Goal: Transaction & Acquisition: Purchase product/service

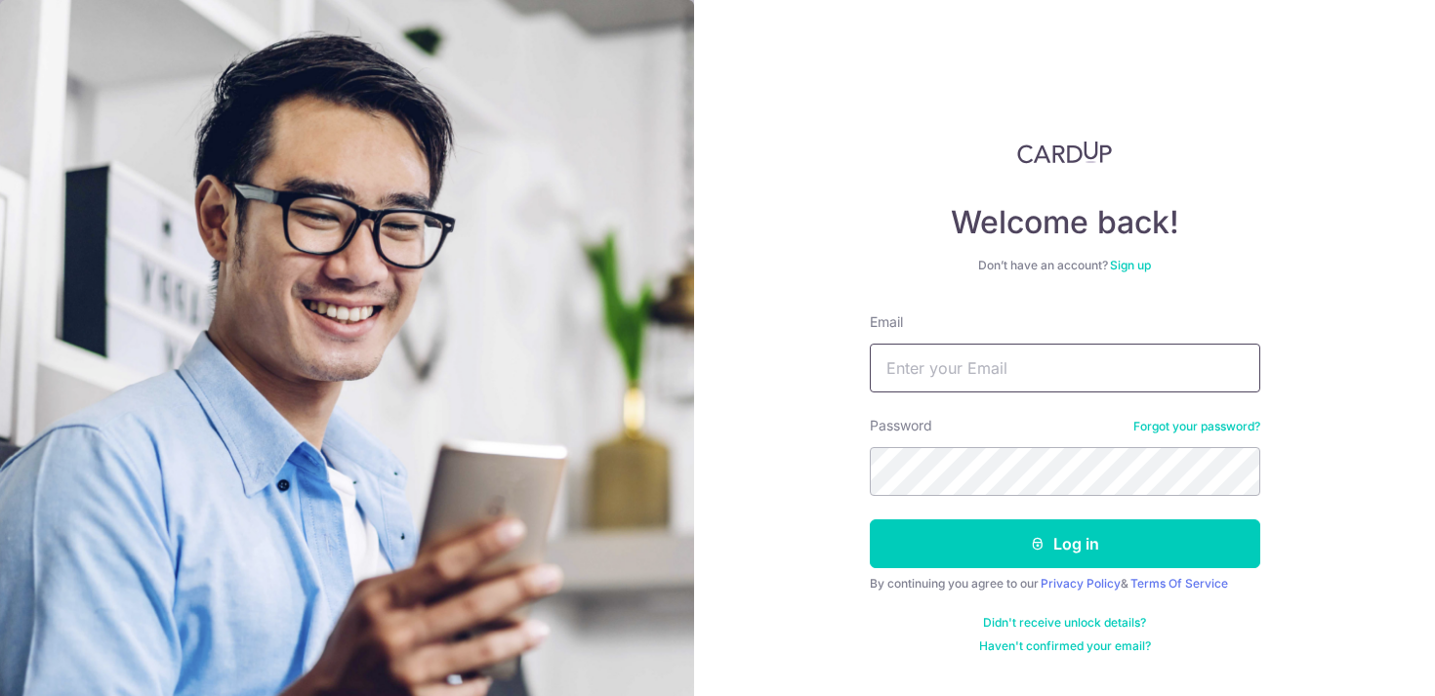
type input "[EMAIL_ADDRESS][DOMAIN_NAME]"
click at [870, 519] on button "Log in" at bounding box center [1065, 543] width 390 height 49
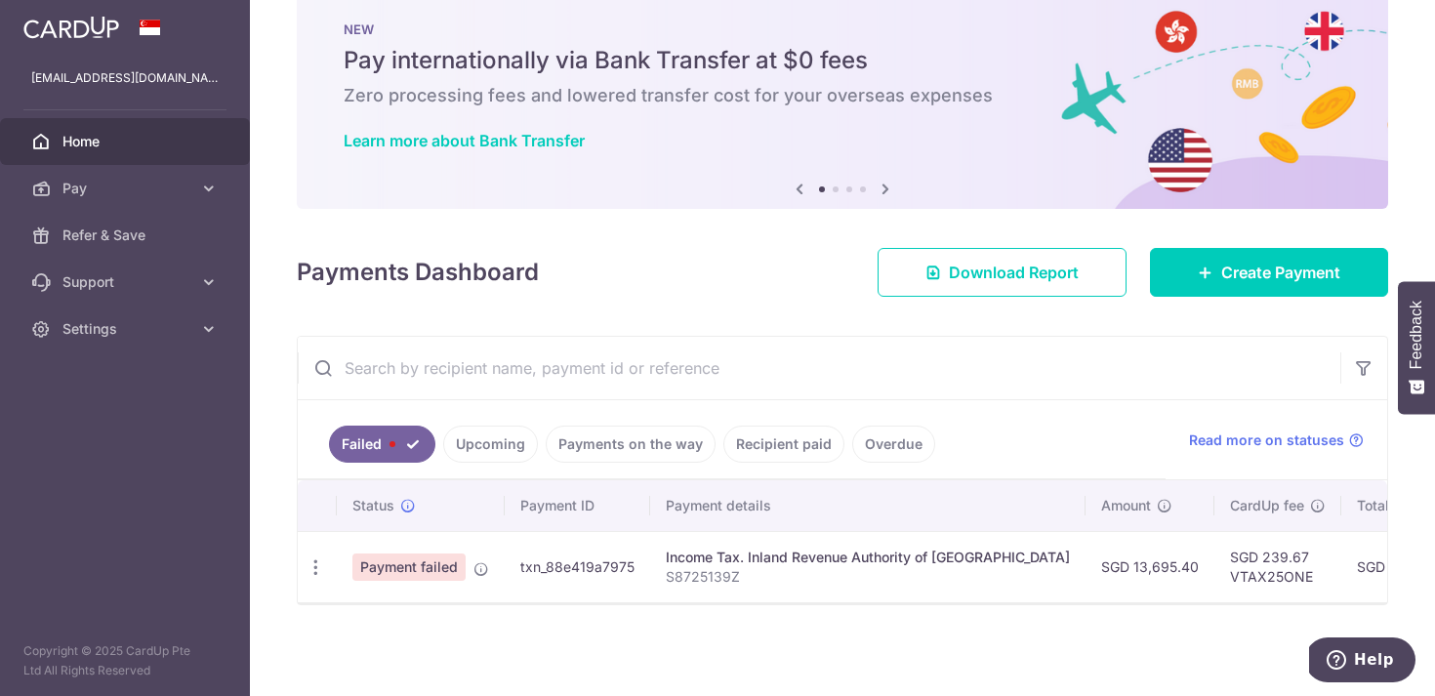
scroll to position [42, 0]
click at [701, 279] on div "Payments Dashboard Download Report Create Payment" at bounding box center [842, 267] width 1091 height 57
click at [1211, 438] on span "Read more on statuses" at bounding box center [1266, 440] width 155 height 20
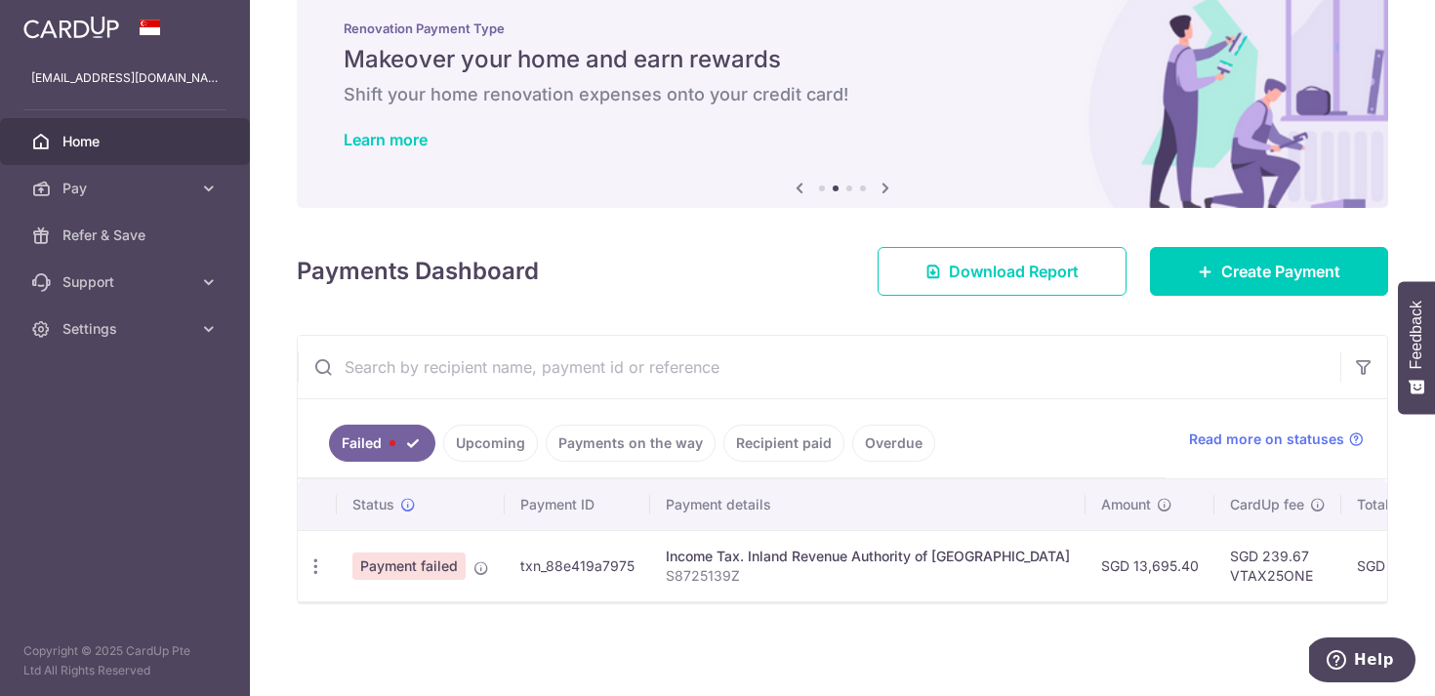
click at [643, 449] on link "Payments on the way" at bounding box center [631, 443] width 170 height 37
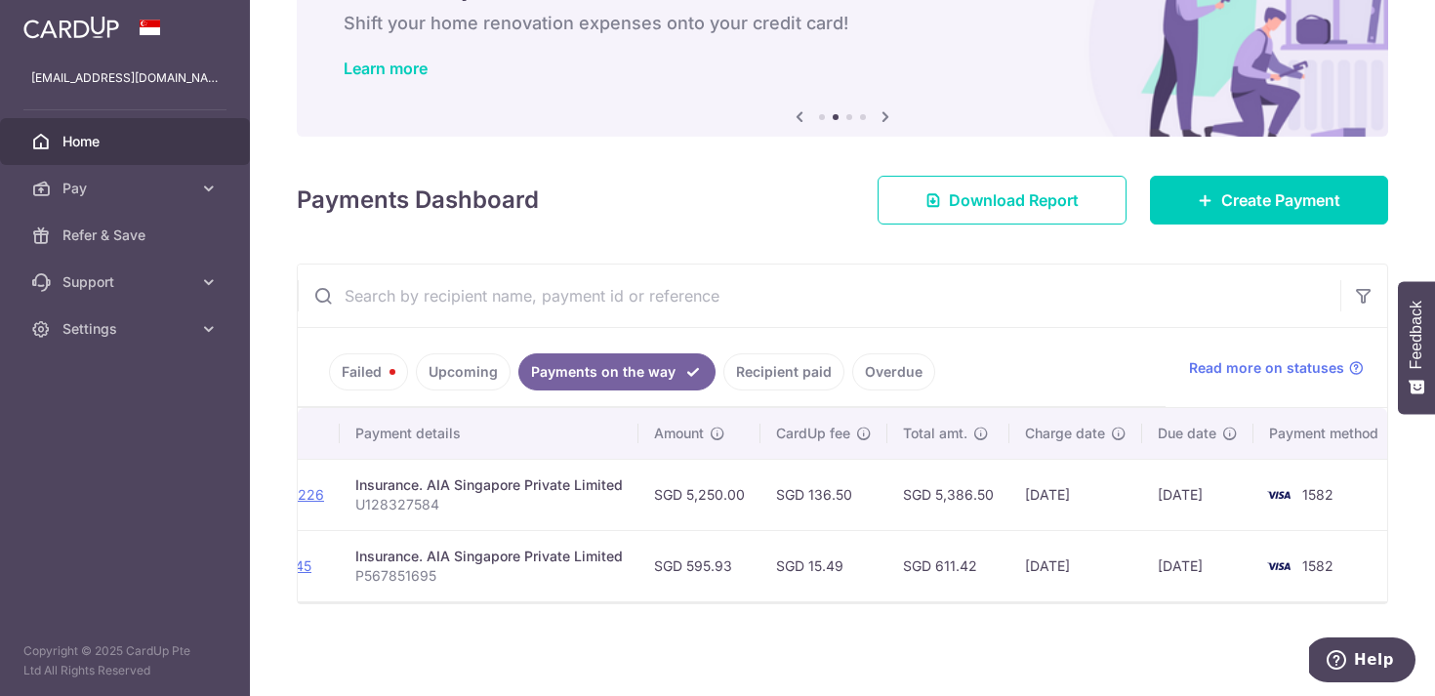
scroll to position [0, 334]
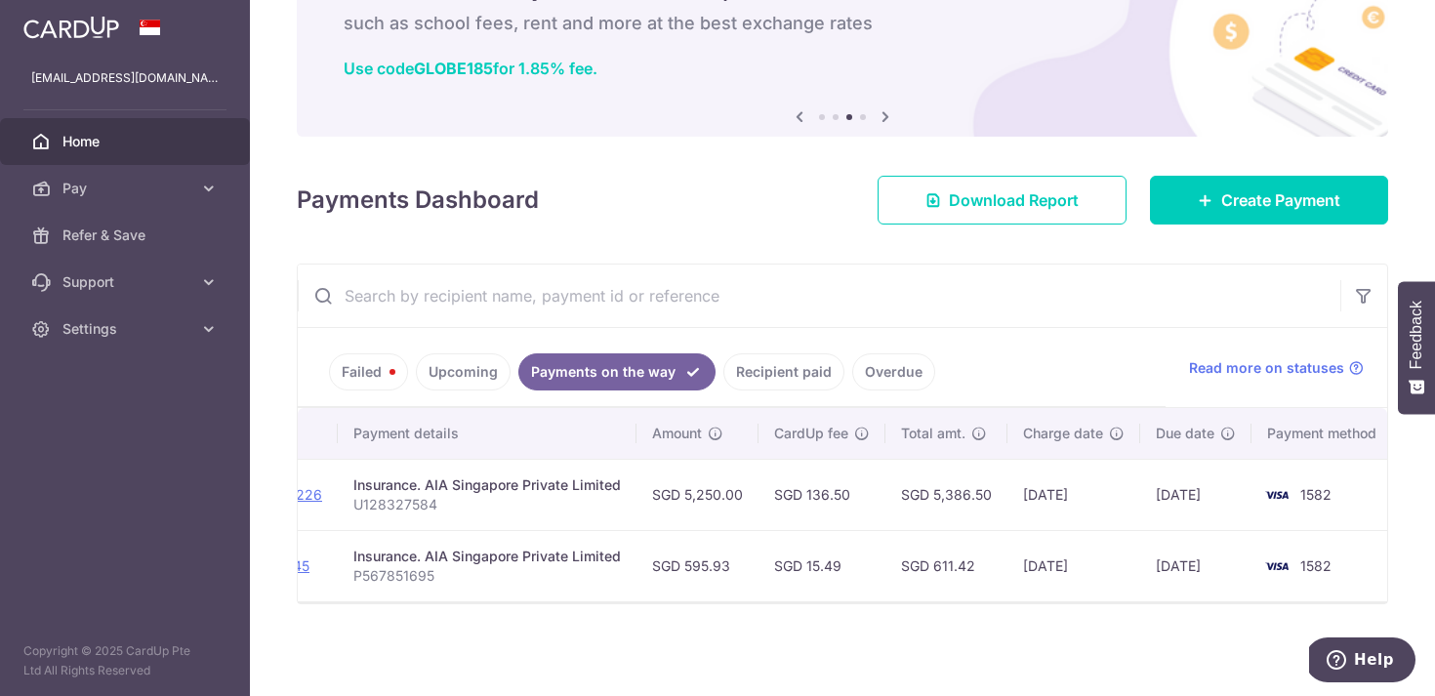
click at [1033, 306] on input "text" at bounding box center [819, 296] width 1043 height 62
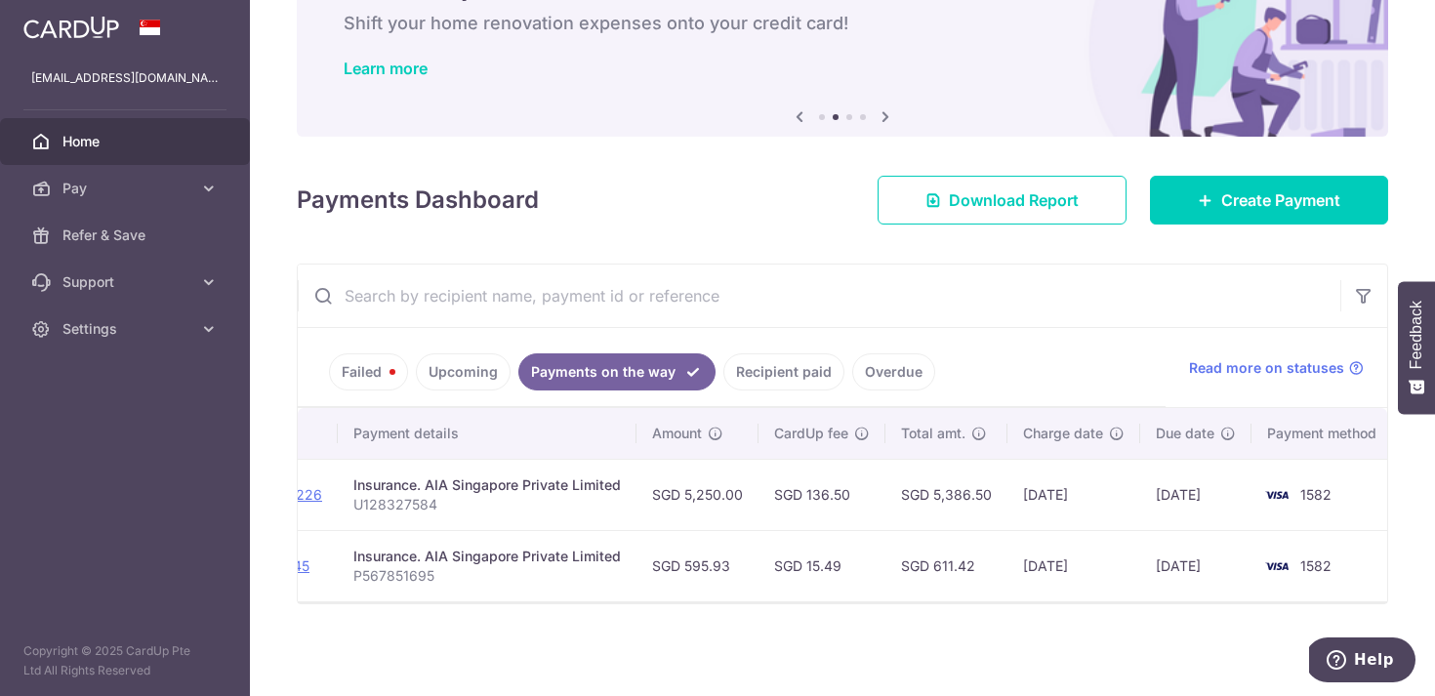
scroll to position [0, 0]
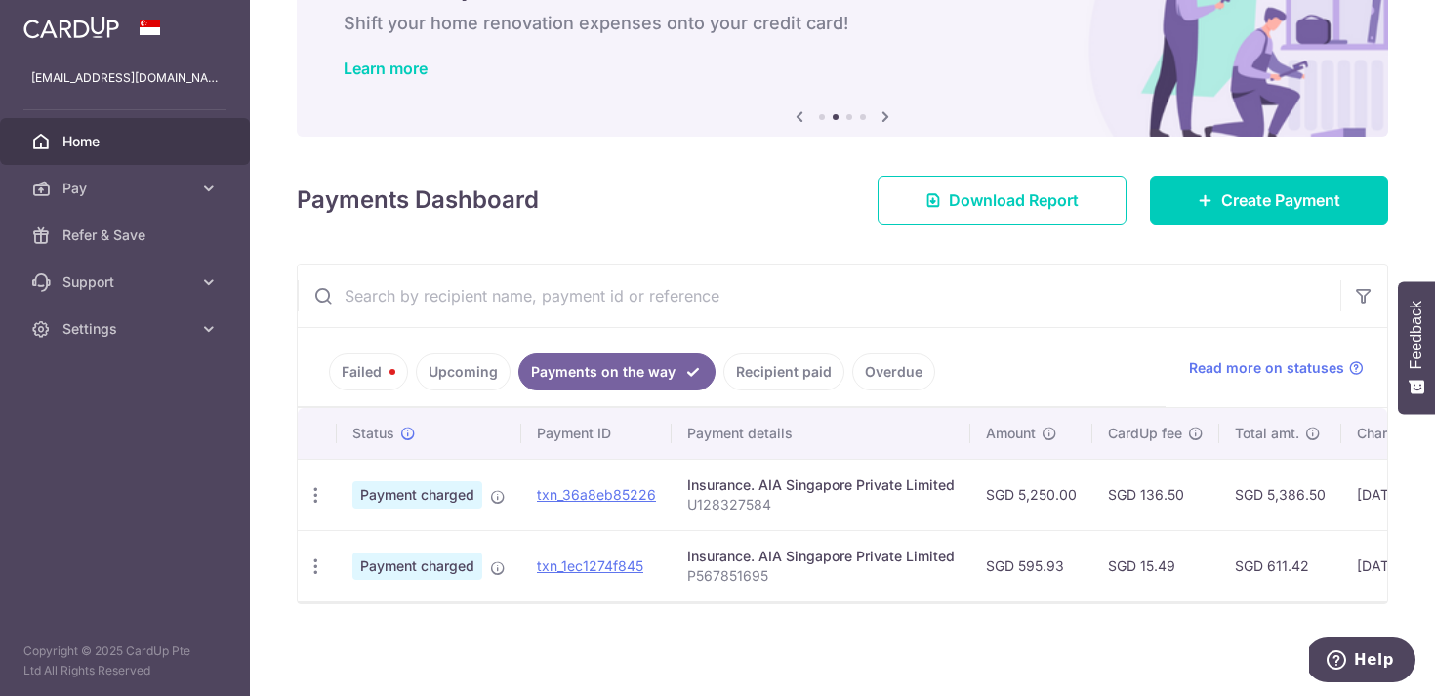
click at [779, 367] on link "Recipient paid" at bounding box center [783, 371] width 121 height 37
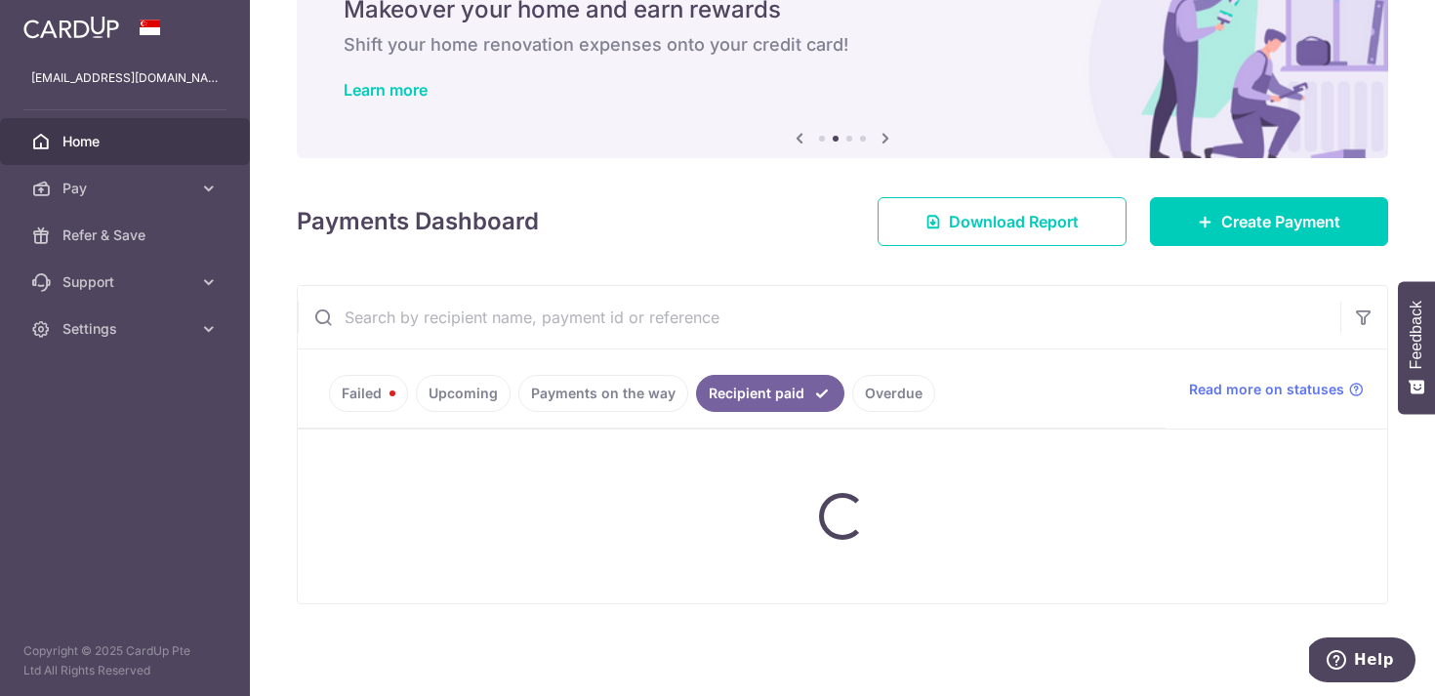
scroll to position [113, 0]
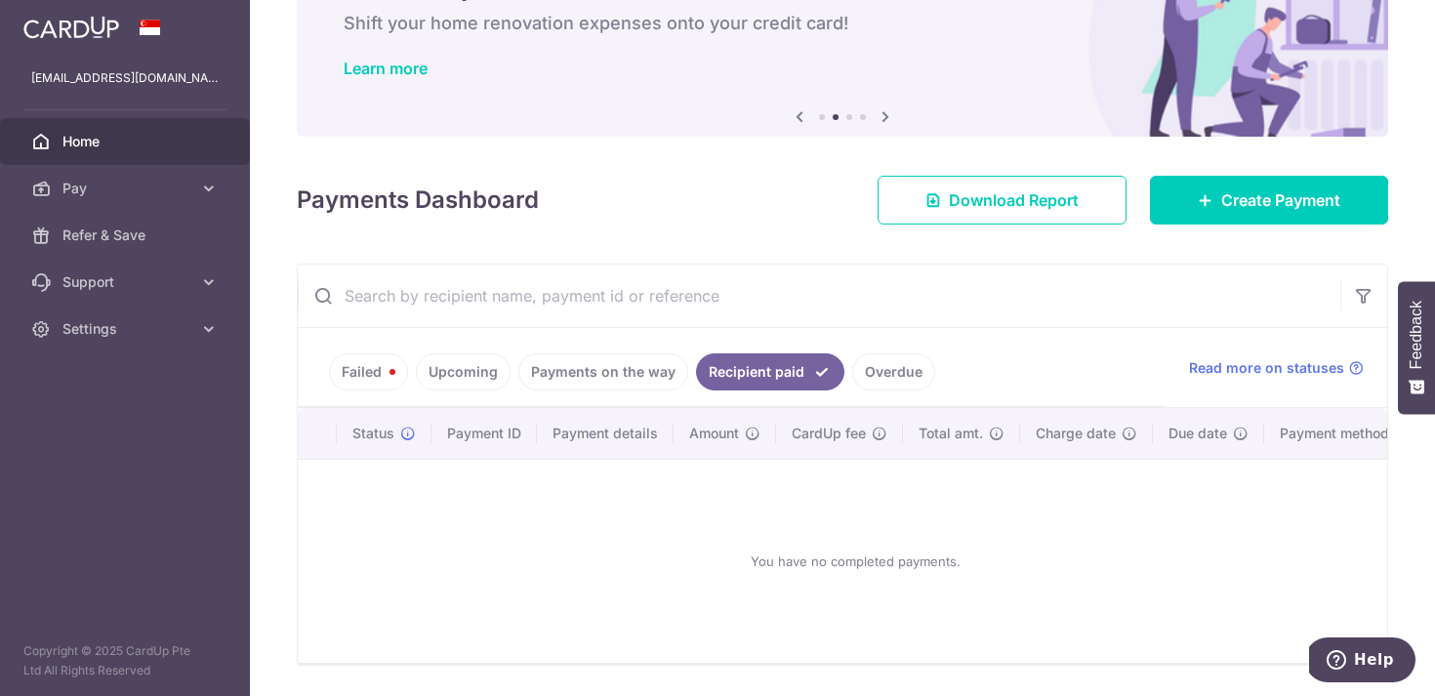
click at [620, 374] on link "Payments on the way" at bounding box center [603, 371] width 170 height 37
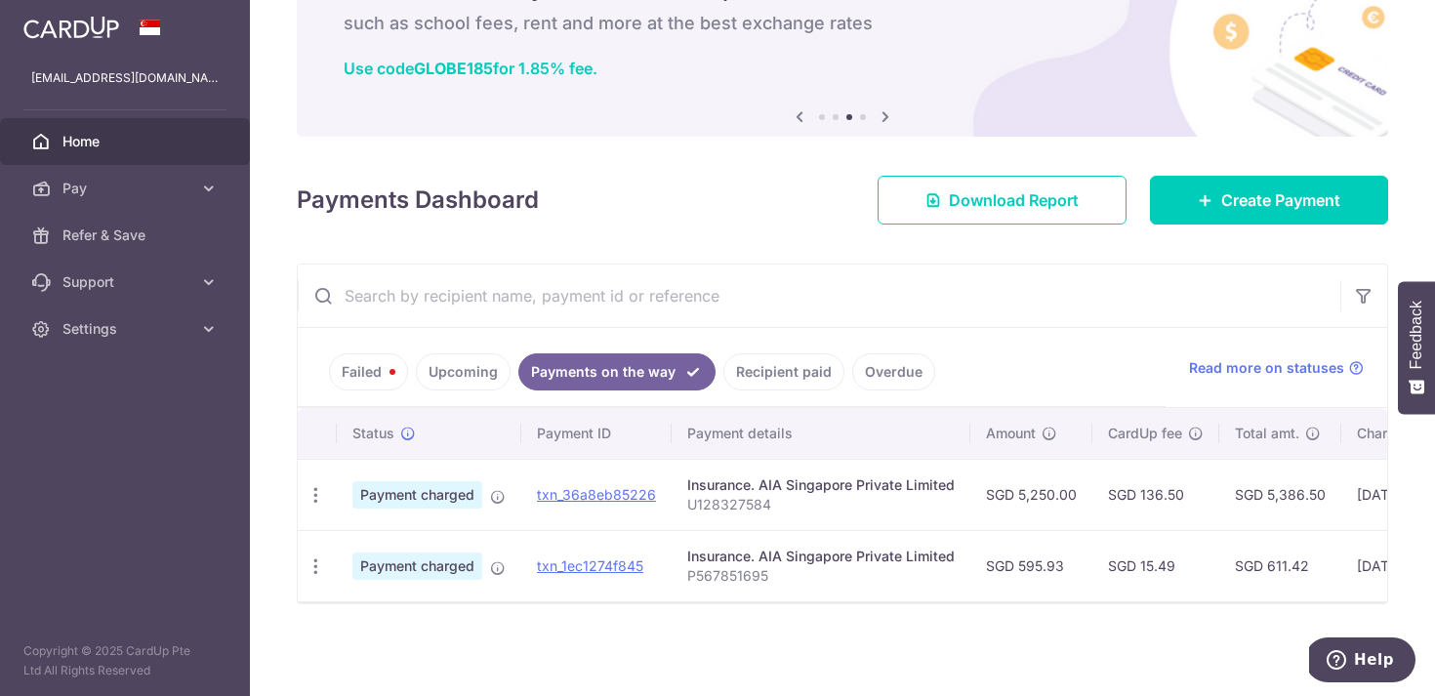
click at [366, 362] on link "Failed" at bounding box center [368, 371] width 79 height 37
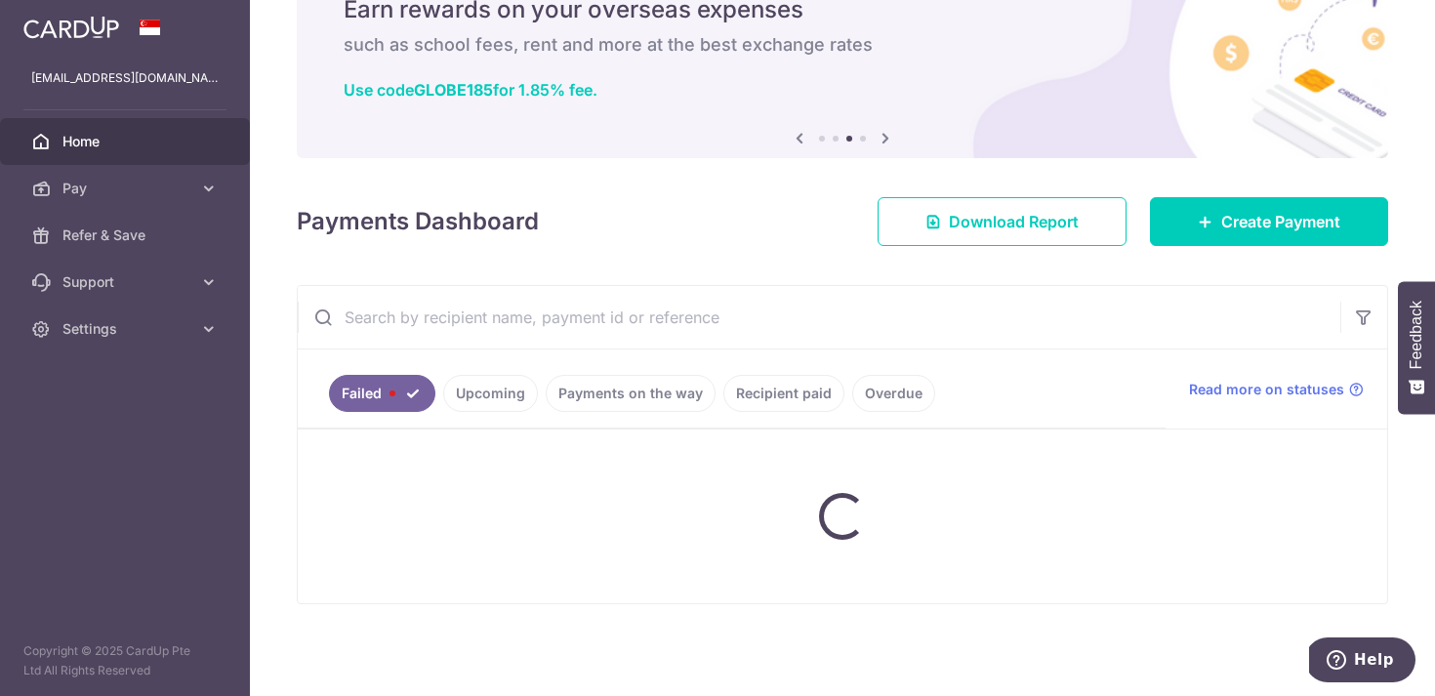
scroll to position [42, 0]
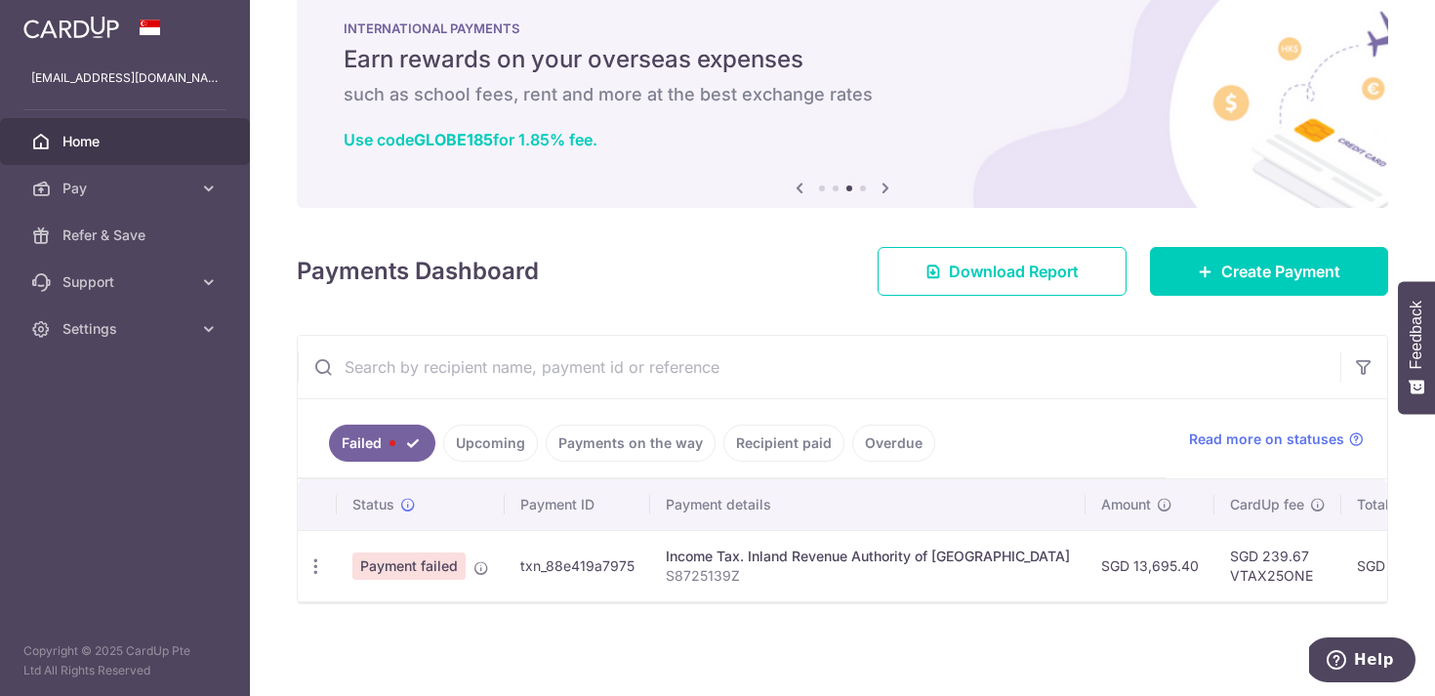
click at [607, 624] on div "× Pause Schedule Pause all future payments in this series Pause just this one p…" at bounding box center [842, 348] width 1185 height 696
click at [536, 625] on div "× Pause Schedule Pause all future payments in this series Pause just this one p…" at bounding box center [842, 348] width 1185 height 696
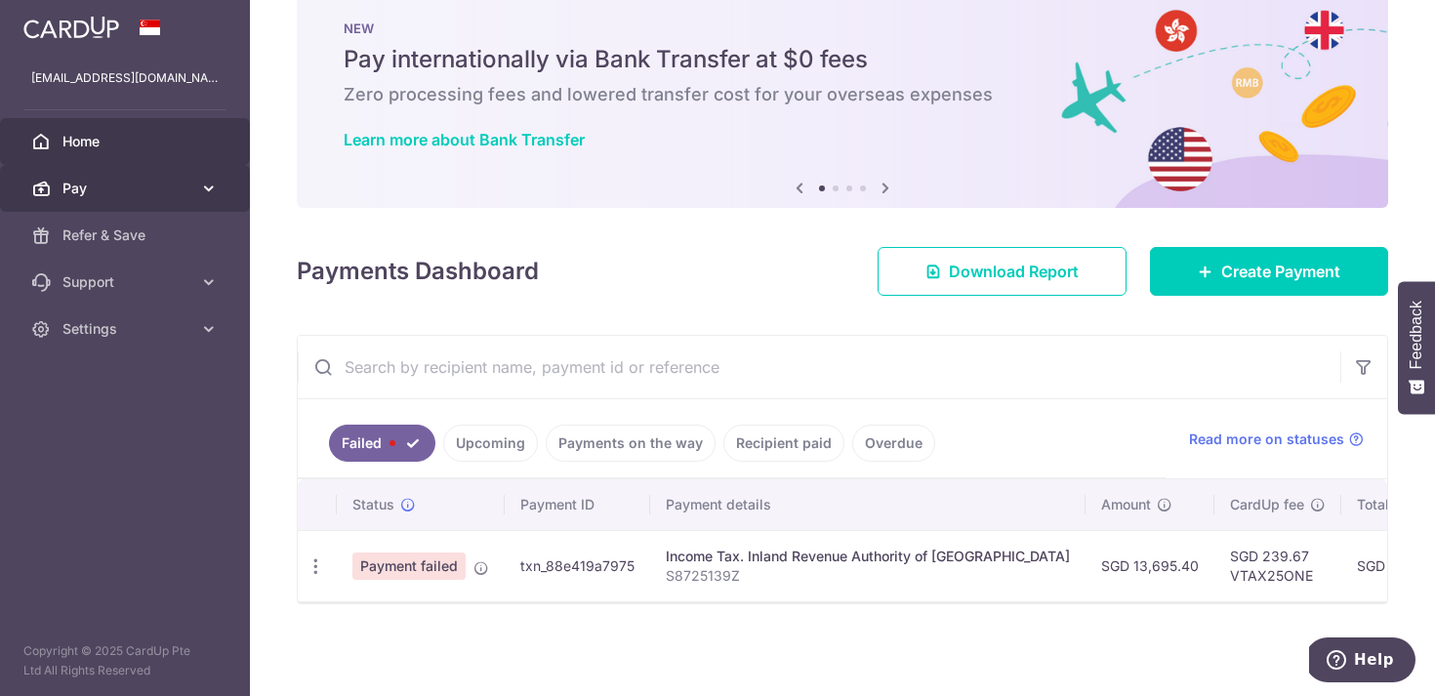
click at [203, 187] on icon at bounding box center [209, 189] width 20 height 20
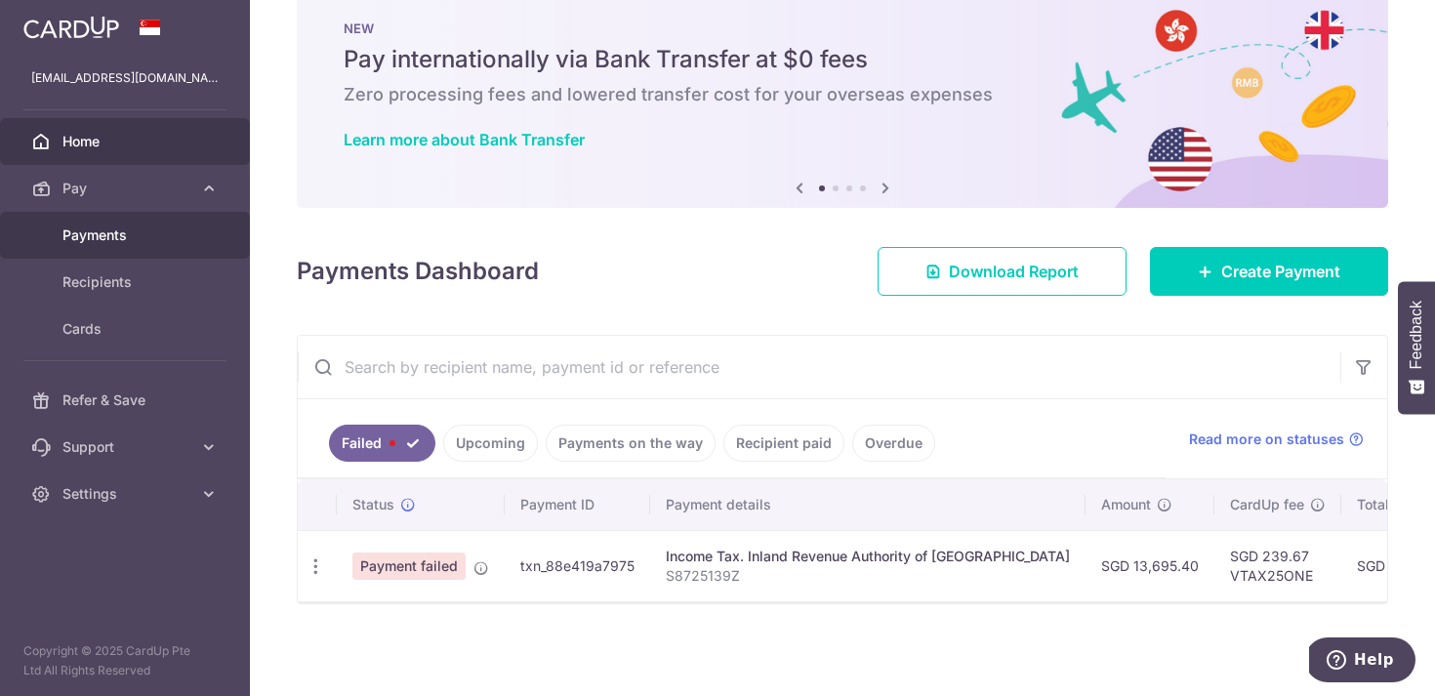
click at [117, 235] on span "Payments" at bounding box center [126, 236] width 129 height 20
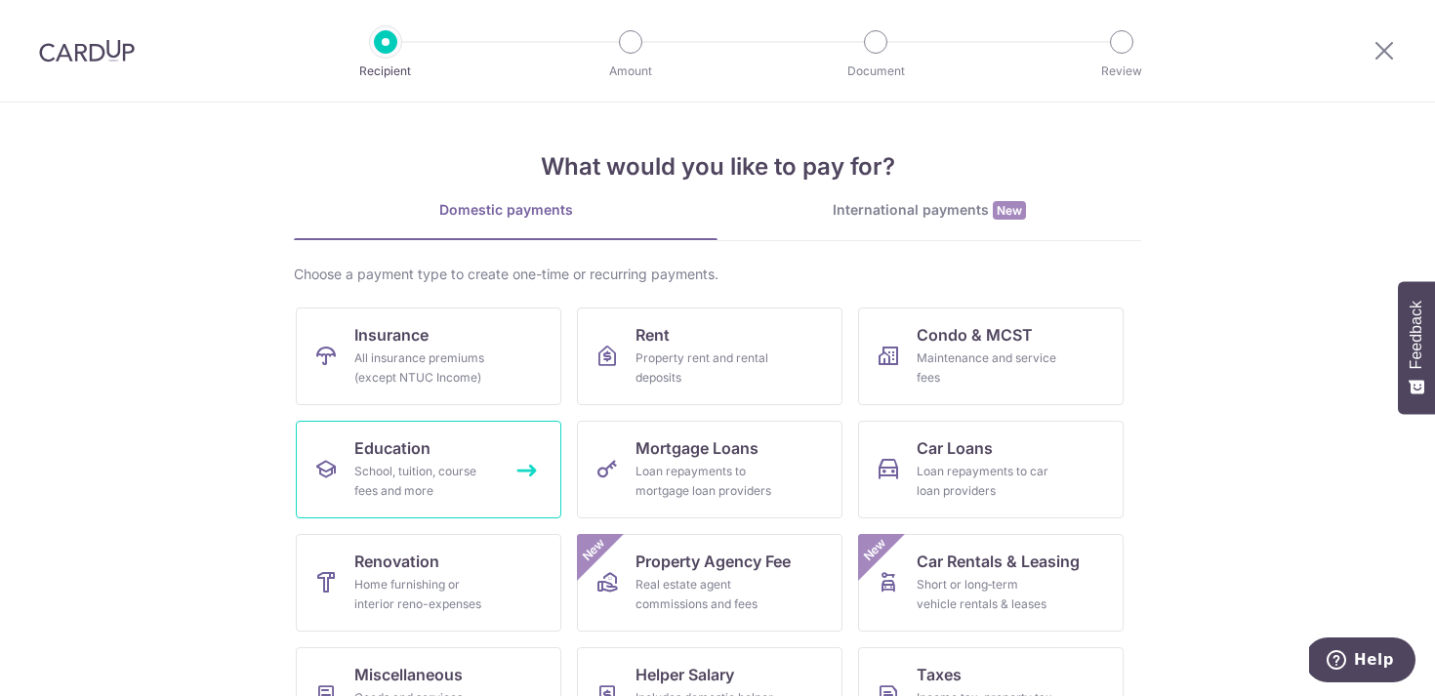
click at [439, 475] on div "School, tuition, course fees and more" at bounding box center [424, 481] width 141 height 39
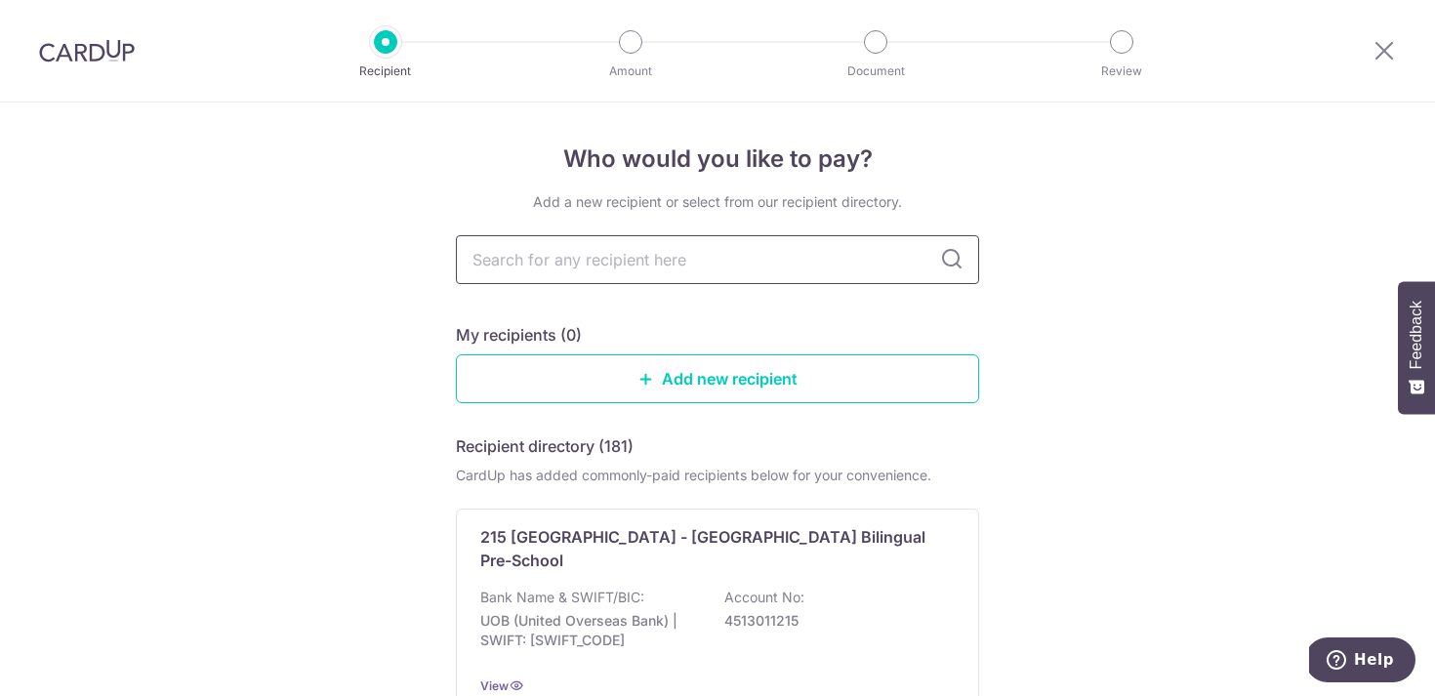
click at [851, 266] on input "text" at bounding box center [717, 259] width 523 height 49
type input "teachers college"
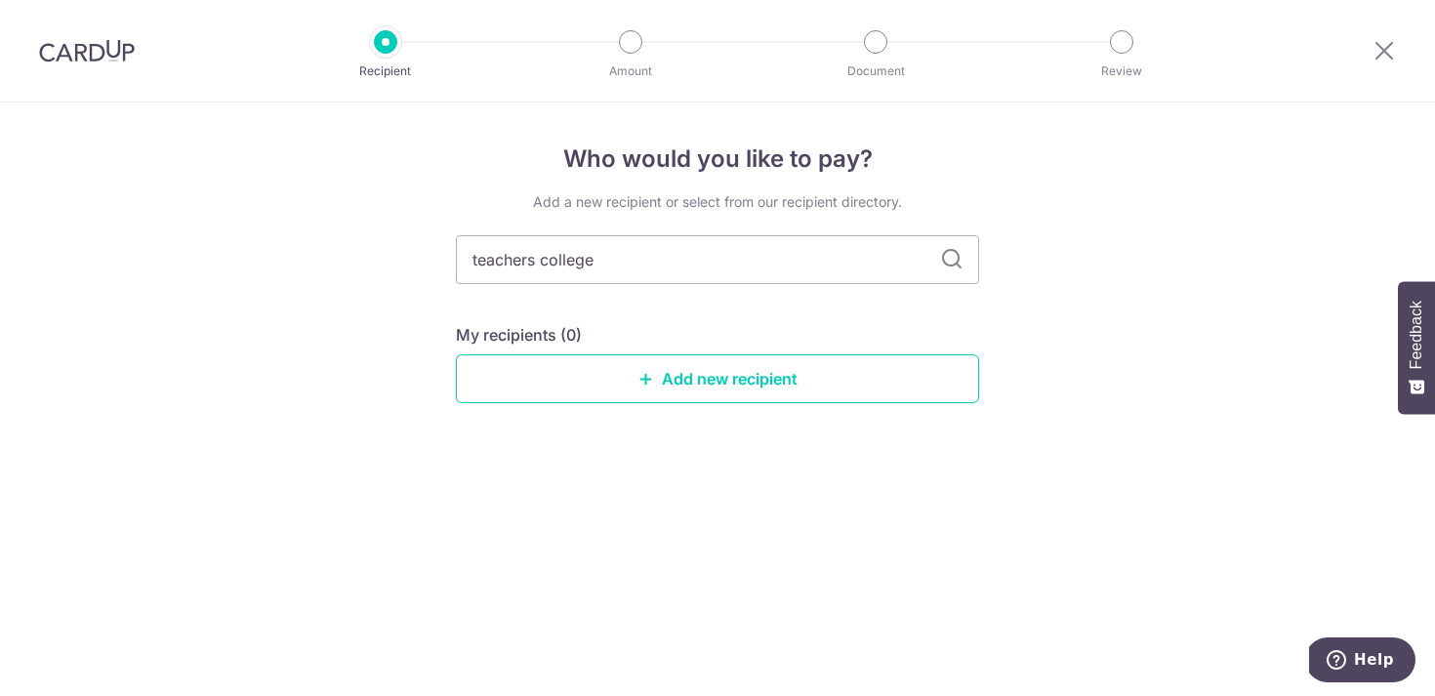
click at [1089, 317] on div "Who would you like to pay? Add a new recipient or select from our recipient dir…" at bounding box center [717, 400] width 1435 height 594
click at [341, 222] on div "Who would you like to pay? Add a new recipient or select from our recipient dir…" at bounding box center [717, 400] width 1435 height 594
click at [90, 50] on img at bounding box center [87, 50] width 96 height 23
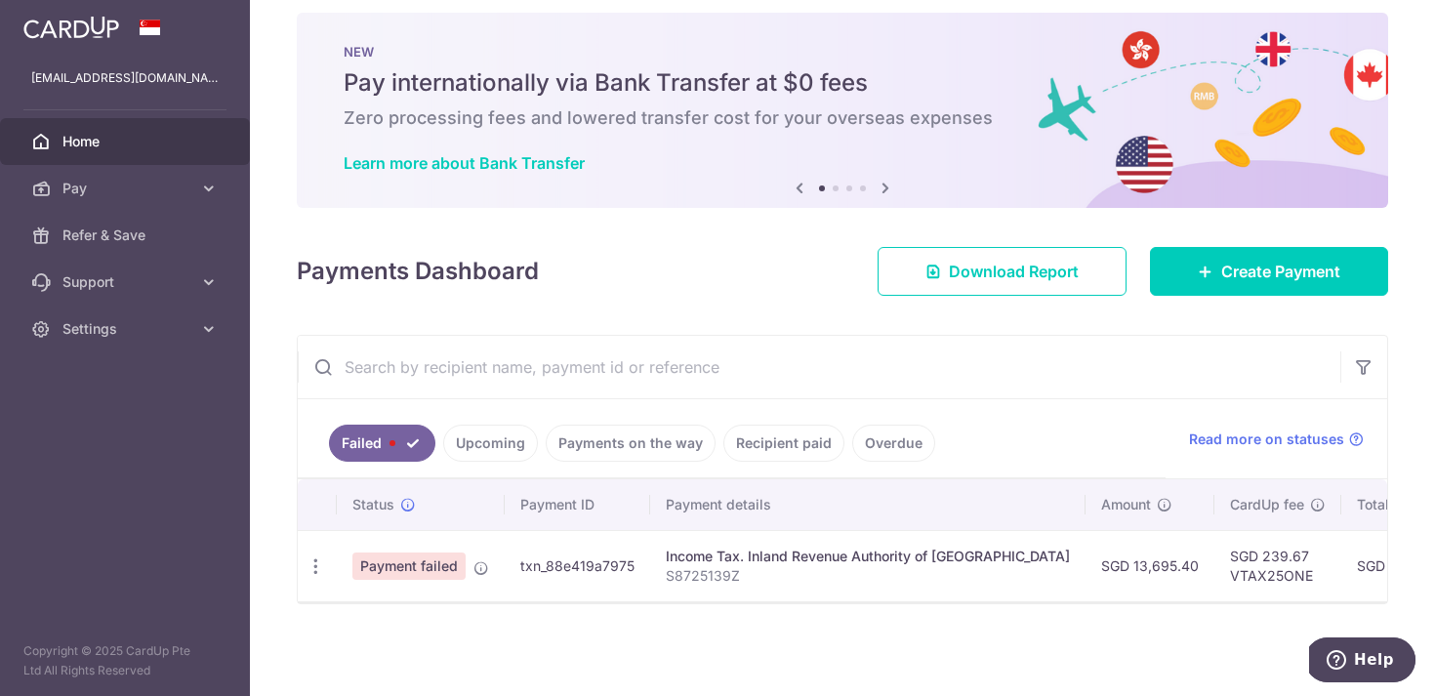
click at [593, 651] on div "× Pause Schedule Pause all future payments in this series Pause just this one p…" at bounding box center [842, 348] width 1185 height 696
click at [624, 261] on div "Payments Dashboard Download Report Create Payment" at bounding box center [842, 267] width 1091 height 57
click at [113, 193] on span "Pay" at bounding box center [126, 189] width 129 height 20
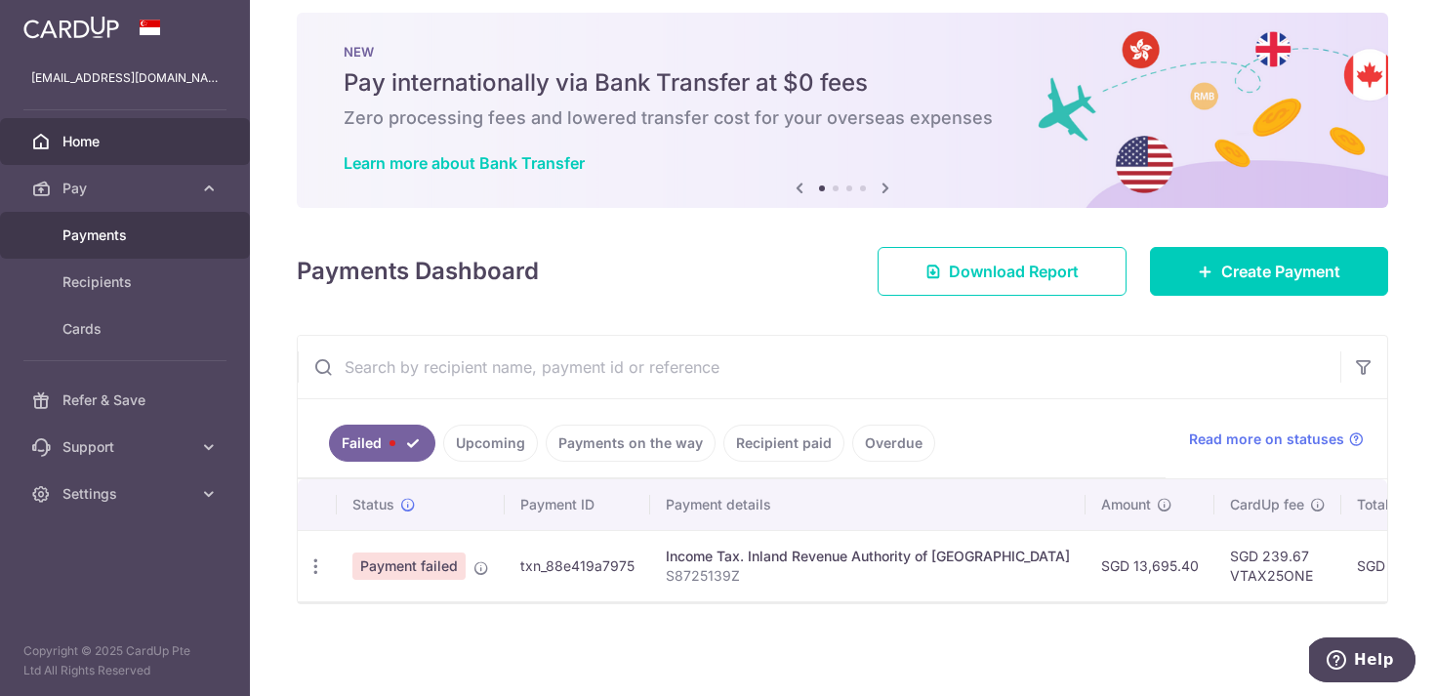
click at [118, 236] on span "Payments" at bounding box center [126, 236] width 129 height 20
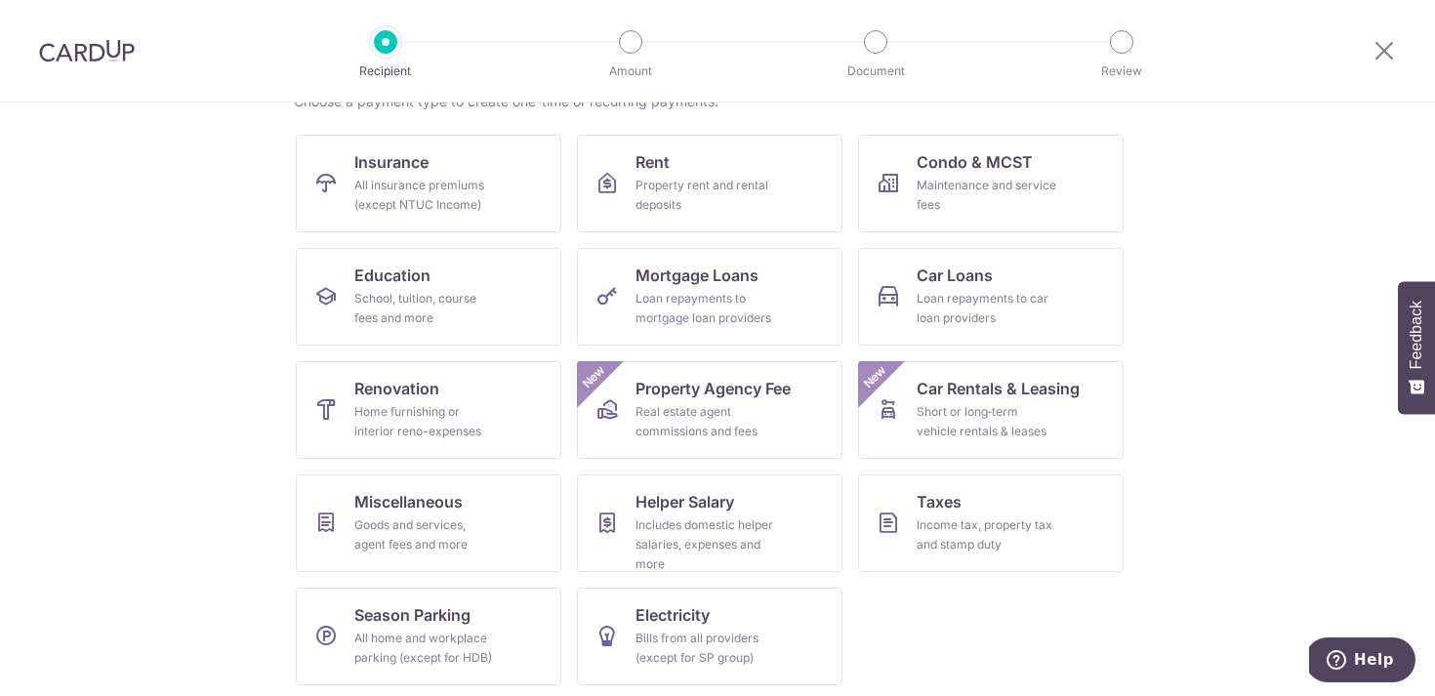
scroll to position [178, 0]
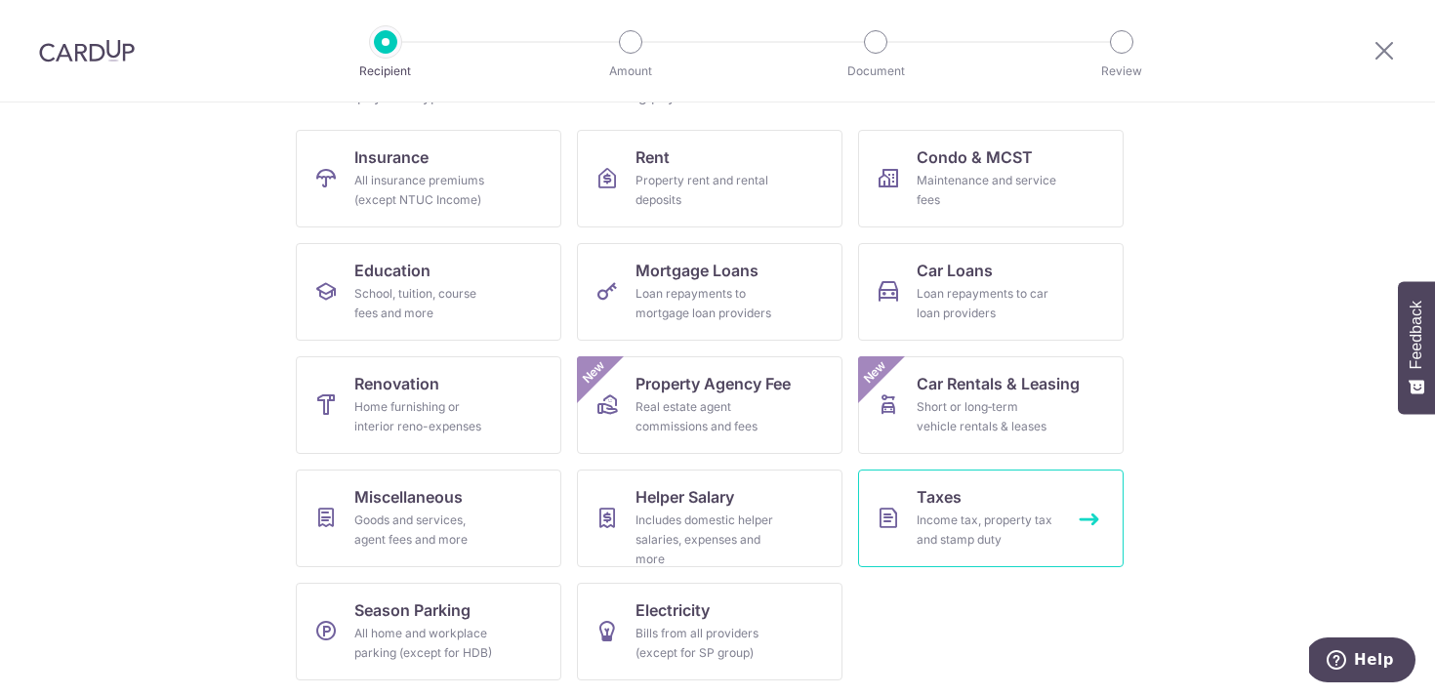
click at [972, 518] on div "Income tax, property tax and stamp duty" at bounding box center [987, 530] width 141 height 39
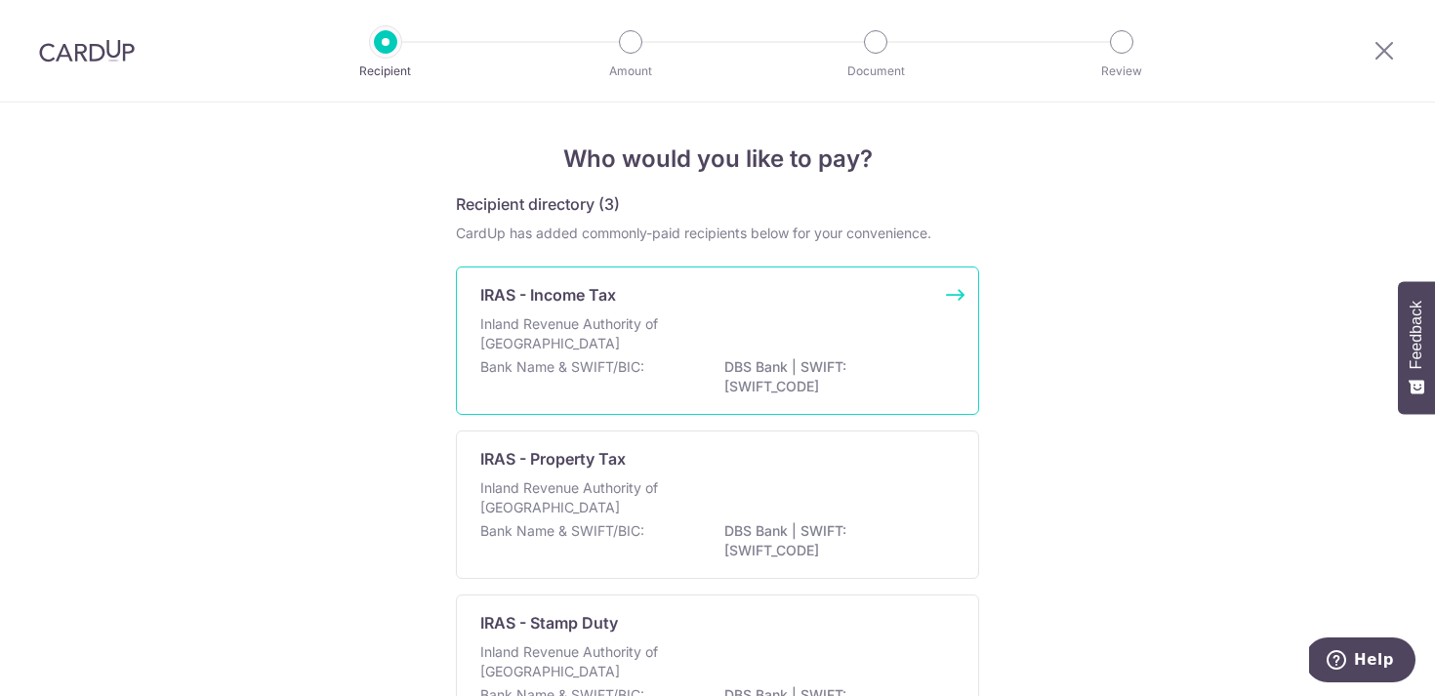
click at [719, 341] on div "Inland Revenue Authority of [GEOGRAPHIC_DATA]" at bounding box center [717, 335] width 474 height 43
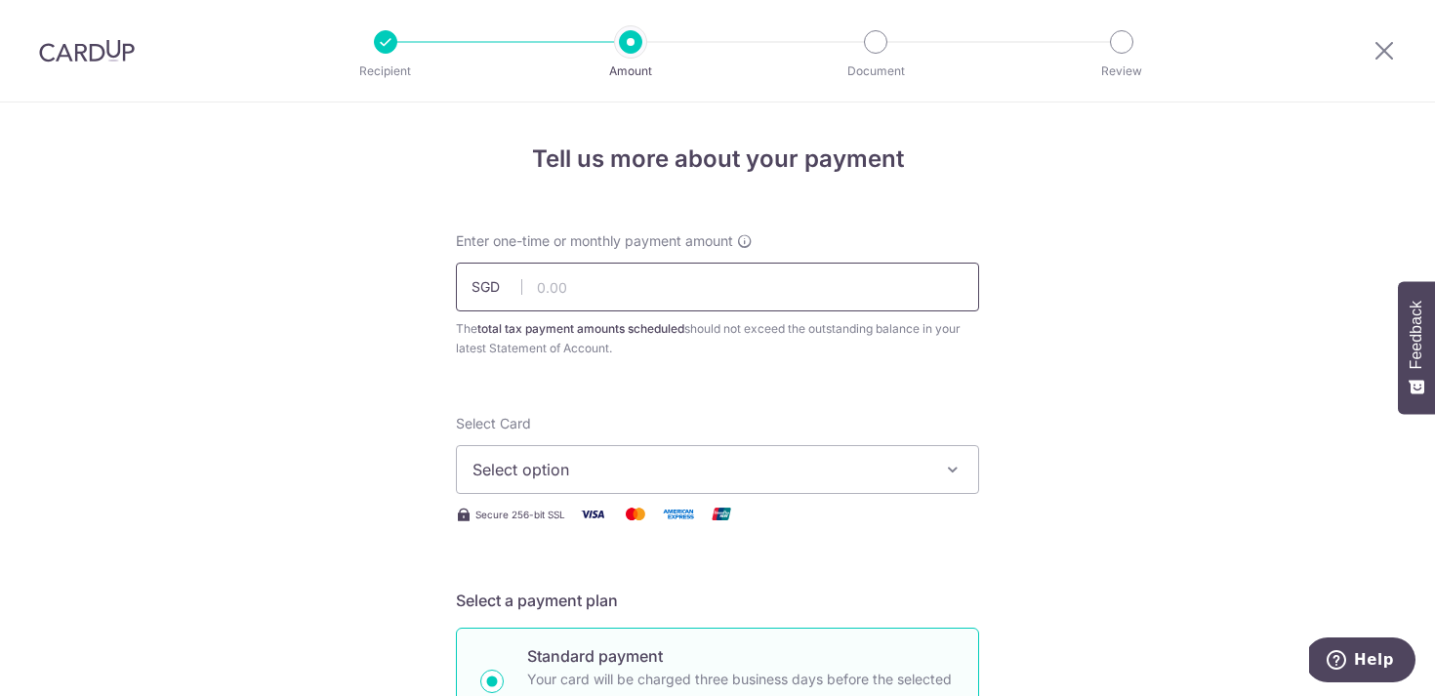
click at [648, 294] on input "text" at bounding box center [717, 287] width 523 height 49
click at [652, 290] on input "text" at bounding box center [717, 287] width 523 height 49
type input "13,695.40"
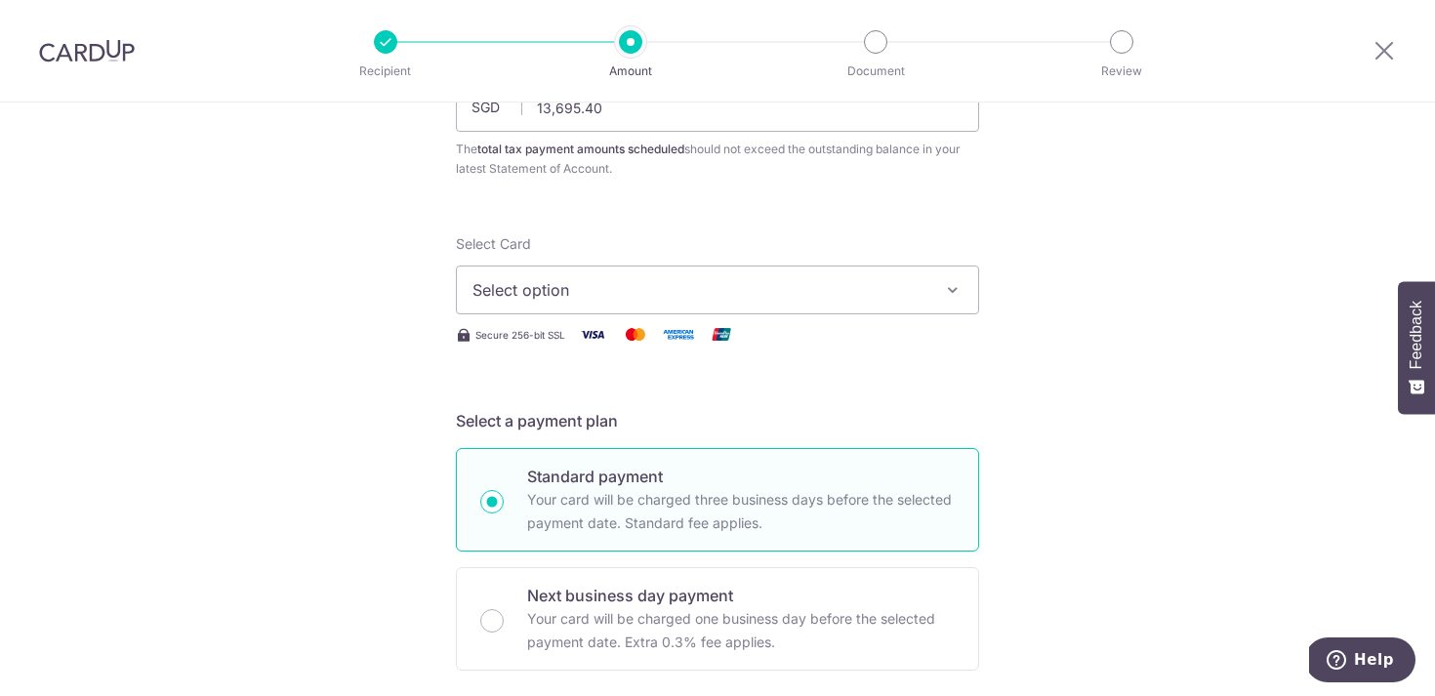
scroll to position [197, 0]
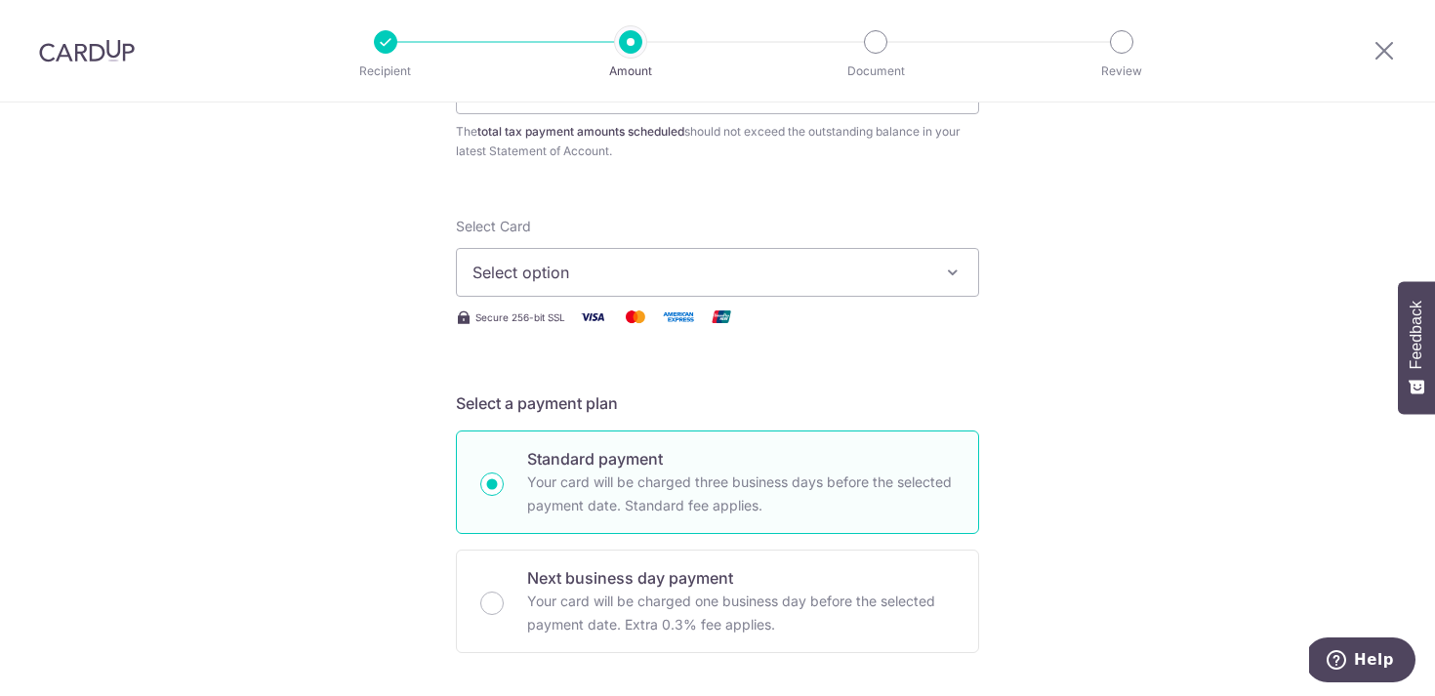
click at [952, 277] on icon "button" at bounding box center [953, 273] width 20 height 20
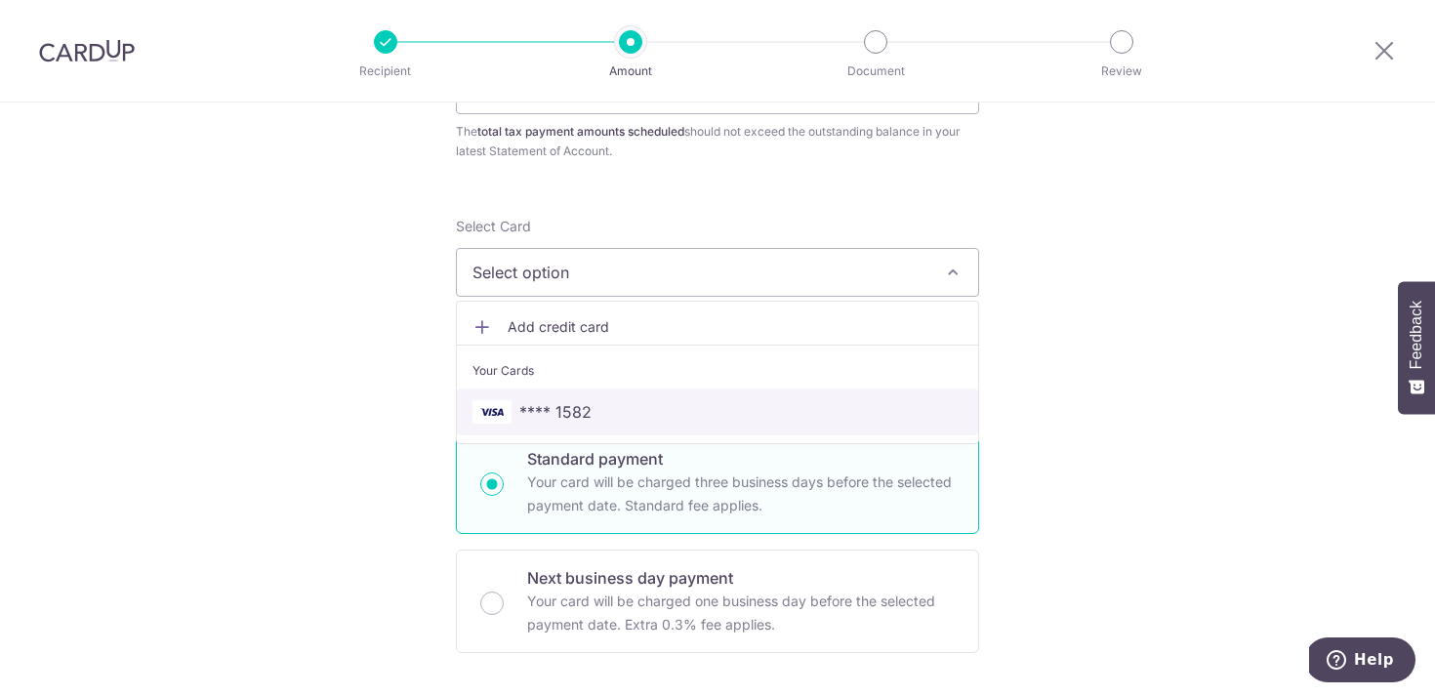
click at [577, 411] on span "**** 1582" at bounding box center [555, 411] width 72 height 23
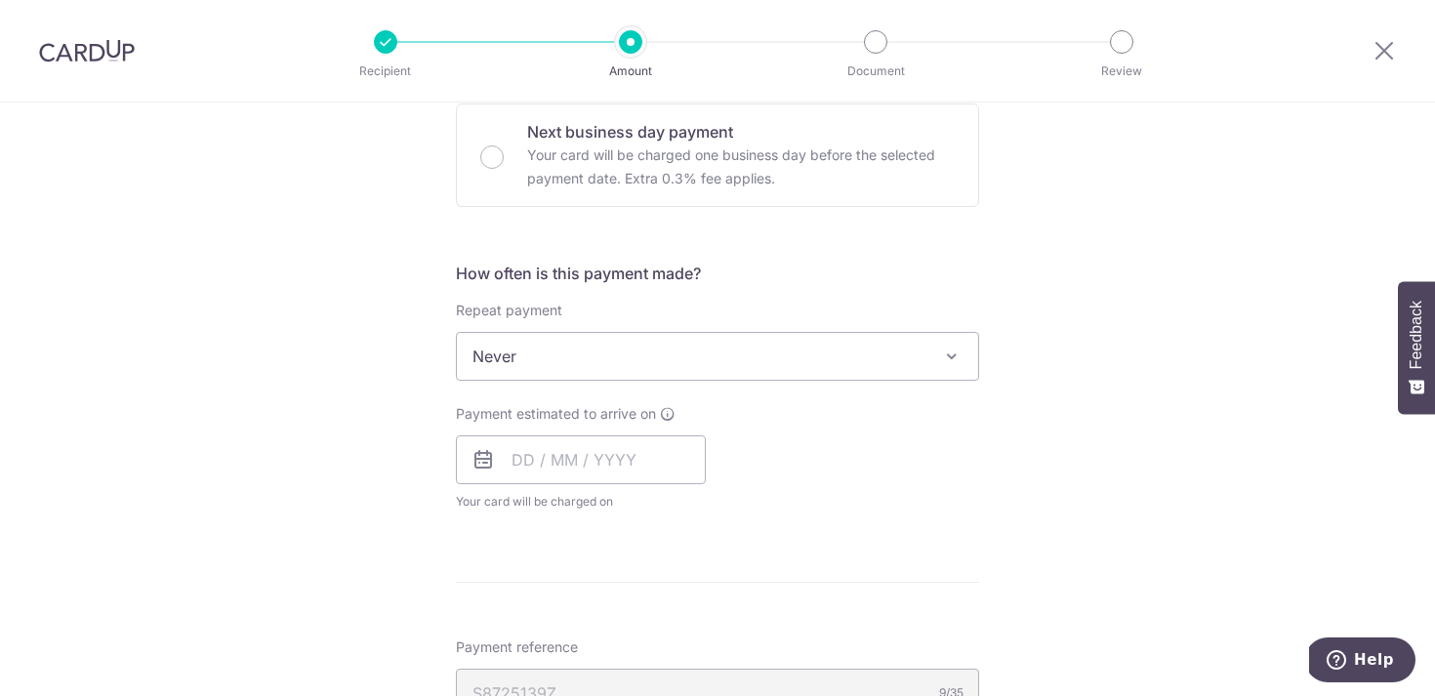
scroll to position [652, 0]
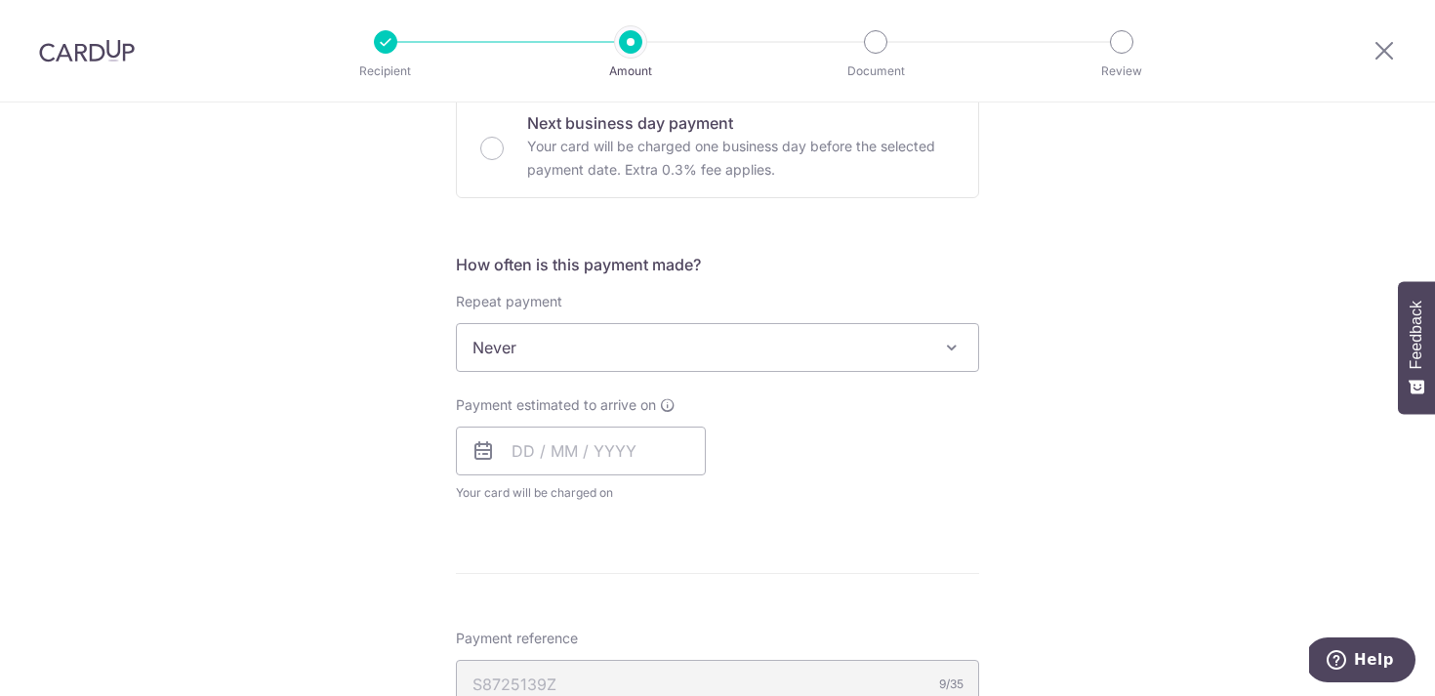
click at [951, 349] on span at bounding box center [951, 347] width 23 height 23
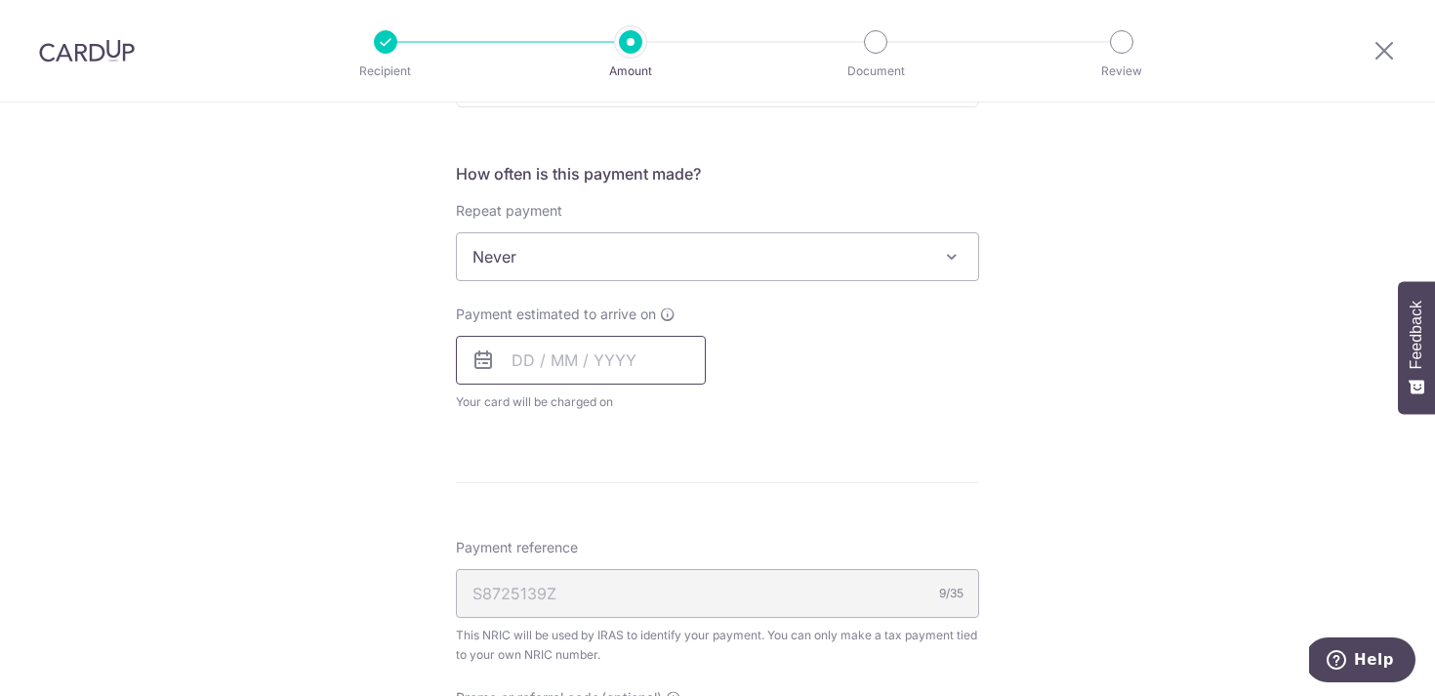
click at [666, 351] on input "text" at bounding box center [581, 360] width 250 height 49
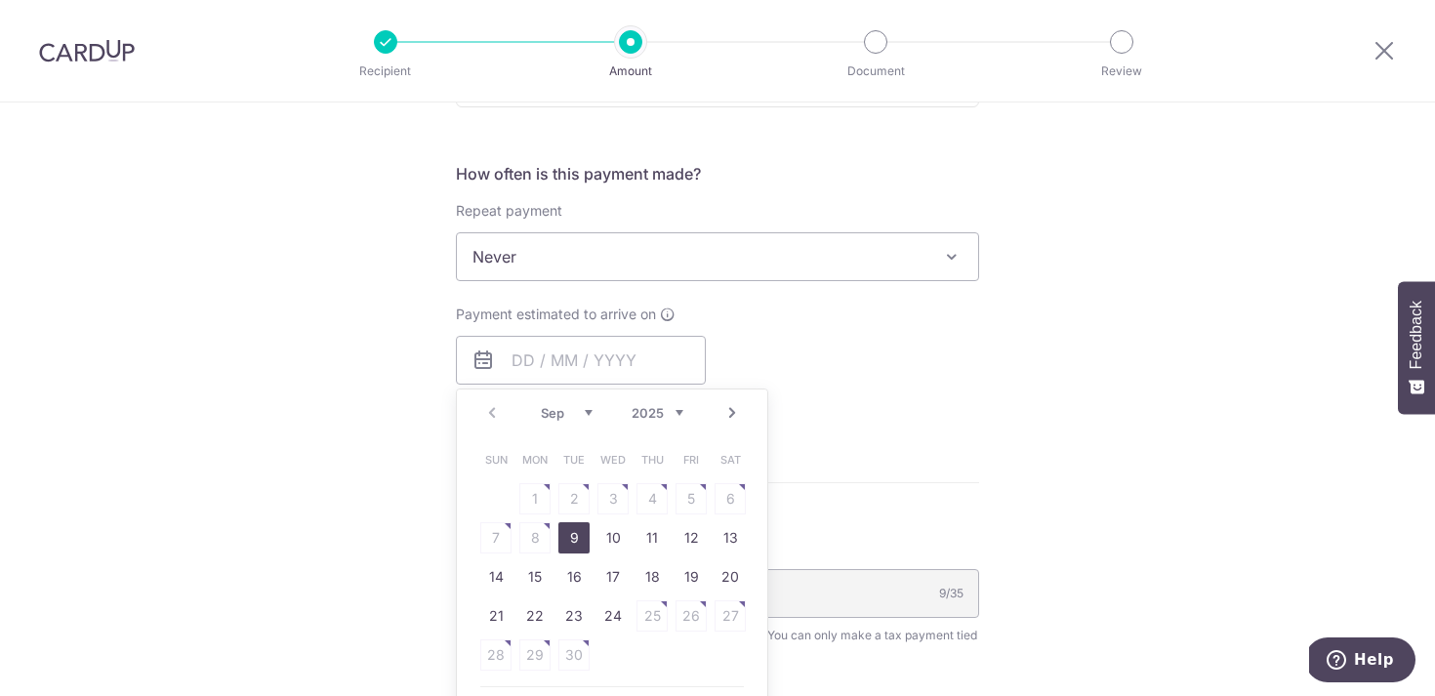
click at [570, 545] on link "9" at bounding box center [573, 537] width 31 height 31
type input "[DATE]"
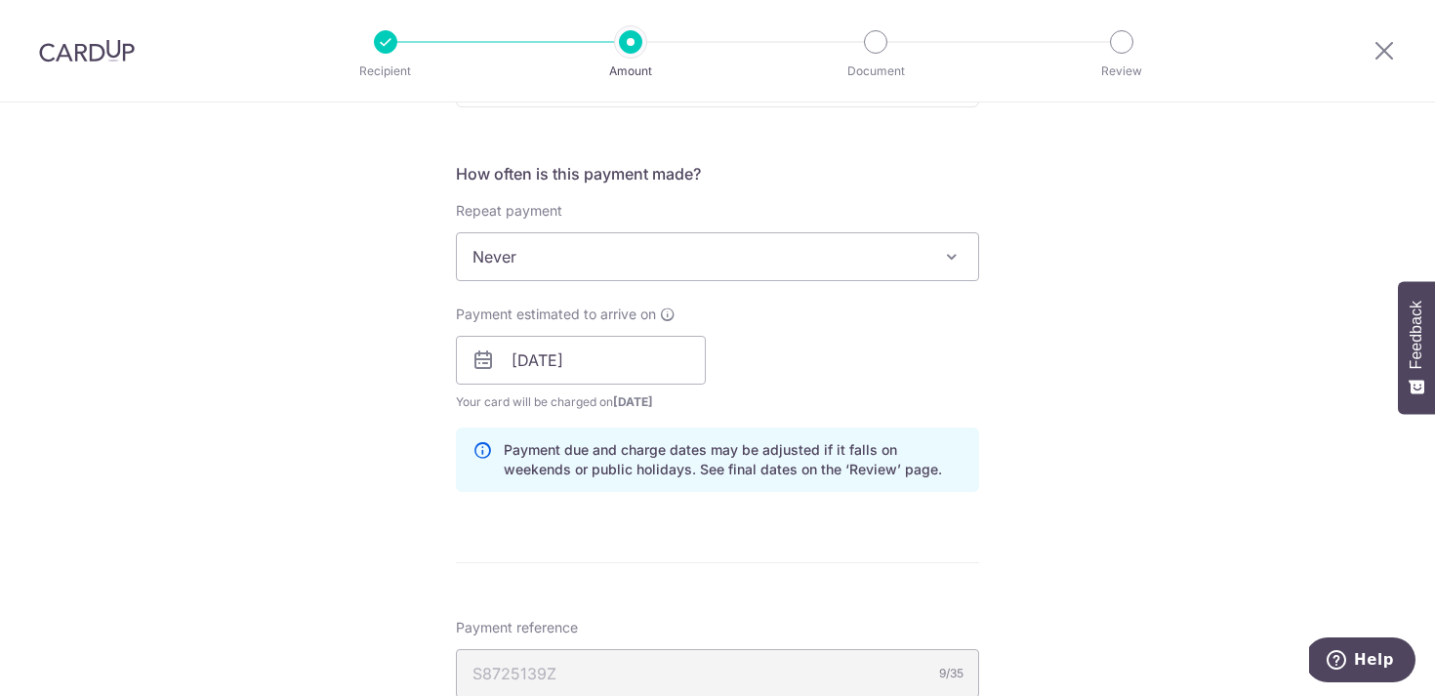
click at [1099, 441] on div "Tell us more about your payment Enter one-time or monthly payment amount SGD 13…" at bounding box center [717, 306] width 1435 height 1893
click at [658, 361] on input "[DATE]" at bounding box center [581, 360] width 250 height 49
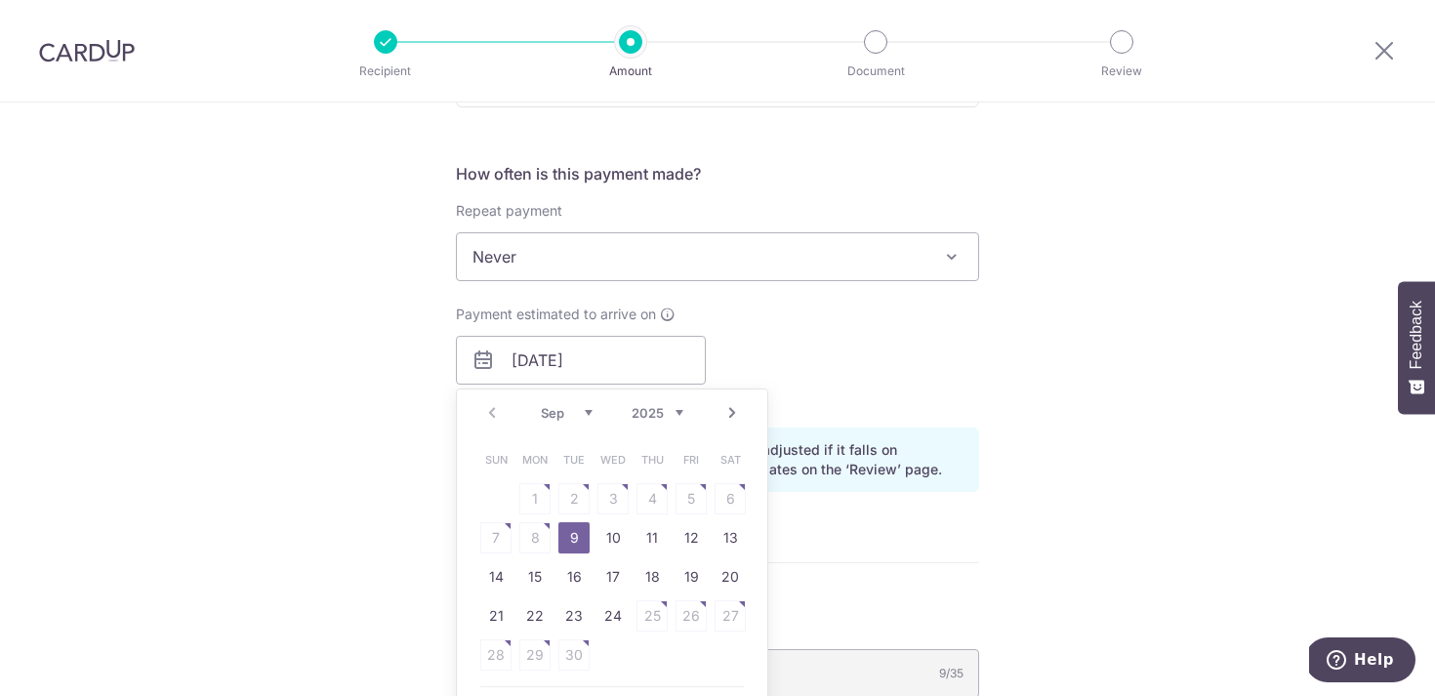
click at [1193, 420] on div "Tell us more about your payment Enter one-time or monthly payment amount SGD 13…" at bounding box center [717, 306] width 1435 height 1893
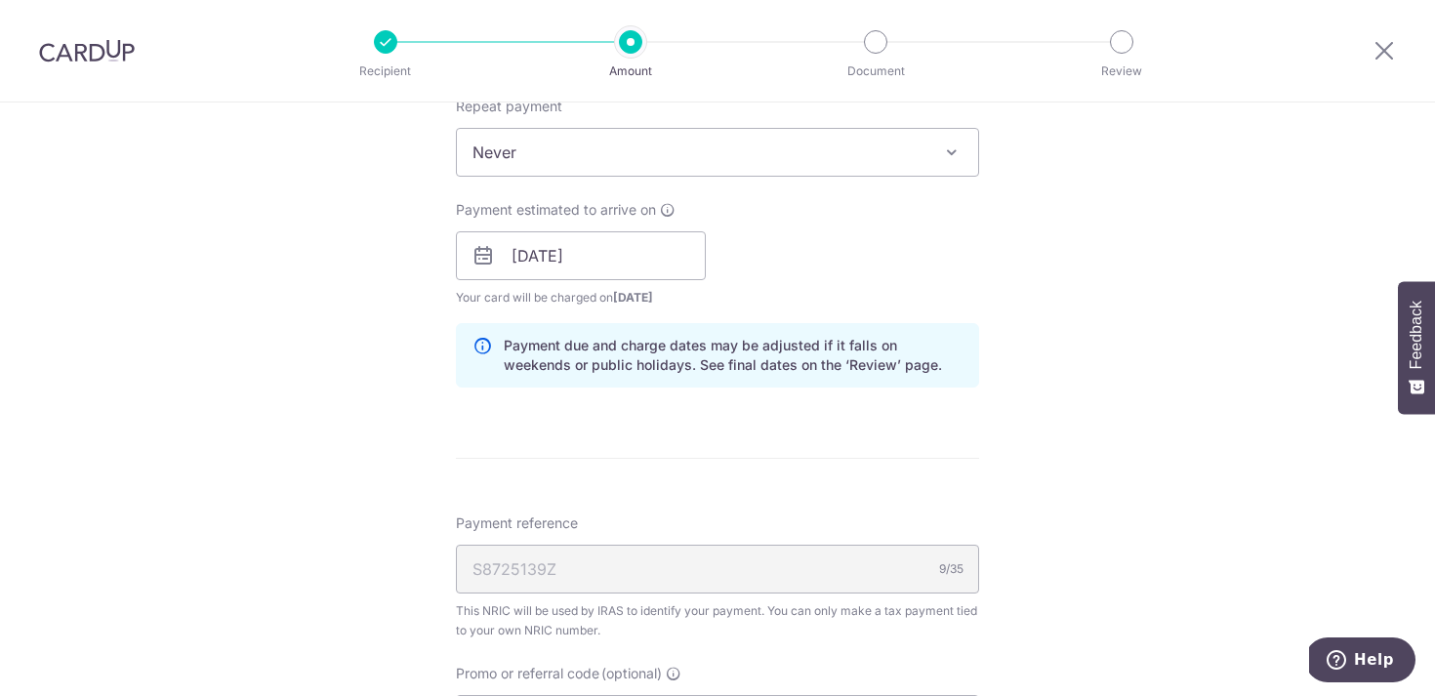
scroll to position [870, 0]
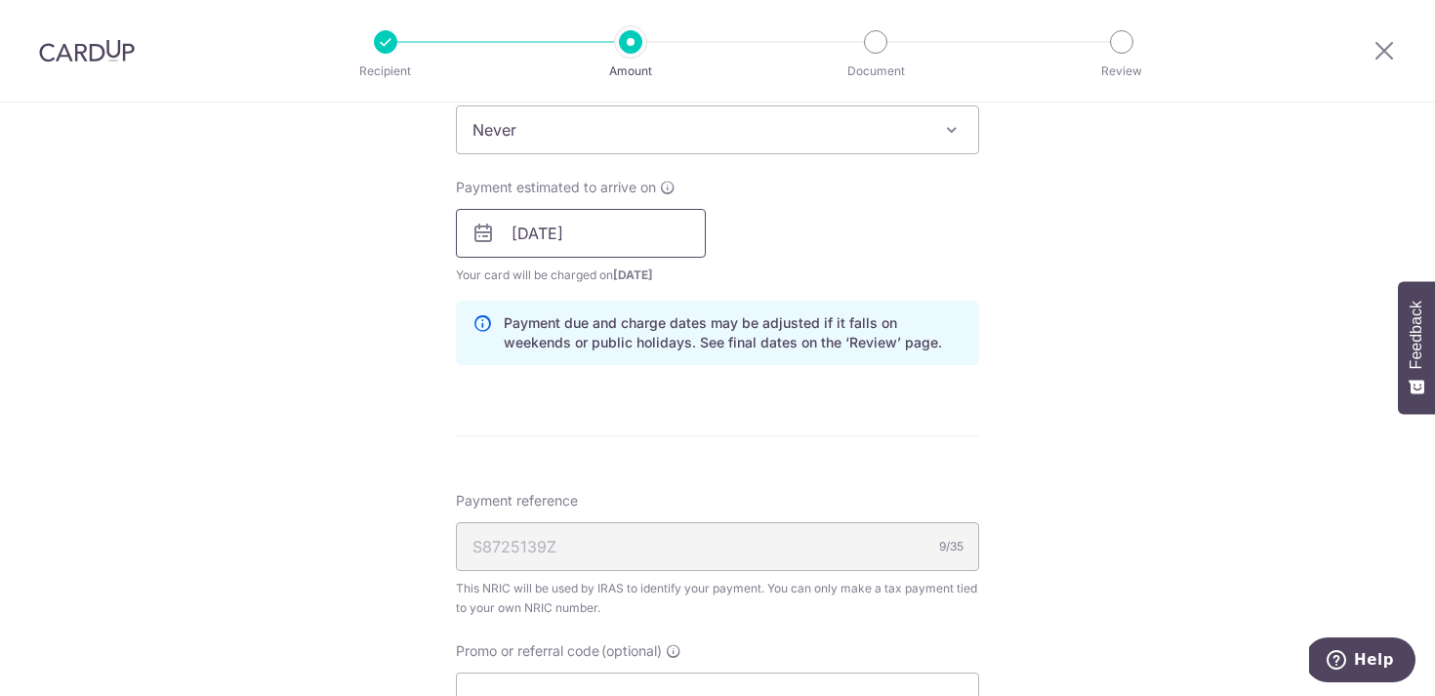
click at [651, 232] on input "[DATE]" at bounding box center [581, 233] width 250 height 49
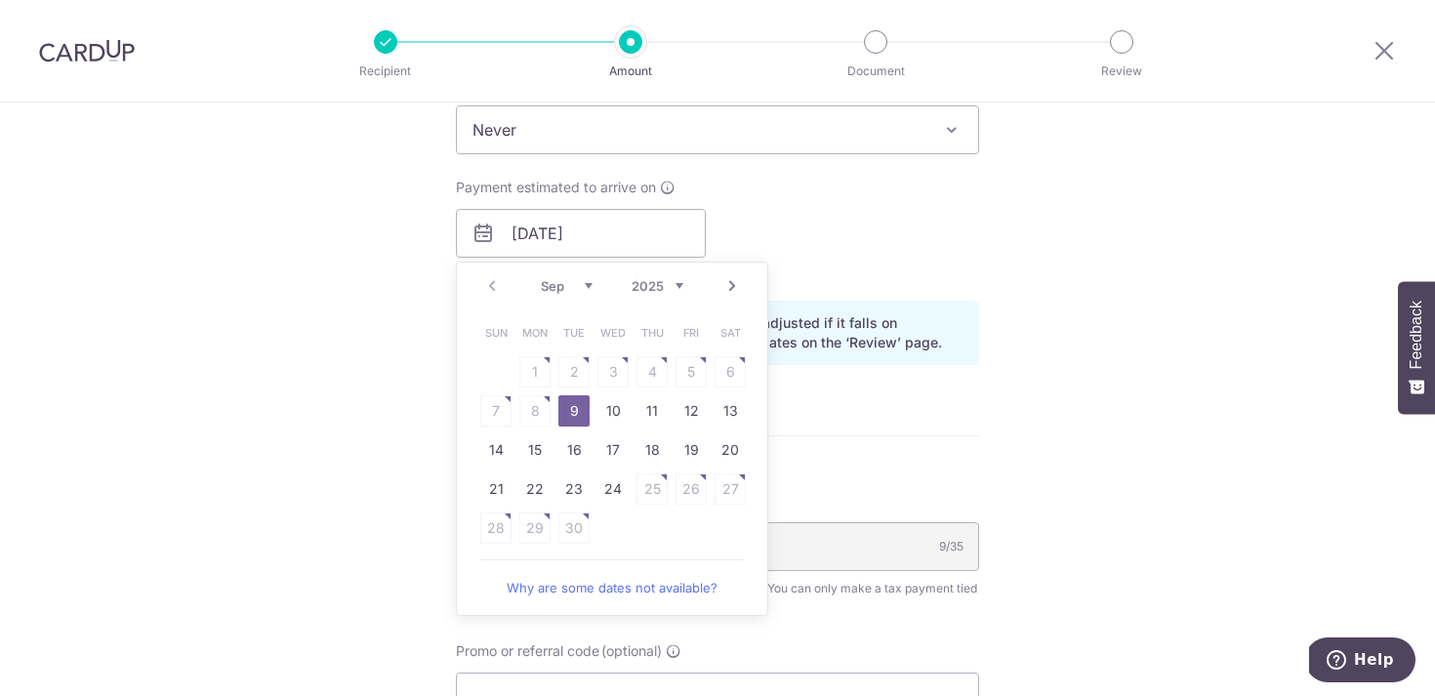
click at [1101, 431] on div "Tell us more about your payment Enter one-time or monthly payment amount SGD 13…" at bounding box center [717, 179] width 1435 height 1893
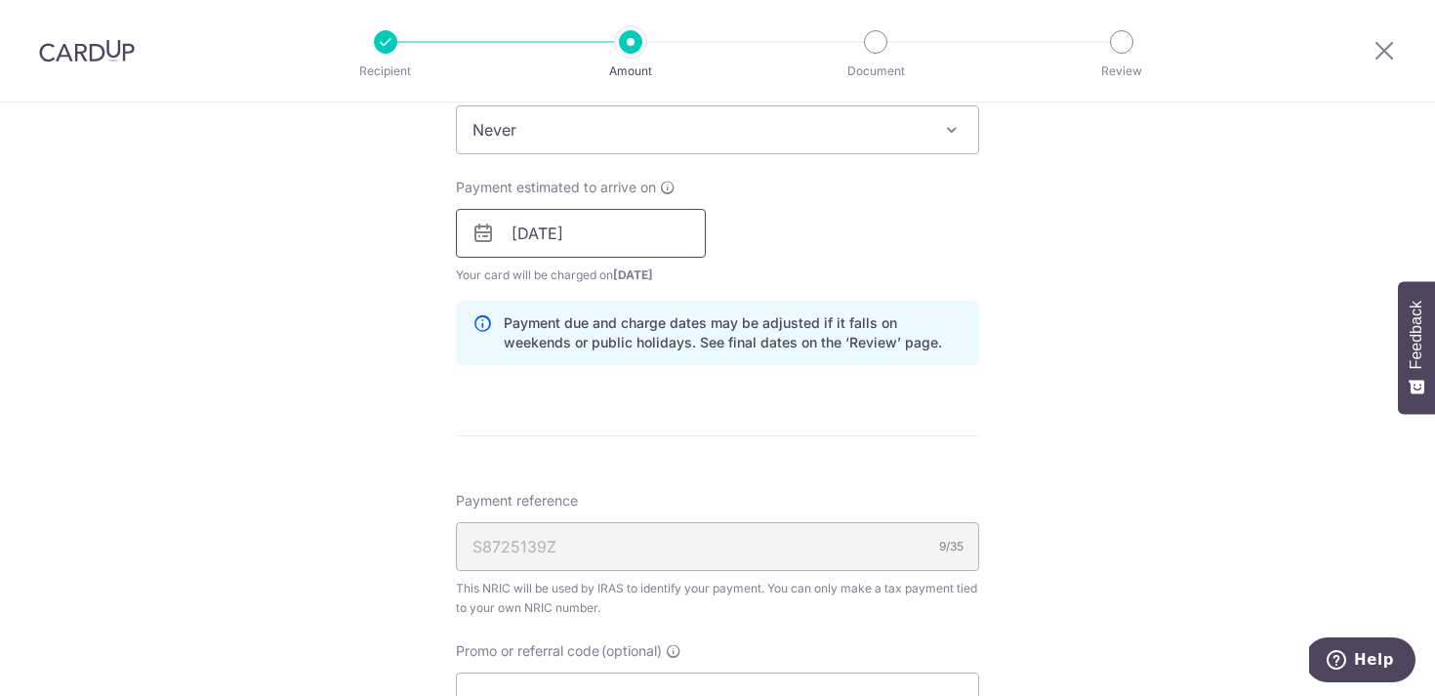
click at [639, 245] on input "[DATE]" at bounding box center [581, 233] width 250 height 49
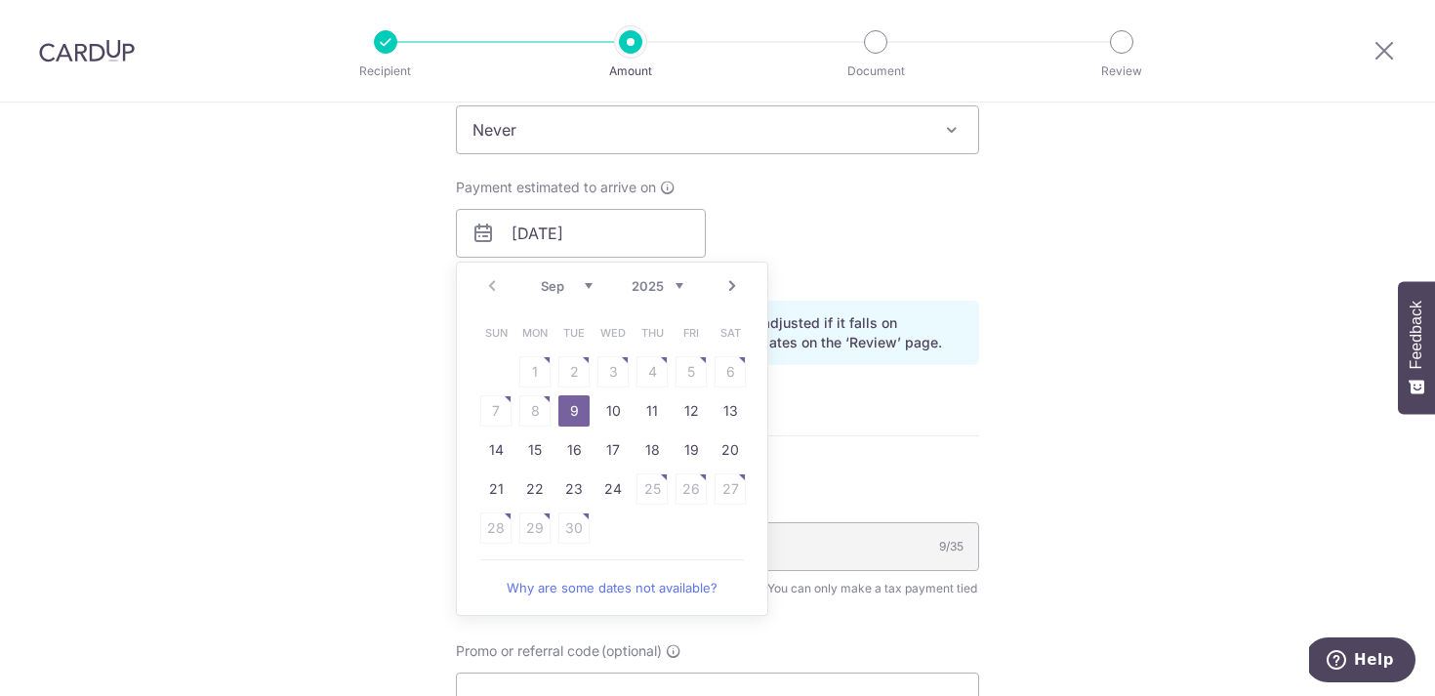
click at [1116, 433] on div "Tell us more about your payment Enter one-time or monthly payment amount SGD 13…" at bounding box center [717, 179] width 1435 height 1893
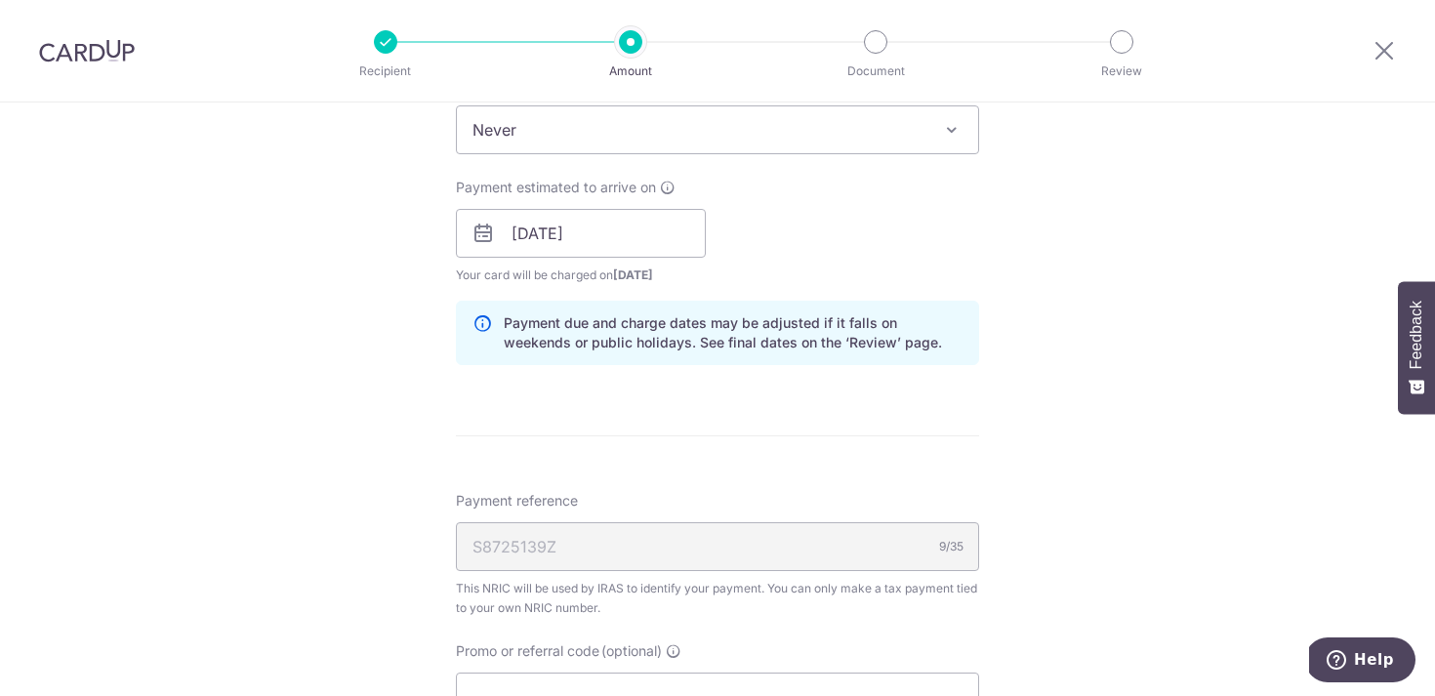
click at [1116, 458] on div "Tell us more about your payment Enter one-time or monthly payment amount SGD 13…" at bounding box center [717, 179] width 1435 height 1893
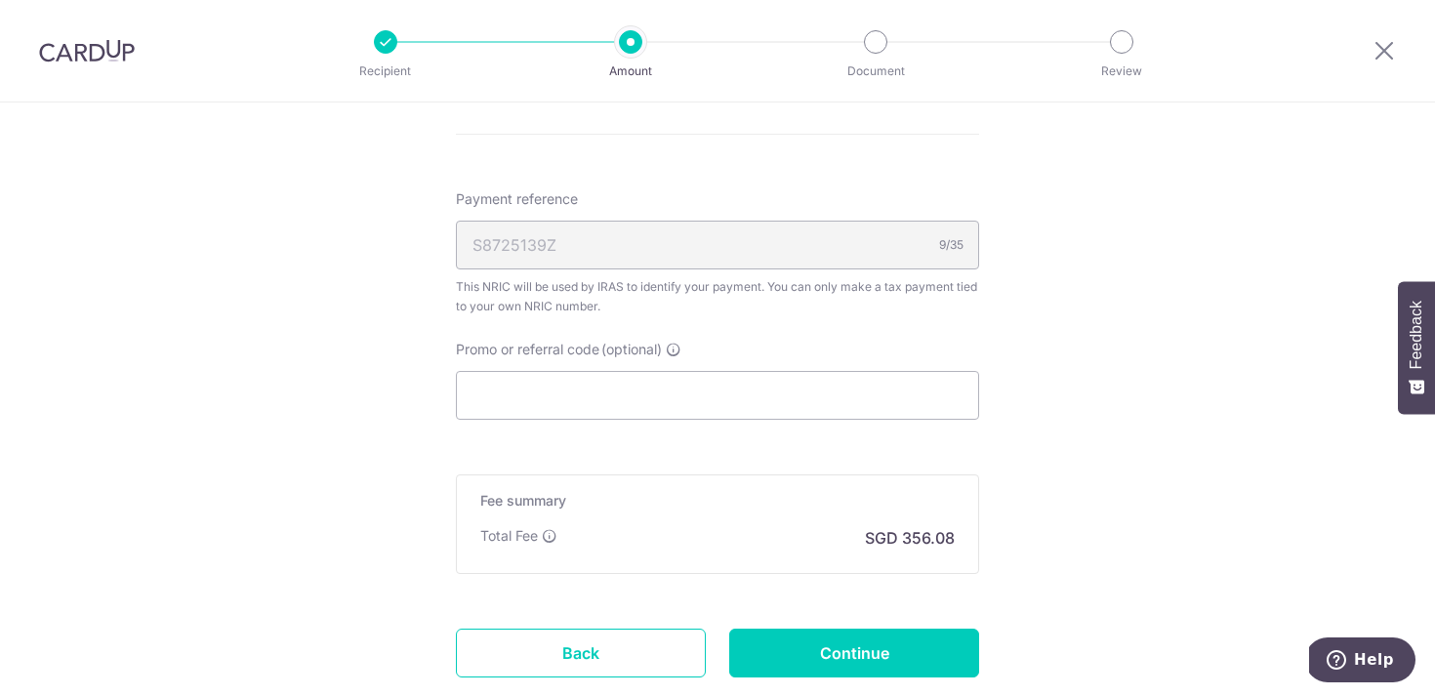
scroll to position [1172, 0]
click at [781, 234] on div "S8725139Z 9/35" at bounding box center [717, 244] width 523 height 49
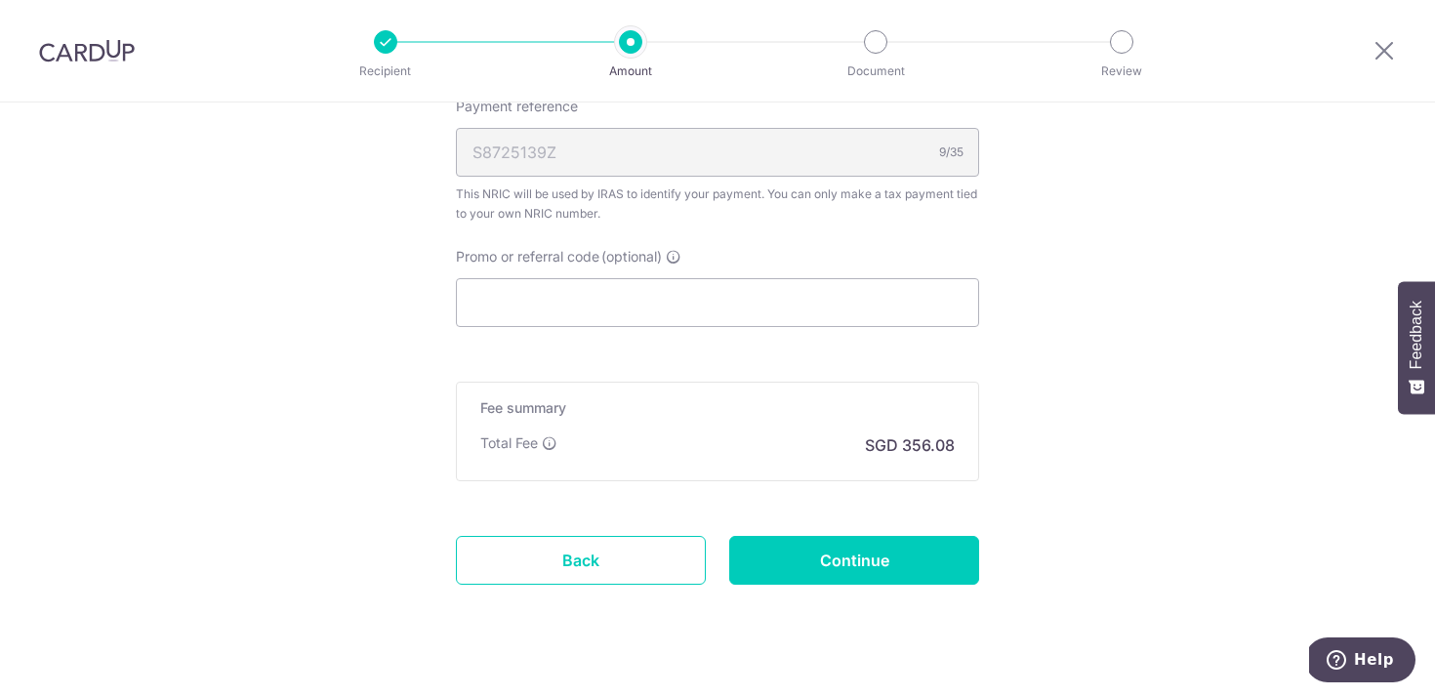
scroll to position [1299, 0]
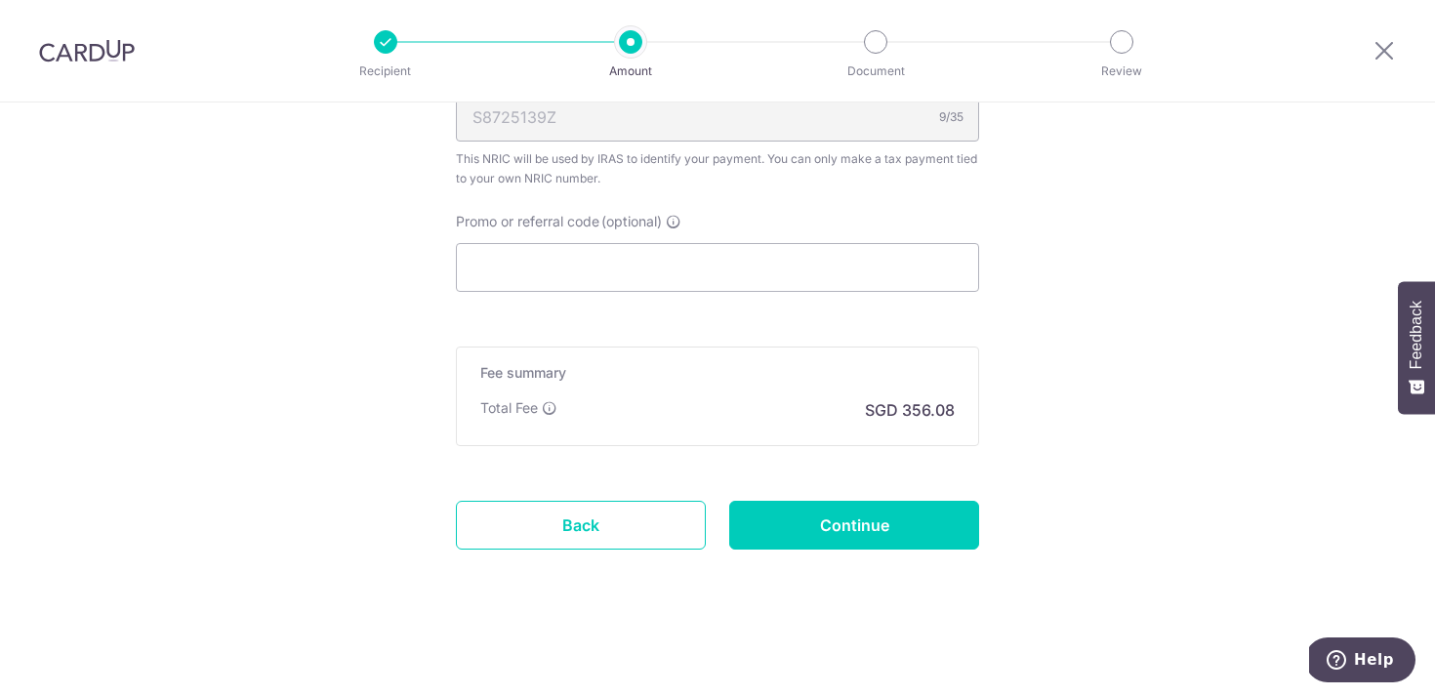
click at [861, 409] on div "Total Fee SGD 356.08" at bounding box center [717, 409] width 474 height 23
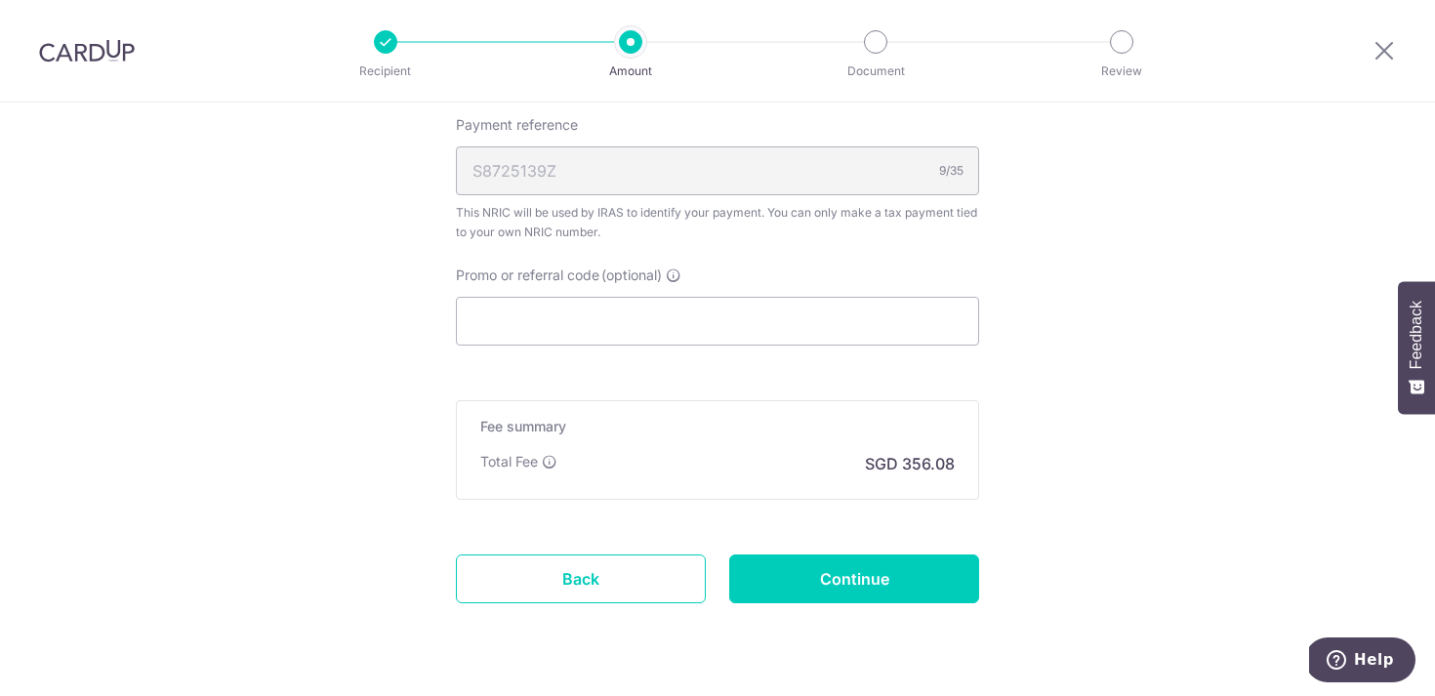
scroll to position [1241, 0]
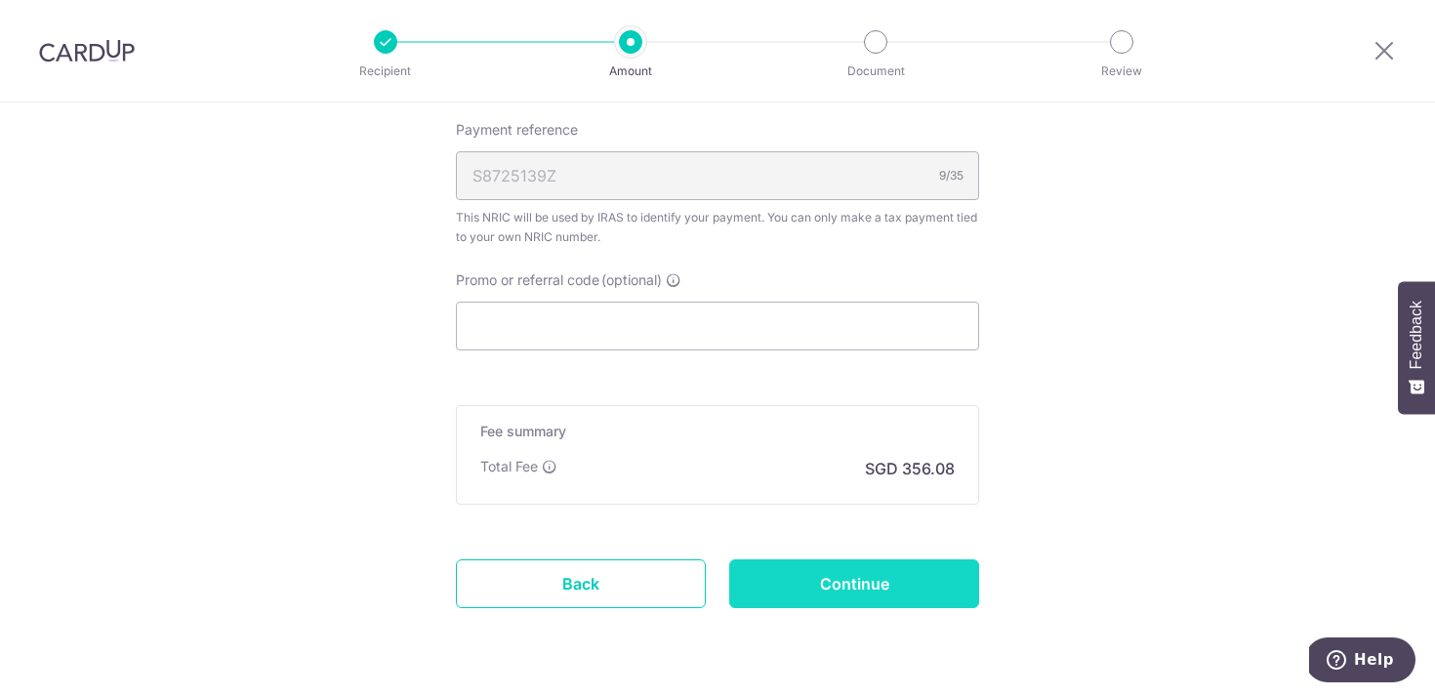
click at [844, 577] on input "Continue" at bounding box center [854, 583] width 250 height 49
type input "Create Schedule"
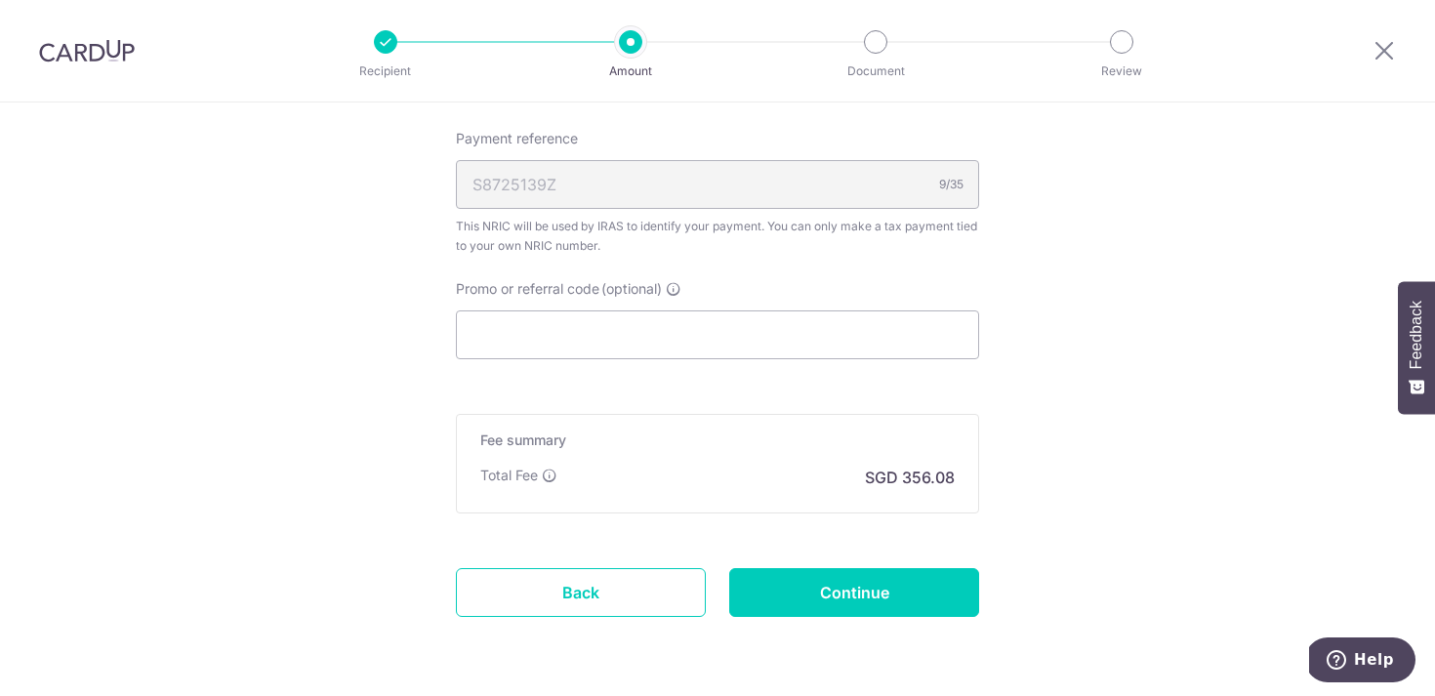
scroll to position [1260, 0]
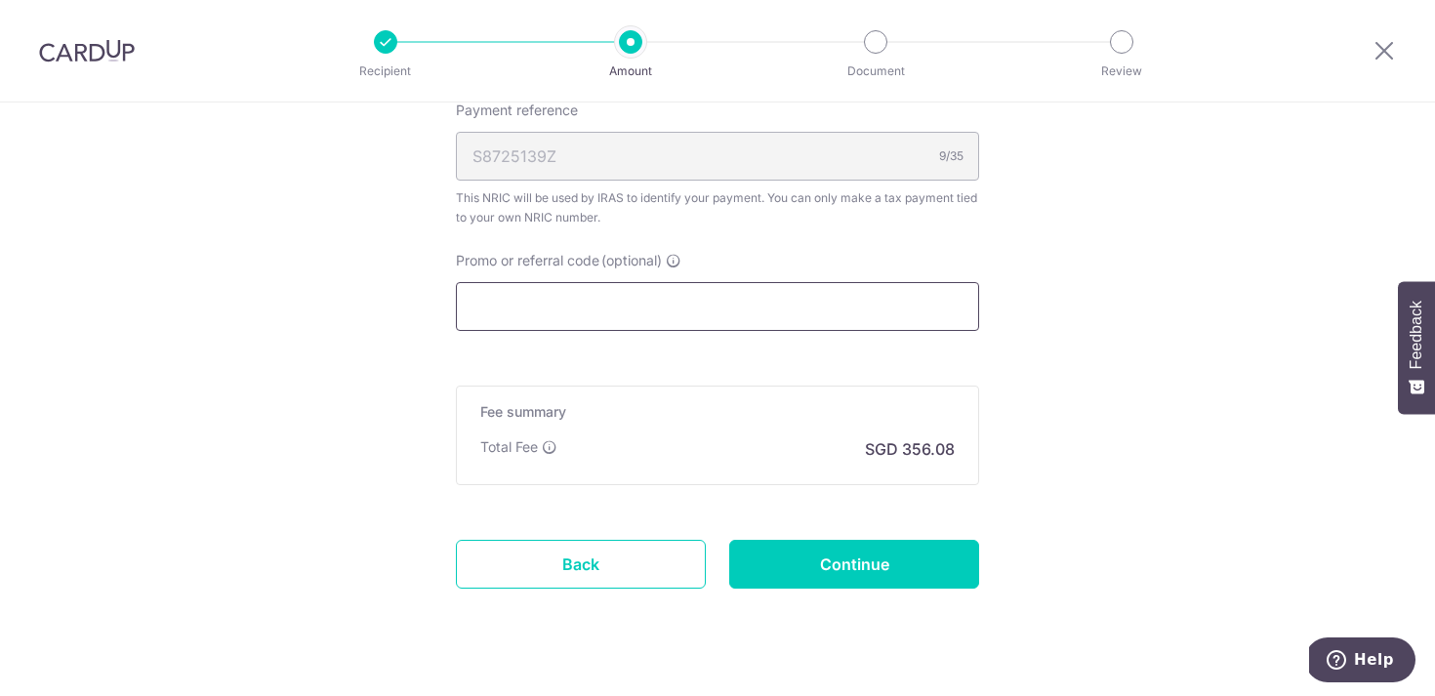
click at [581, 308] on input "Promo or referral code (optional)" at bounding box center [717, 306] width 523 height 49
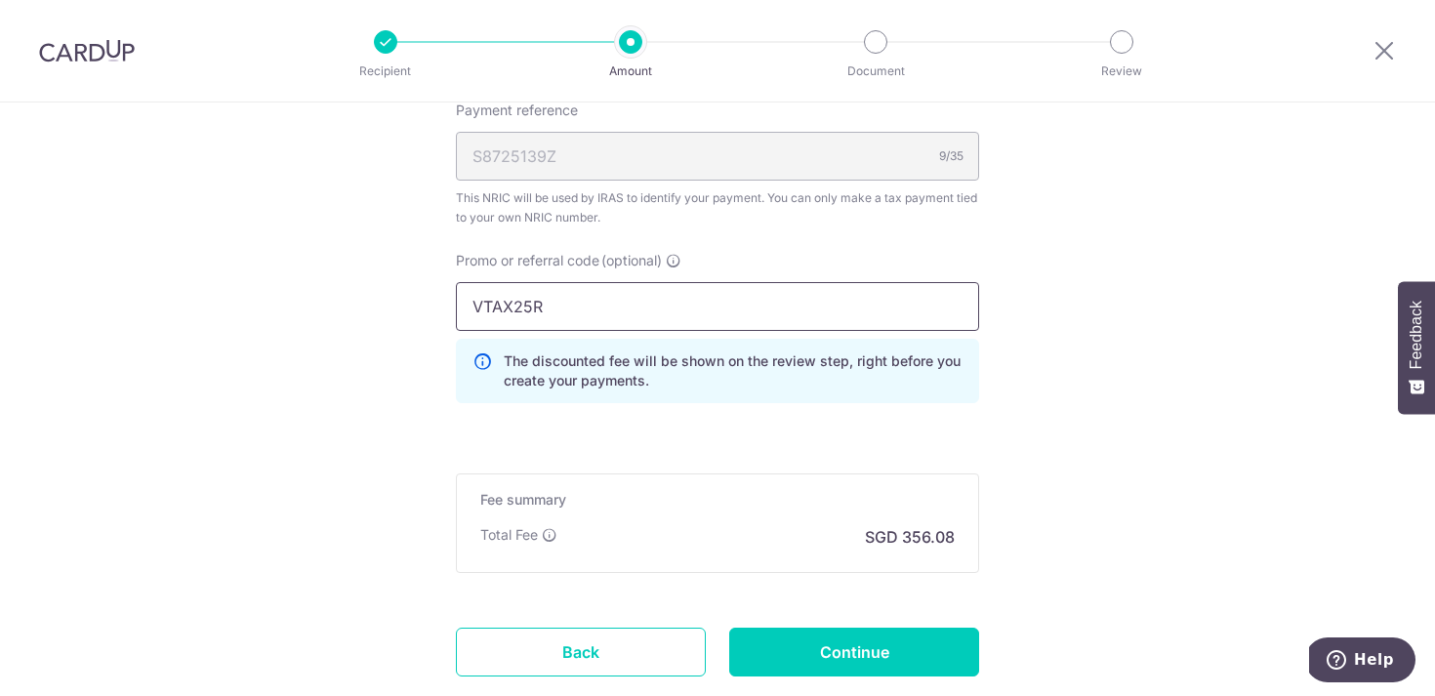
type input "VTAX25R"
click at [899, 654] on input "Continue" at bounding box center [854, 652] width 250 height 49
type input "Update Schedule"
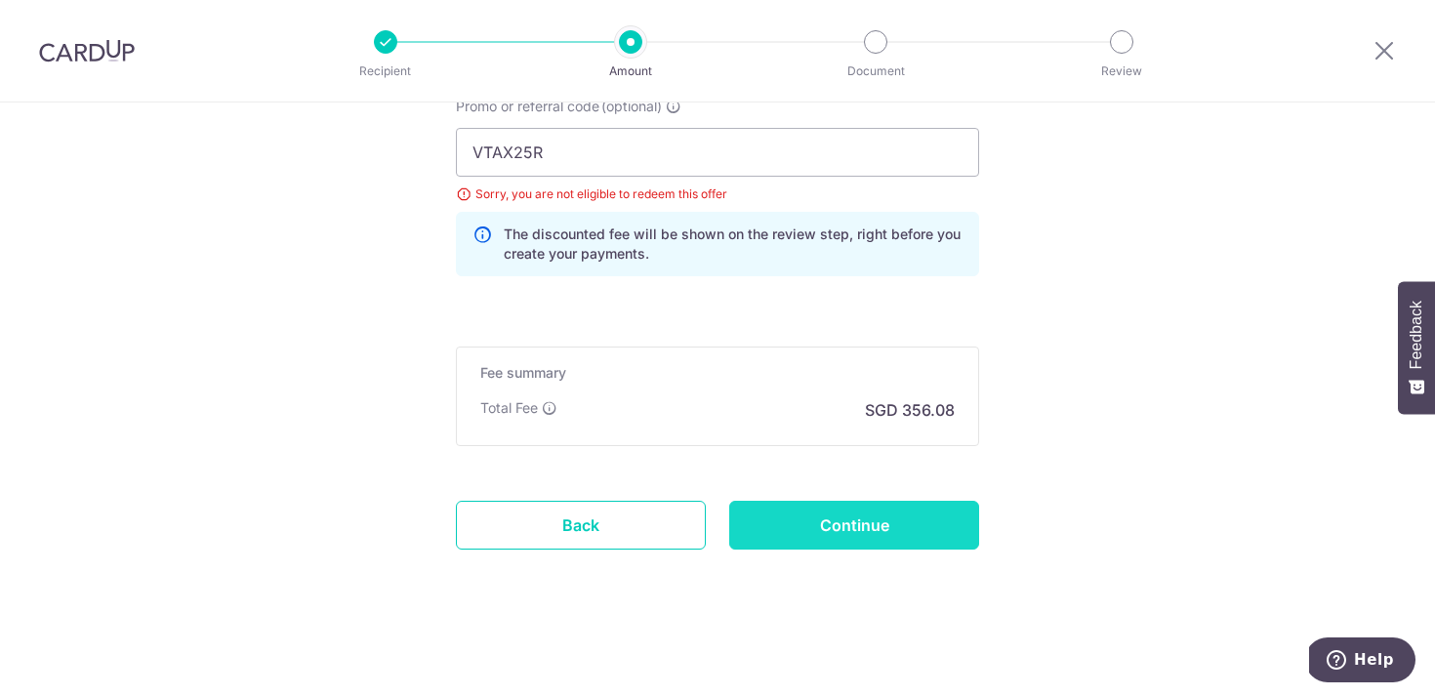
click at [924, 537] on input "Continue" at bounding box center [854, 525] width 250 height 49
type input "Update Schedule"
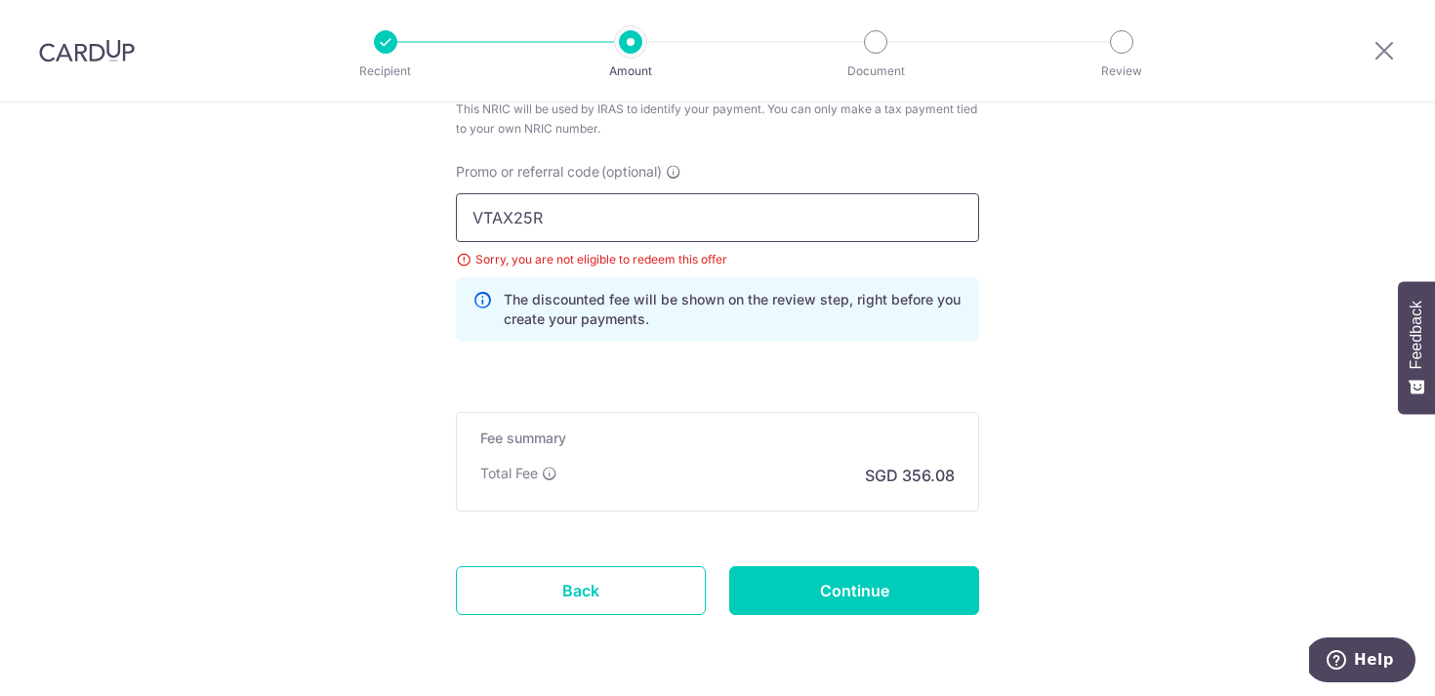
scroll to position [1335, 0]
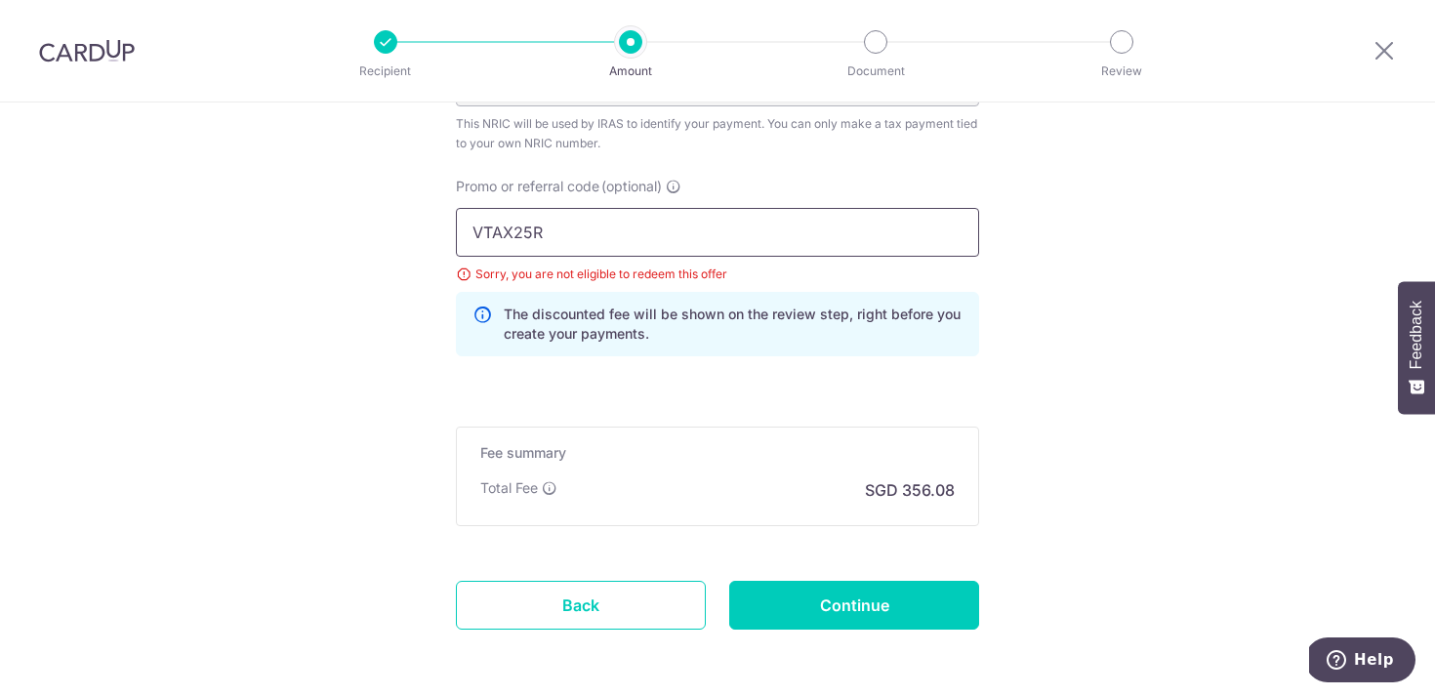
drag, startPoint x: 561, startPoint y: 231, endPoint x: 401, endPoint y: 231, distance: 160.1
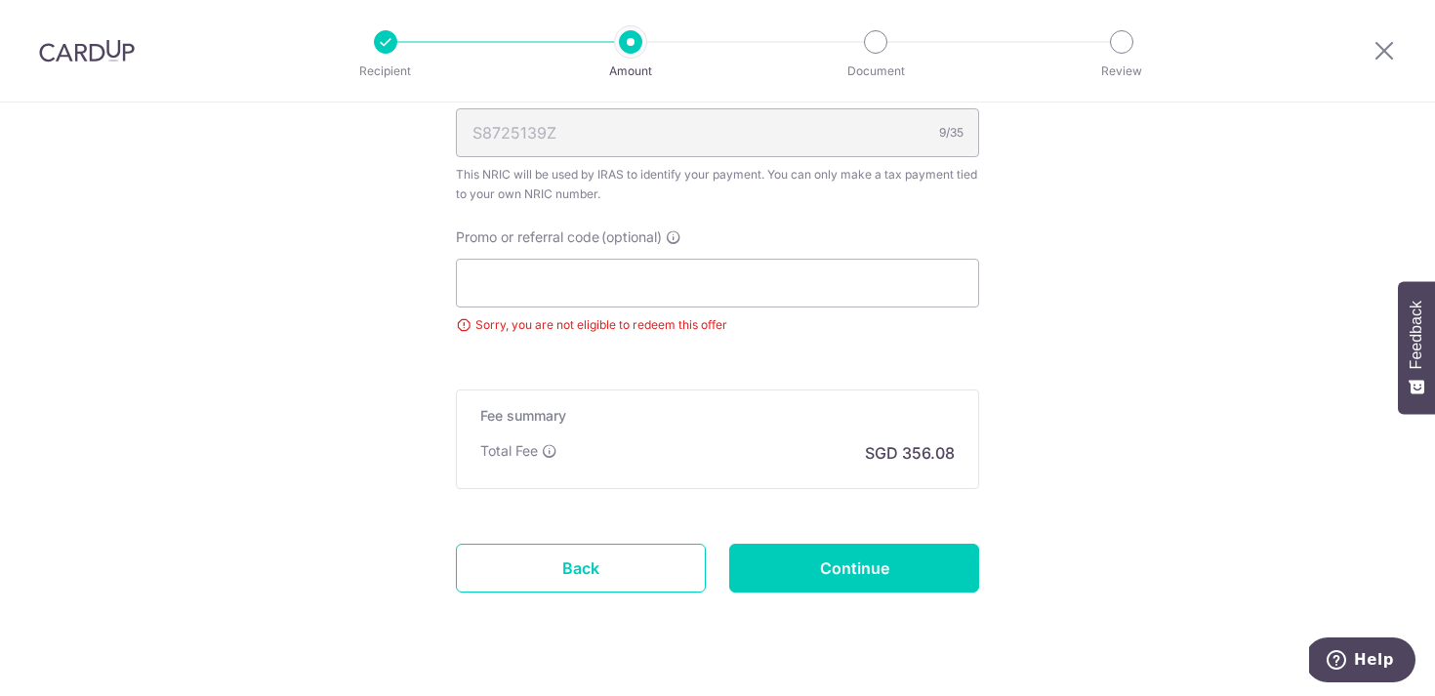
scroll to position [1299, 0]
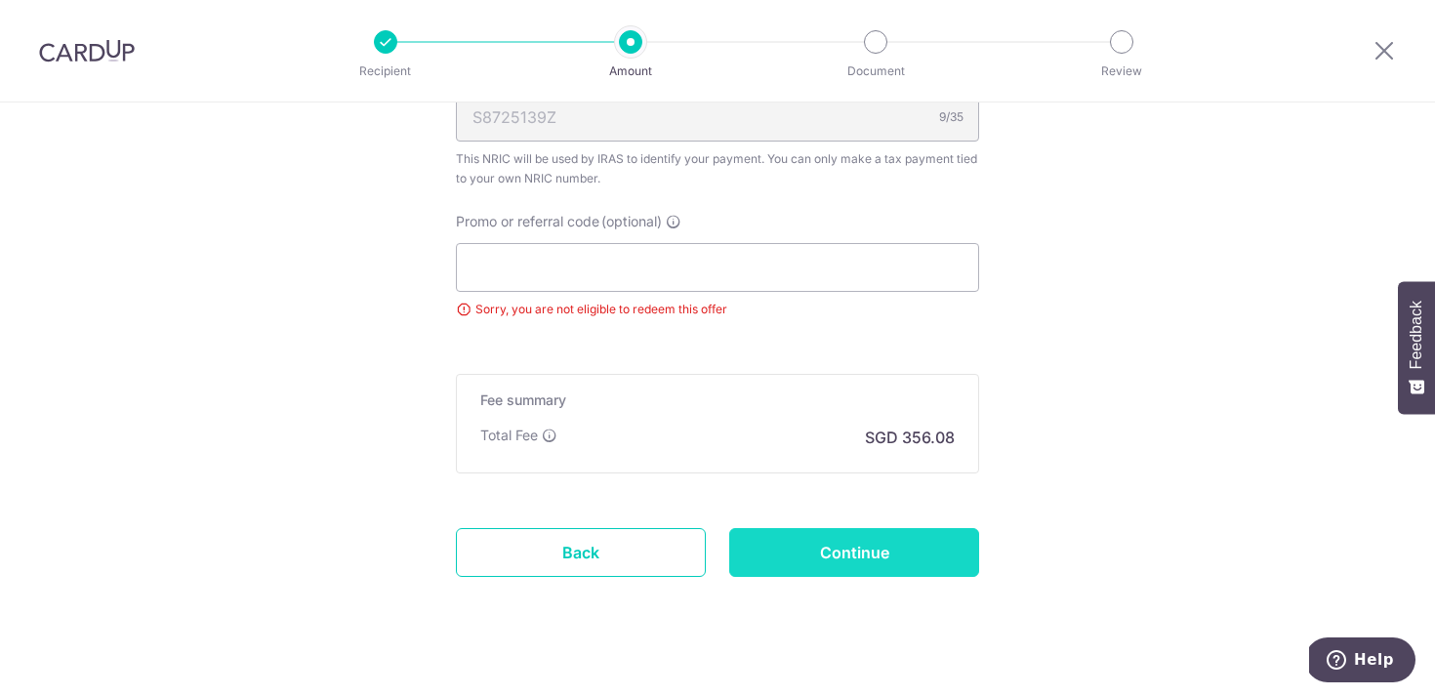
click at [853, 562] on input "Continue" at bounding box center [854, 552] width 250 height 49
type input "Update Schedule"
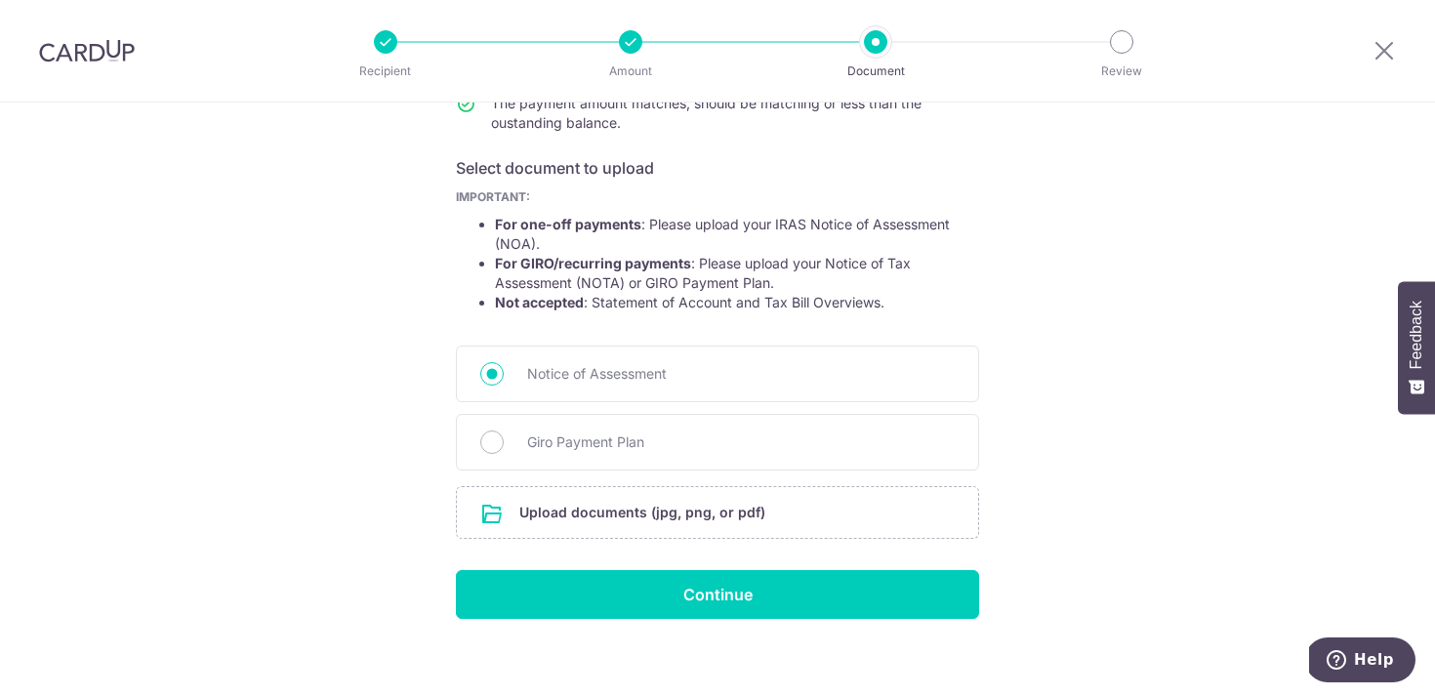
scroll to position [301, 0]
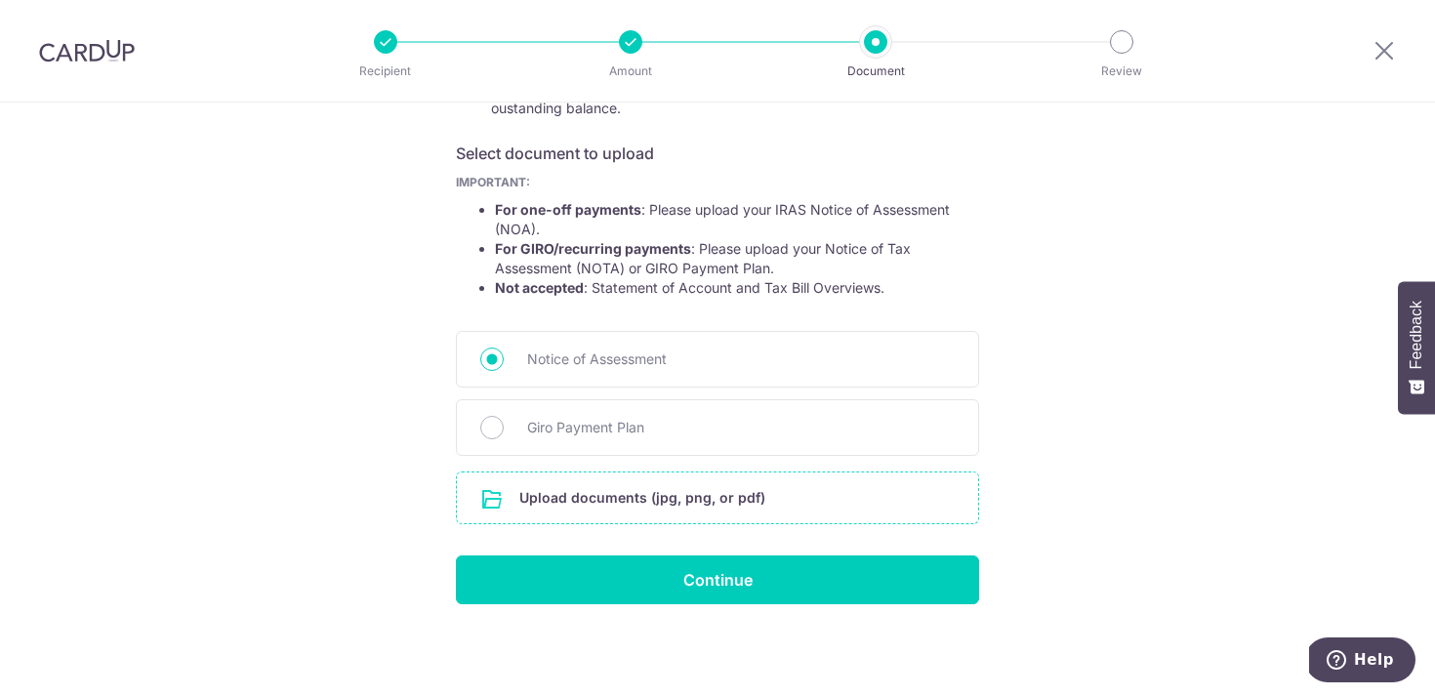
click at [701, 505] on input "file" at bounding box center [717, 497] width 521 height 51
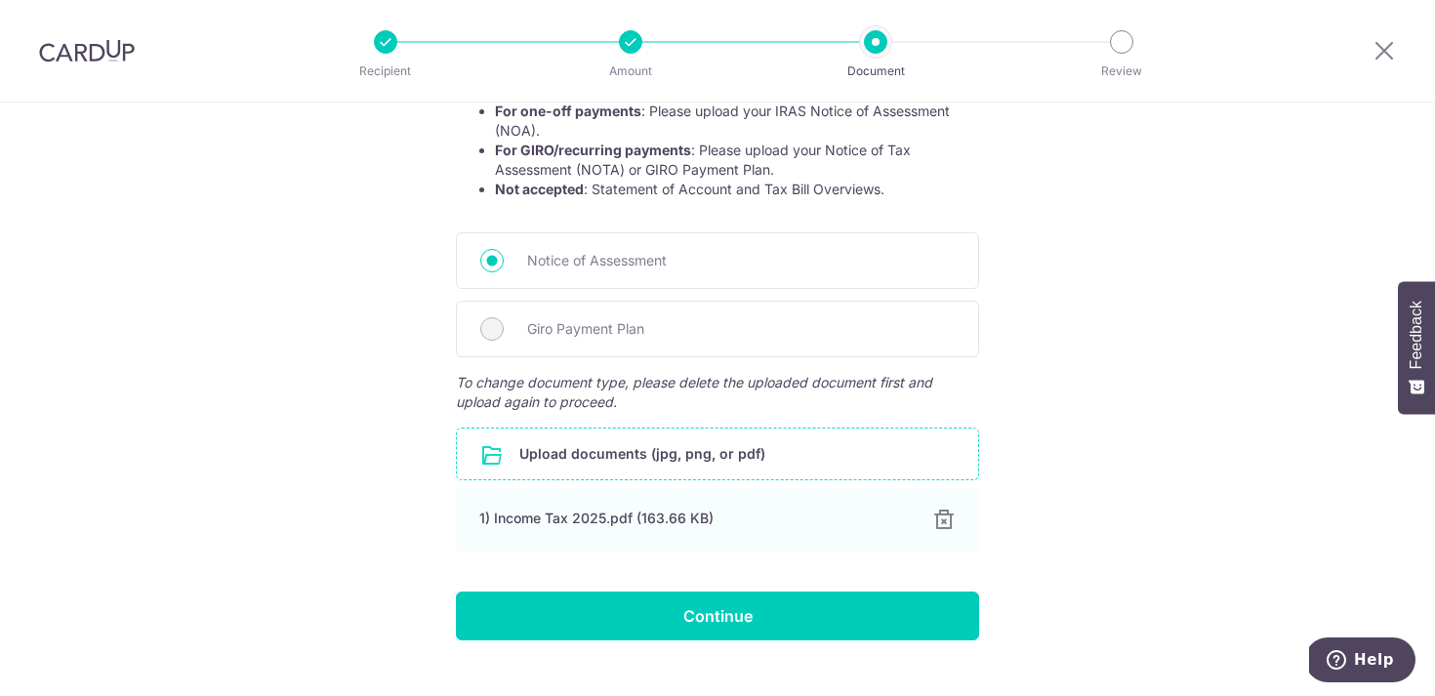
scroll to position [435, 0]
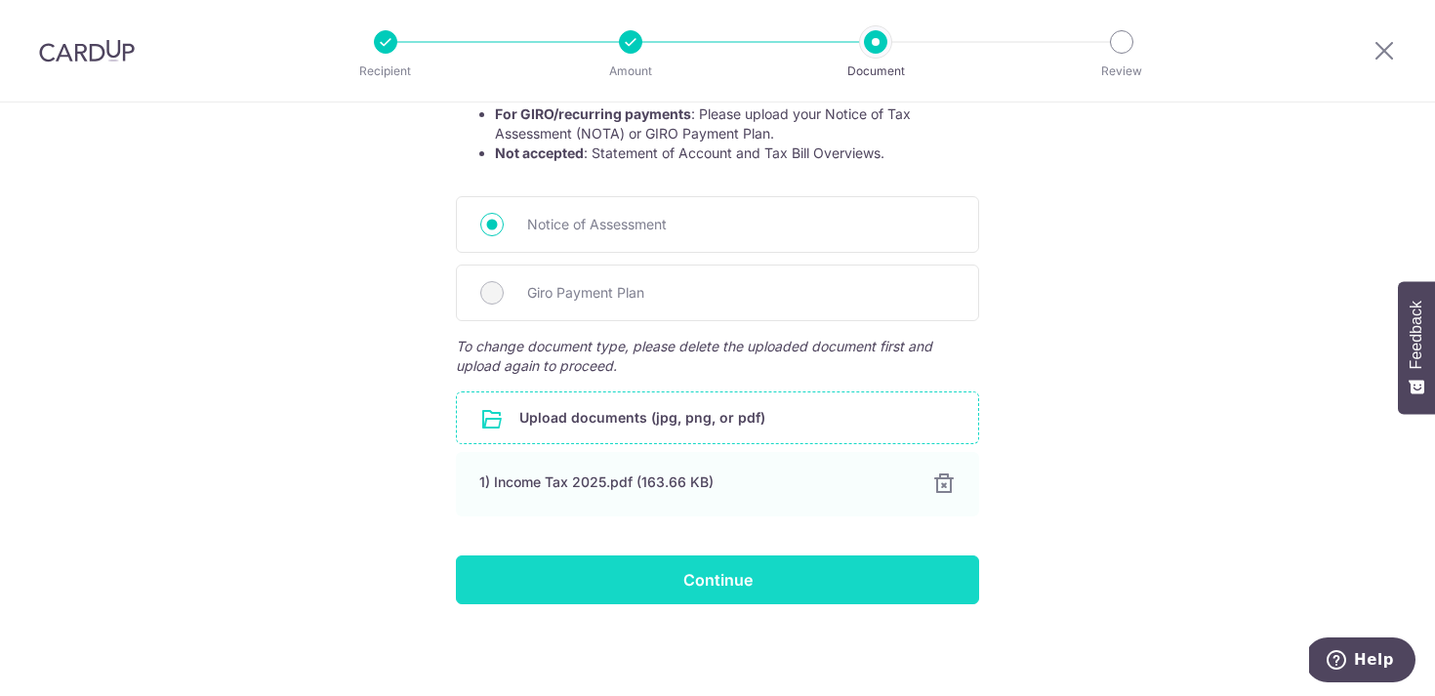
click at [776, 576] on input "Continue" at bounding box center [717, 579] width 523 height 49
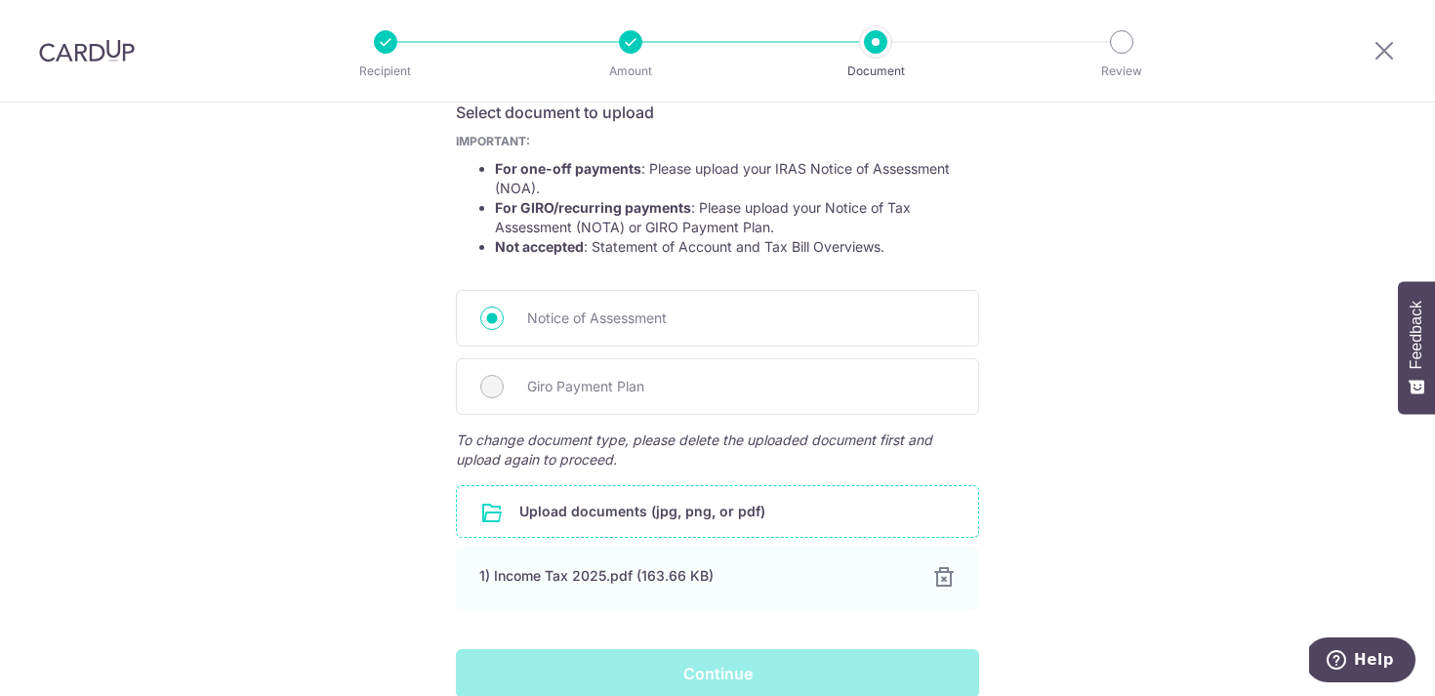
scroll to position [260, 0]
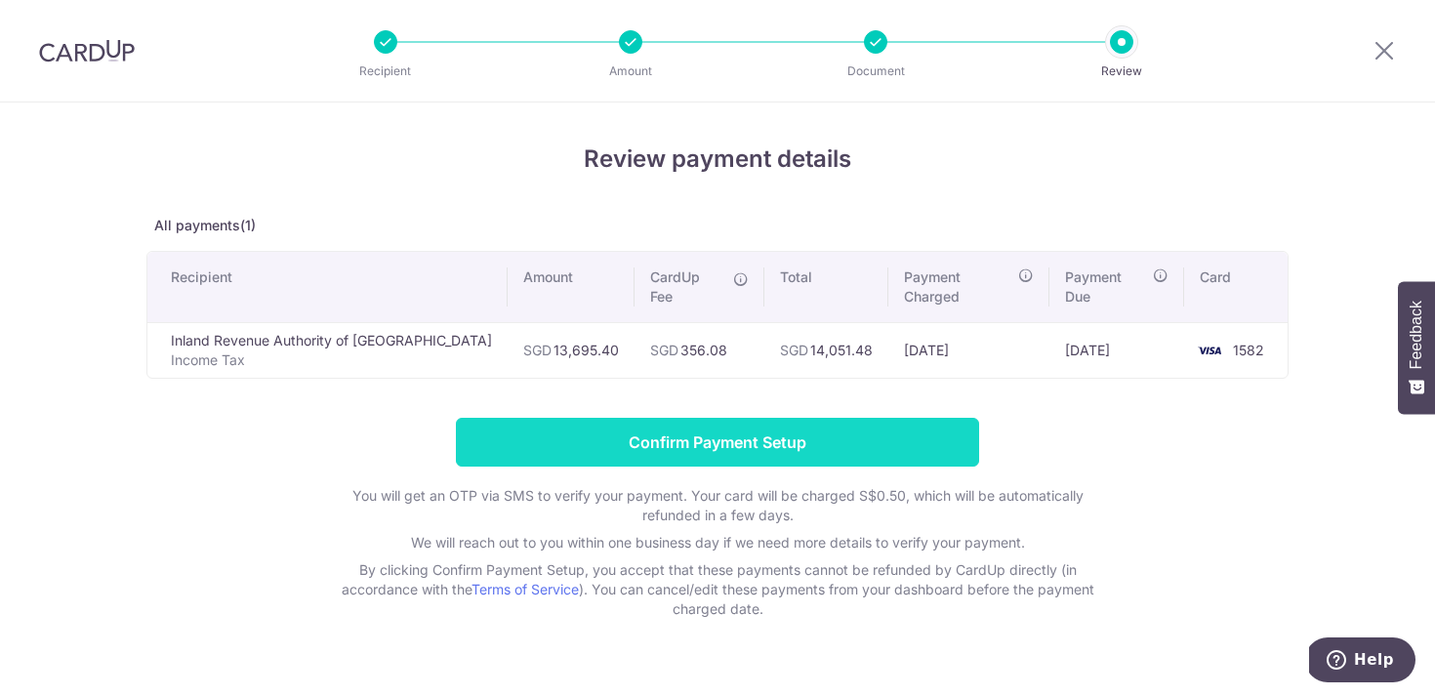
click at [684, 427] on input "Confirm Payment Setup" at bounding box center [717, 442] width 523 height 49
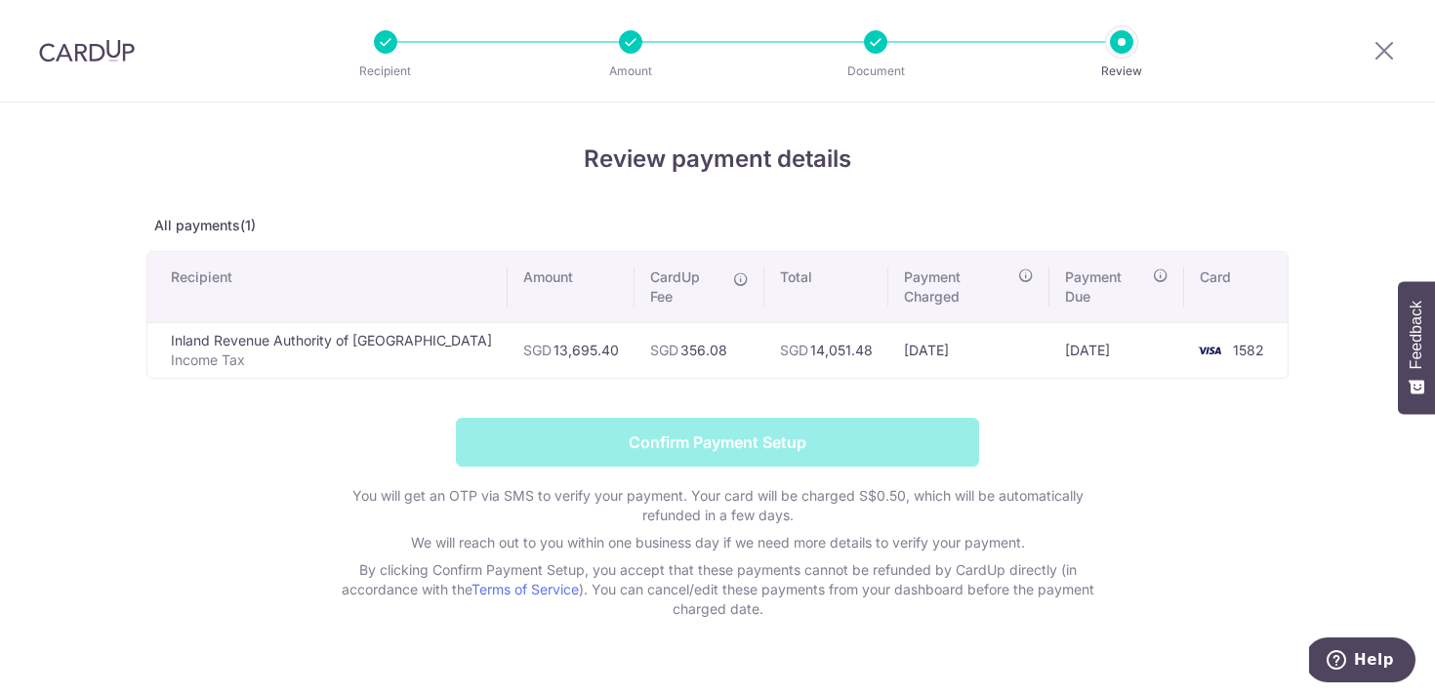
click at [731, 503] on p "You will get an OTP via SMS to verify your payment. Your card will be charged S…" at bounding box center [717, 505] width 781 height 39
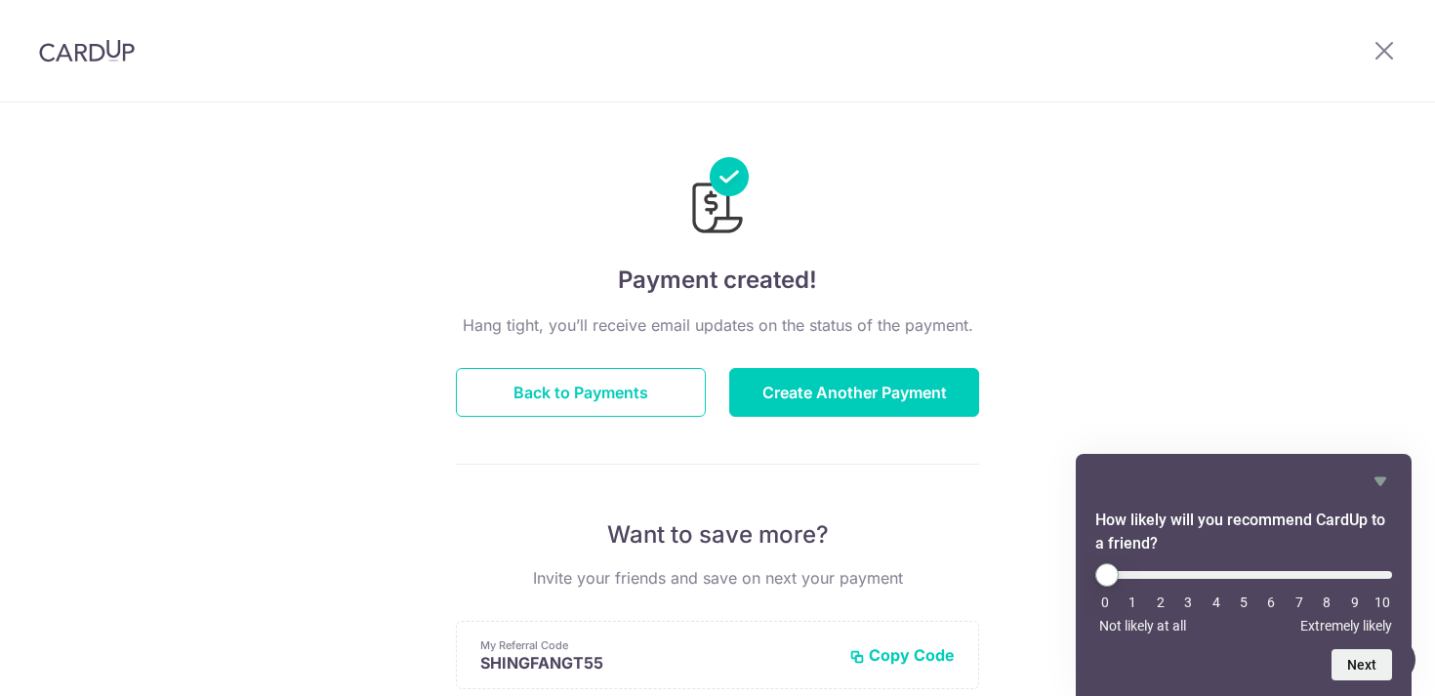
click at [1350, 401] on div "Payment created! Hang tight, you’ll receive email updates on the status of the …" at bounding box center [717, 624] width 1435 height 1043
click at [1379, 478] on icon "Hide survey" at bounding box center [1381, 481] width 12 height 9
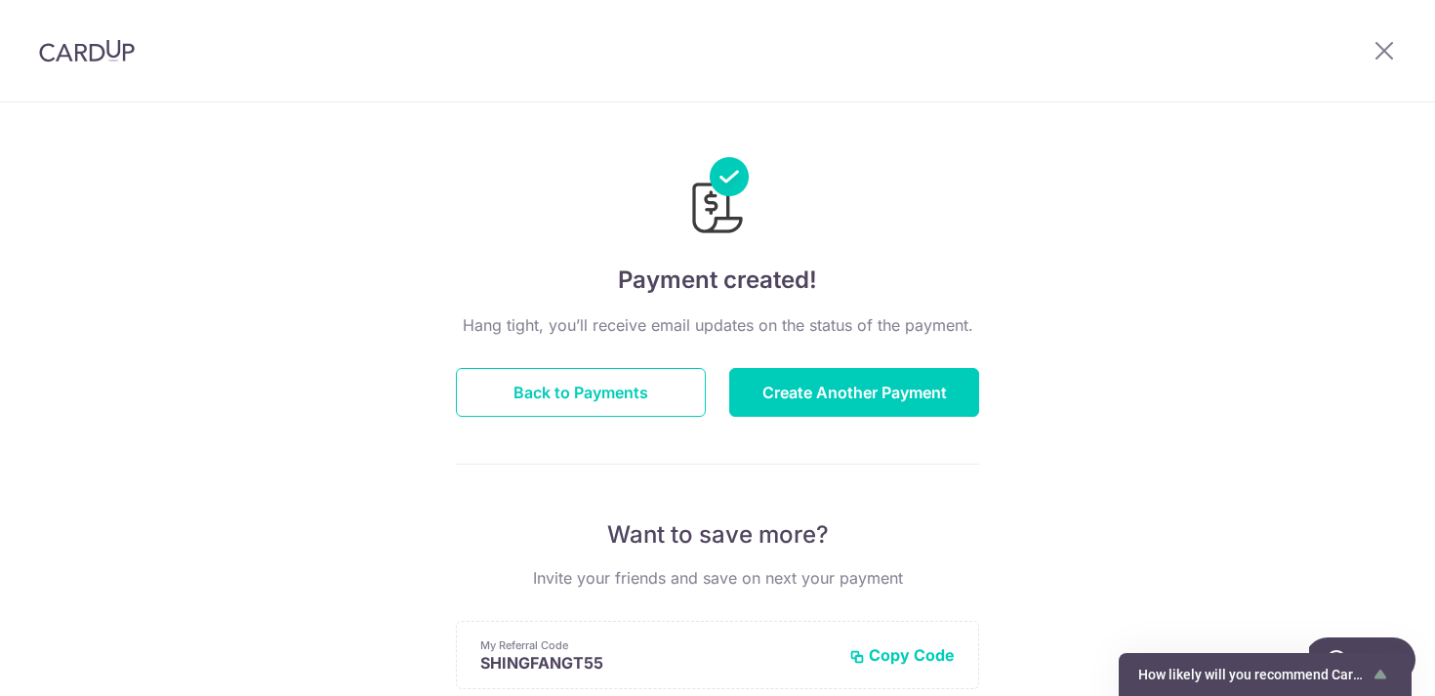
click at [1251, 388] on div "Payment created! Hang tight, you’ll receive email updates on the status of the …" at bounding box center [717, 624] width 1435 height 1043
click at [581, 385] on button "Back to Payments" at bounding box center [581, 392] width 250 height 49
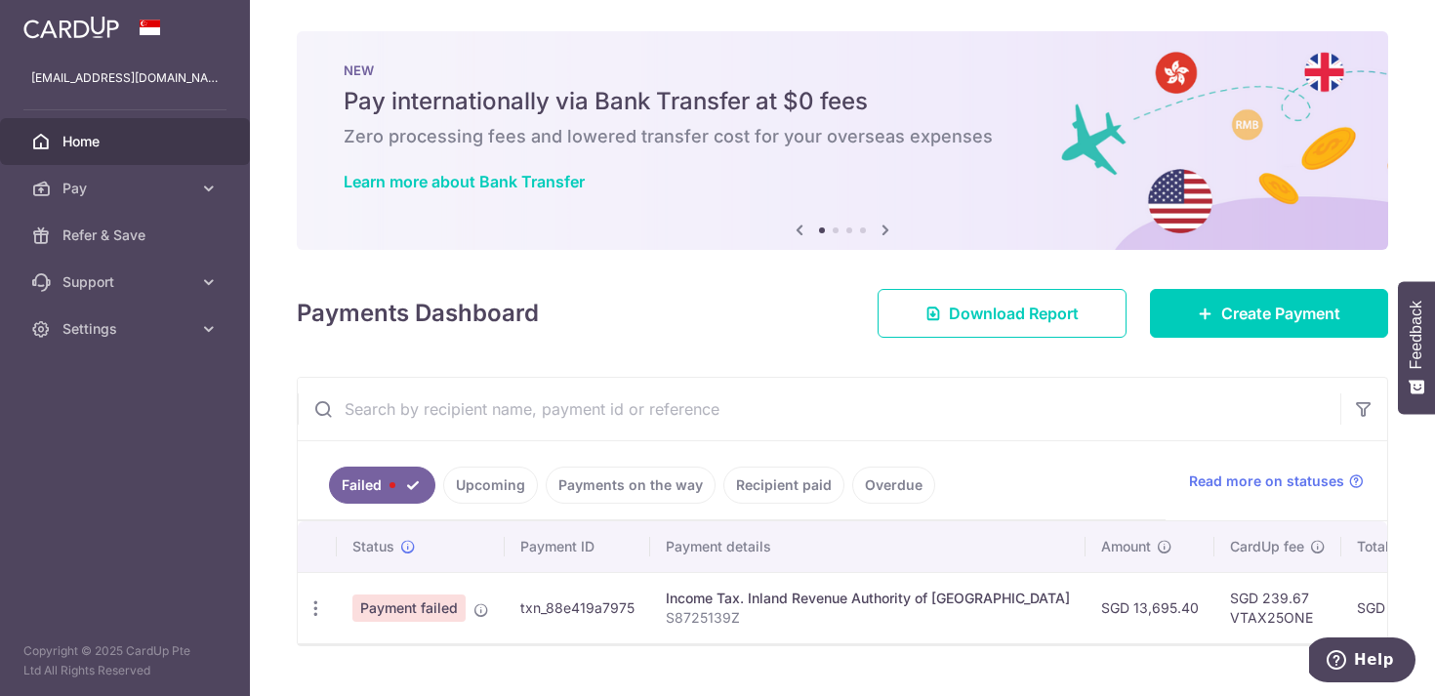
scroll to position [42, 0]
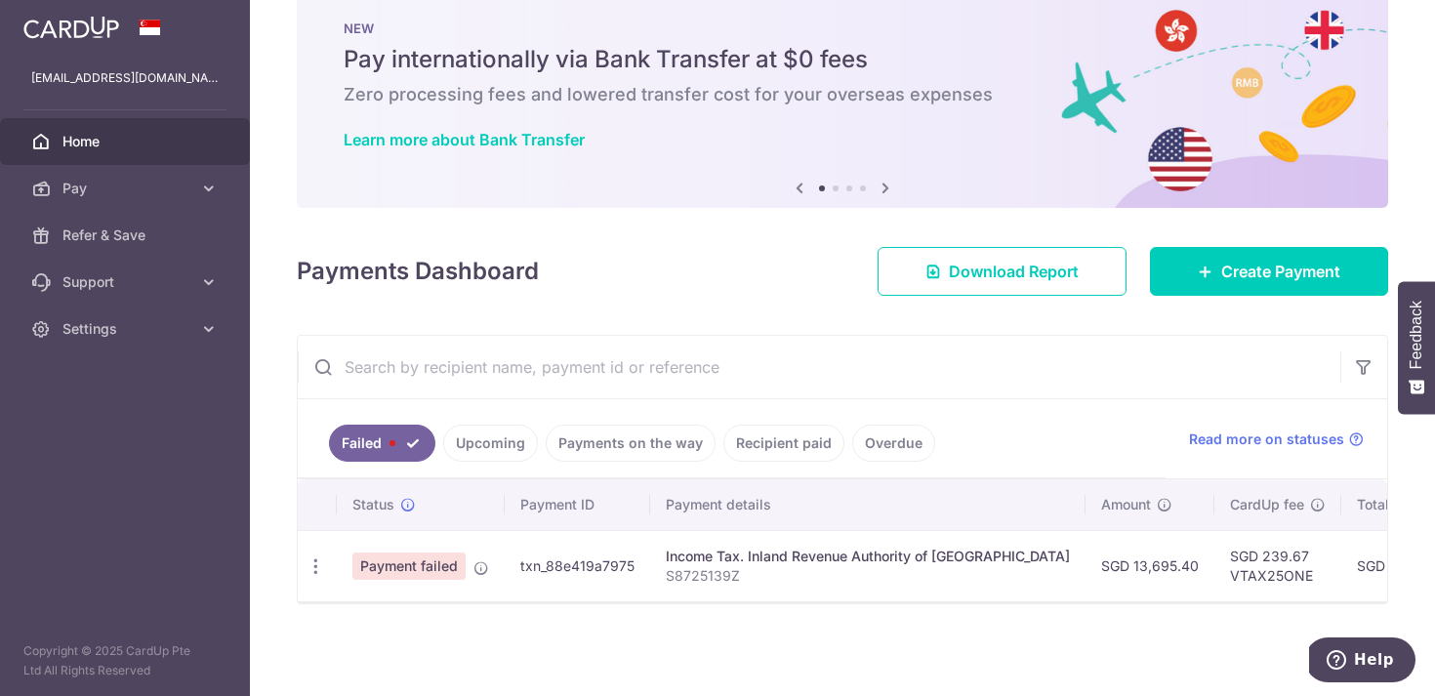
click at [477, 437] on link "Upcoming" at bounding box center [490, 443] width 95 height 37
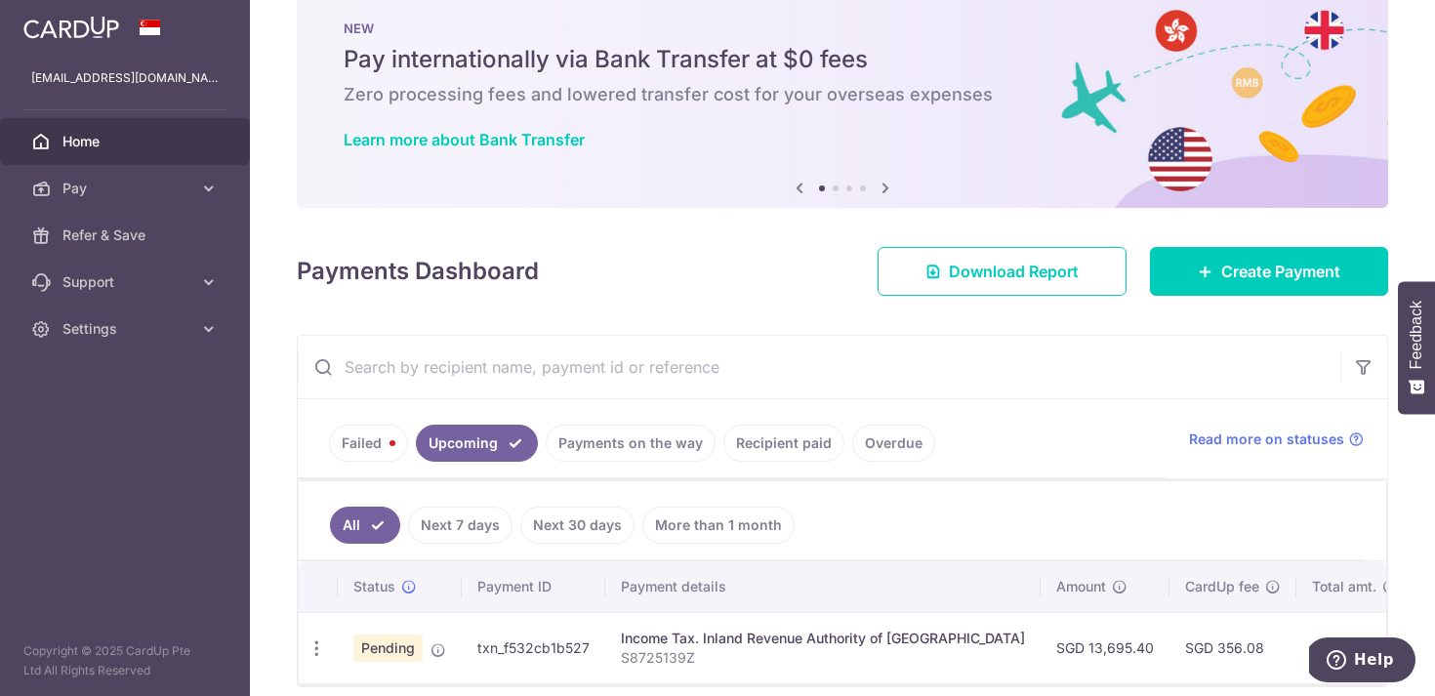
scroll to position [125, 0]
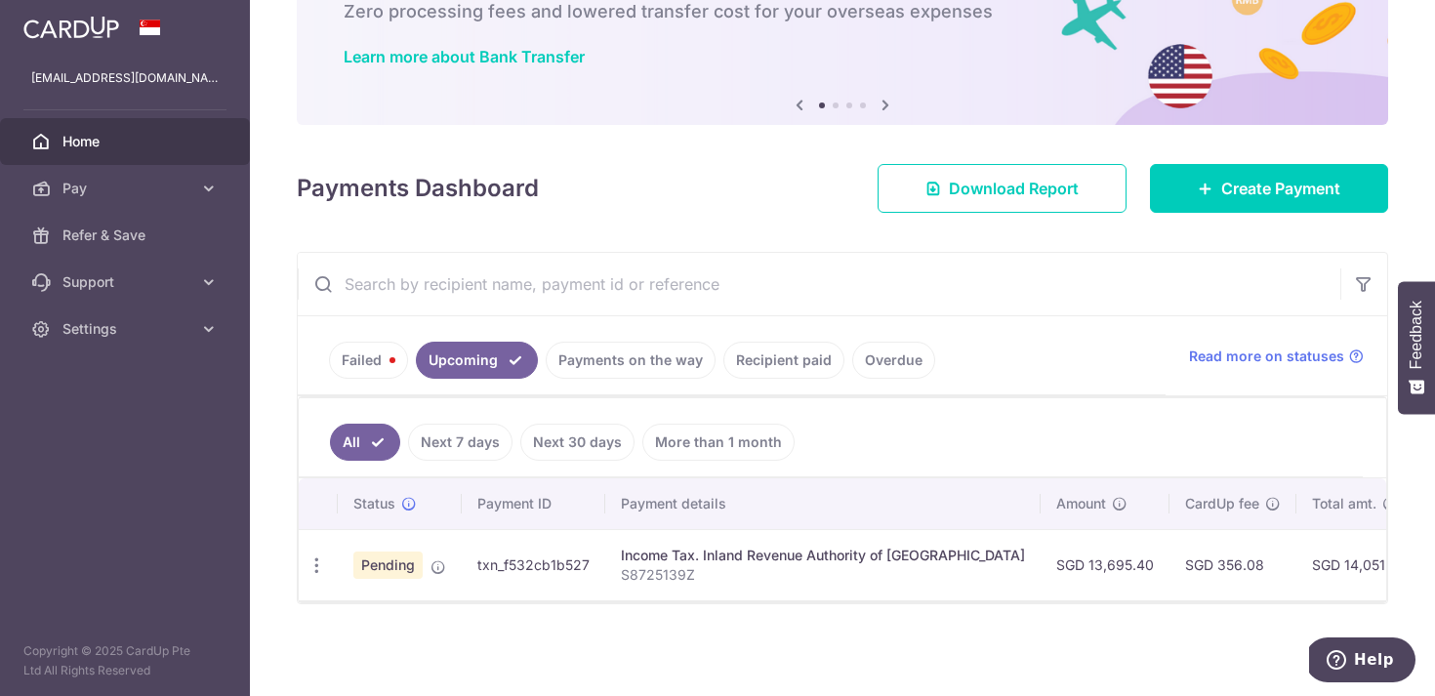
click at [373, 375] on link "Failed" at bounding box center [368, 360] width 79 height 37
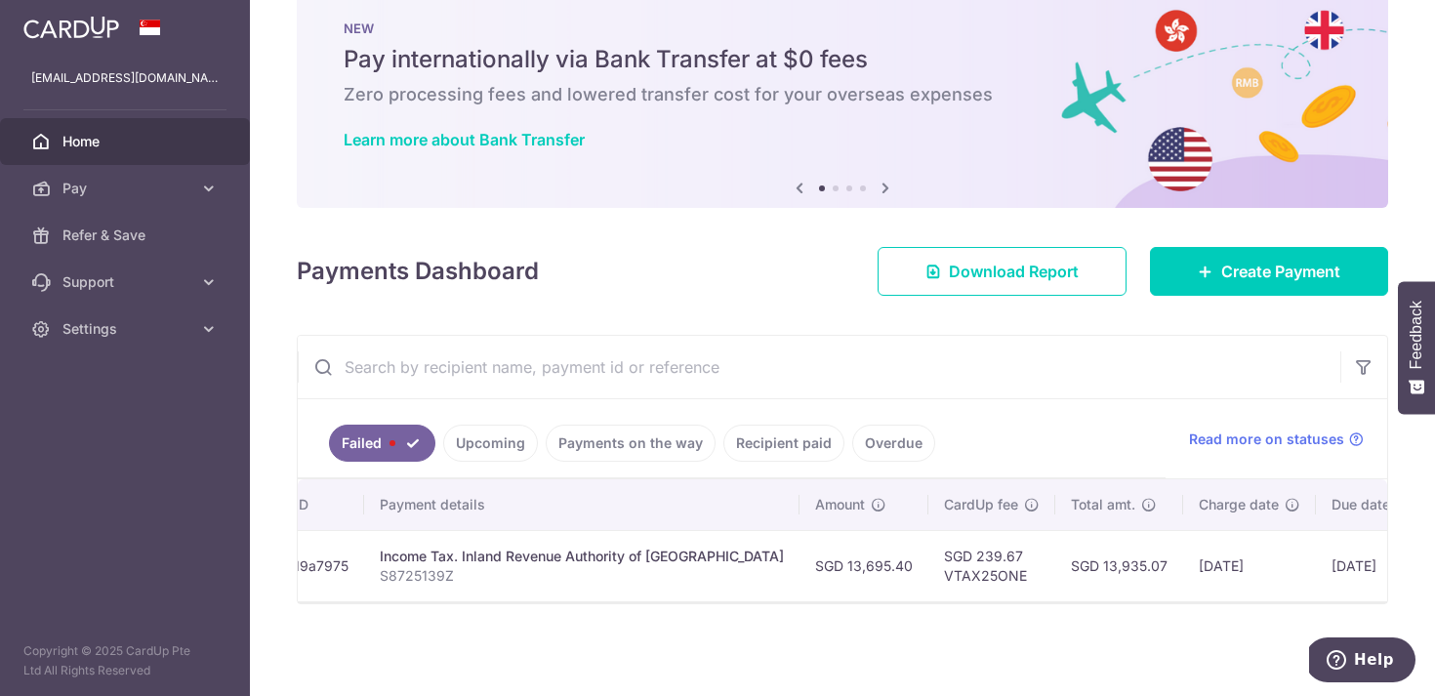
scroll to position [0, 290]
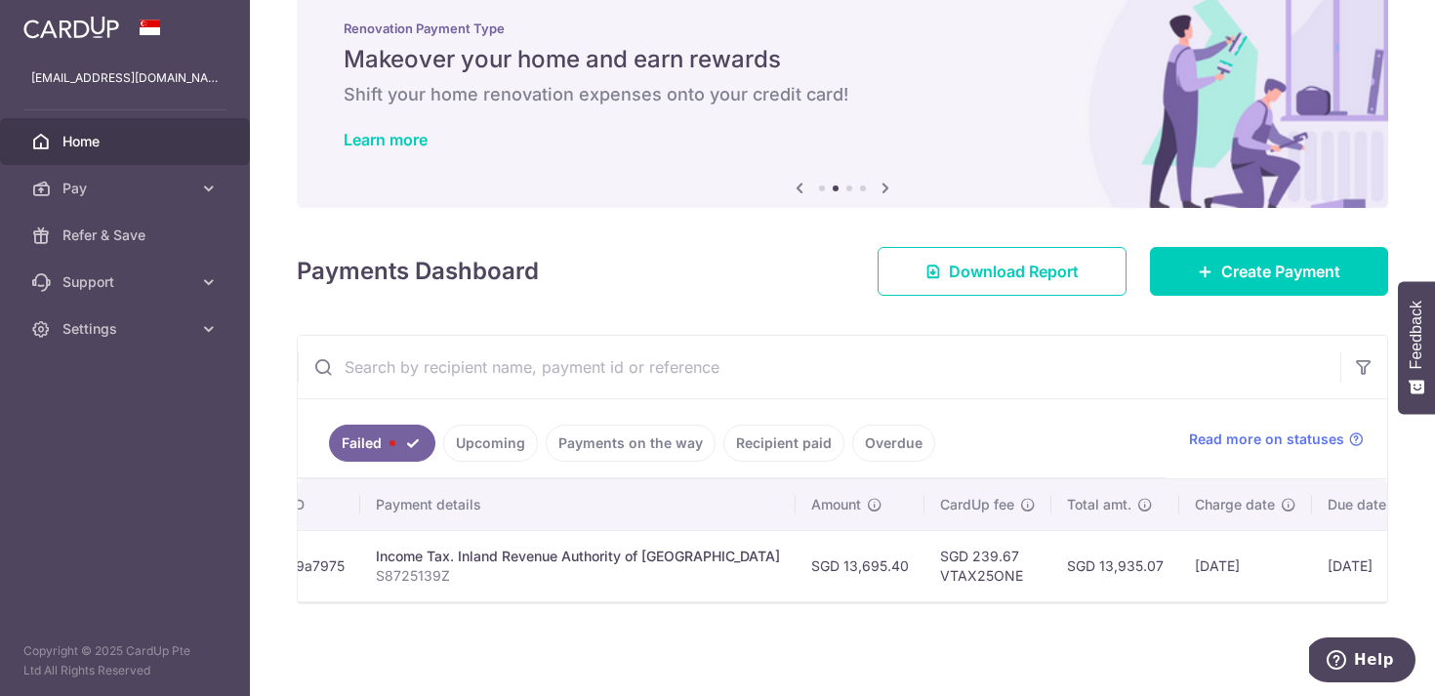
click at [495, 442] on link "Upcoming" at bounding box center [490, 443] width 95 height 37
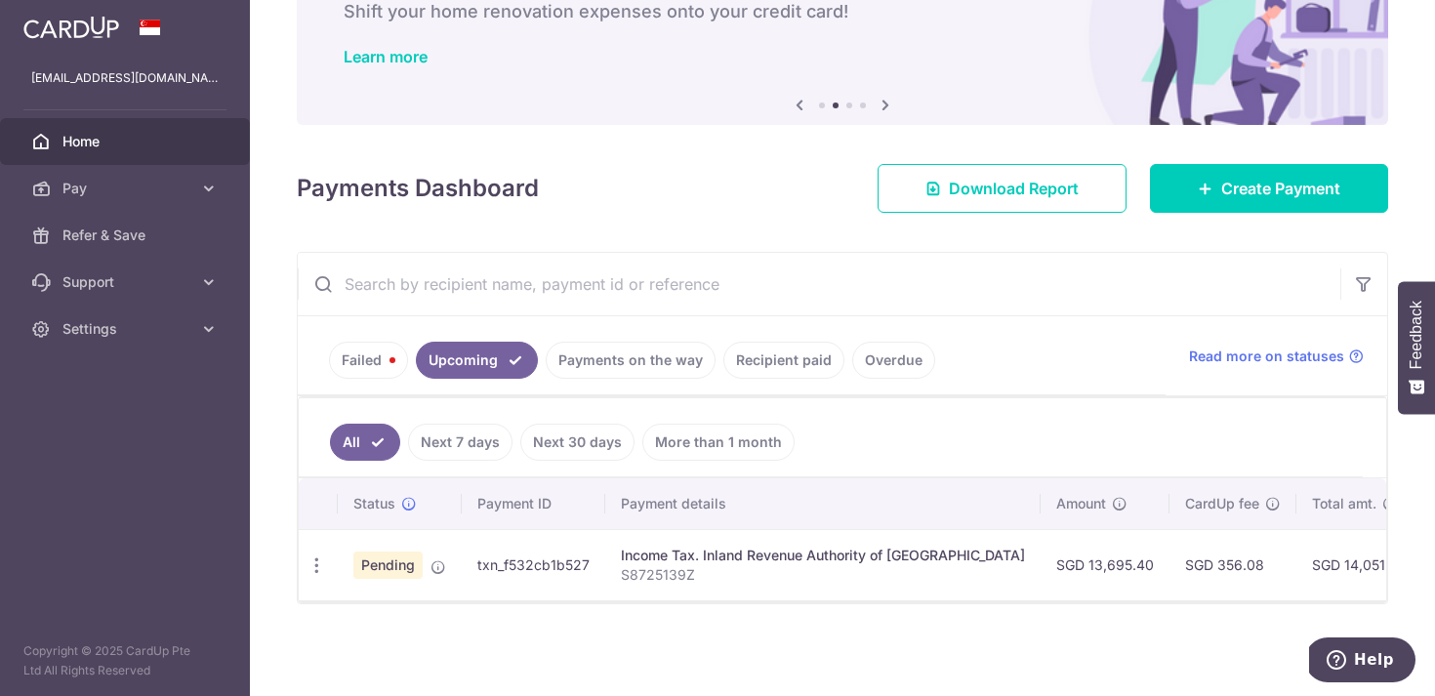
scroll to position [124, 0]
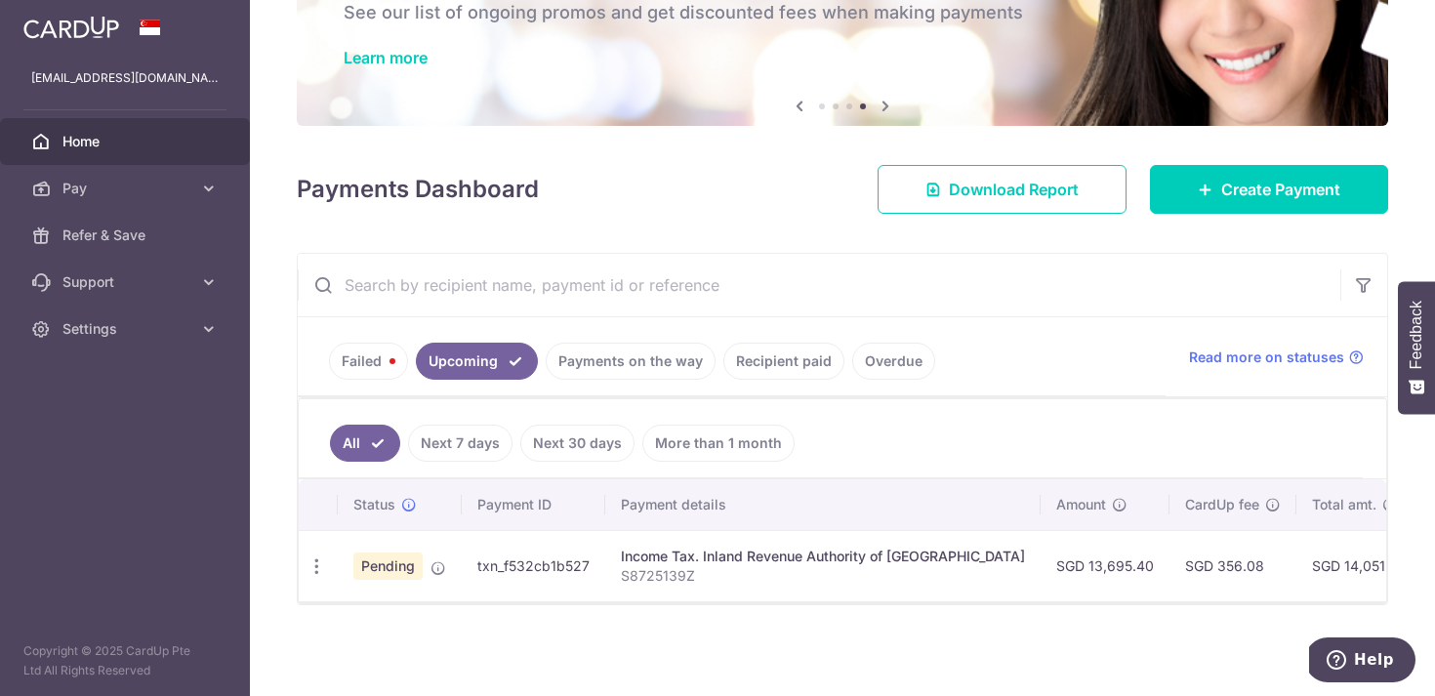
click at [645, 630] on div "× Pause Schedule Pause all future payments in this series Pause just this one p…" at bounding box center [842, 348] width 1185 height 696
click at [631, 361] on link "Payments on the way" at bounding box center [631, 361] width 170 height 37
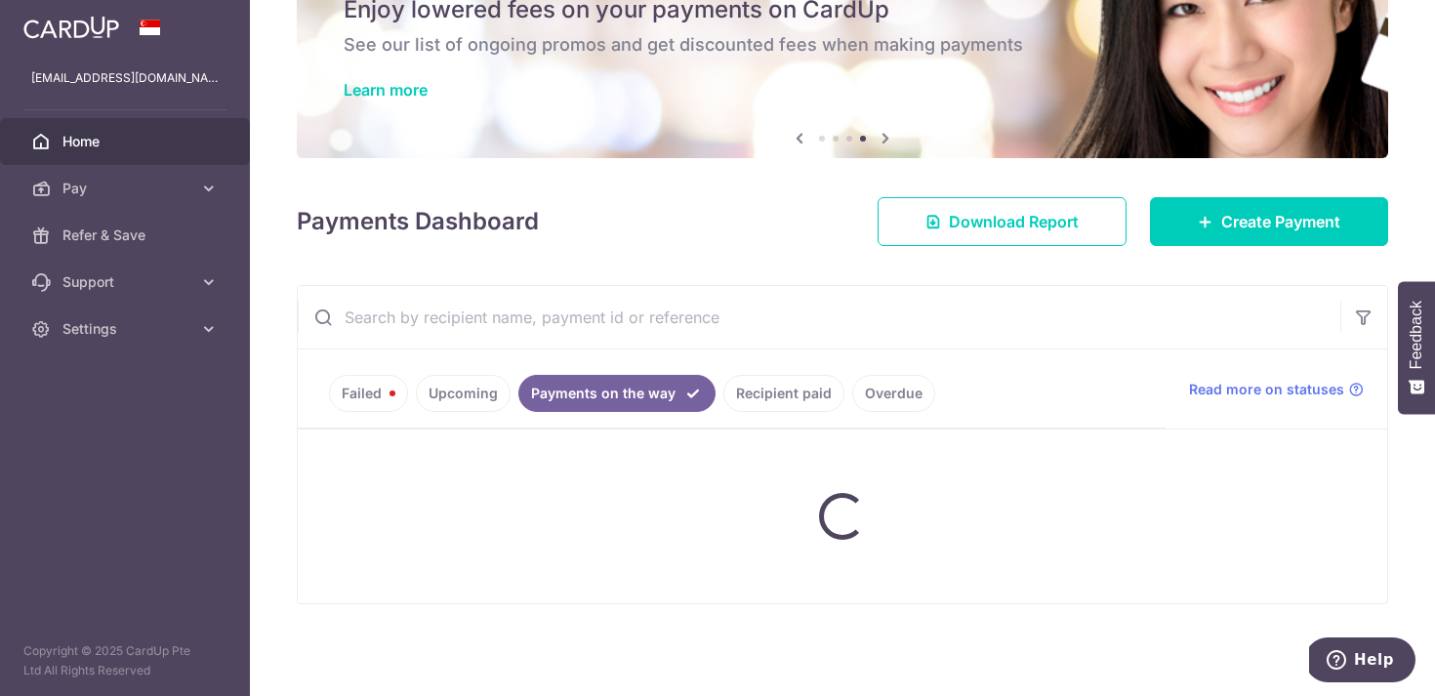
scroll to position [113, 0]
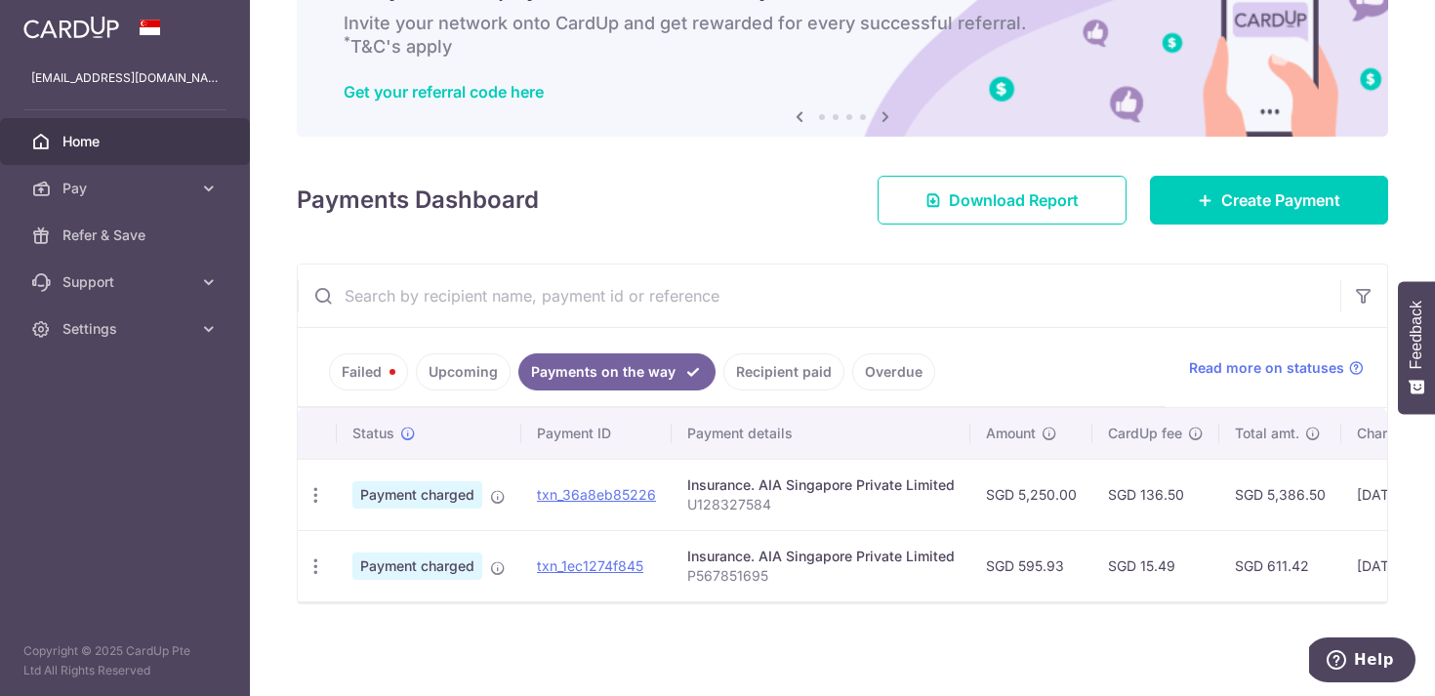
click at [768, 374] on link "Recipient paid" at bounding box center [783, 371] width 121 height 37
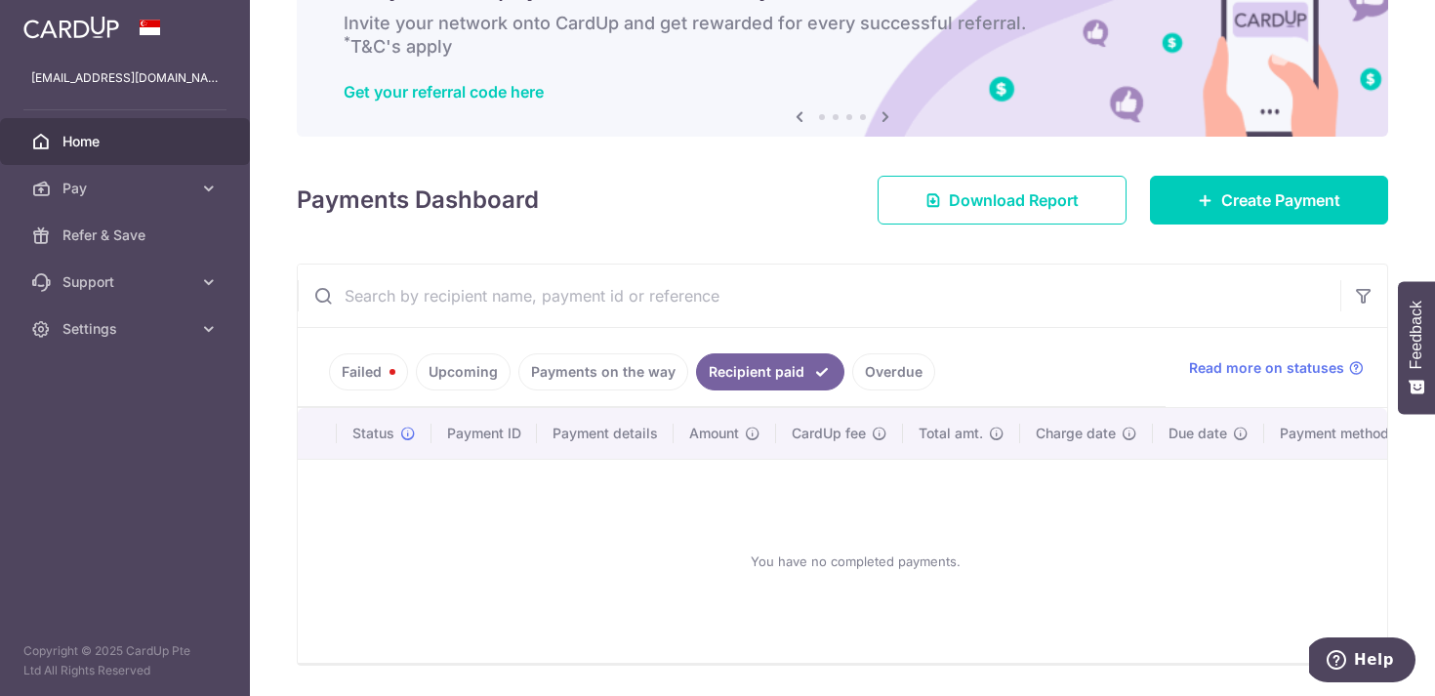
click at [361, 380] on link "Failed" at bounding box center [368, 371] width 79 height 37
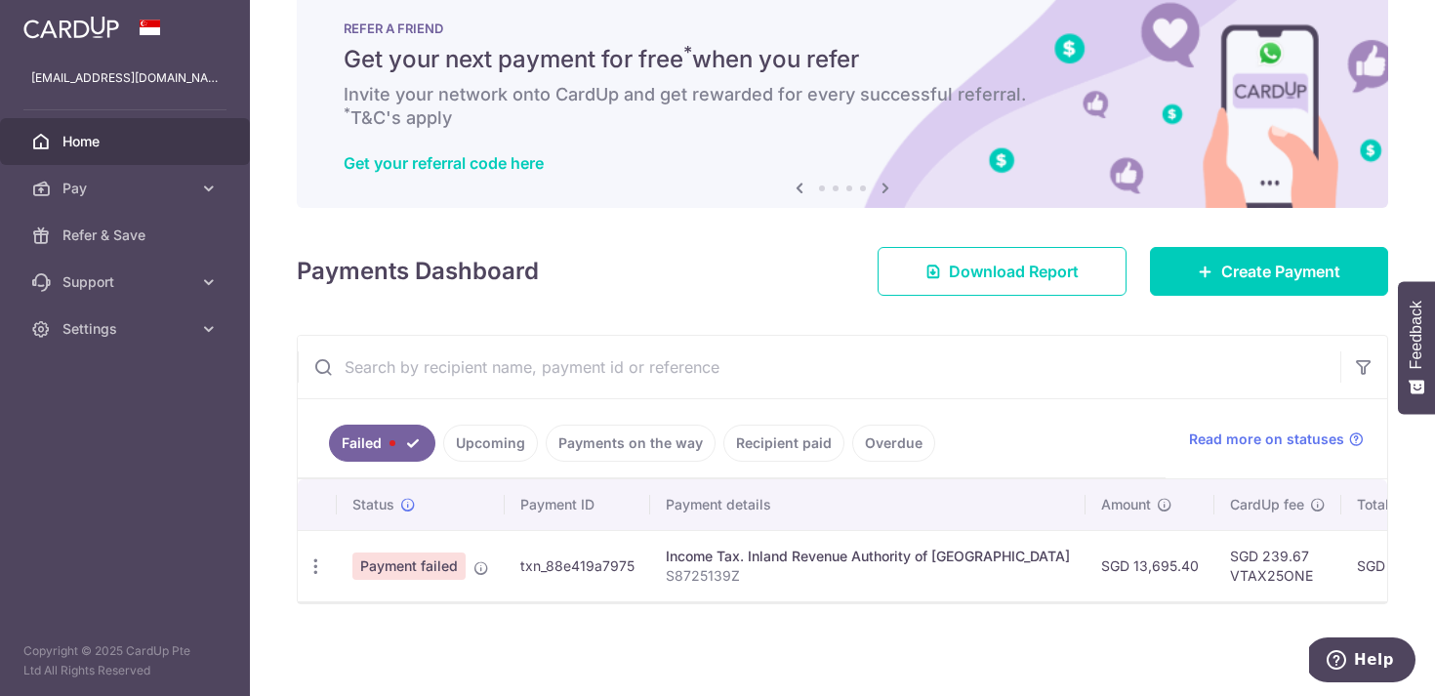
scroll to position [42, 0]
click at [496, 440] on link "Upcoming" at bounding box center [490, 443] width 95 height 37
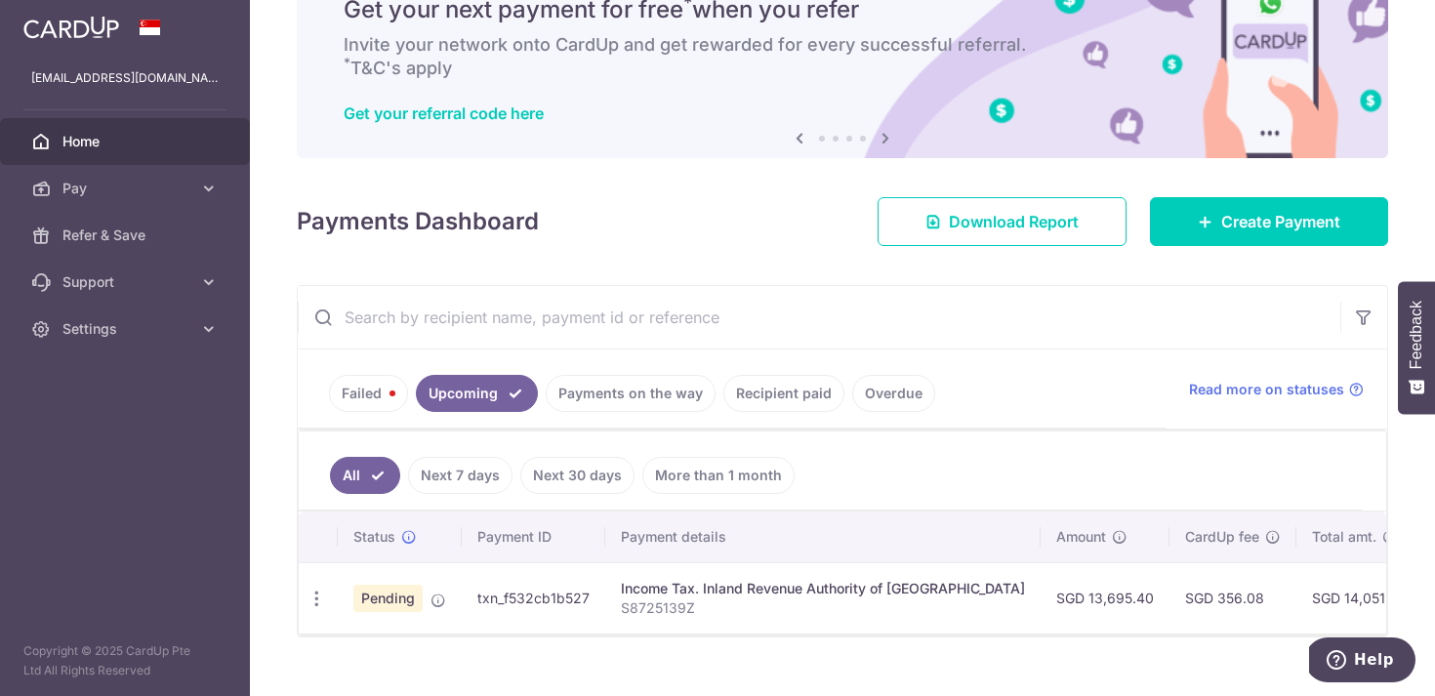
scroll to position [113, 0]
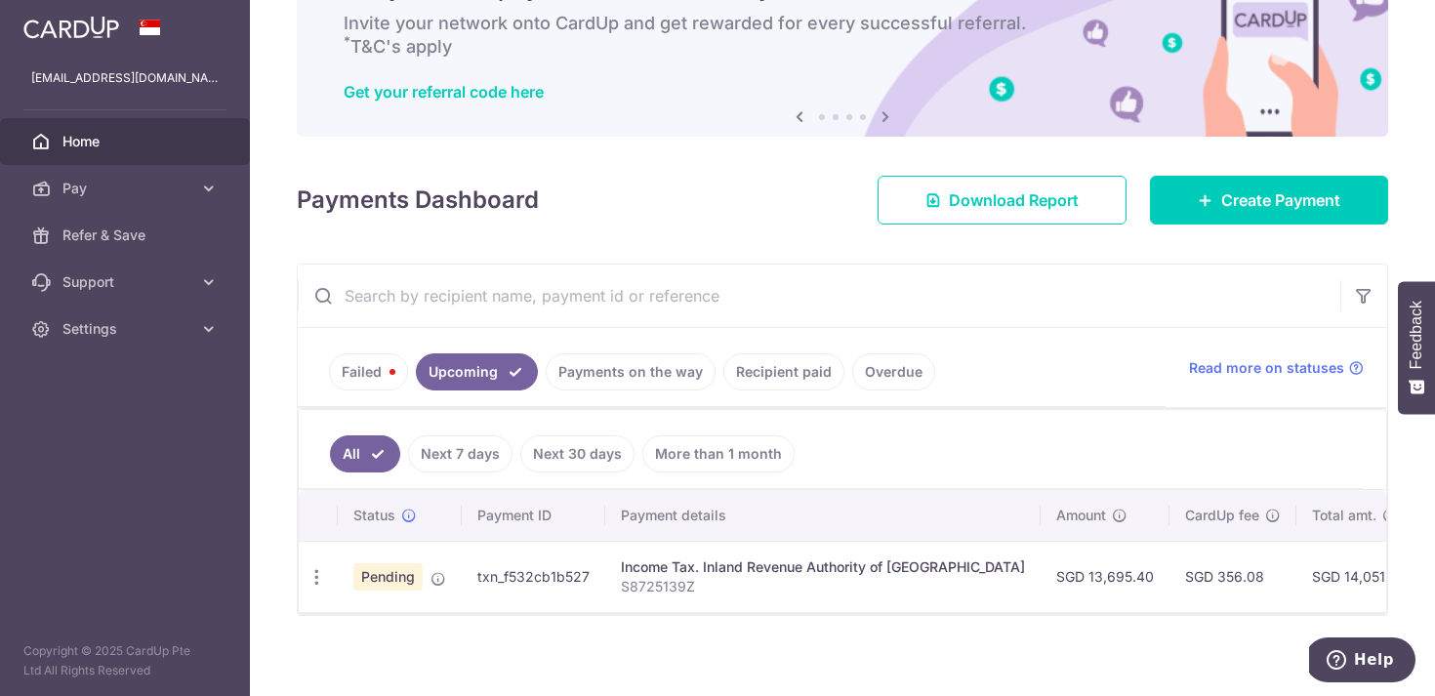
click at [362, 373] on link "Failed" at bounding box center [368, 371] width 79 height 37
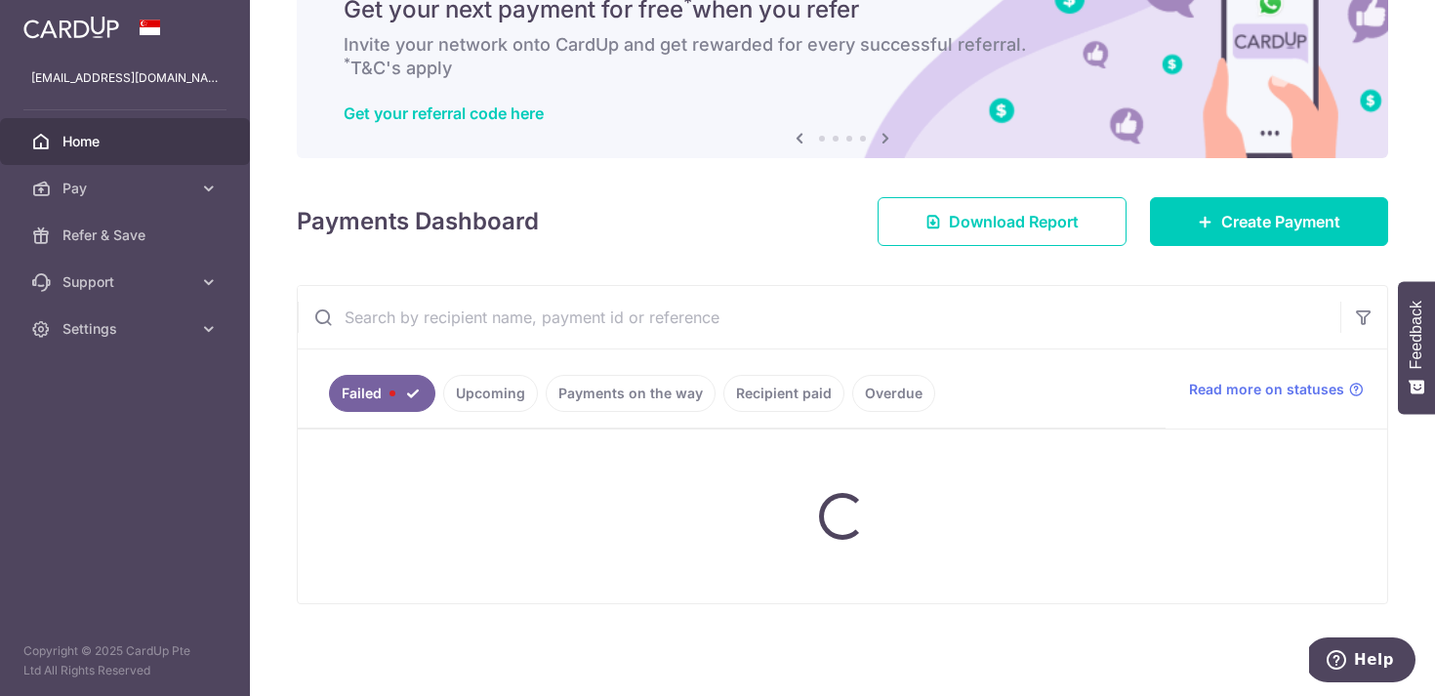
scroll to position [42, 0]
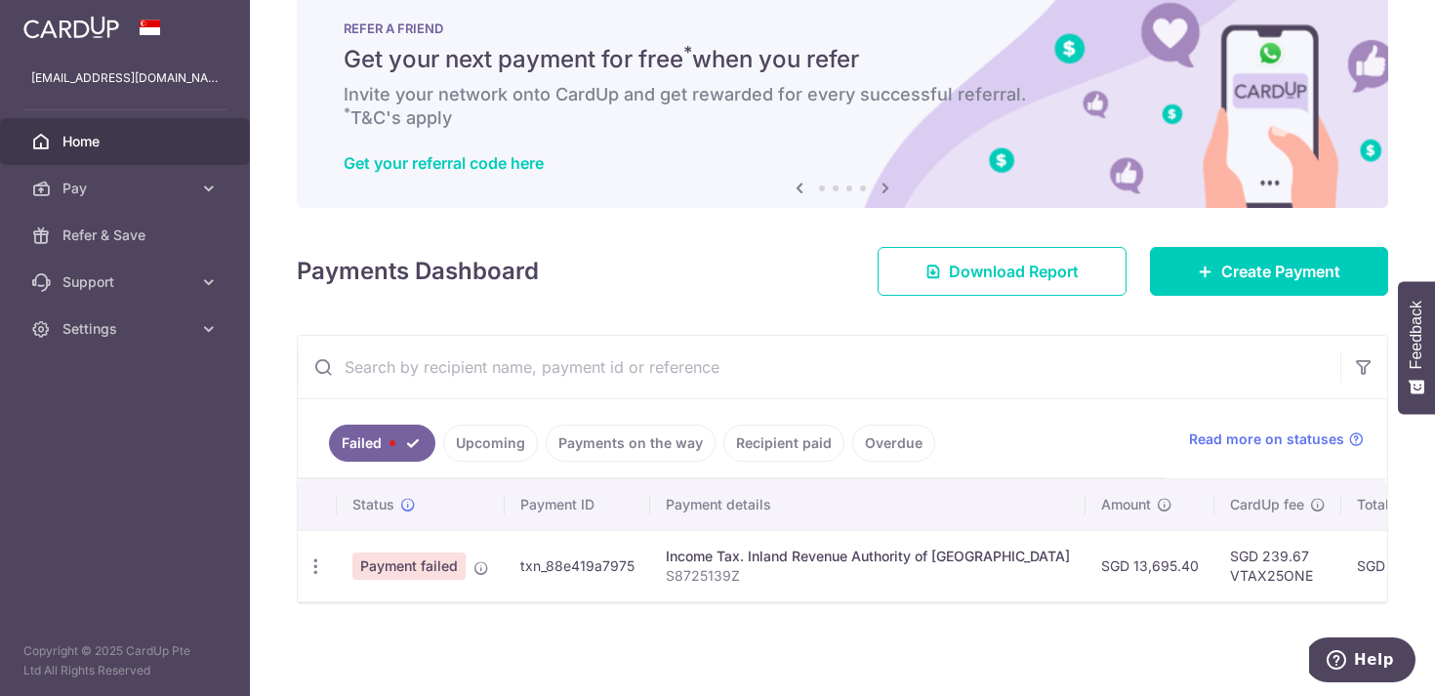
click at [427, 574] on span "Payment failed" at bounding box center [408, 566] width 113 height 27
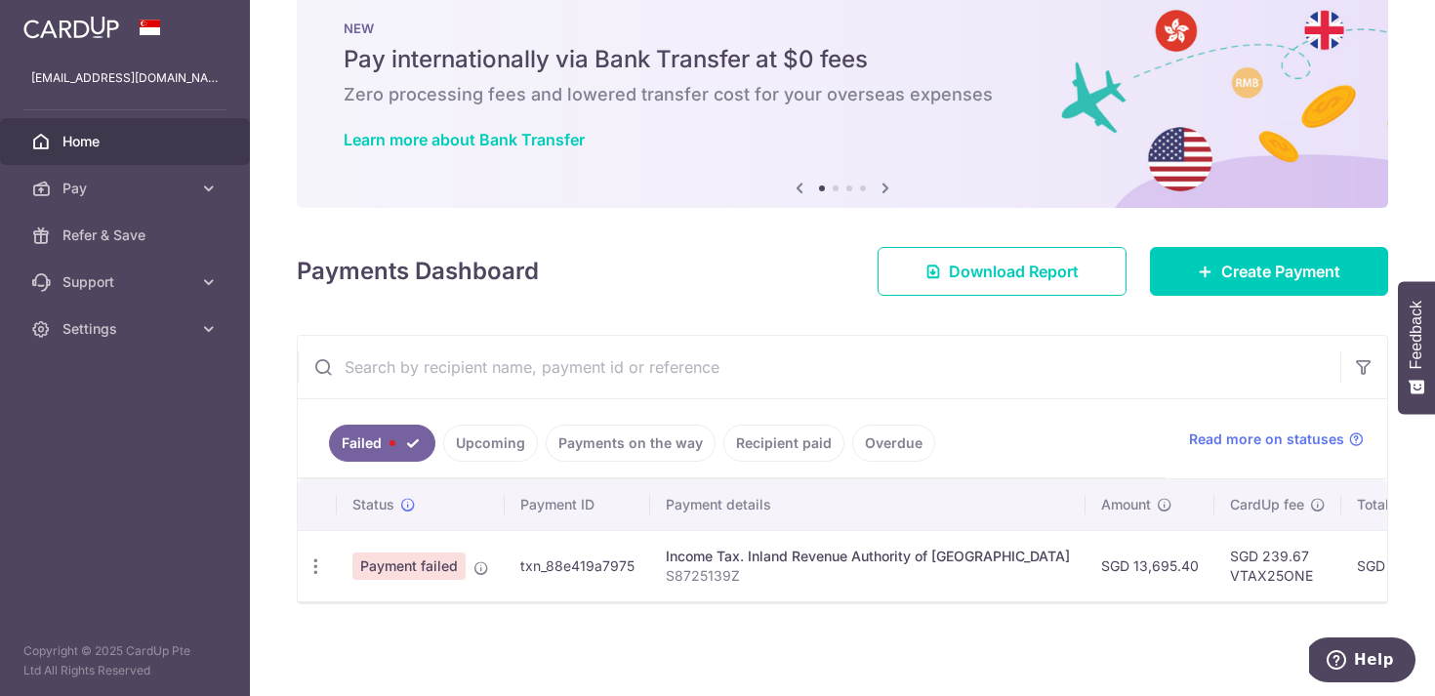
click at [486, 440] on link "Upcoming" at bounding box center [490, 443] width 95 height 37
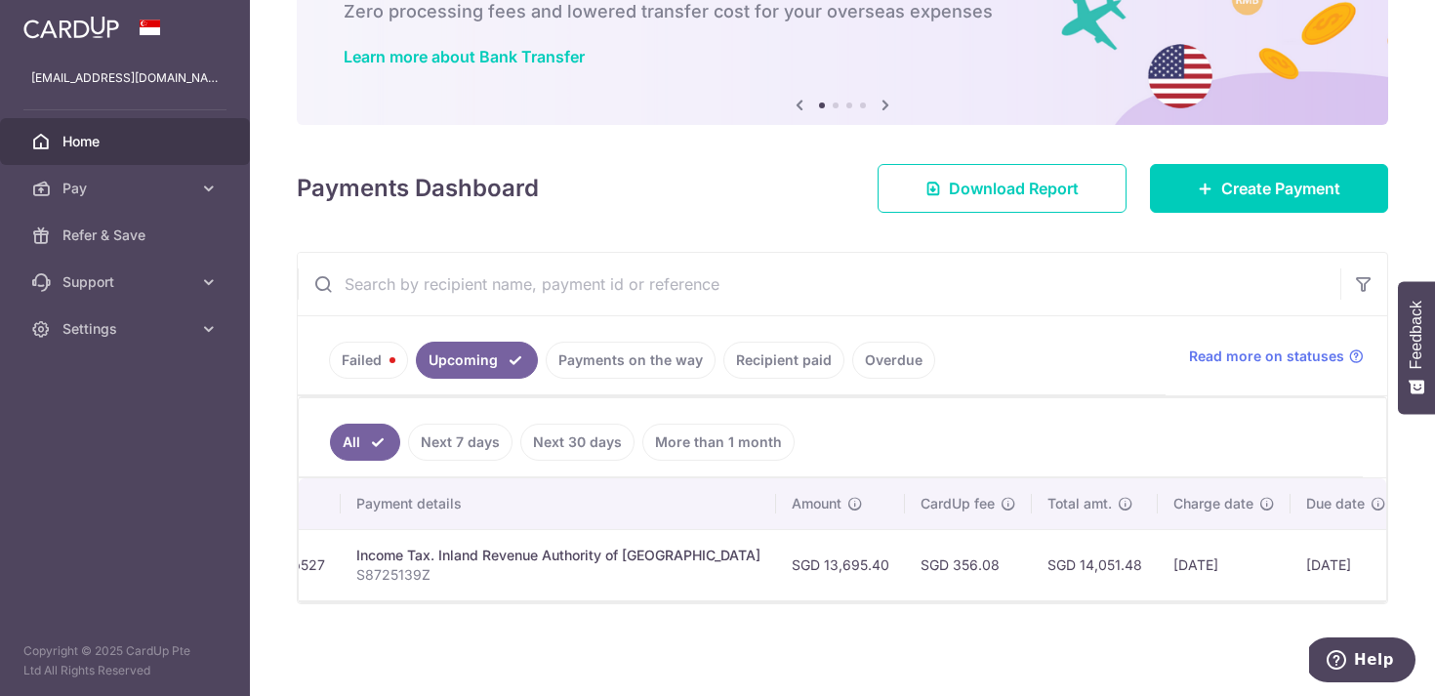
scroll to position [0, 347]
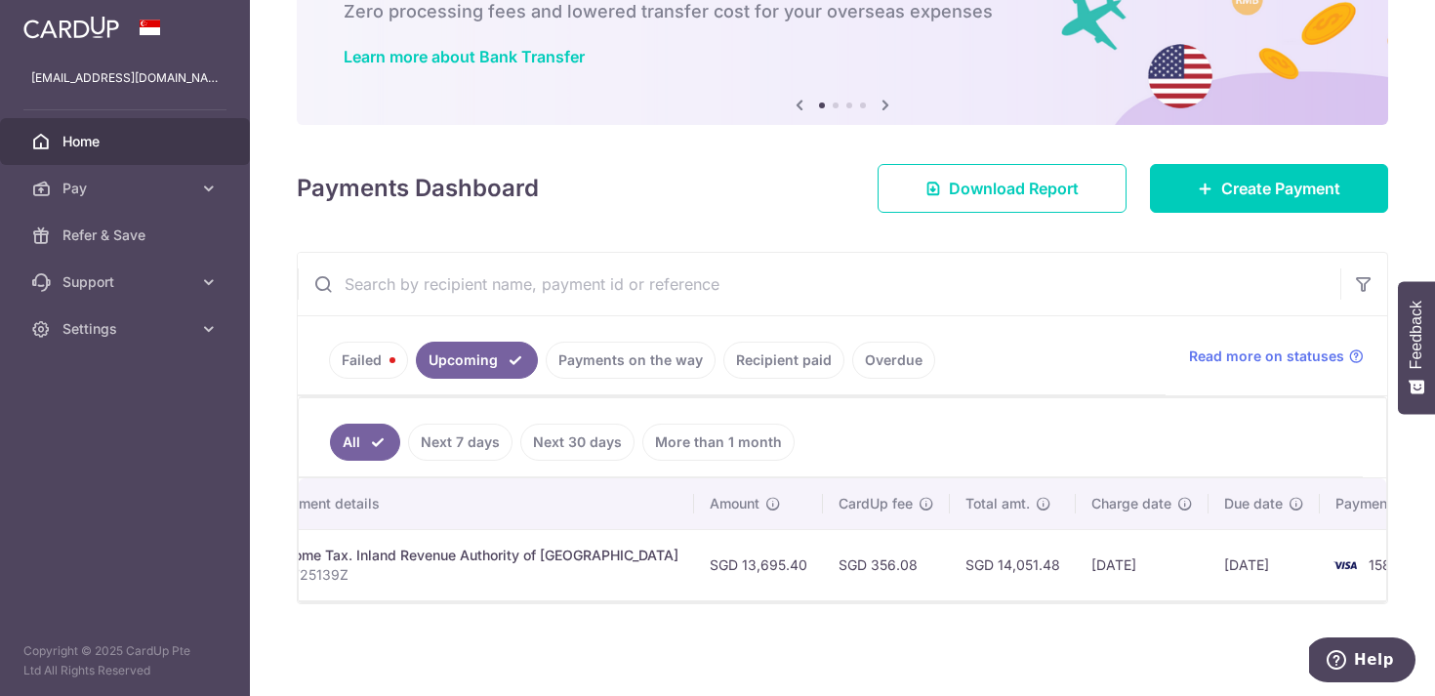
click at [825, 566] on td "SGD 356.08" at bounding box center [886, 564] width 127 height 71
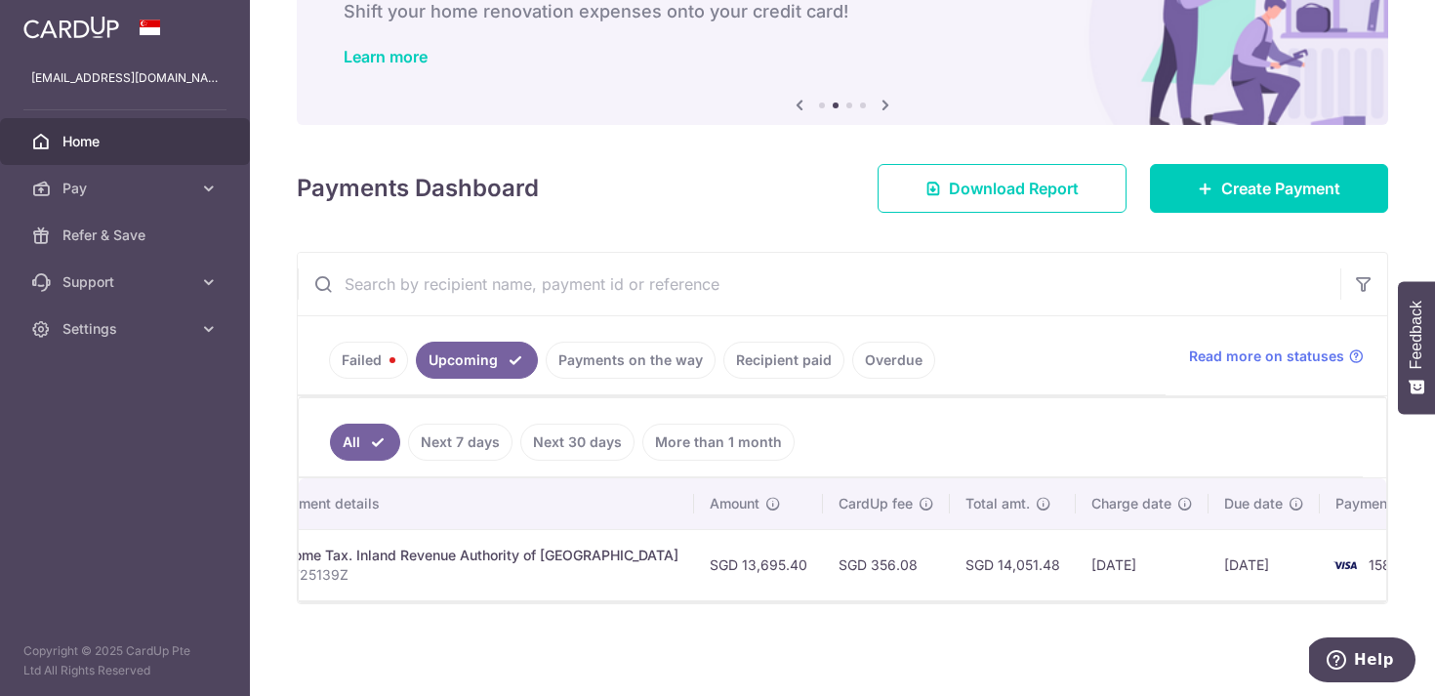
click at [1035, 655] on div "× Pause Schedule Pause all future payments in this series Pause just this one p…" at bounding box center [842, 348] width 1185 height 696
click at [971, 623] on div "× Pause Schedule Pause all future payments in this series Pause just this one p…" at bounding box center [842, 348] width 1185 height 696
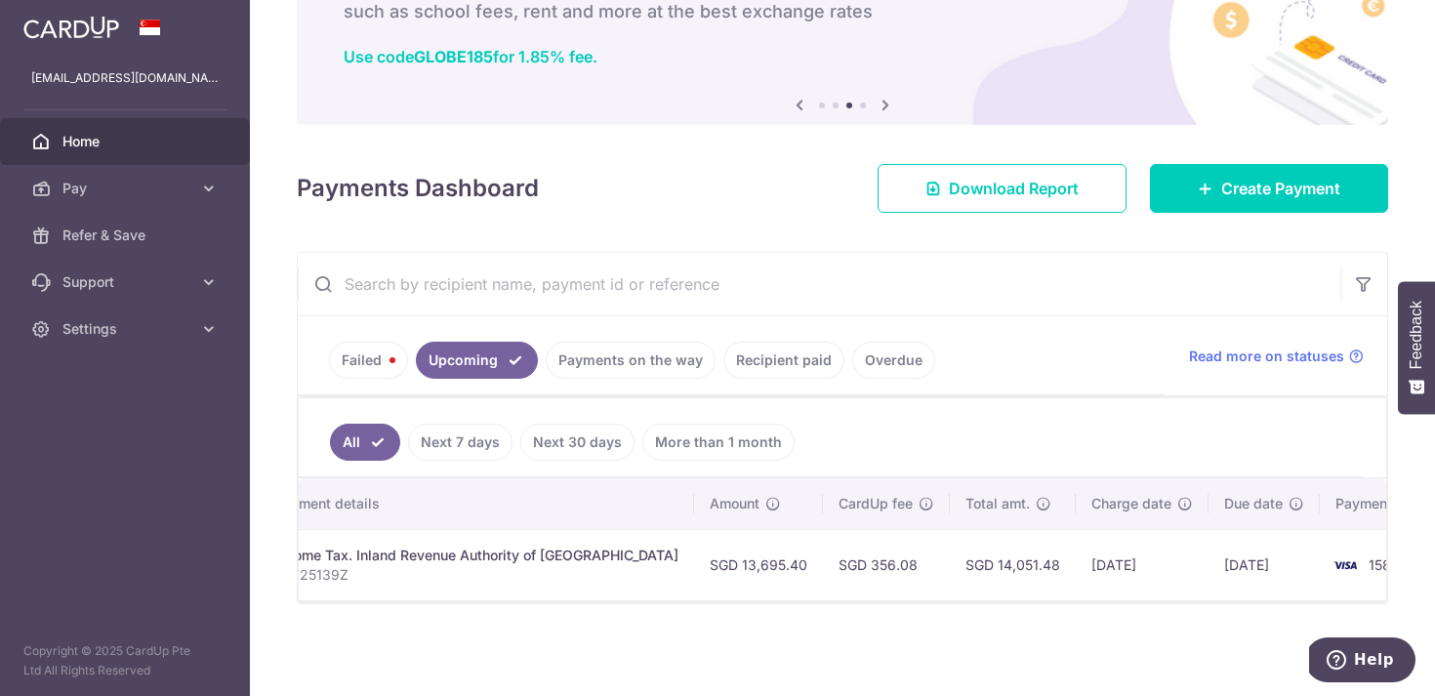
click at [927, 633] on div "× Pause Schedule Pause all future payments in this series Pause just this one p…" at bounding box center [842, 348] width 1185 height 696
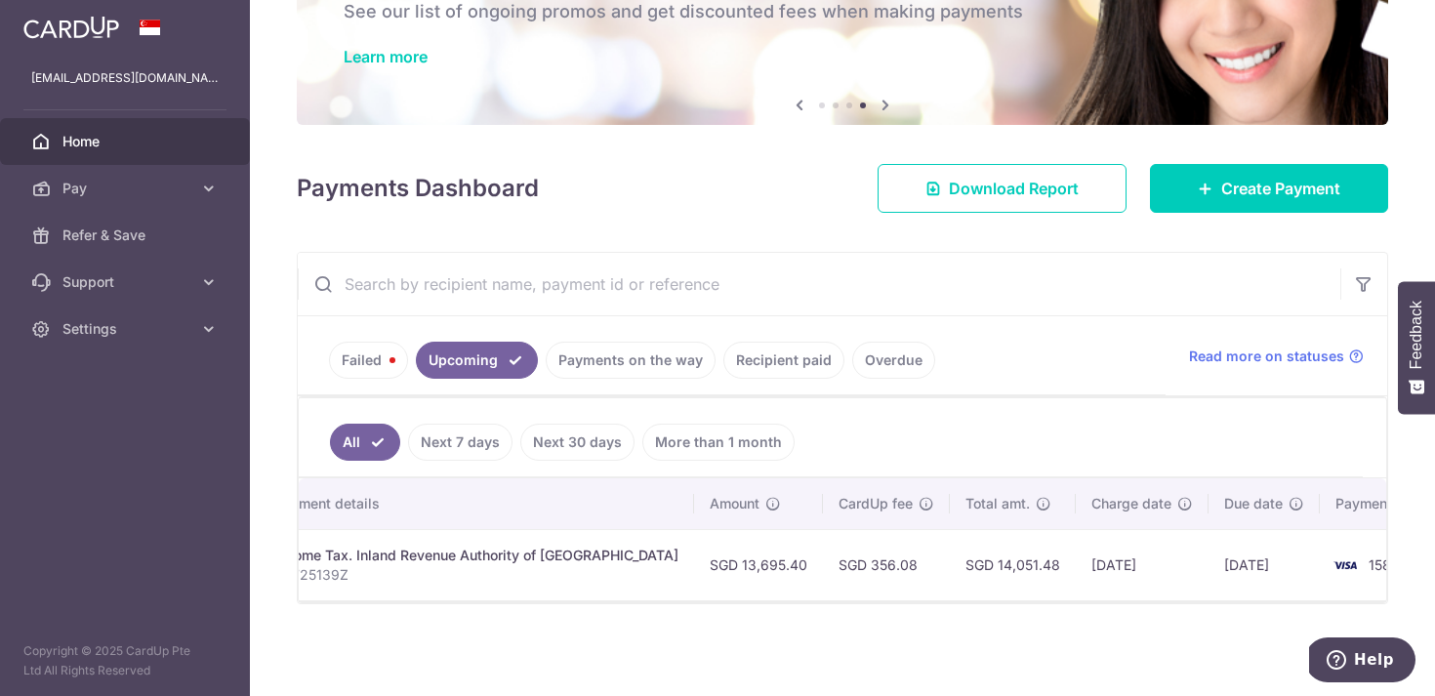
click at [661, 636] on div "× Pause Schedule Pause all future payments in this series Pause just this one p…" at bounding box center [842, 348] width 1185 height 696
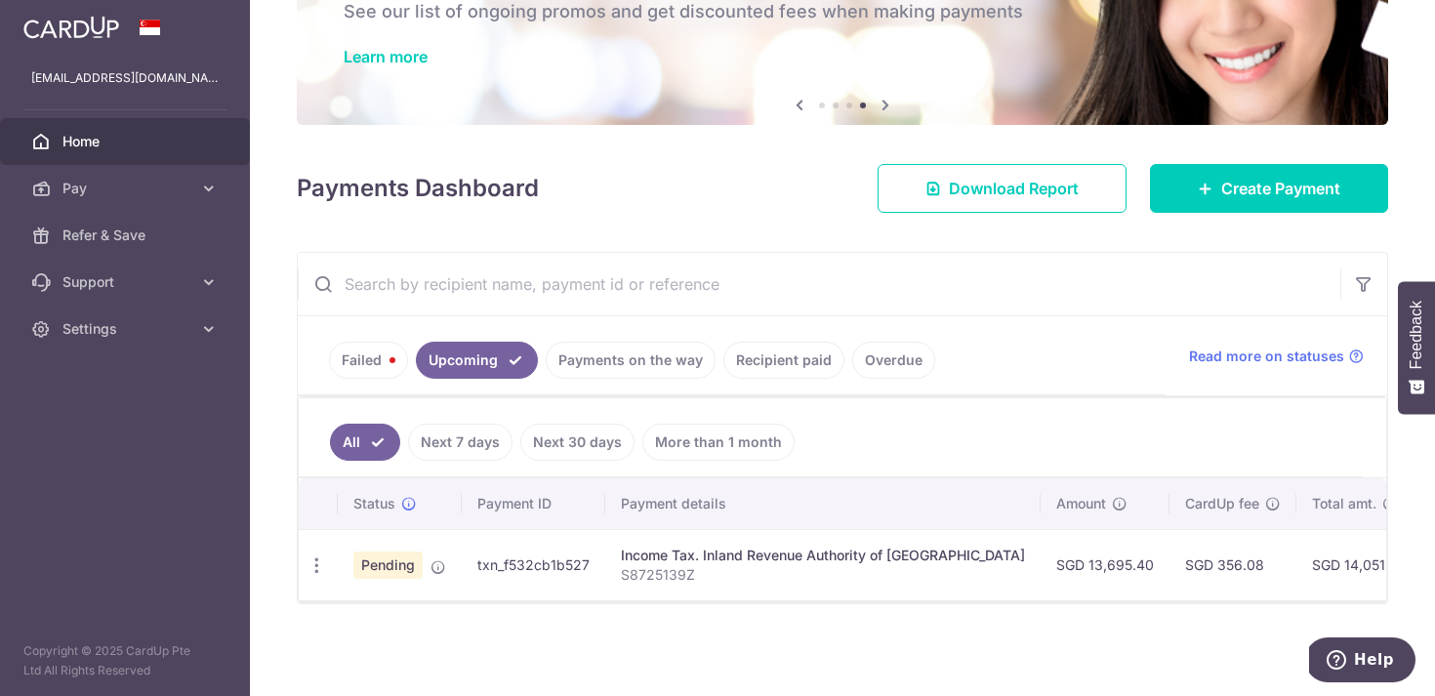
click at [672, 624] on div "× Pause Schedule Pause all future payments in this series Pause just this one p…" at bounding box center [842, 348] width 1185 height 696
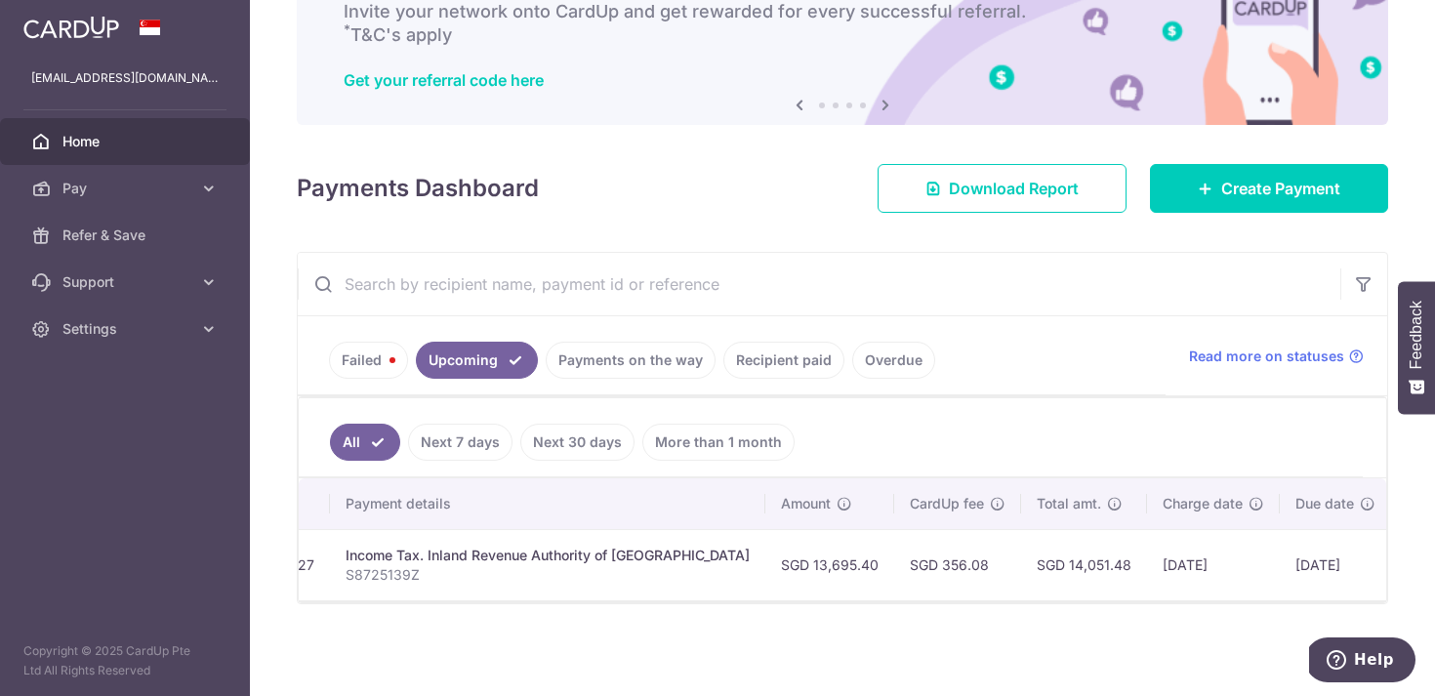
scroll to position [120, 0]
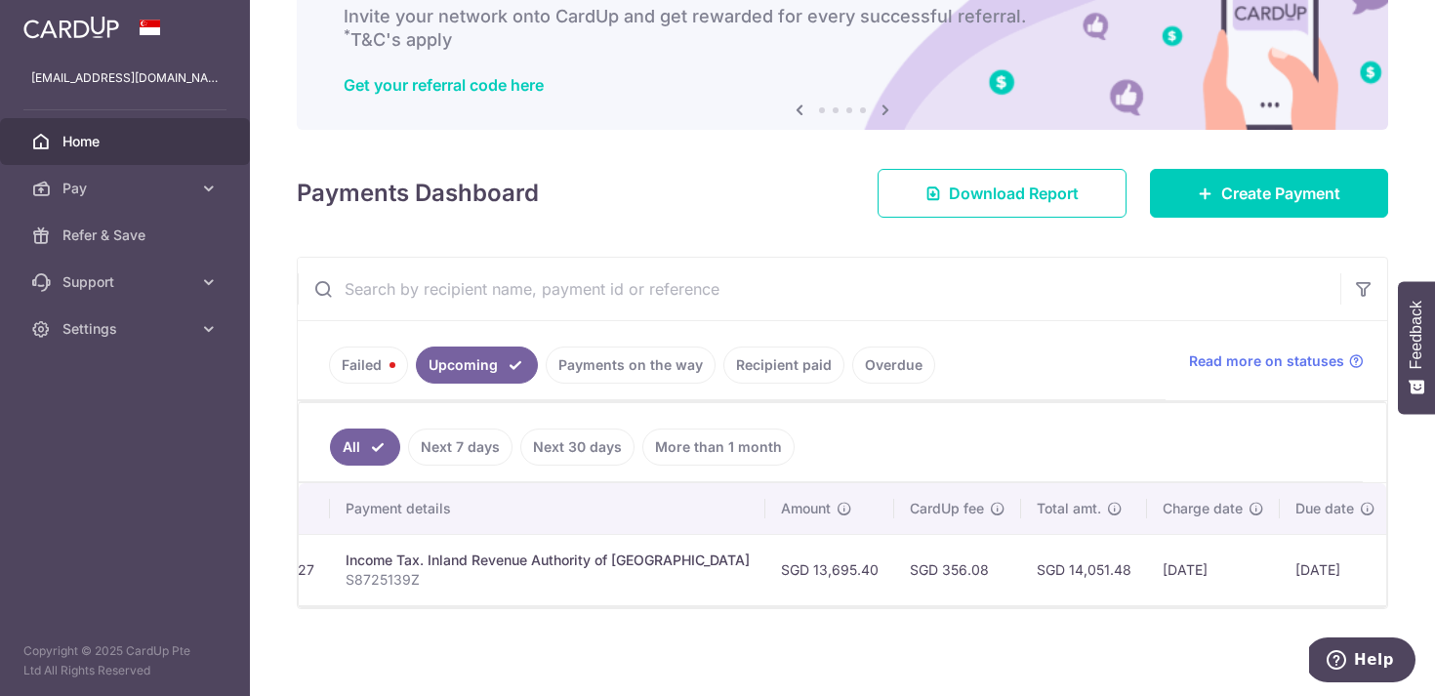
click at [1006, 647] on div "× Pause Schedule Pause all future payments in this series Pause just this one p…" at bounding box center [842, 348] width 1185 height 696
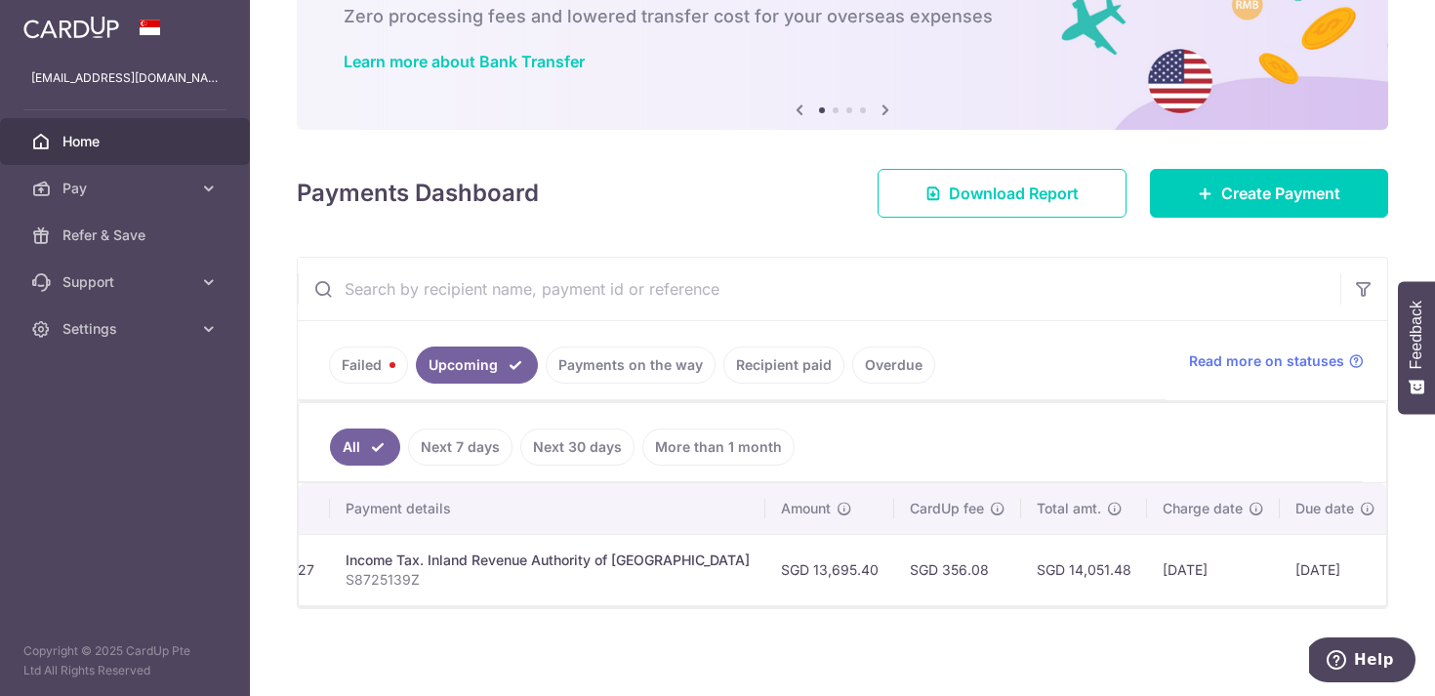
click at [883, 652] on div "× Pause Schedule Pause all future payments in this series Pause just this one p…" at bounding box center [842, 348] width 1185 height 696
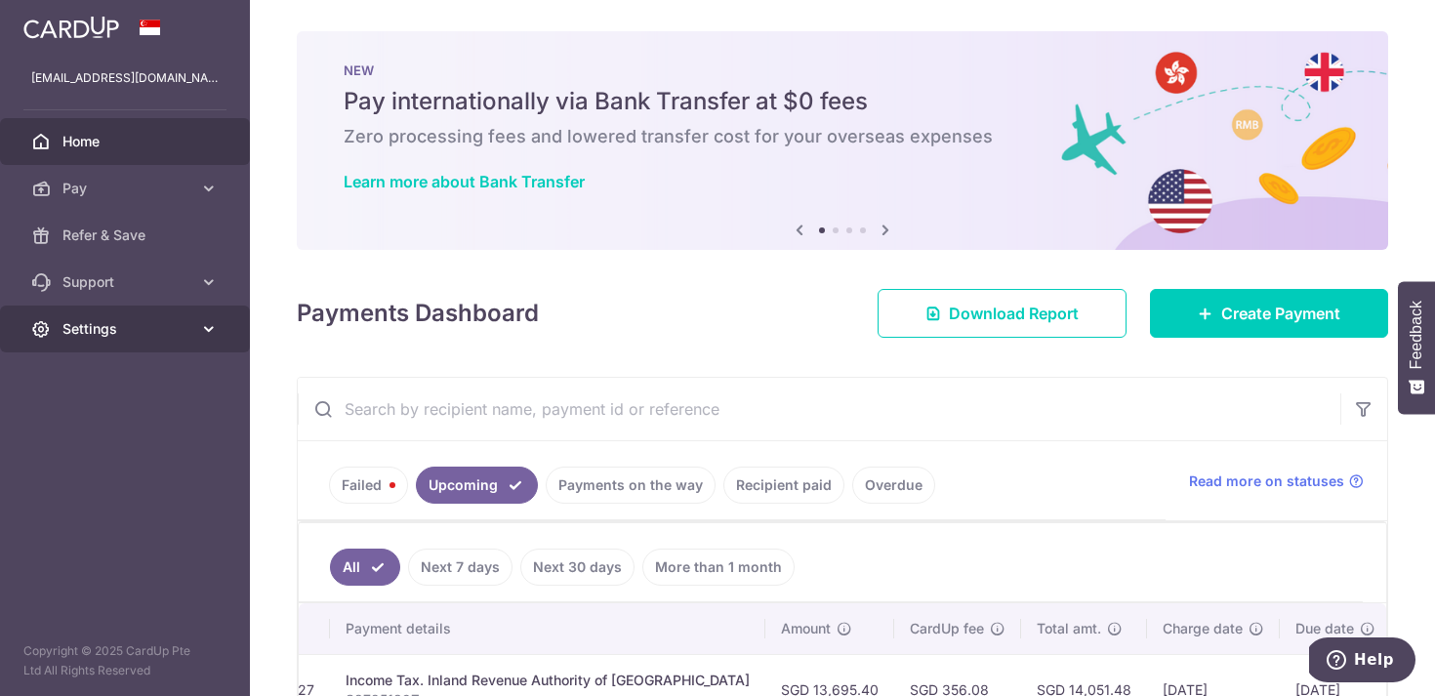
click at [99, 329] on span "Settings" at bounding box center [126, 329] width 129 height 20
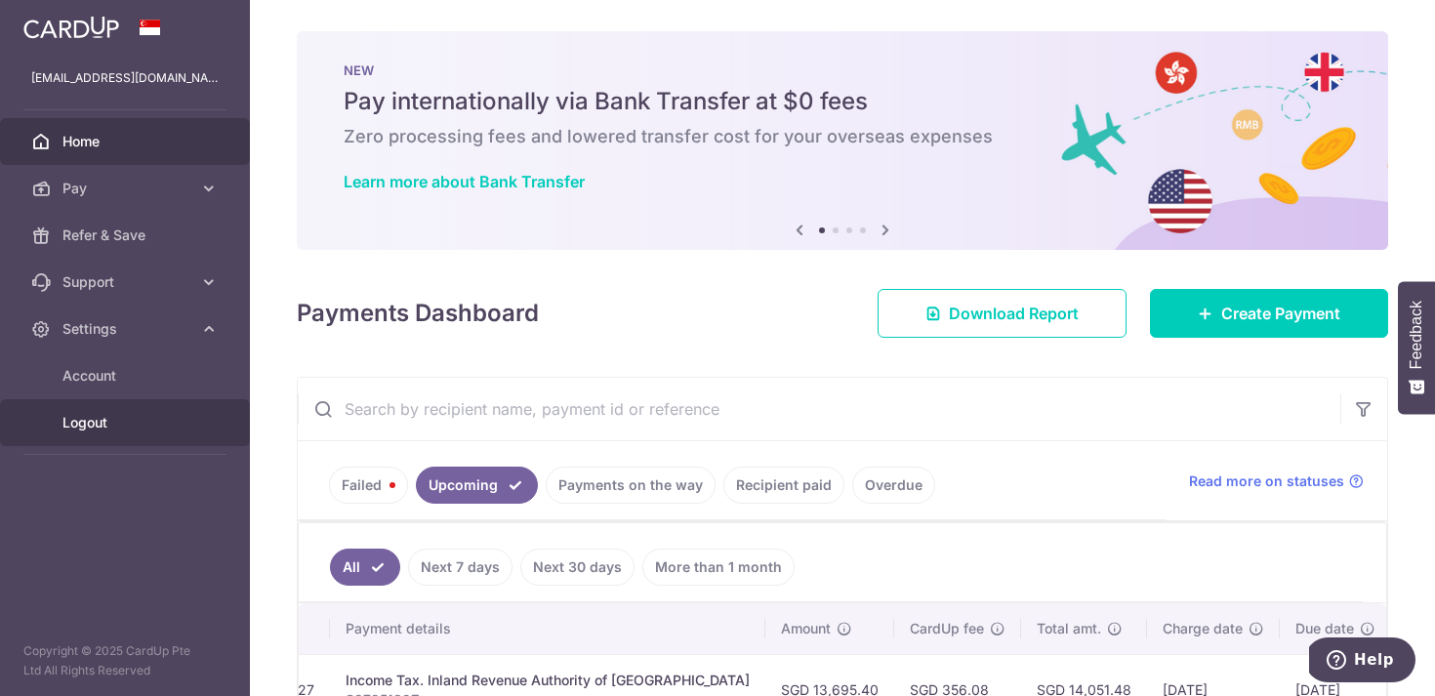
click at [88, 420] on span "Logout" at bounding box center [126, 423] width 129 height 20
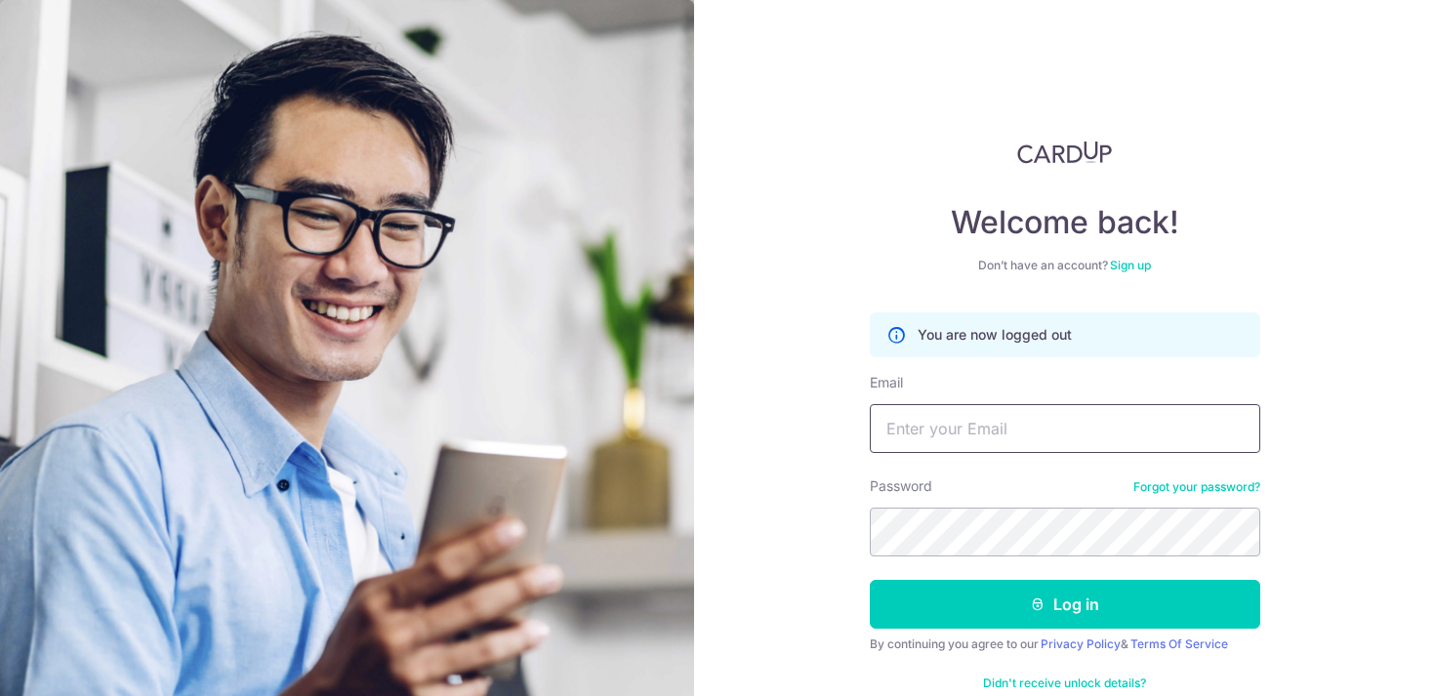
click at [1001, 421] on input "Email" at bounding box center [1065, 428] width 390 height 49
type input "[EMAIL_ADDRESS][DOMAIN_NAME]"
click at [870, 580] on button "Log in" at bounding box center [1065, 604] width 390 height 49
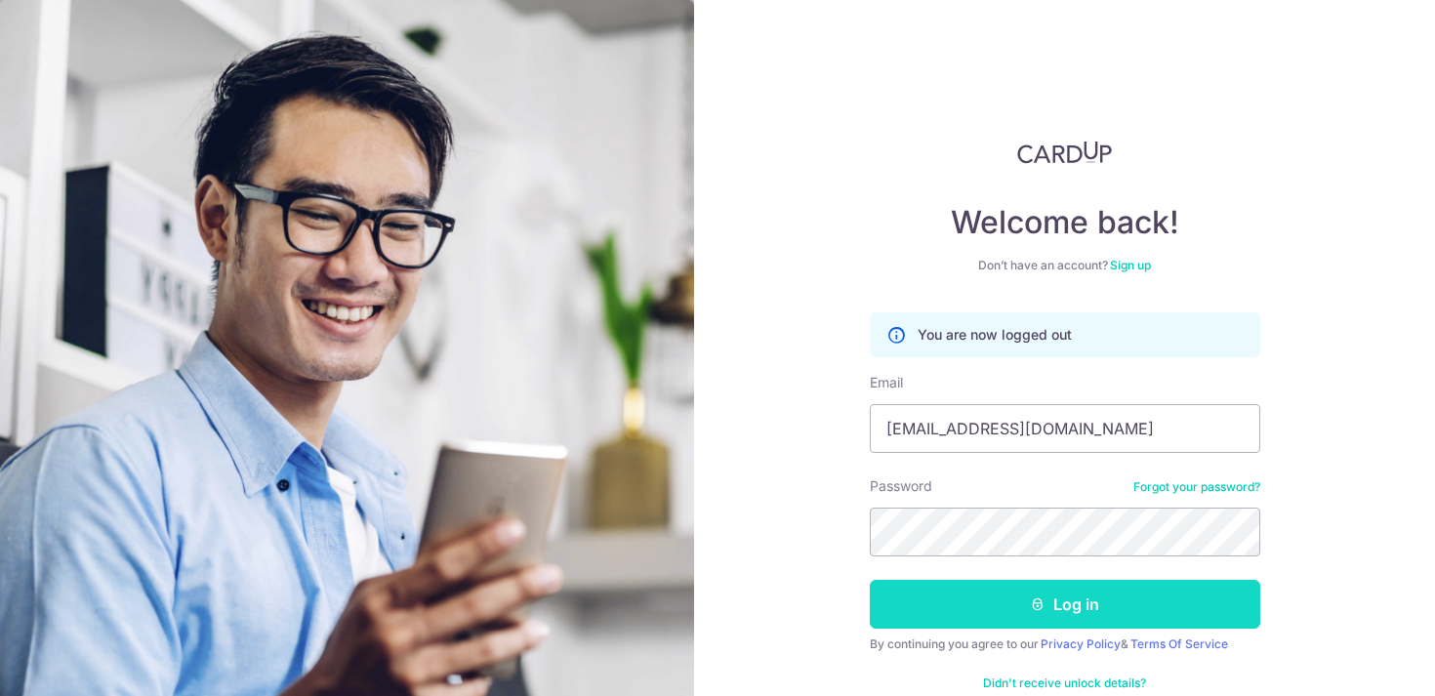
click at [1074, 598] on button "Log in" at bounding box center [1065, 604] width 390 height 49
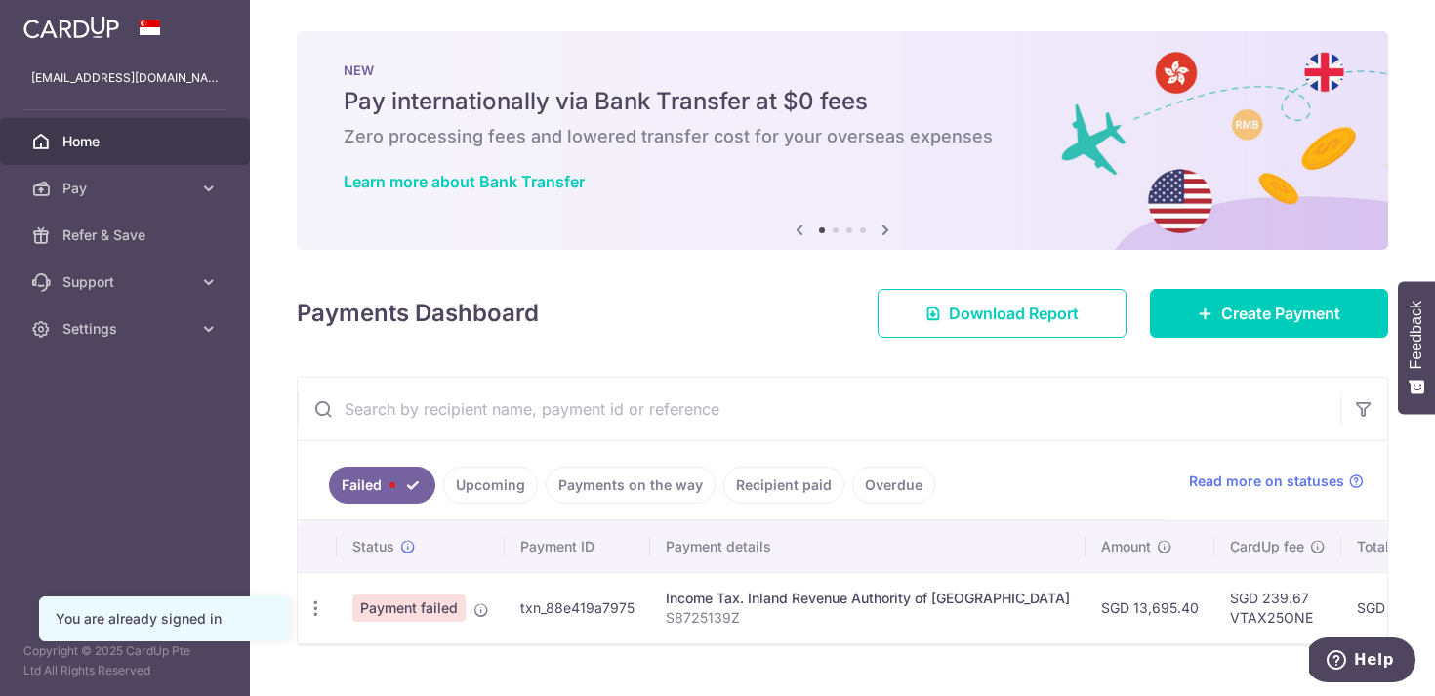
scroll to position [42, 0]
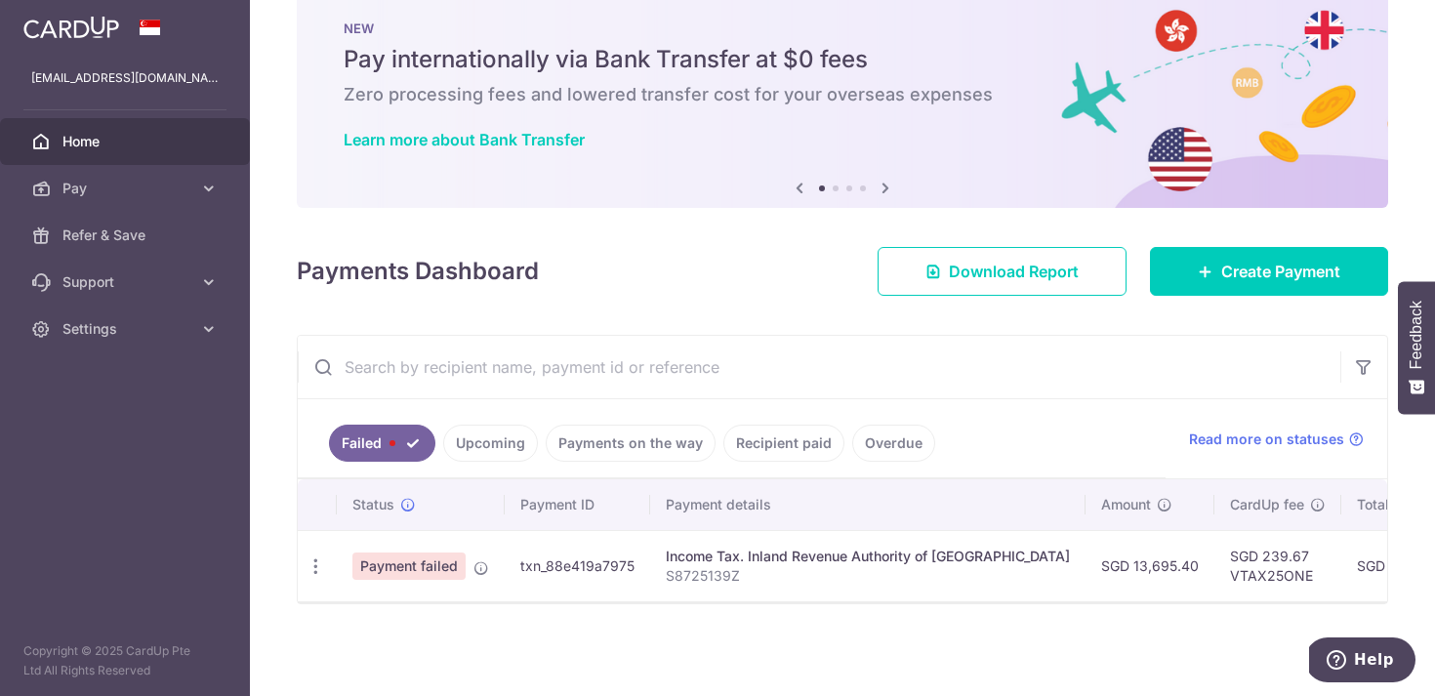
click at [793, 281] on div "Payments Dashboard Download Report Create Payment" at bounding box center [842, 267] width 1091 height 57
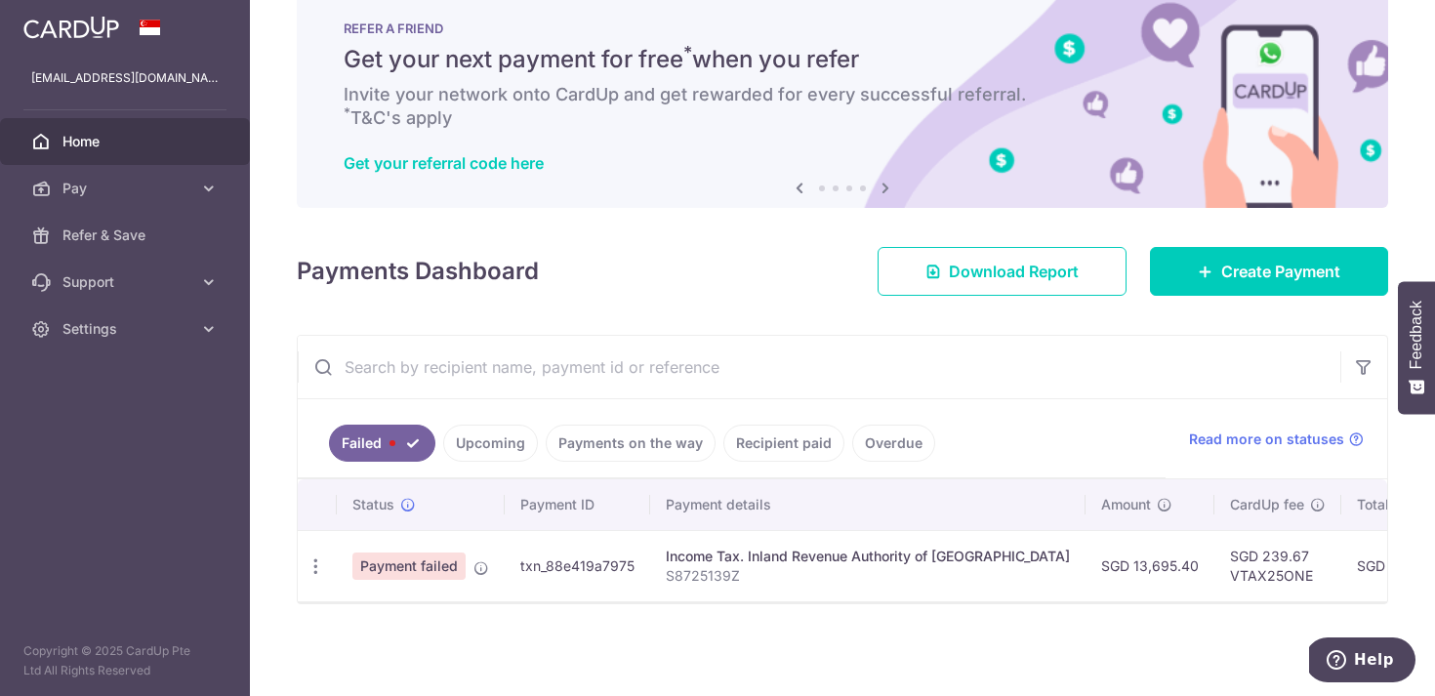
click at [667, 627] on div "× Pause Schedule Pause all future payments in this series Pause just this one p…" at bounding box center [842, 348] width 1185 height 696
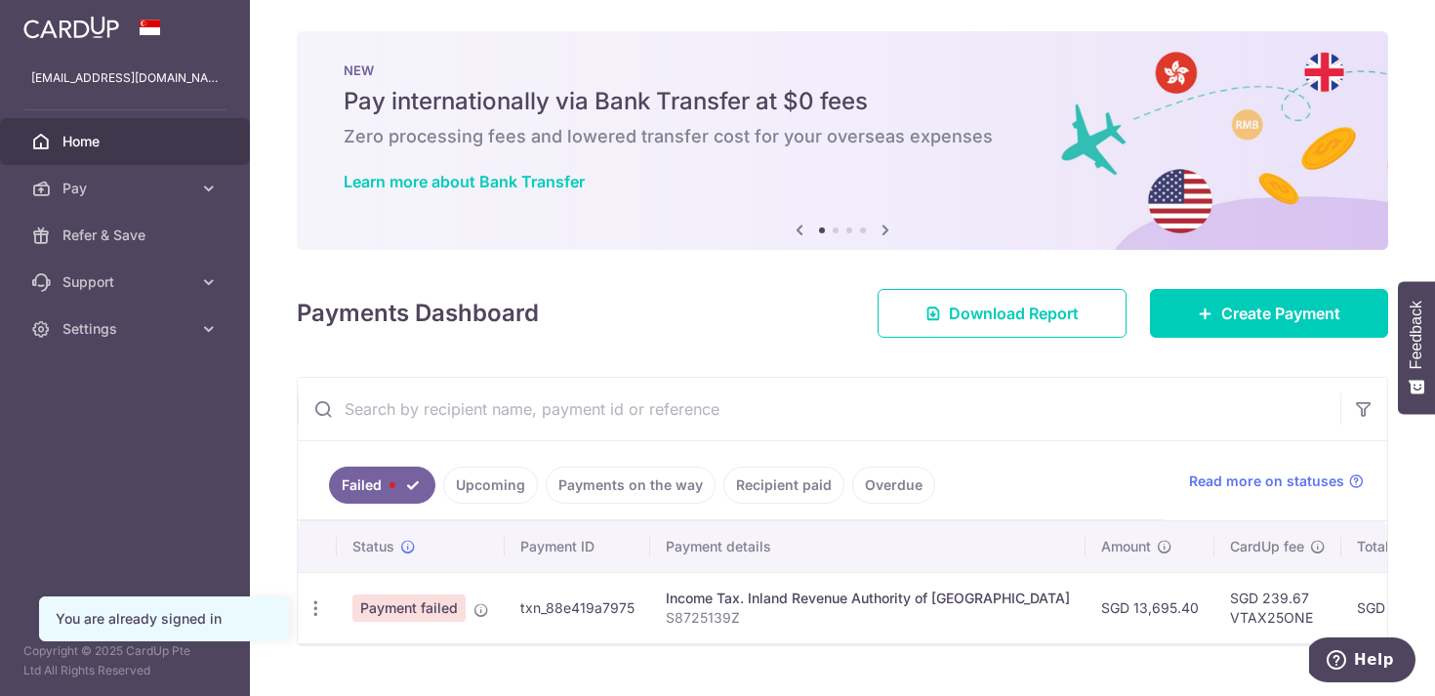
click at [711, 309] on div "Payments Dashboard Download Report Create Payment" at bounding box center [842, 309] width 1091 height 57
click at [566, 185] on link "Learn more about Bank Transfer" at bounding box center [464, 182] width 241 height 20
click at [686, 317] on div "Payments Dashboard Download Report Create Payment" at bounding box center [842, 309] width 1091 height 57
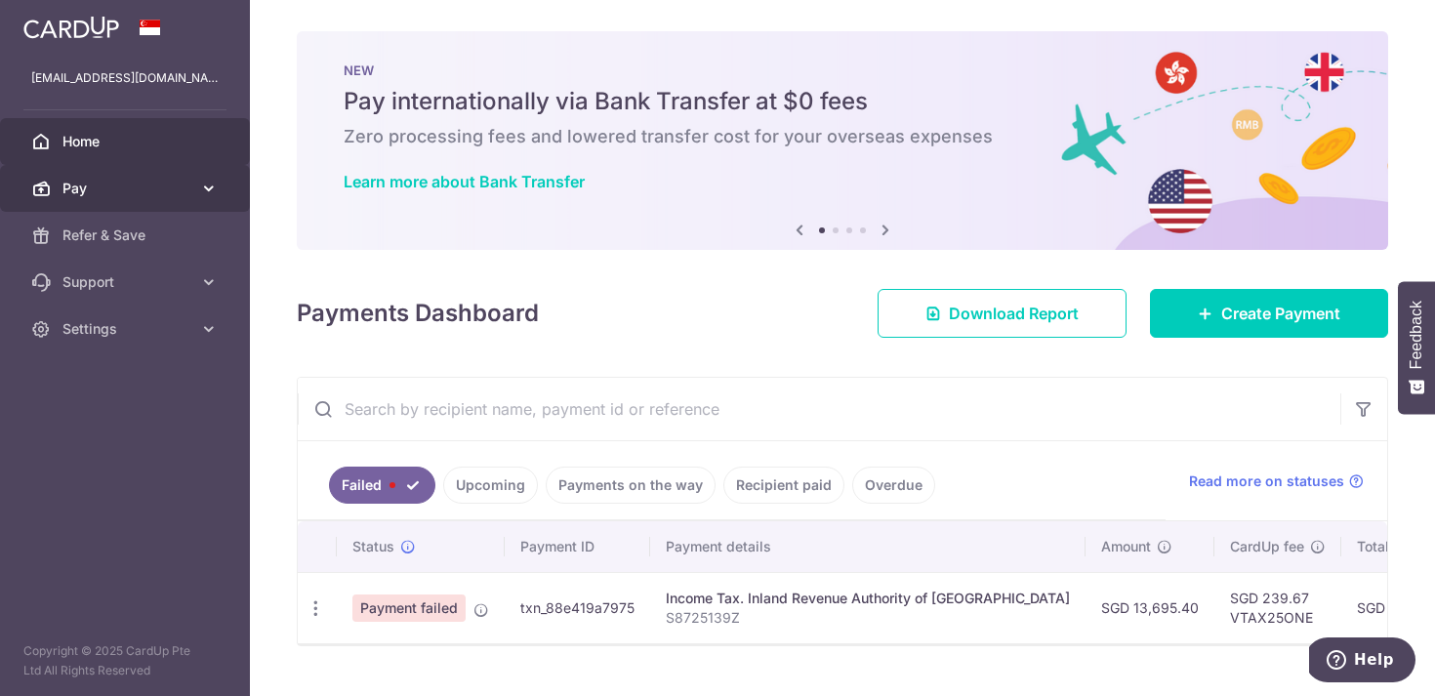
click at [126, 190] on span "Pay" at bounding box center [126, 189] width 129 height 20
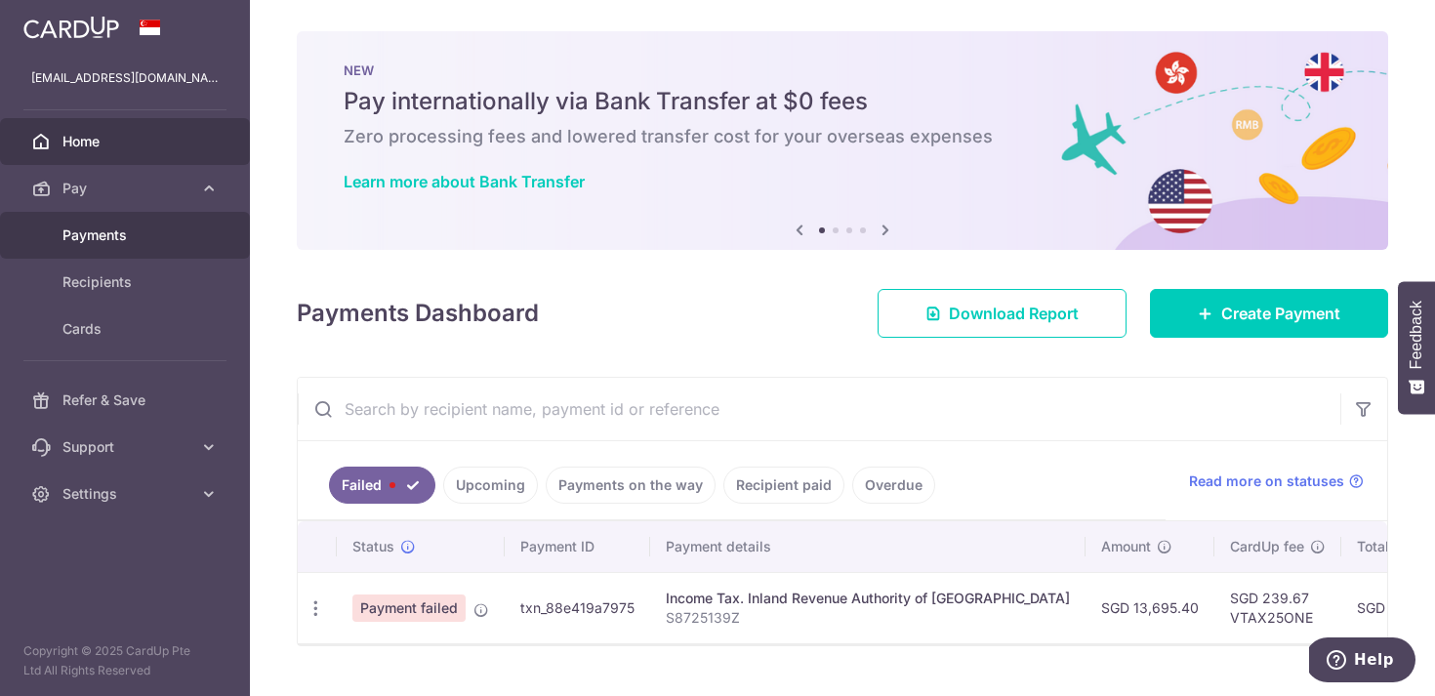
click at [128, 242] on span "Payments" at bounding box center [126, 236] width 129 height 20
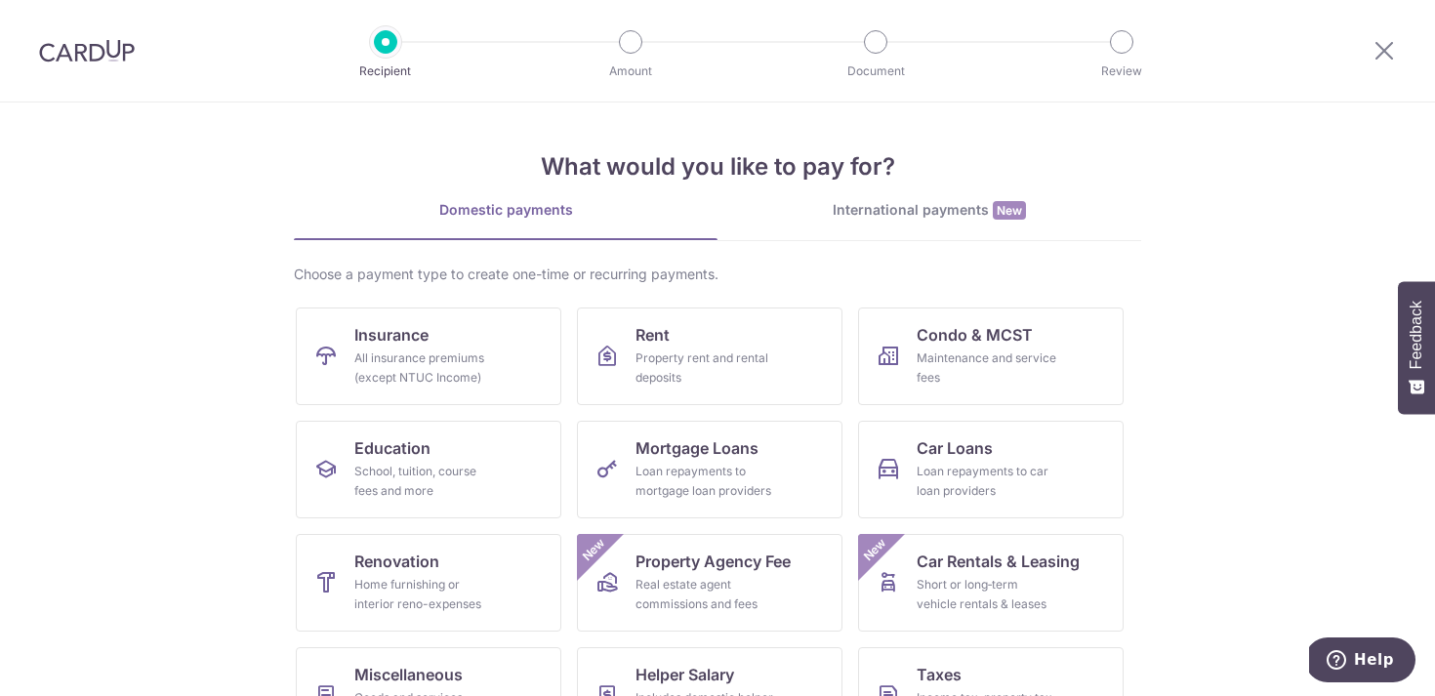
click at [174, 500] on section "What would you like to pay for? Domestic payments International payments New Ch…" at bounding box center [717, 400] width 1435 height 594
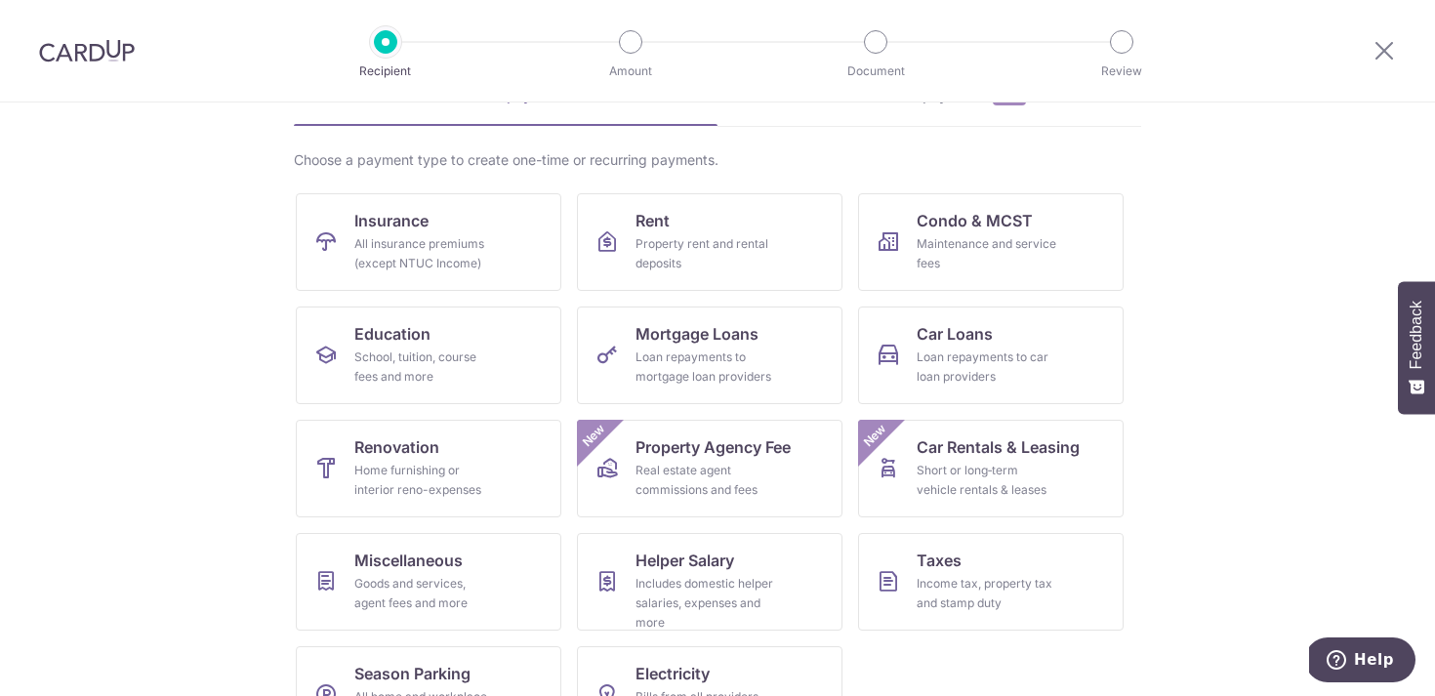
scroll to position [112, 0]
click at [424, 365] on div "School, tuition, course fees and more" at bounding box center [424, 368] width 141 height 39
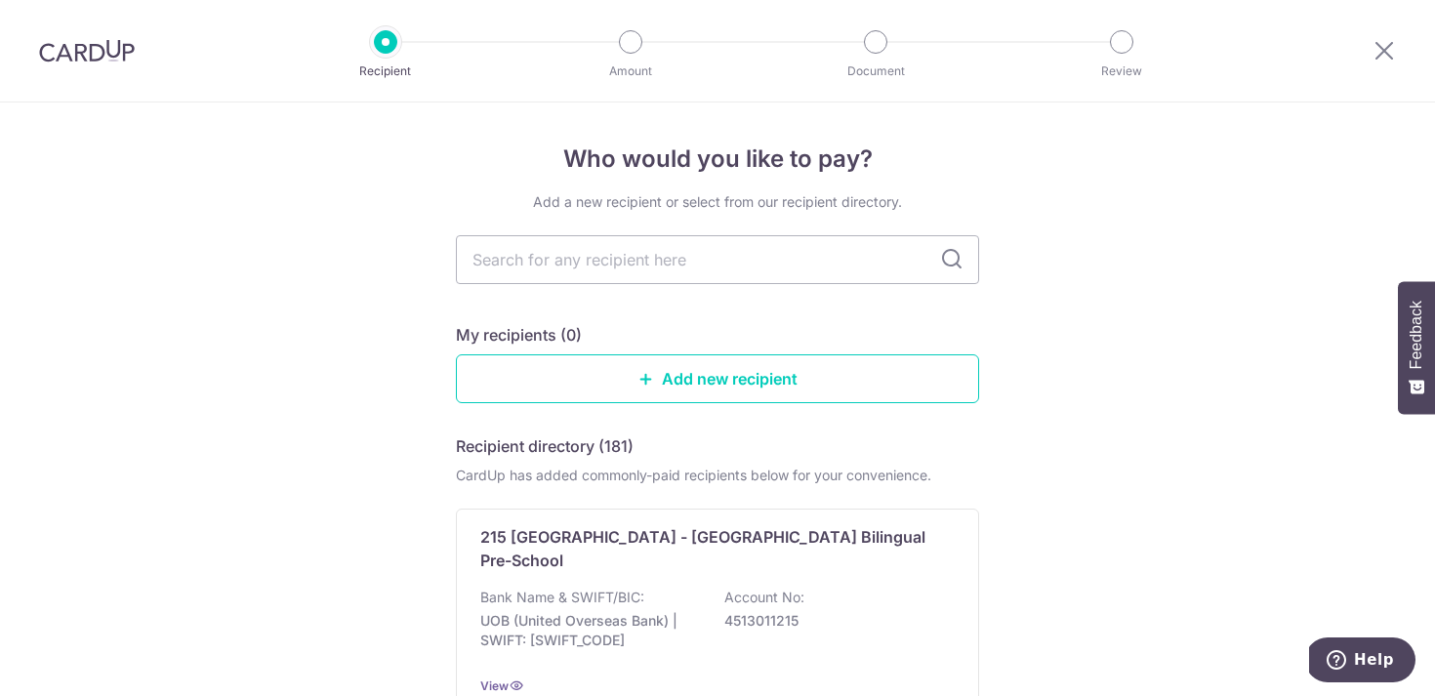
click at [842, 263] on input "text" at bounding box center [717, 259] width 523 height 49
type input "teachers college"
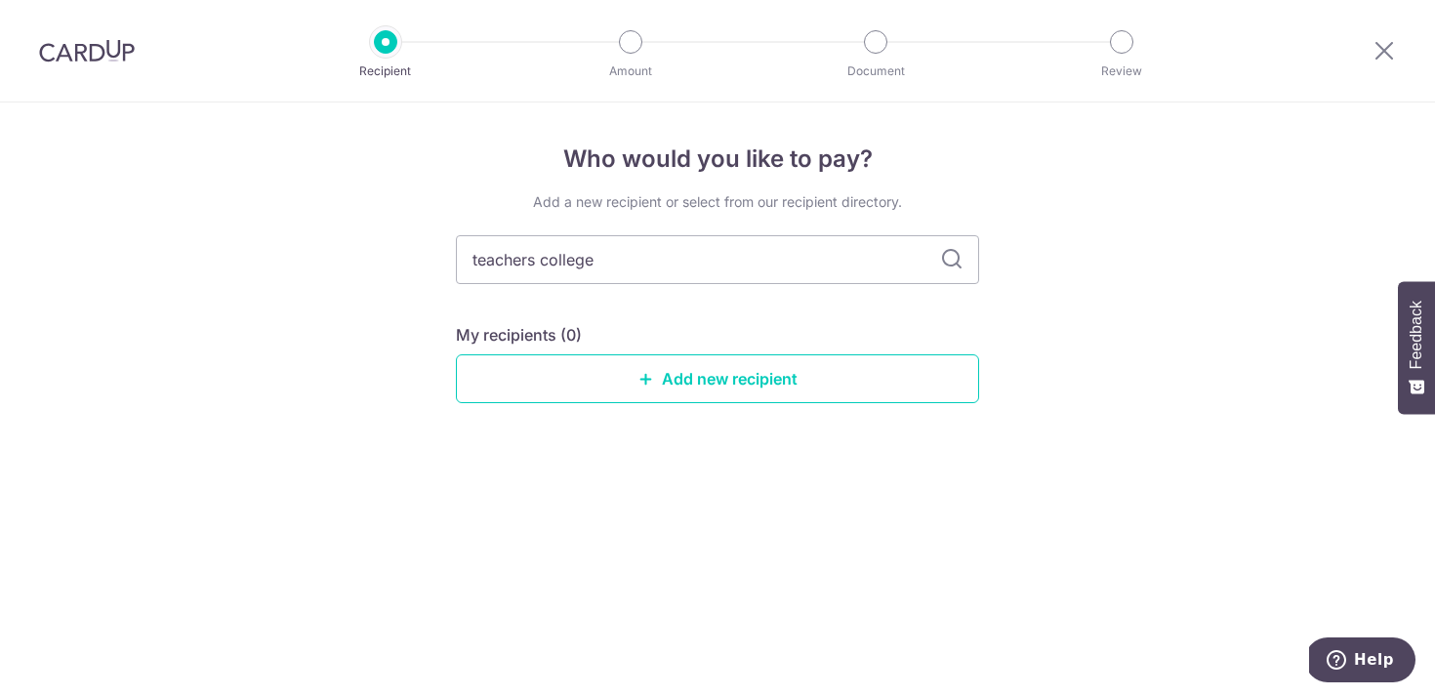
type input "teachers college"
drag, startPoint x: 622, startPoint y: 265, endPoint x: 452, endPoint y: 265, distance: 169.9
click at [452, 265] on div "Who would you like to pay? Add a new recipient or select from our recipient dir…" at bounding box center [717, 400] width 1435 height 594
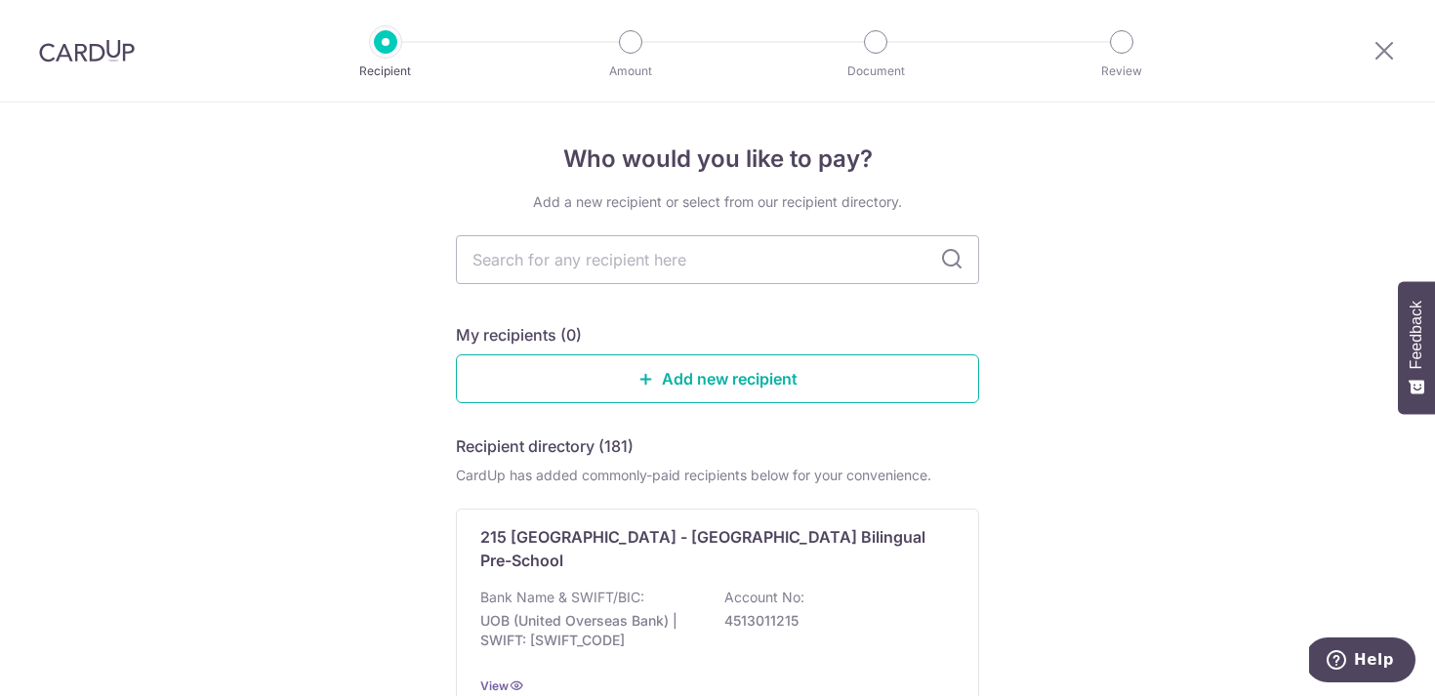
click at [709, 385] on link "Add new recipient" at bounding box center [717, 378] width 523 height 49
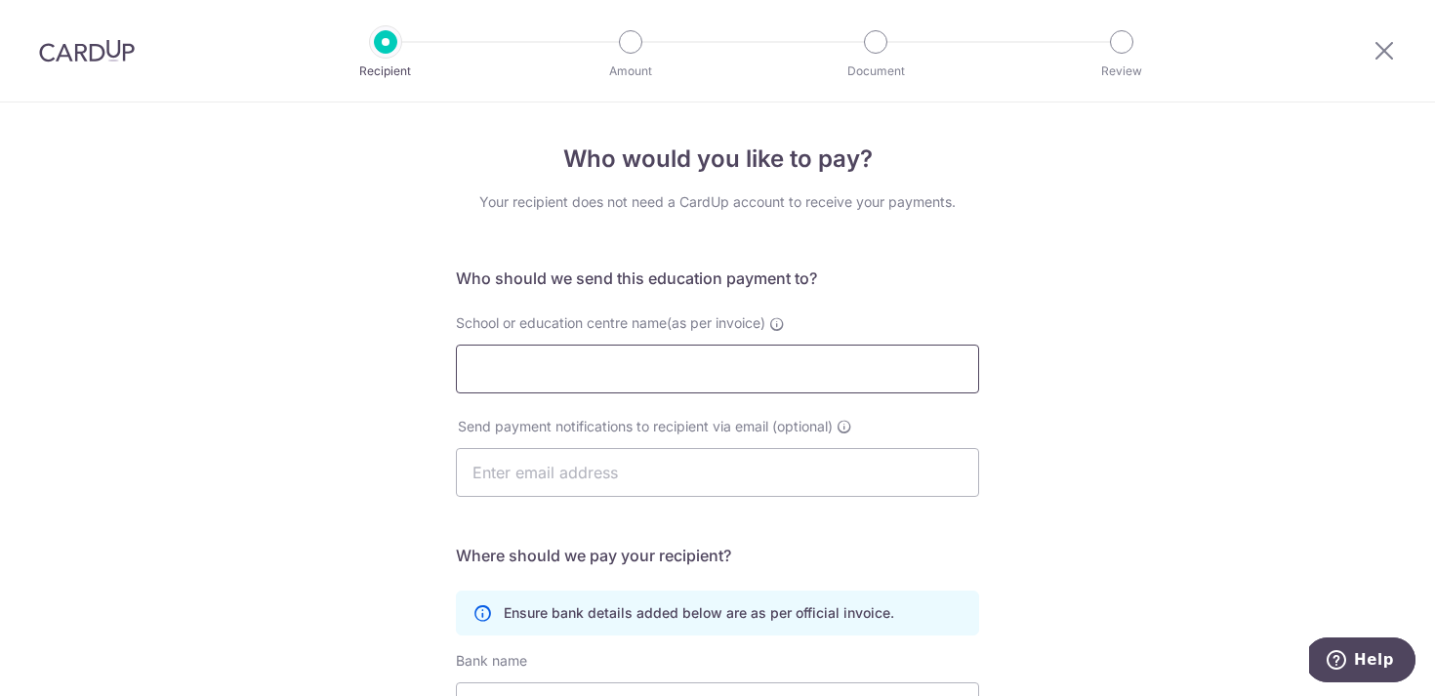
click at [728, 374] on input "School or education centre name(as per invoice)" at bounding box center [717, 369] width 523 height 49
type input "Teachers College"
click at [1112, 420] on div "Who would you like to pay? Your recipient does not need a CardUp account to rec…" at bounding box center [717, 567] width 1435 height 929
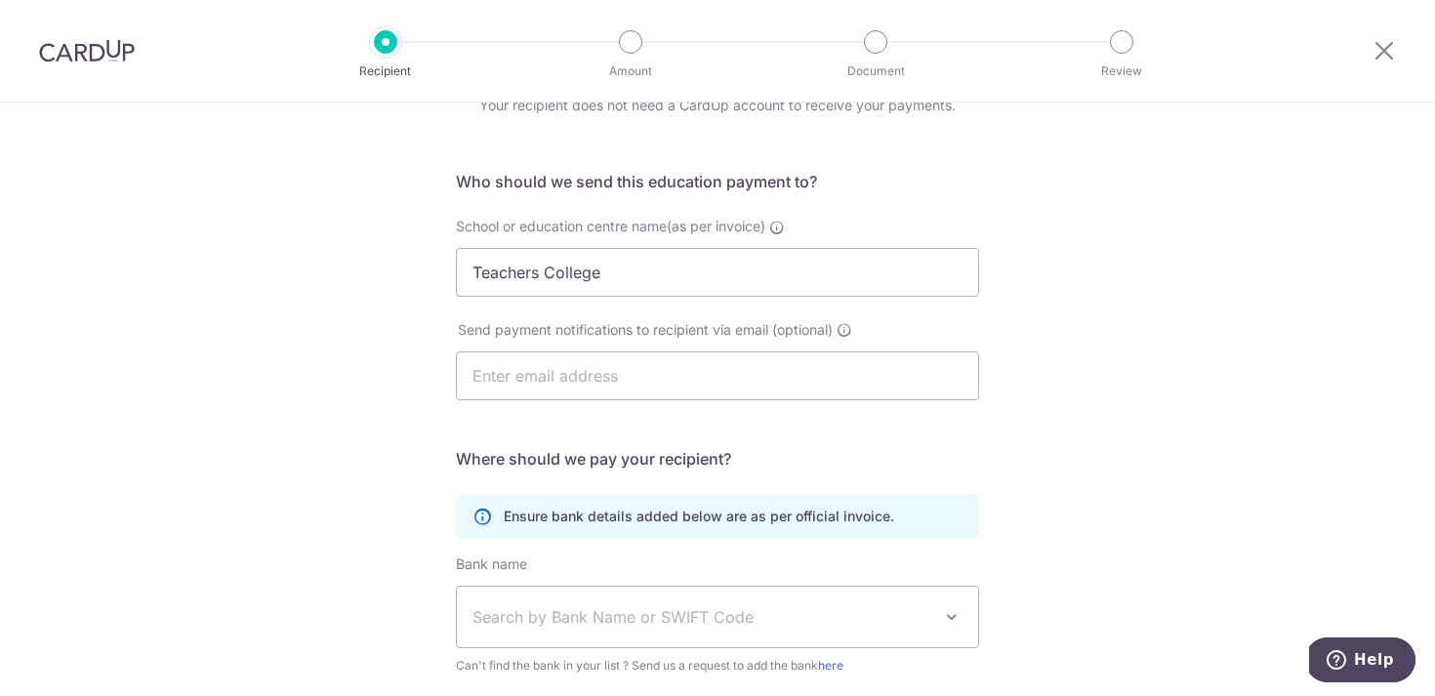
scroll to position [99, 0]
click at [717, 273] on input "Teachers College" at bounding box center [717, 270] width 523 height 49
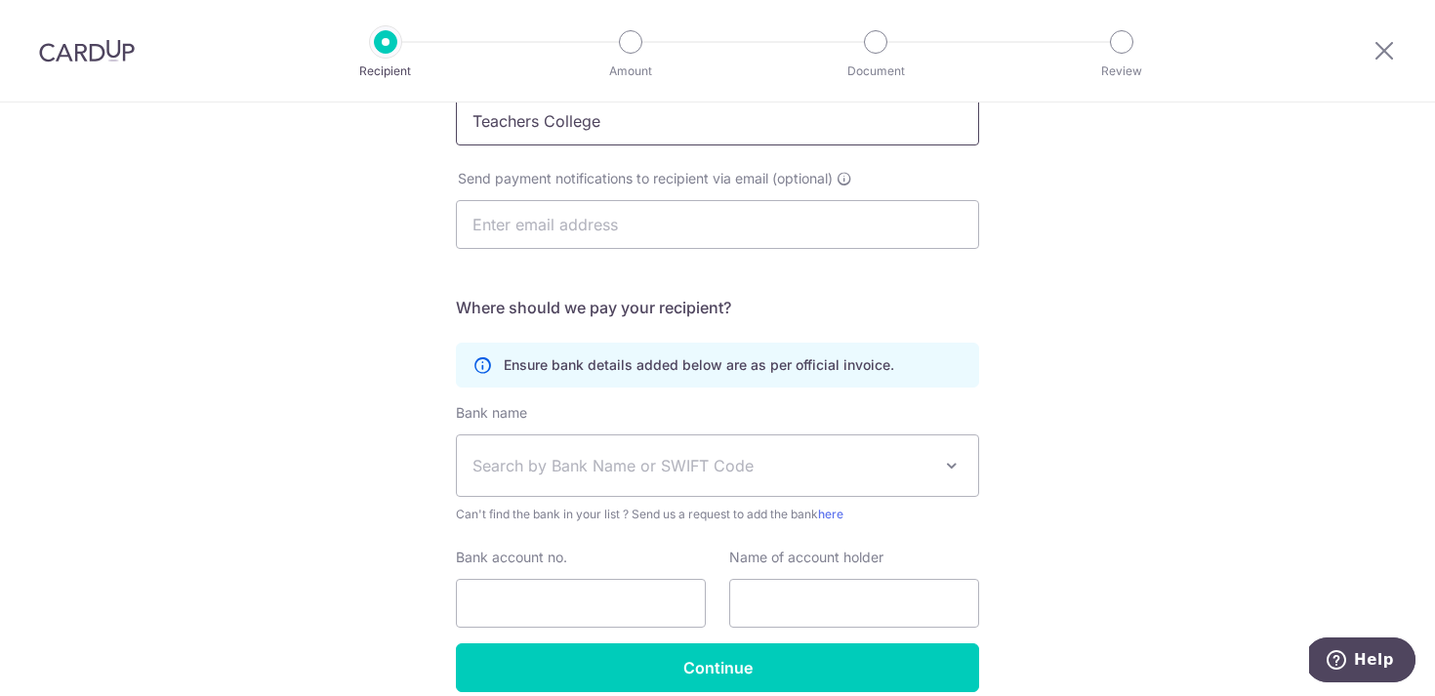
scroll to position [336, 0]
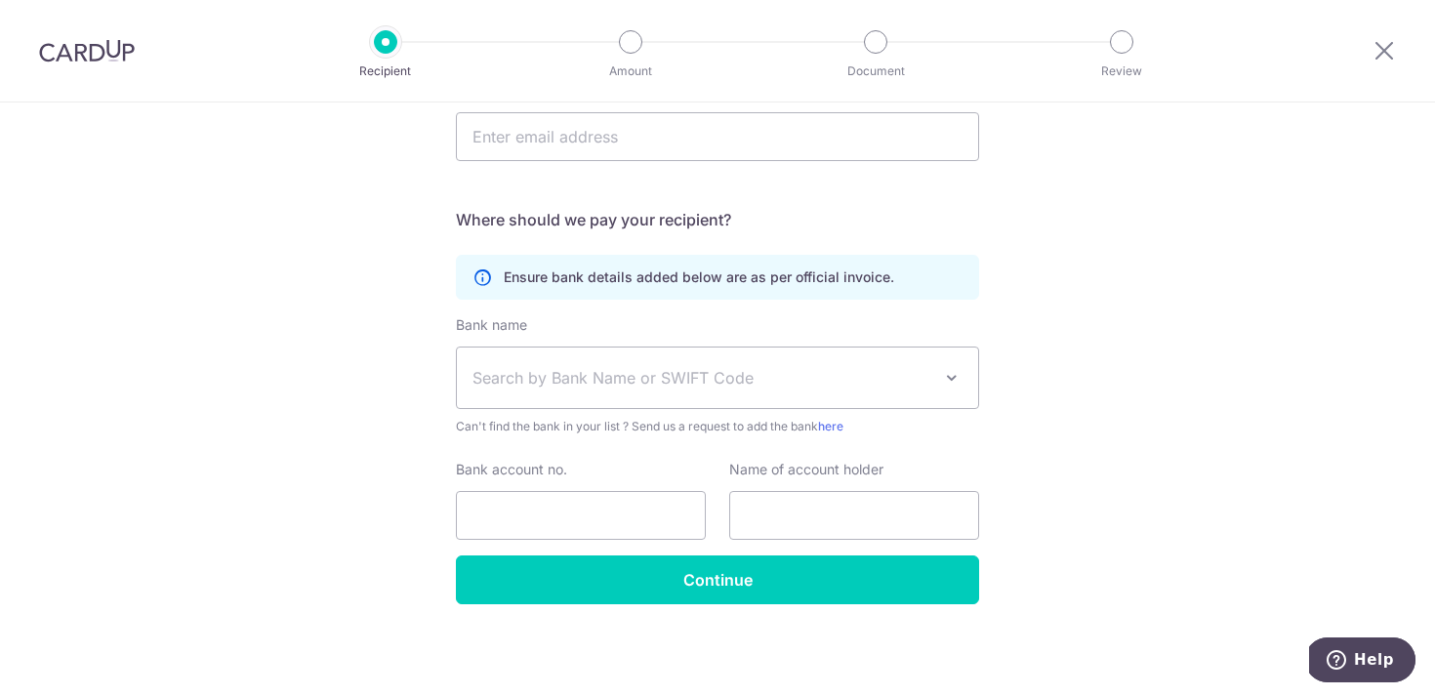
click at [949, 379] on span at bounding box center [951, 377] width 23 height 23
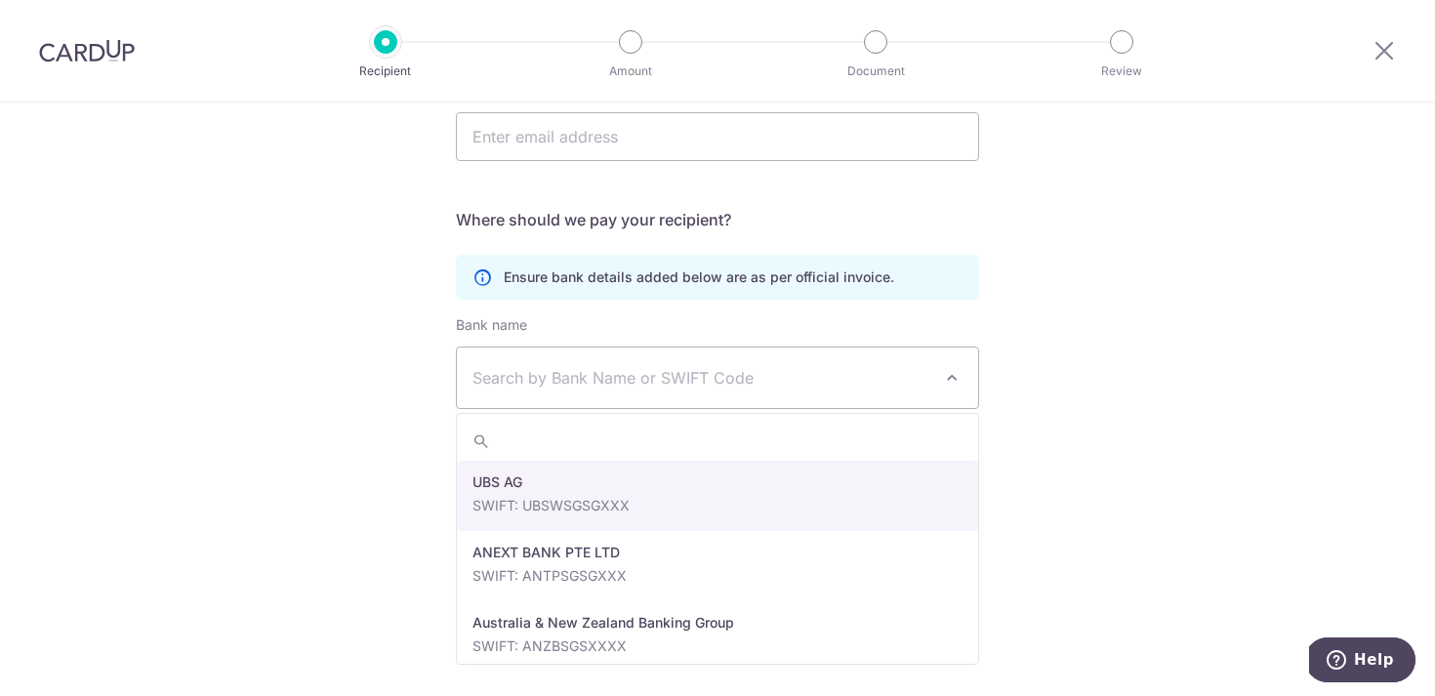
click at [1149, 425] on div "Who would you like to pay? Your recipient does not need a CardUp account to rec…" at bounding box center [717, 231] width 1435 height 929
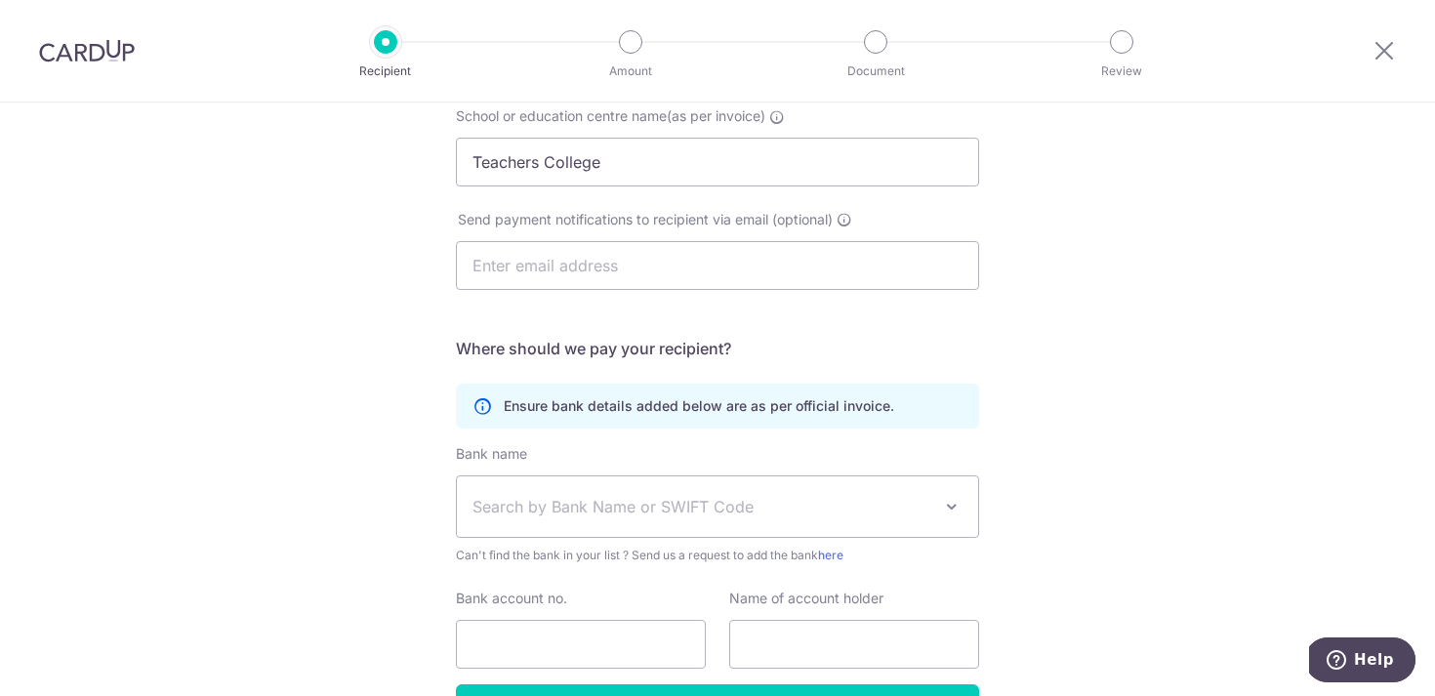
scroll to position [0, 0]
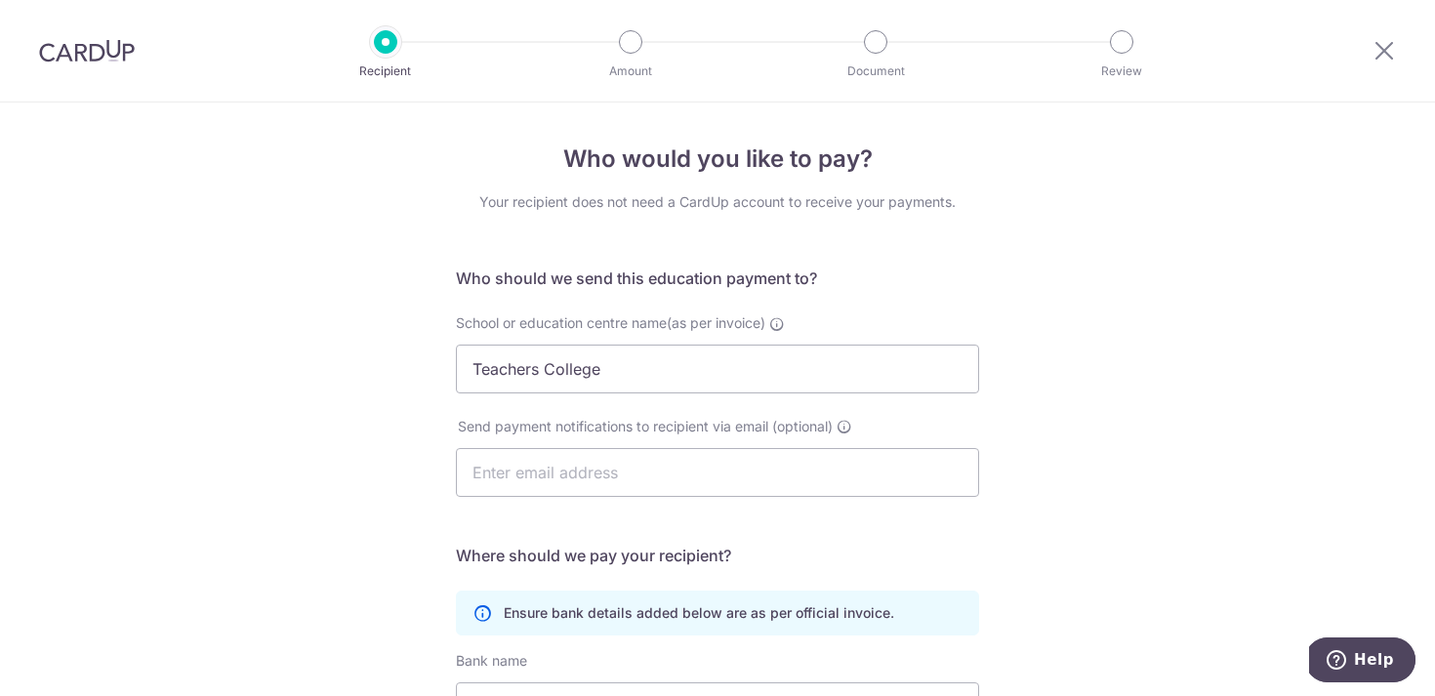
click at [106, 48] on img at bounding box center [87, 50] width 96 height 23
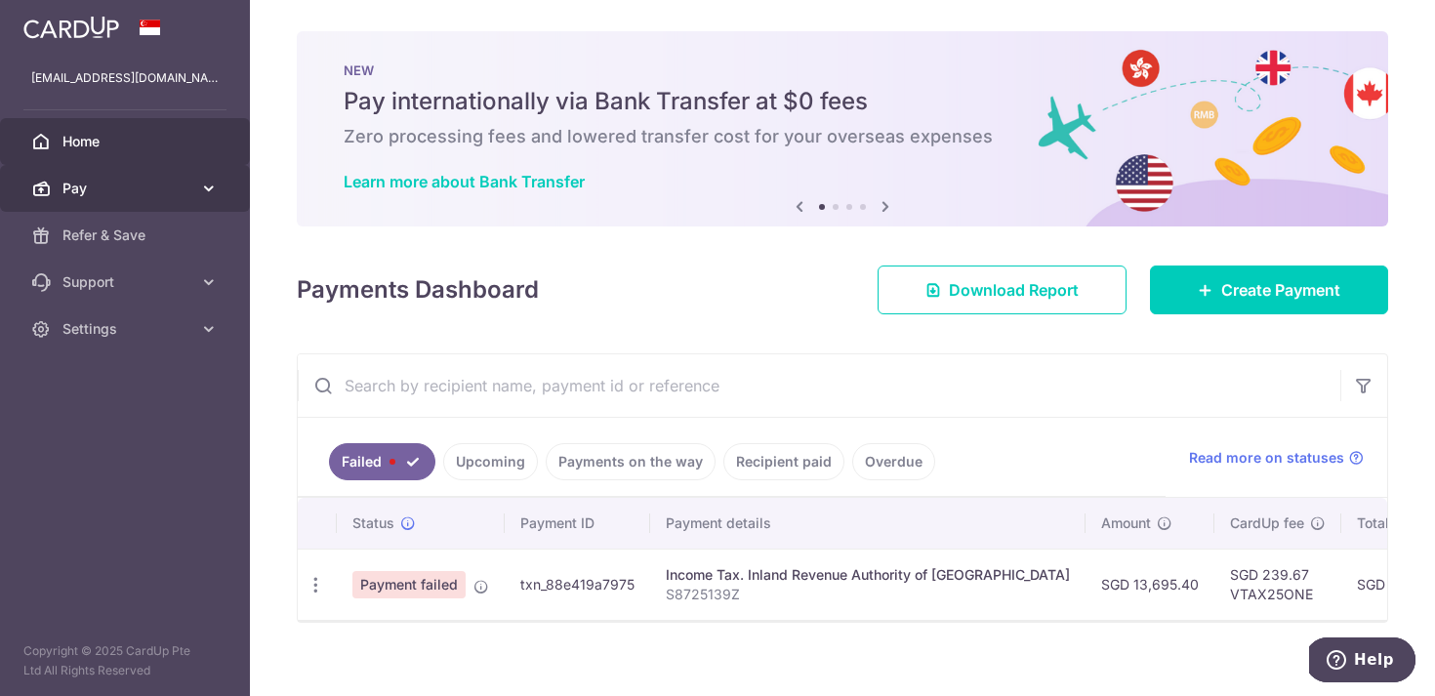
click at [104, 184] on span "Pay" at bounding box center [126, 189] width 129 height 20
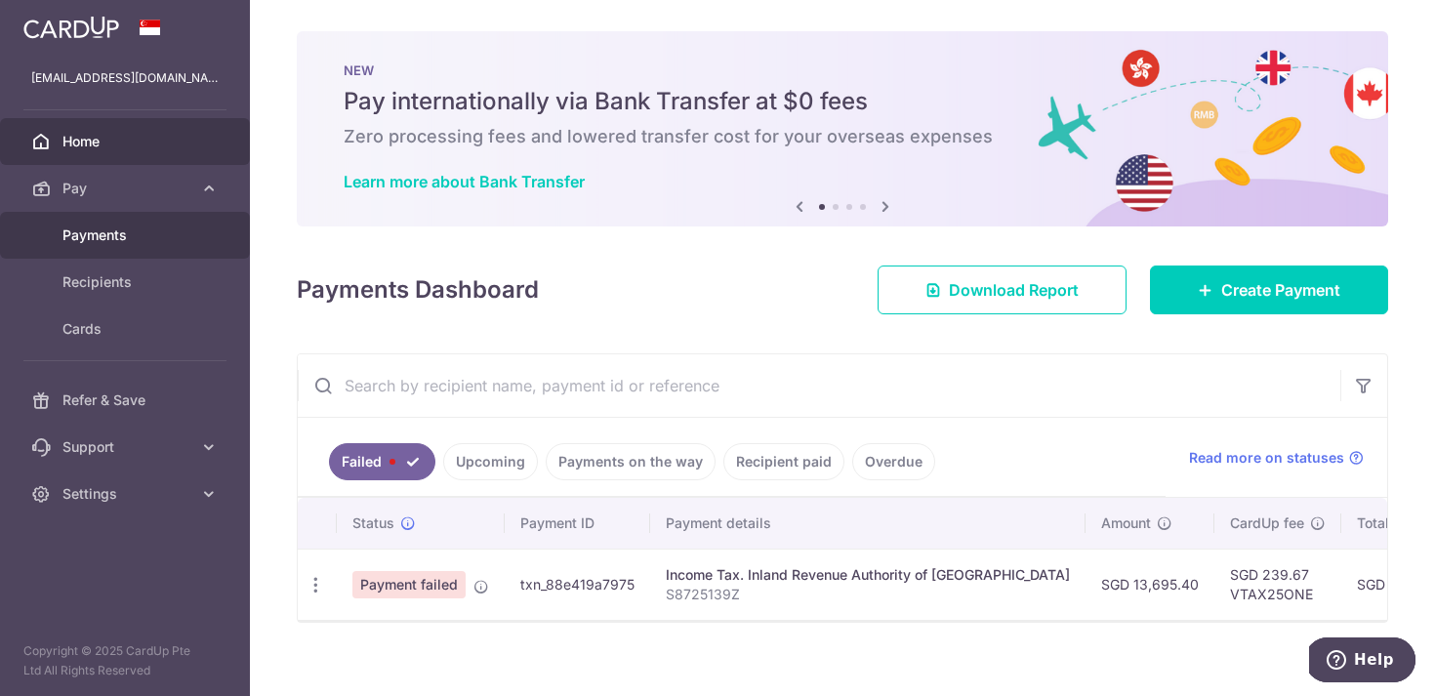
click at [102, 238] on span "Payments" at bounding box center [126, 236] width 129 height 20
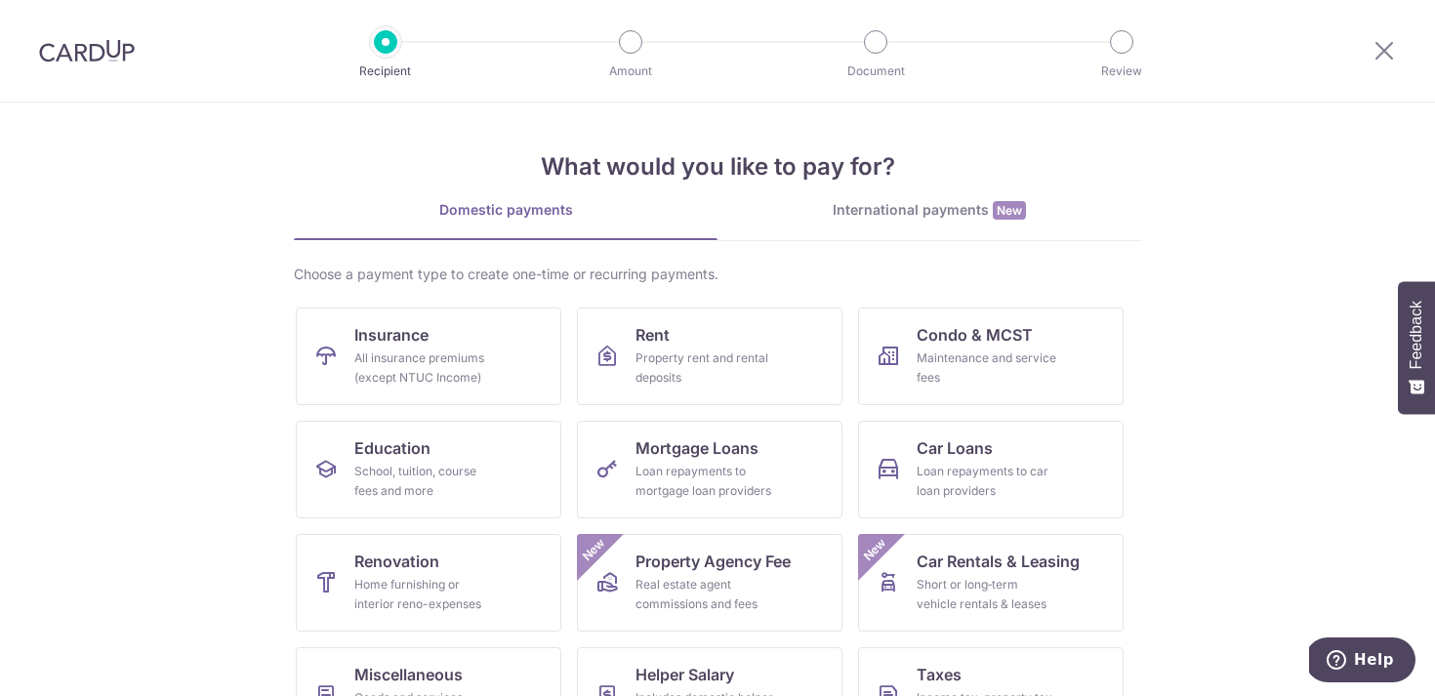
click at [977, 195] on div "What would you like to pay for? Domestic payments International payments New Ch…" at bounding box center [717, 488] width 847 height 771
click at [939, 218] on div "International payments New" at bounding box center [930, 210] width 424 height 21
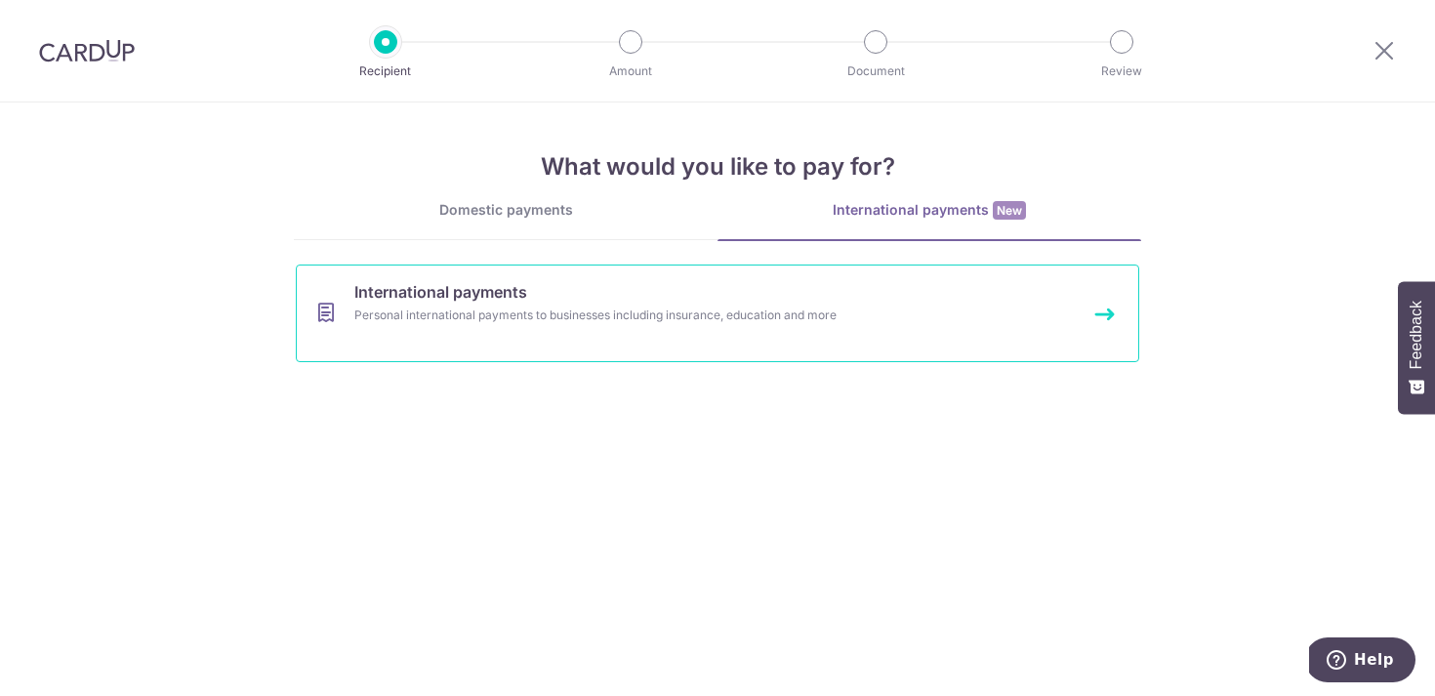
click at [490, 330] on link "International payments Personal international payments to businesses including …" at bounding box center [717, 314] width 843 height 98
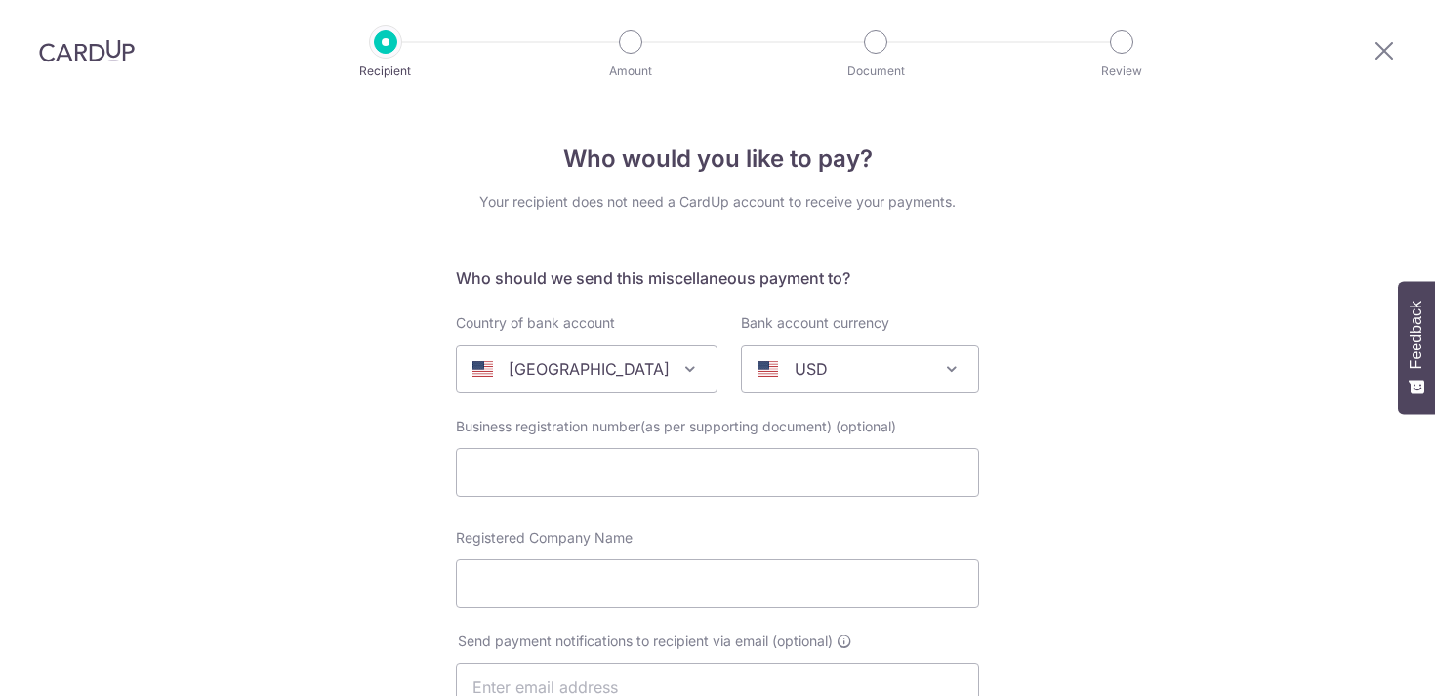
select select
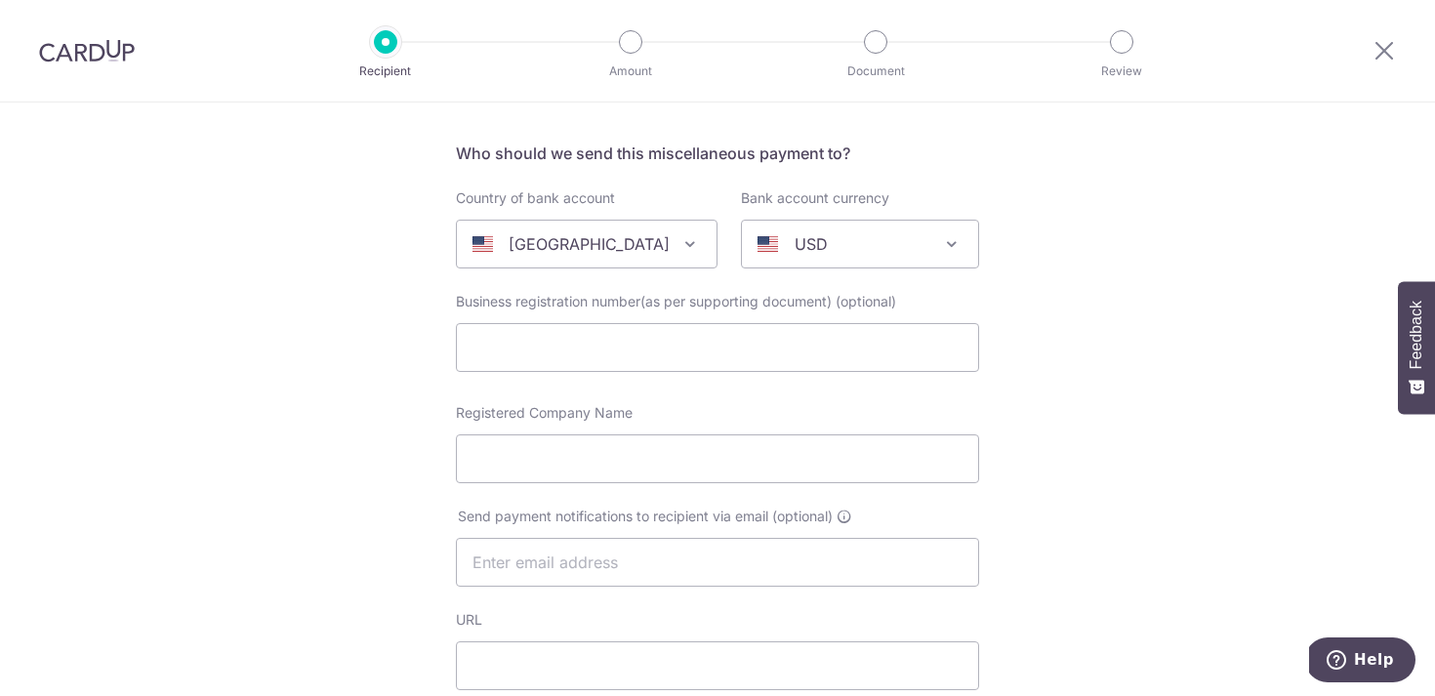
scroll to position [136, 0]
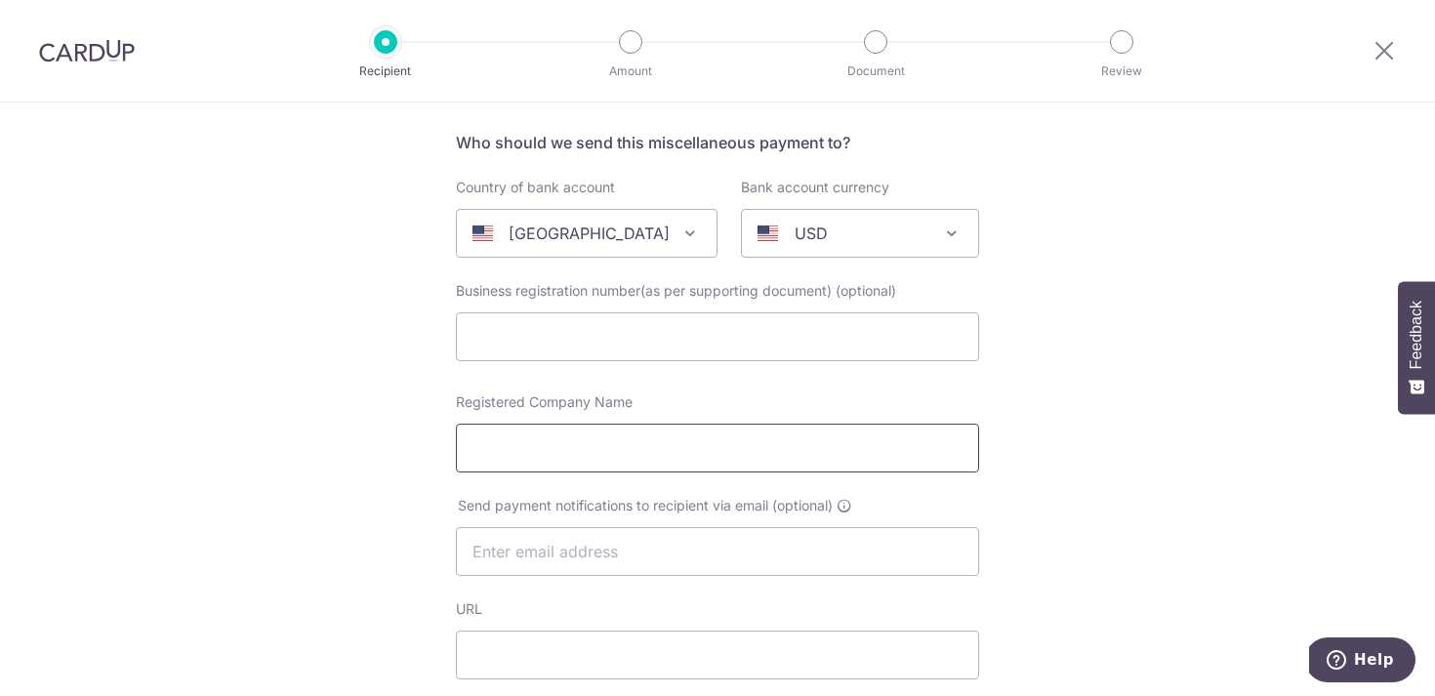
click at [811, 454] on input "Registered Company Name" at bounding box center [717, 448] width 523 height 49
type input "[GEOGRAPHIC_DATA], [GEOGRAPHIC_DATA]"
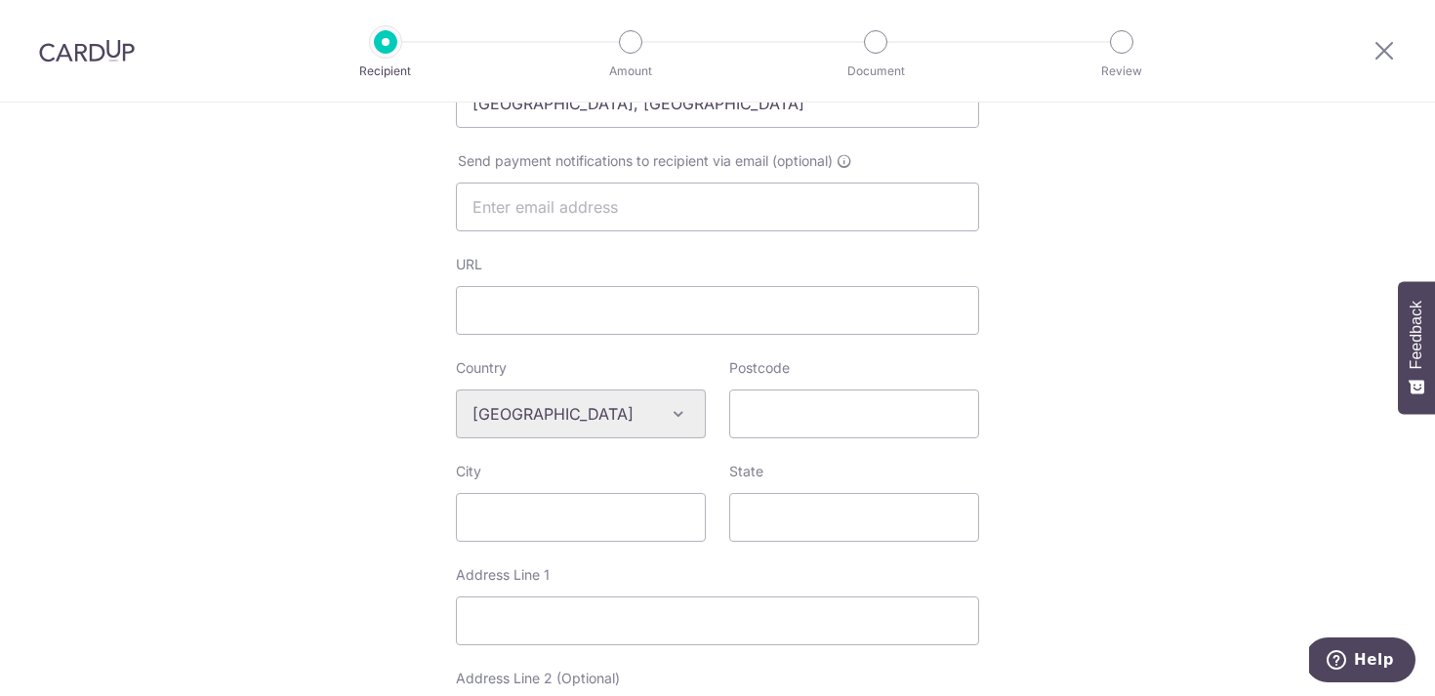
scroll to position [477, 0]
click at [867, 420] on input "Postcode" at bounding box center [854, 416] width 250 height 49
type input "10027"
click at [614, 522] on input "City" at bounding box center [581, 520] width 250 height 49
type input "New York"
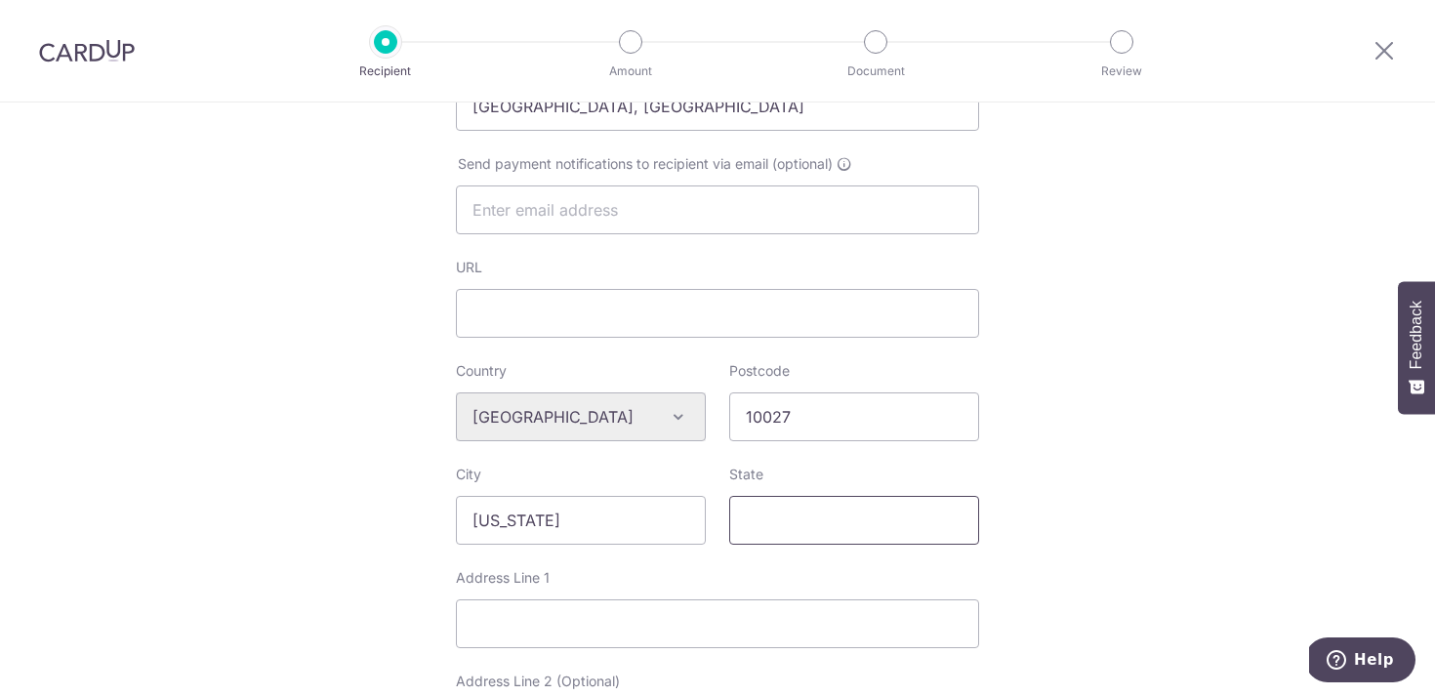
click at [809, 503] on input "State" at bounding box center [854, 520] width 250 height 49
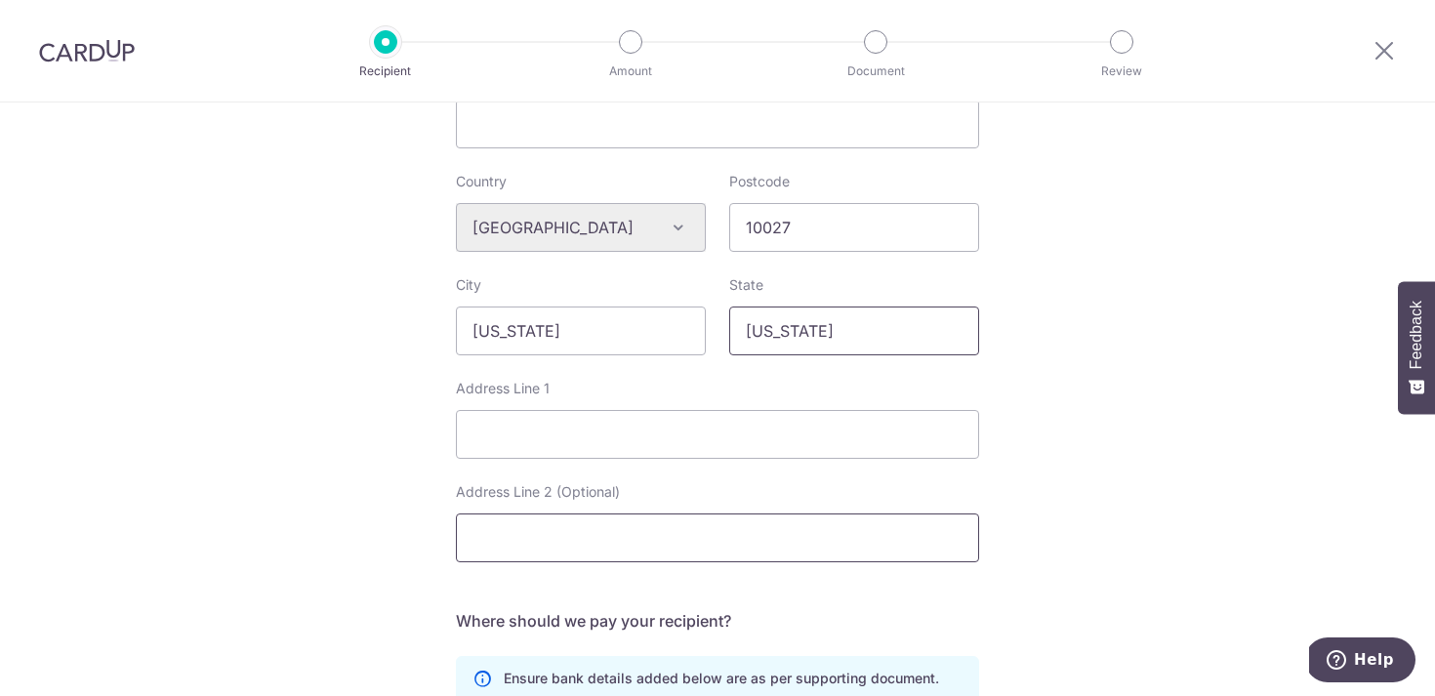
scroll to position [688, 0]
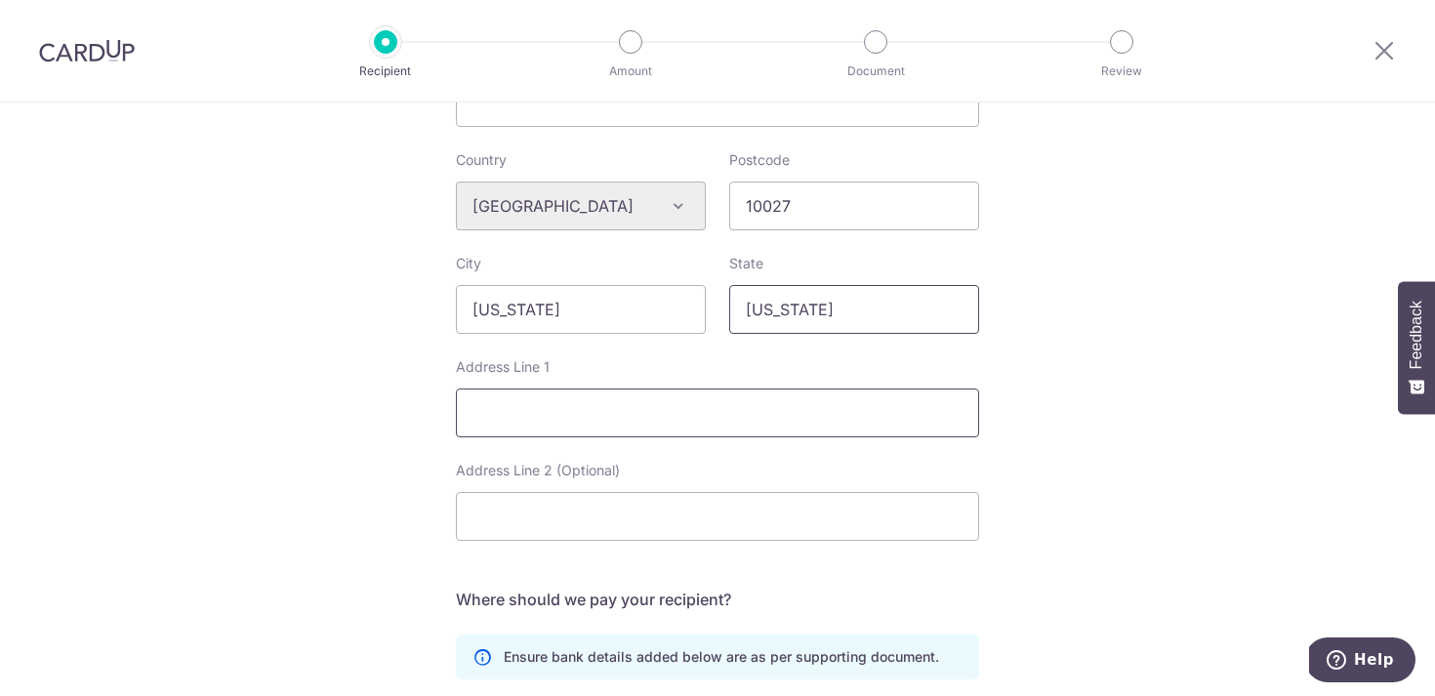
type input "New York"
click at [709, 410] on input "Address Line 1" at bounding box center [717, 413] width 523 height 49
type input "525 West 120th Street"
click at [1146, 464] on div "Who would you like to pay? Your recipient does not need a CardUp account to rec…" at bounding box center [717, 233] width 1435 height 1638
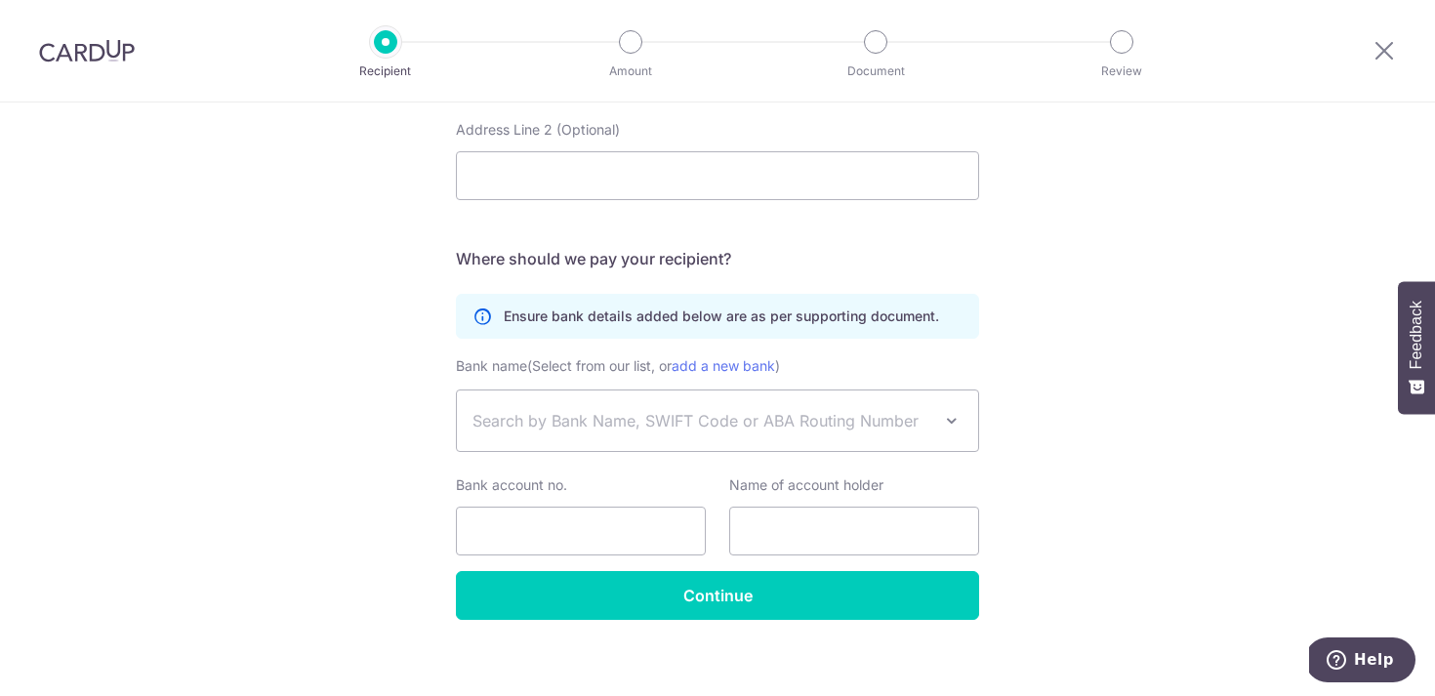
scroll to position [1045, 0]
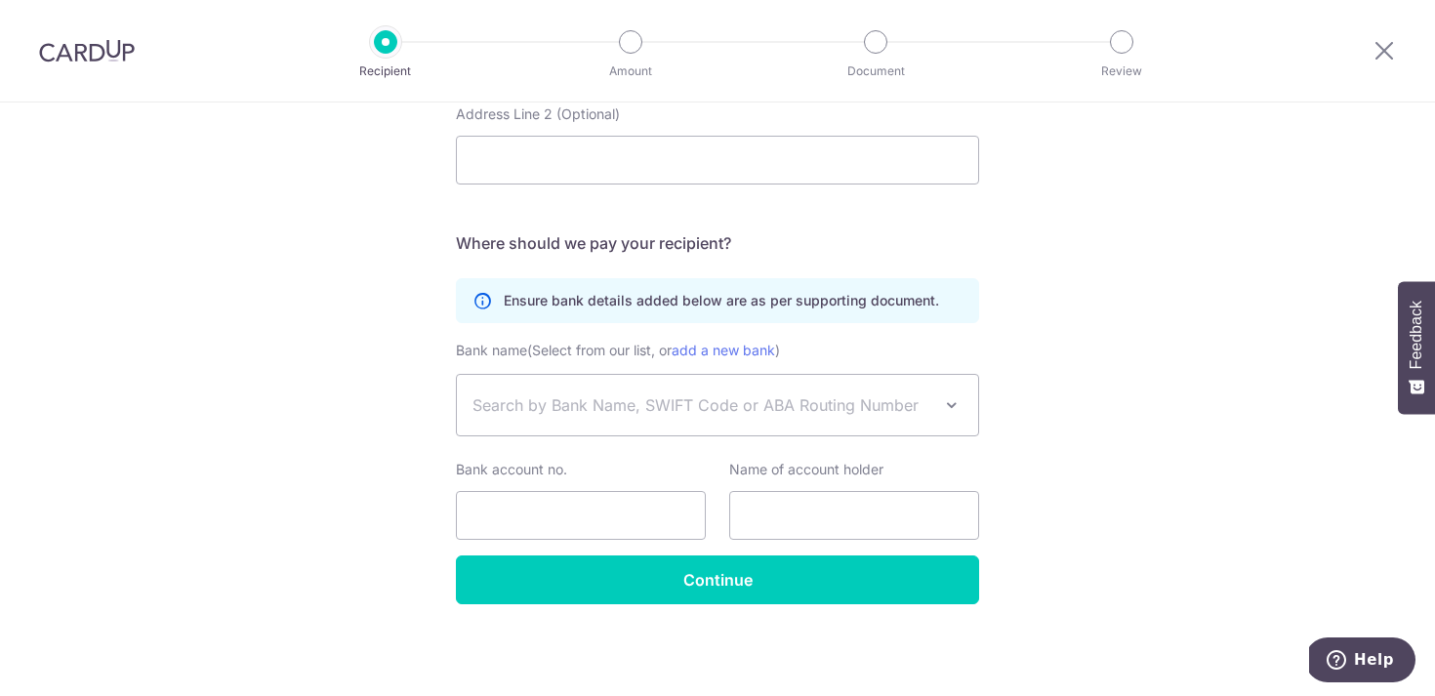
click at [872, 402] on span "Search by Bank Name, SWIFT Code or ABA Routing Number" at bounding box center [701, 404] width 459 height 23
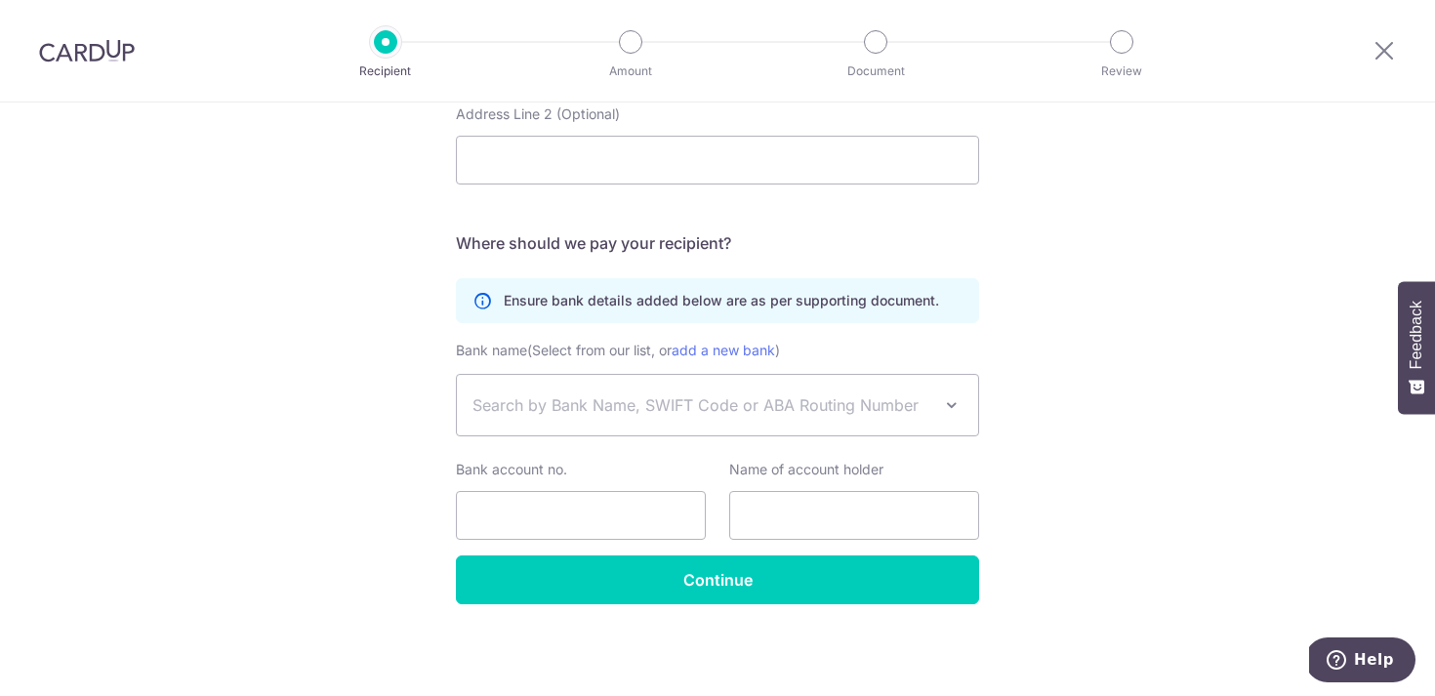
click at [882, 412] on span "Search by Bank Name, SWIFT Code or ABA Routing Number" at bounding box center [701, 404] width 459 height 23
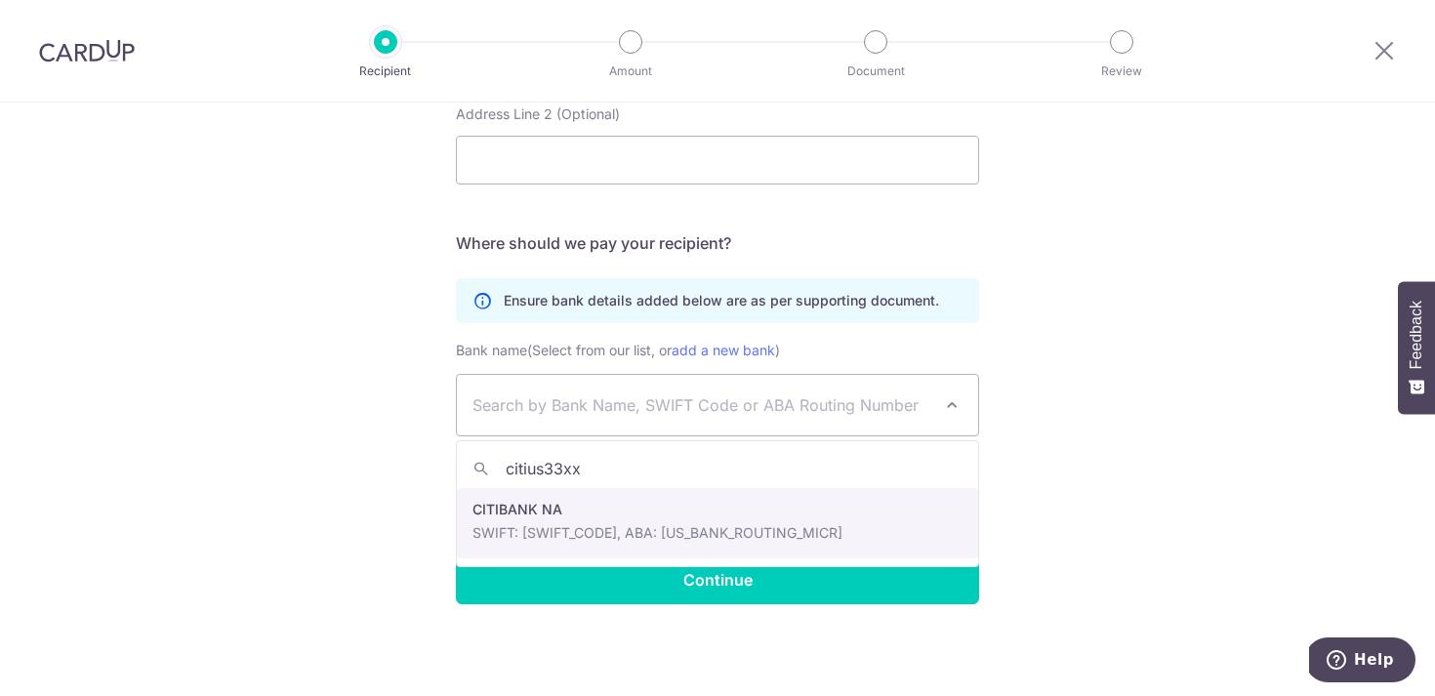
type input "citius33xxx"
click at [709, 514] on div "Bank account no." at bounding box center [580, 500] width 273 height 80
select select "613"
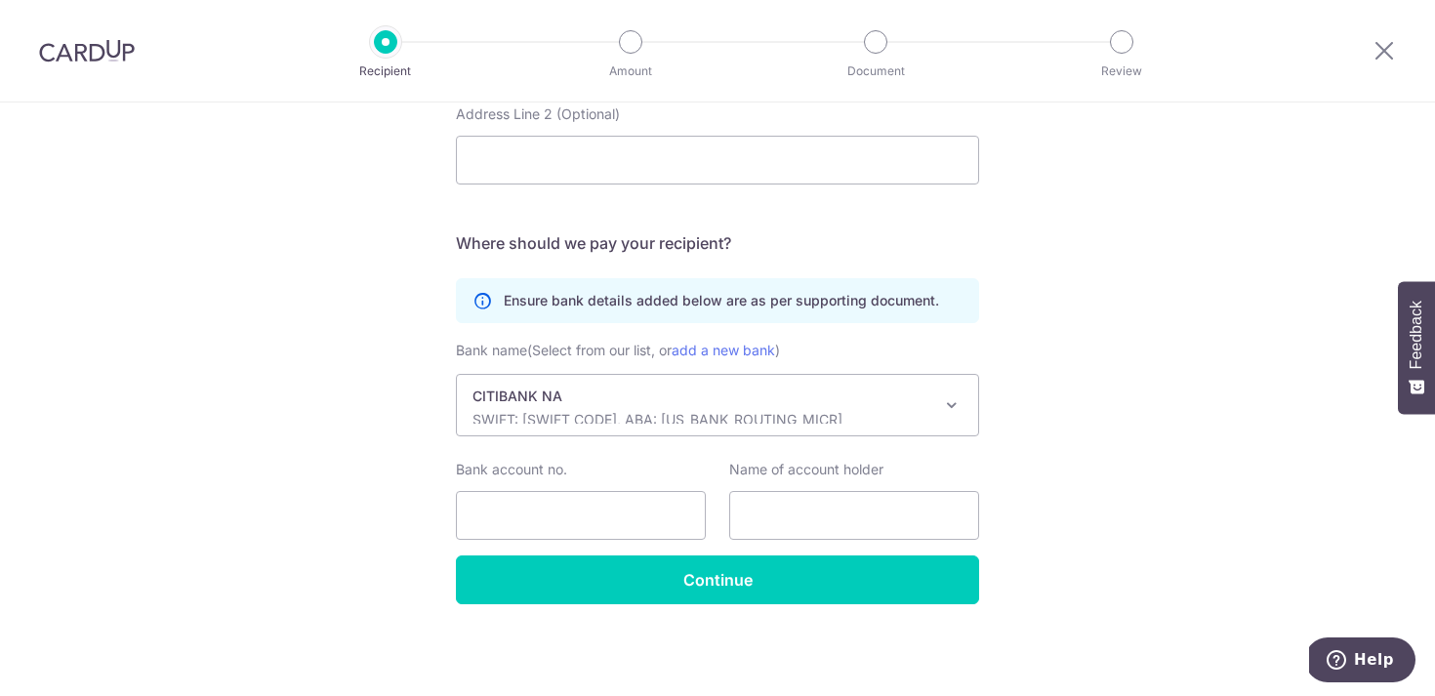
click at [661, 521] on input "Bank account no." at bounding box center [581, 515] width 250 height 49
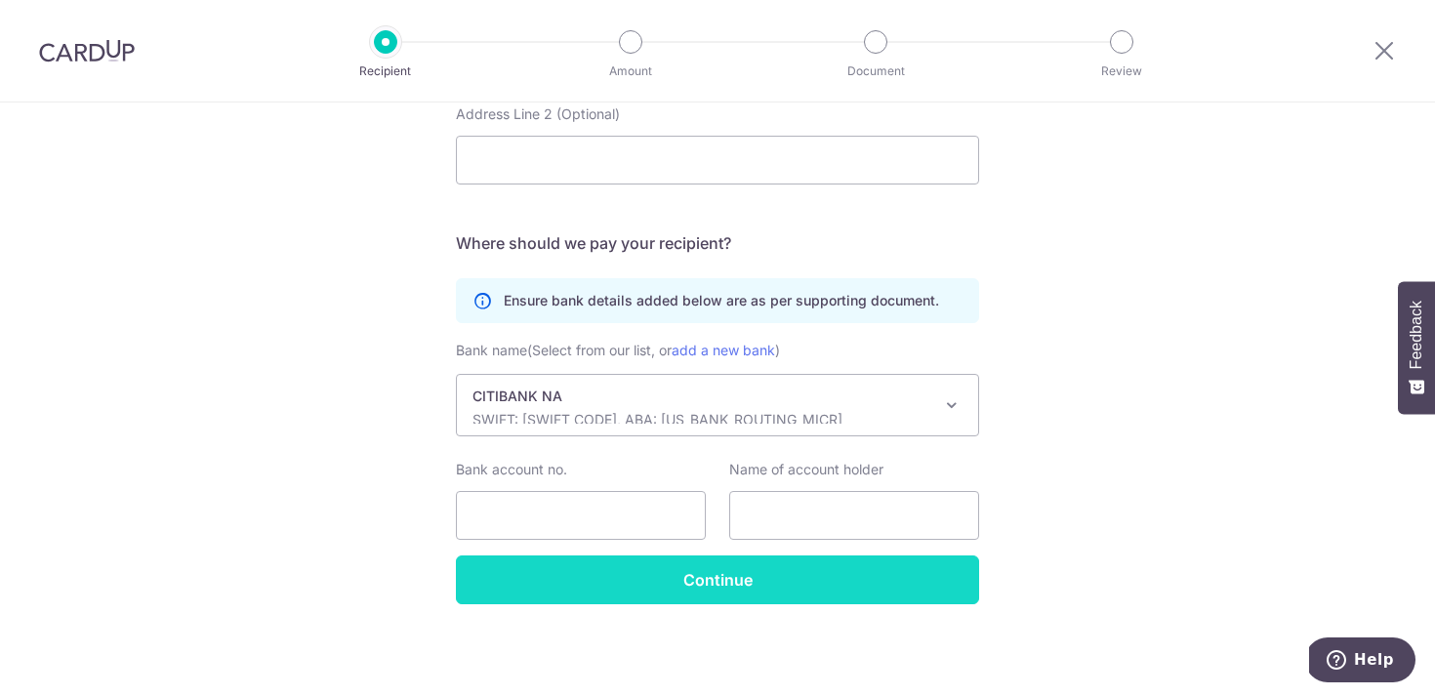
click at [729, 585] on input "Continue" at bounding box center [717, 579] width 523 height 49
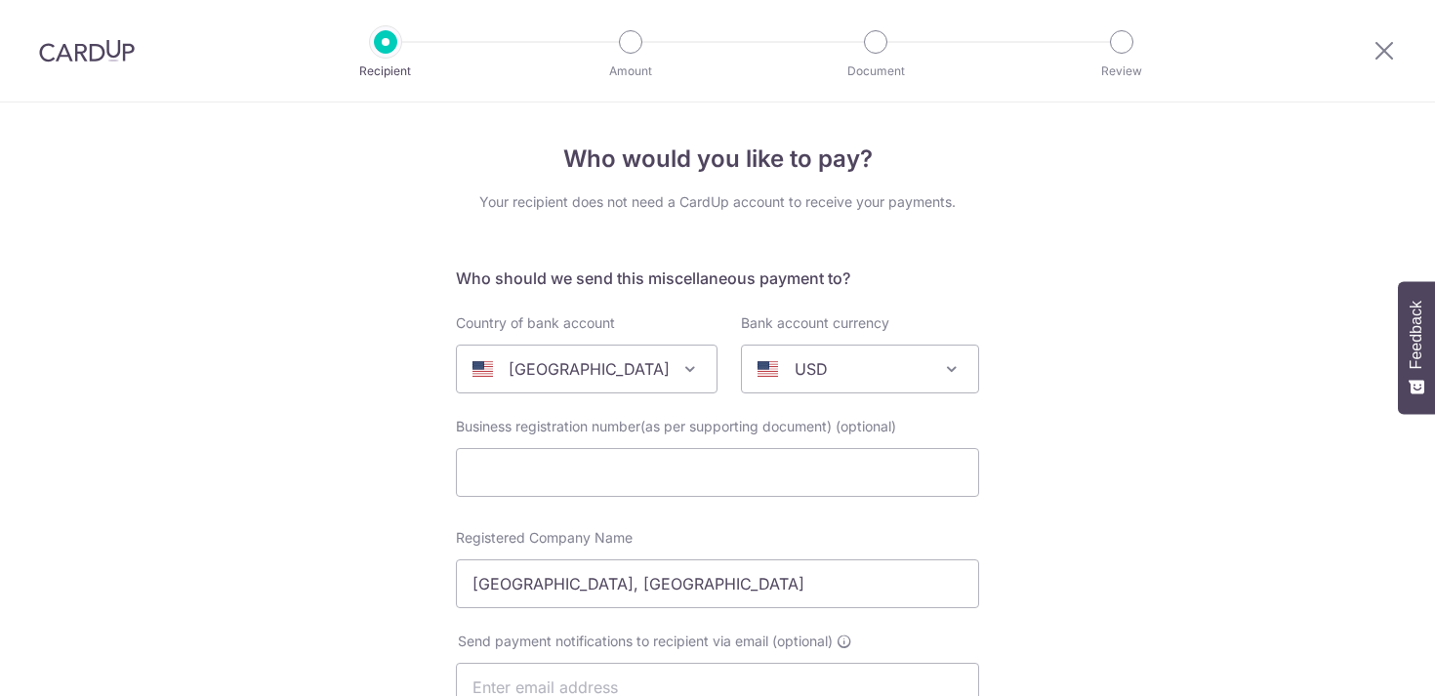
select select "613"
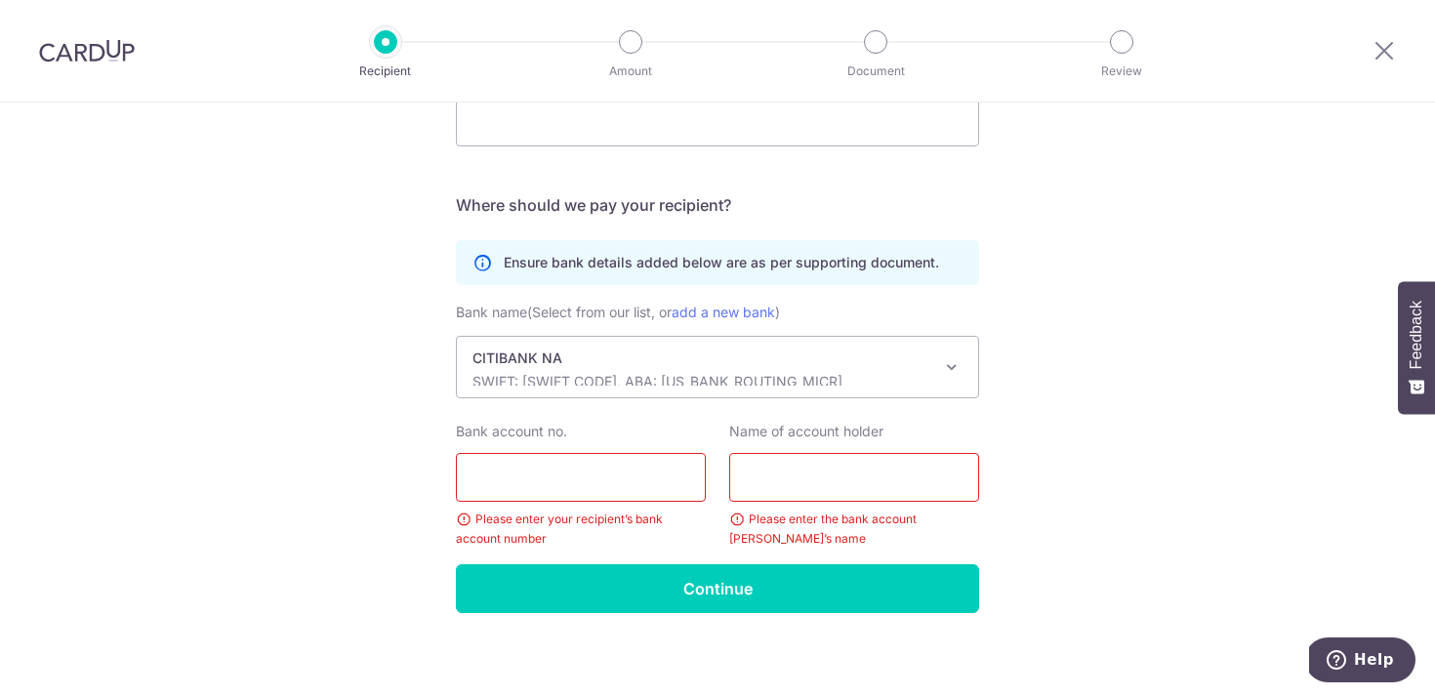
scroll to position [1091, 0]
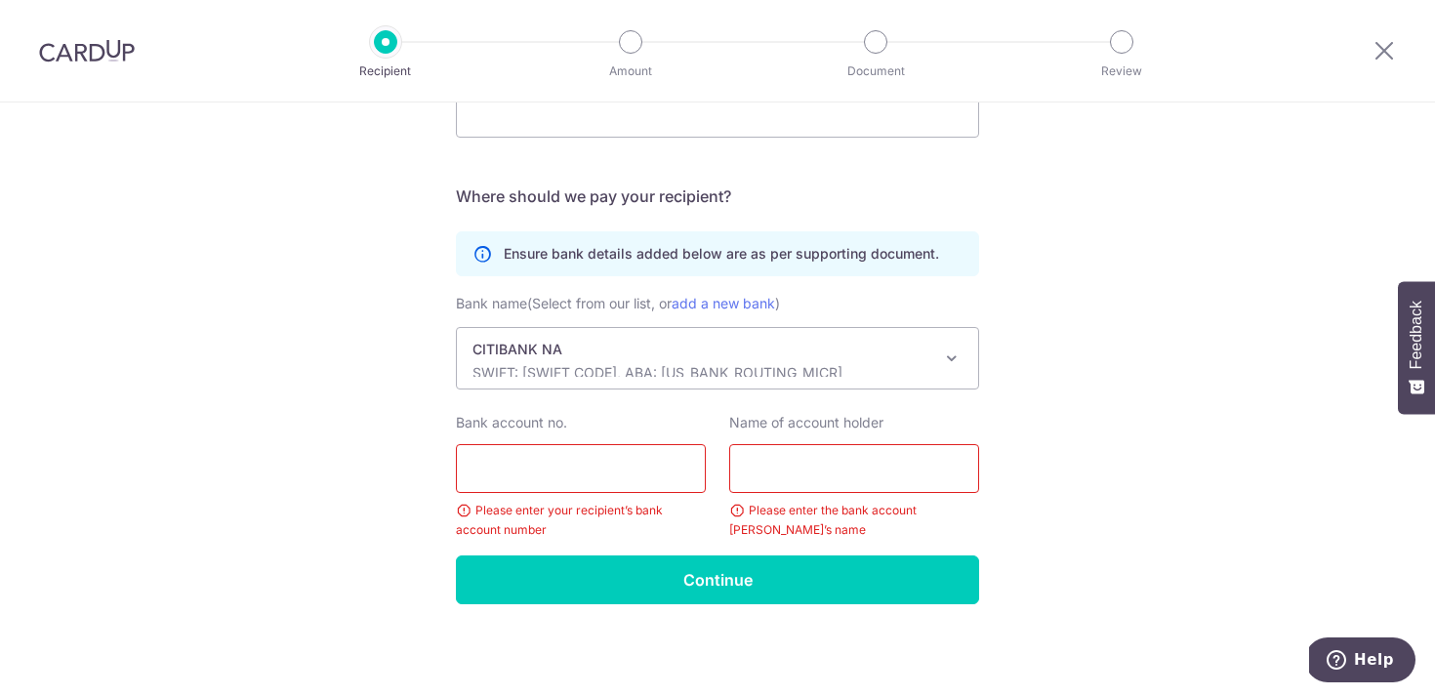
click at [640, 467] on input "Bank account no." at bounding box center [581, 468] width 250 height 49
click at [615, 472] on input "Bank account no." at bounding box center [581, 468] width 250 height 49
click at [621, 473] on input "03517267" at bounding box center [581, 468] width 250 height 49
type input "03517267"
click at [795, 479] on input "text" at bounding box center [854, 468] width 250 height 49
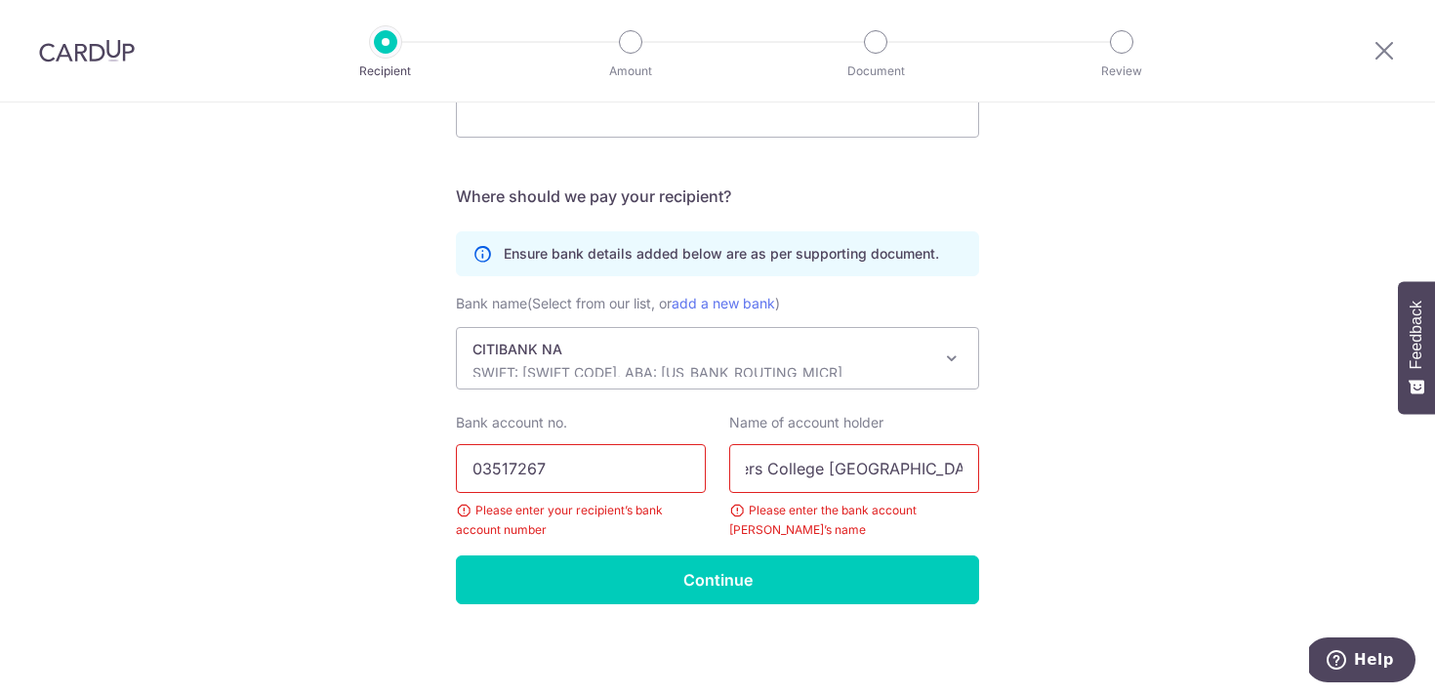
scroll to position [0, 64]
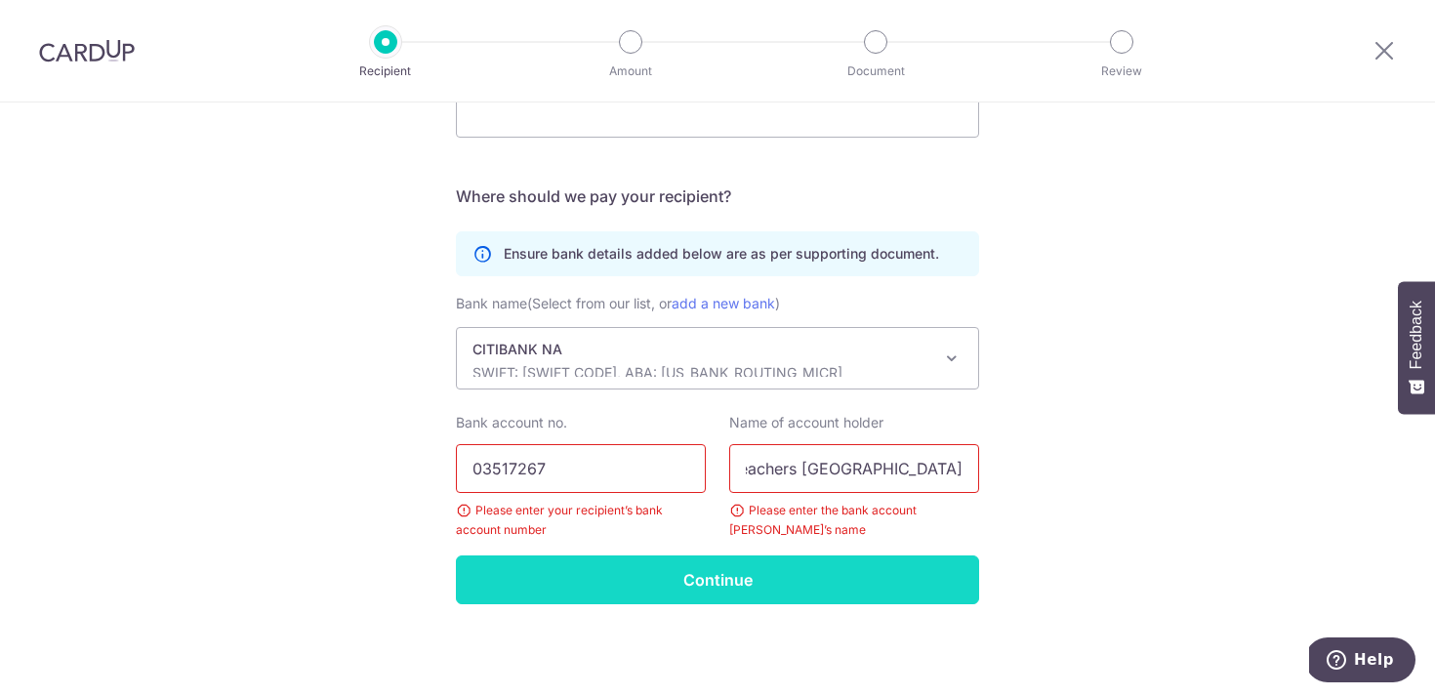
type input "Teachers College Columbia University"
click at [735, 601] on input "Continue" at bounding box center [717, 579] width 523 height 49
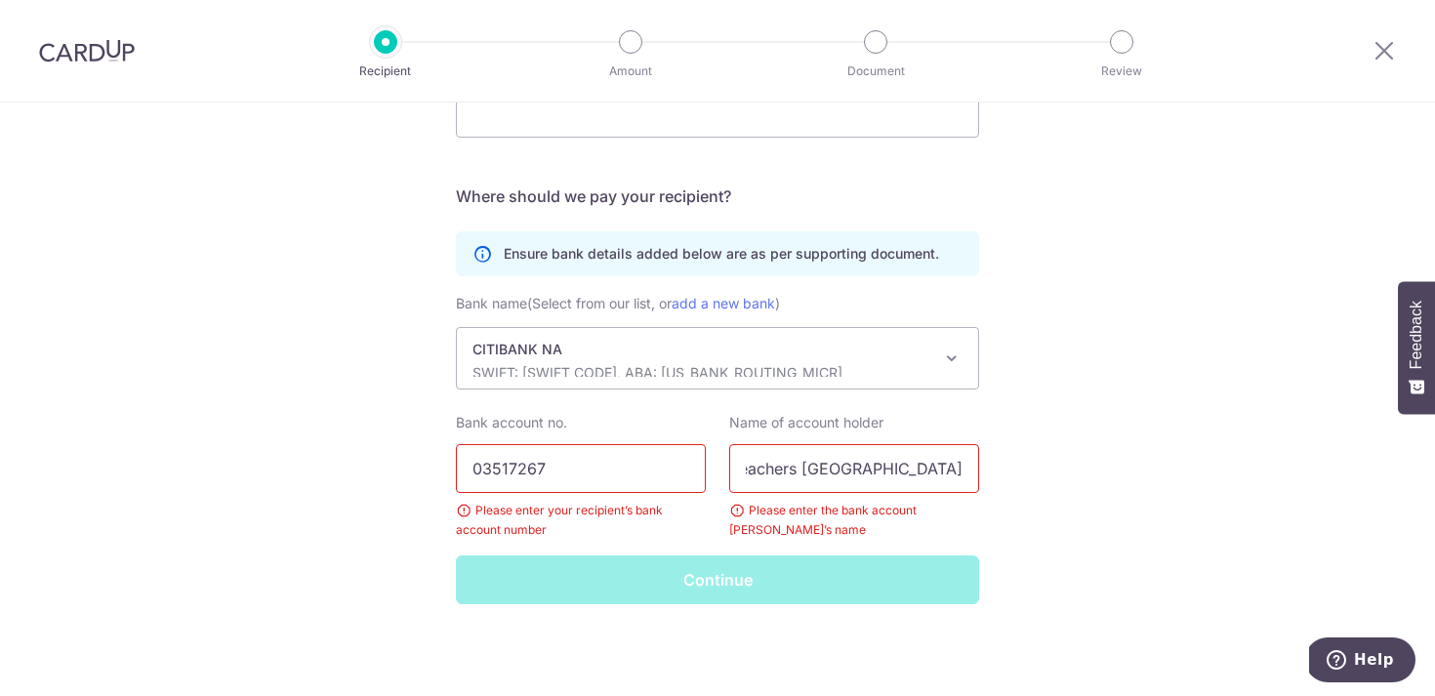
scroll to position [0, 0]
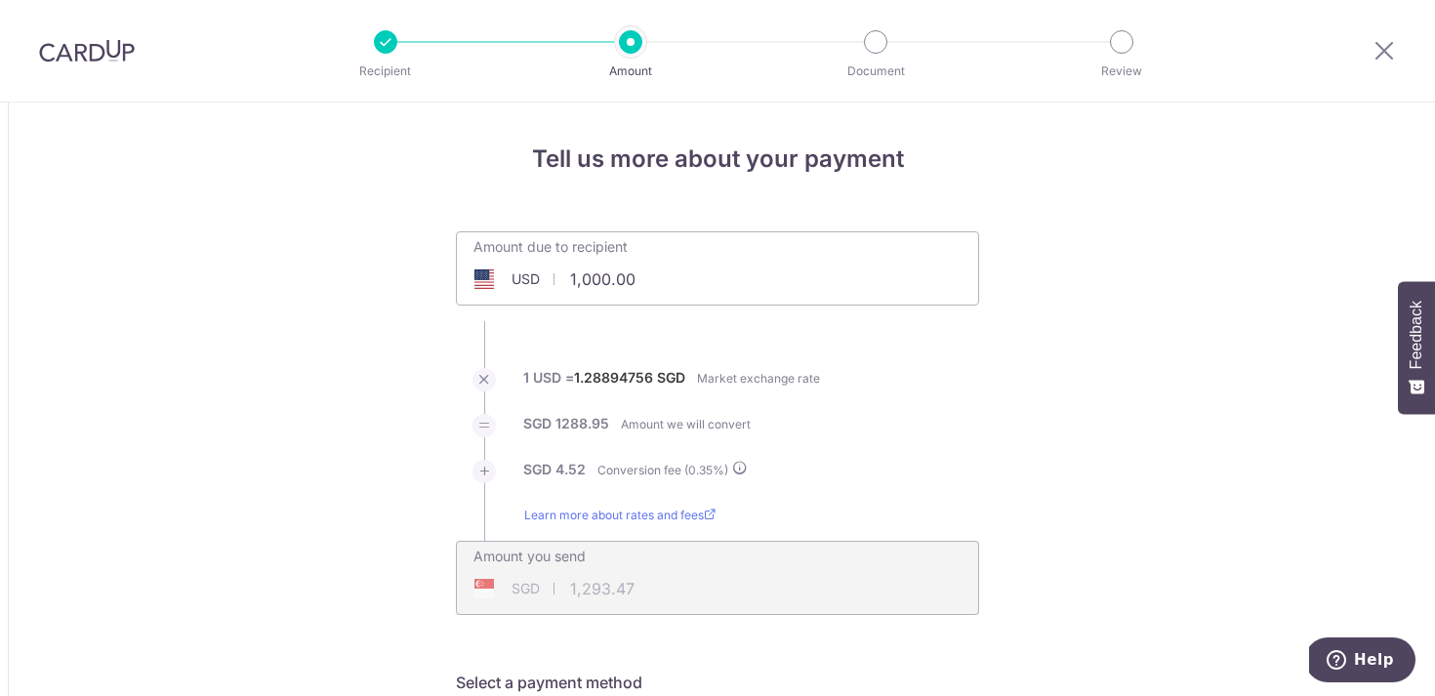
click at [655, 281] on input "1,000.00" at bounding box center [608, 279] width 302 height 45
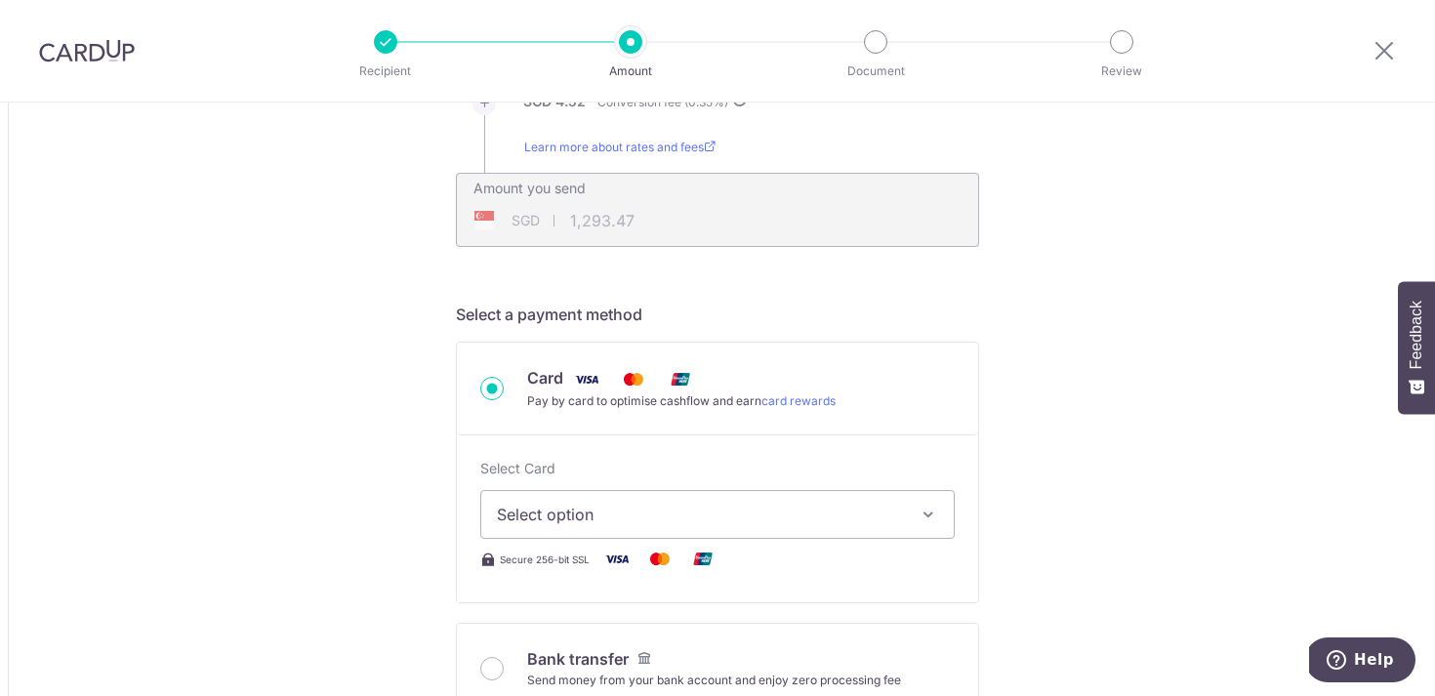
scroll to position [534, 0]
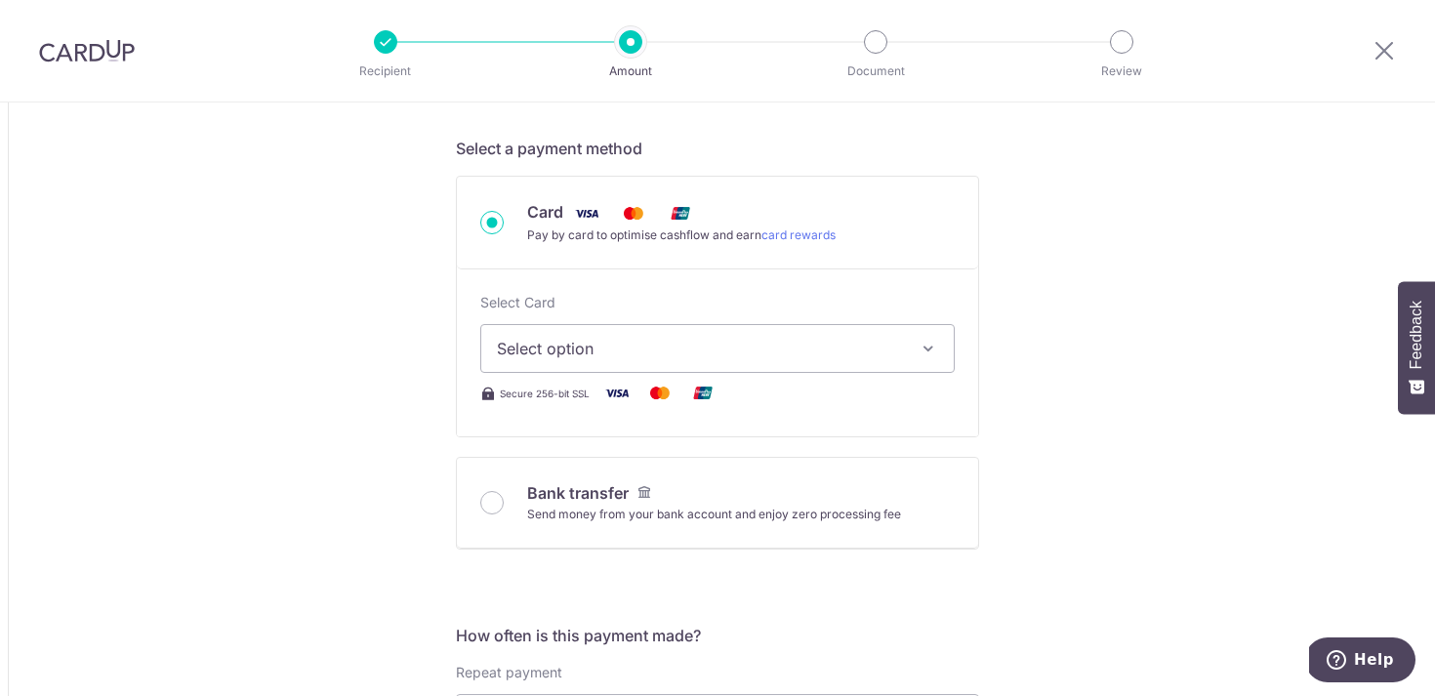
click at [537, 343] on span "Select option" at bounding box center [700, 348] width 406 height 23
click at [533, 349] on span "Select option" at bounding box center [700, 348] width 406 height 23
type input "1,000.00"
type input "1,293.46"
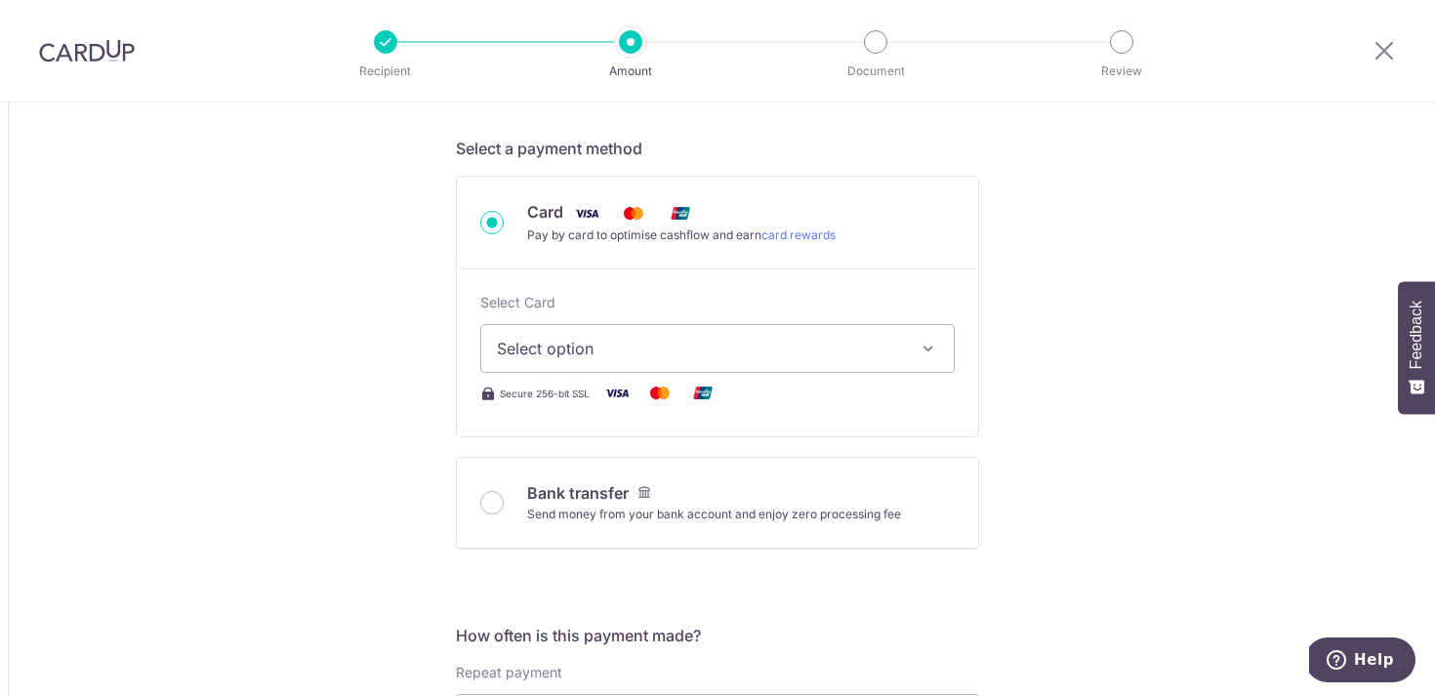
click at [939, 345] on button "Select option" at bounding box center [717, 348] width 474 height 49
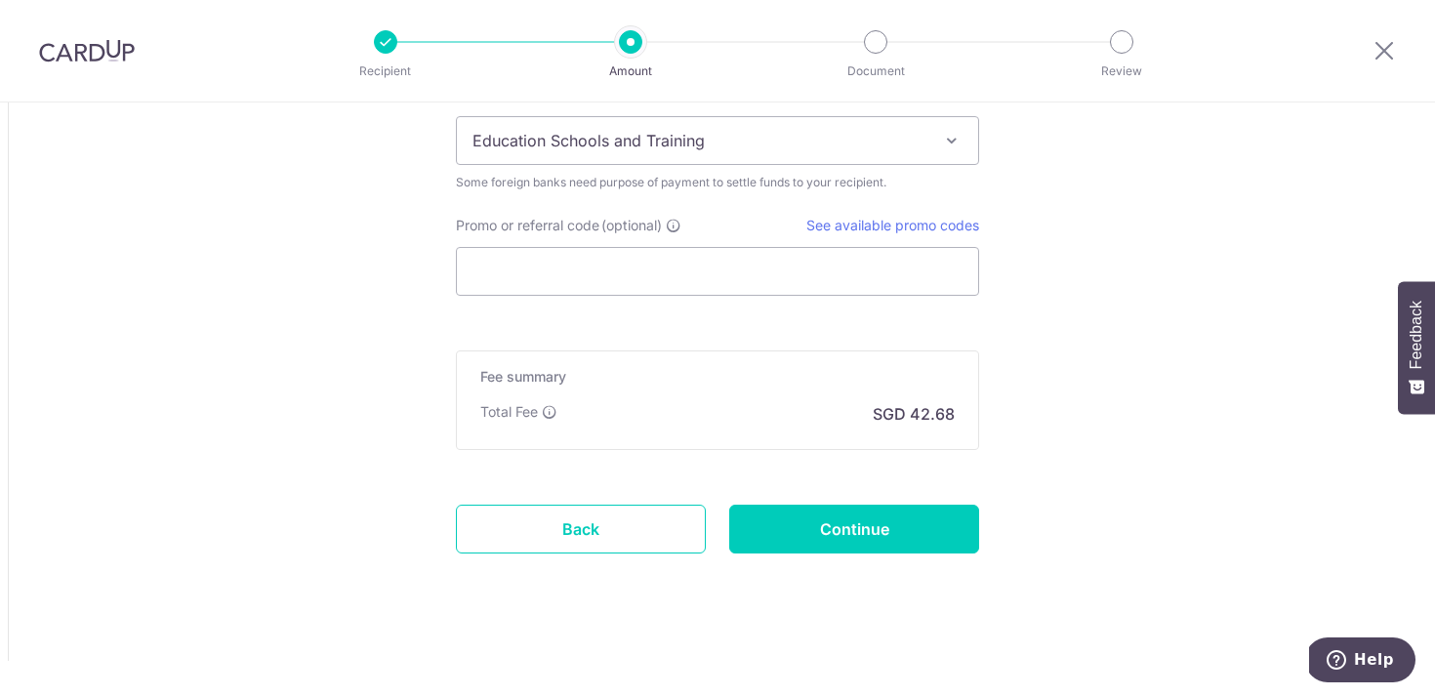
scroll to position [1709, 0]
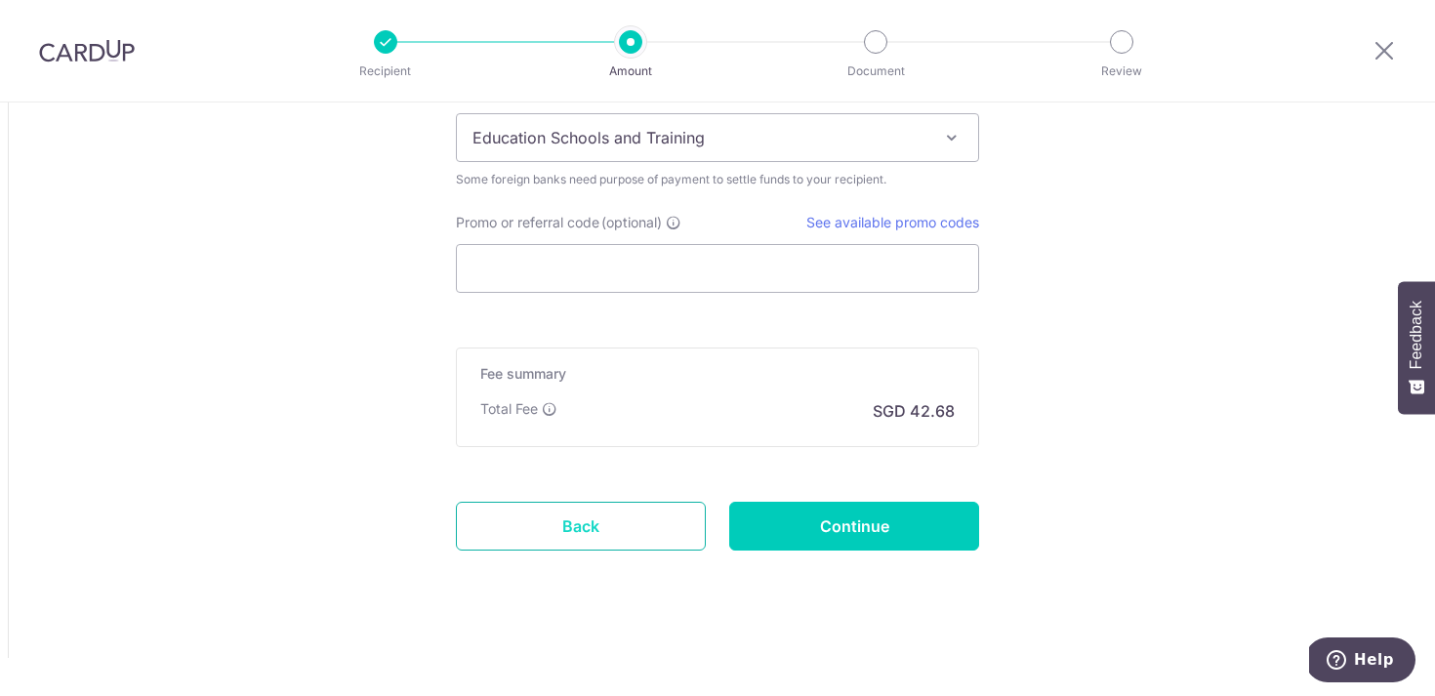
click at [623, 539] on link "Back" at bounding box center [581, 526] width 250 height 49
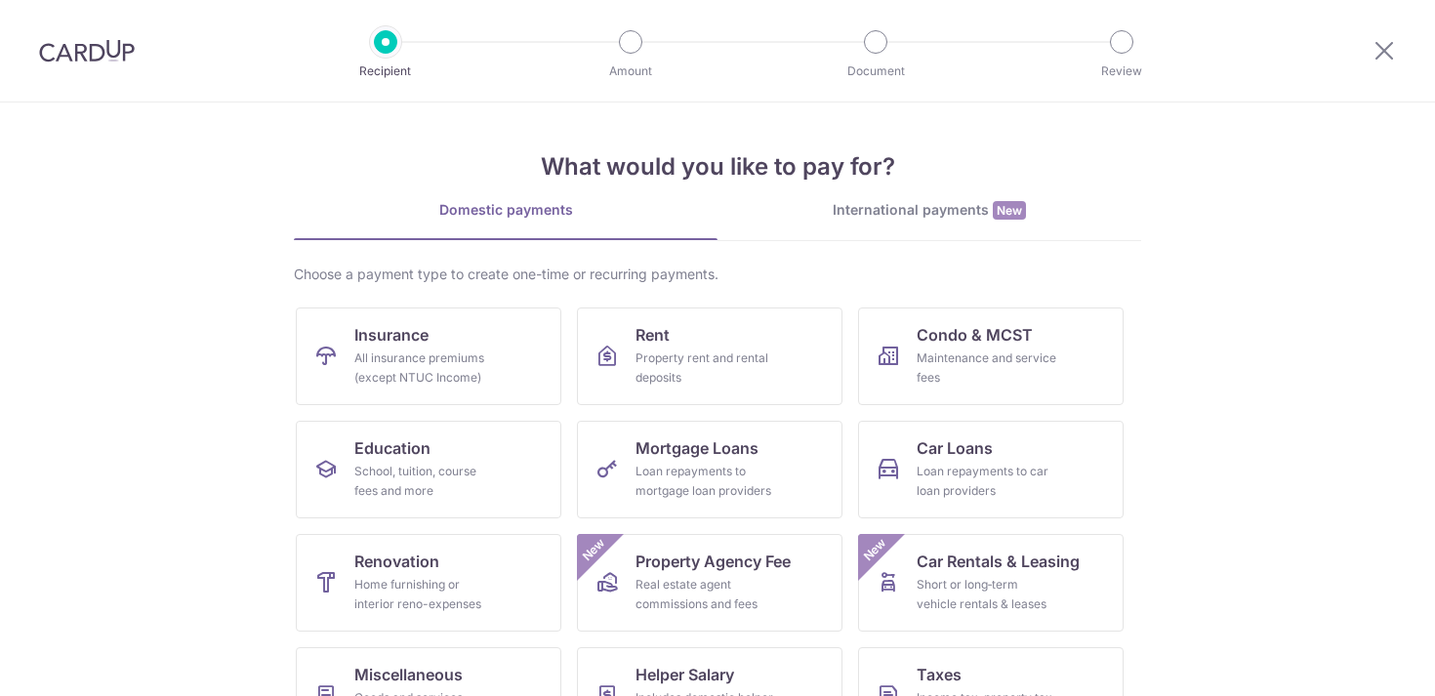
click at [1212, 419] on section "What would you like to pay for? Domestic payments International payments New Ch…" at bounding box center [717, 400] width 1435 height 594
click at [118, 42] on img at bounding box center [87, 50] width 96 height 23
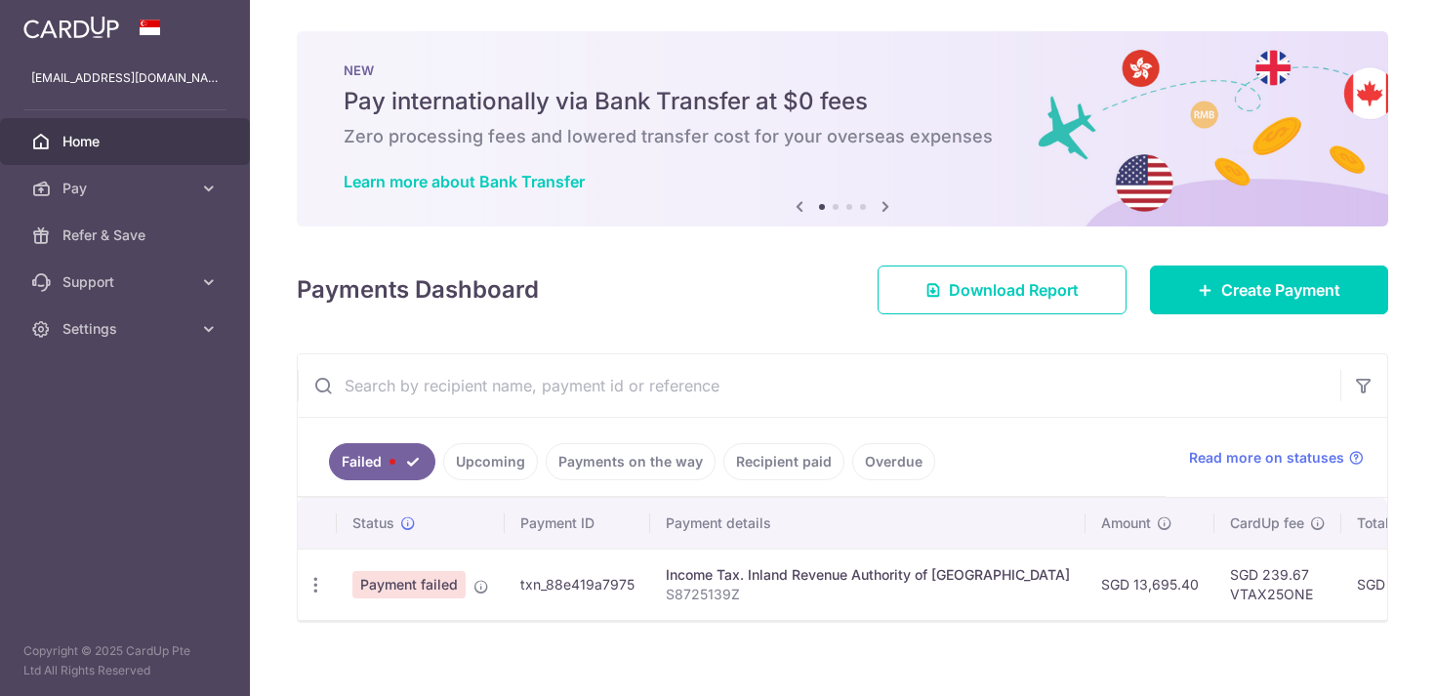
click at [669, 289] on div "Payments Dashboard Download Report Create Payment" at bounding box center [842, 286] width 1091 height 57
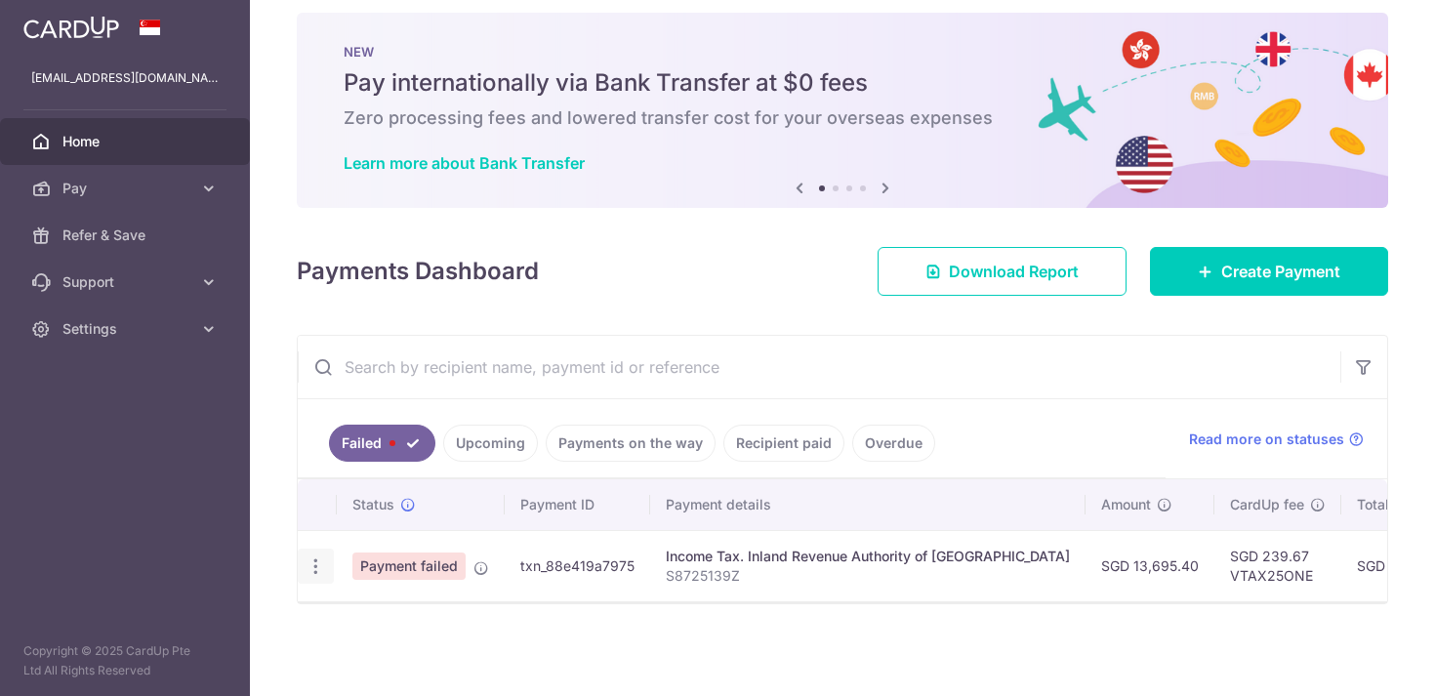
click at [319, 571] on icon "button" at bounding box center [316, 566] width 21 height 21
click at [384, 623] on span "Update payment" at bounding box center [419, 619] width 133 height 23
radio input "true"
type input "13,695.40"
type input "S8725139Z"
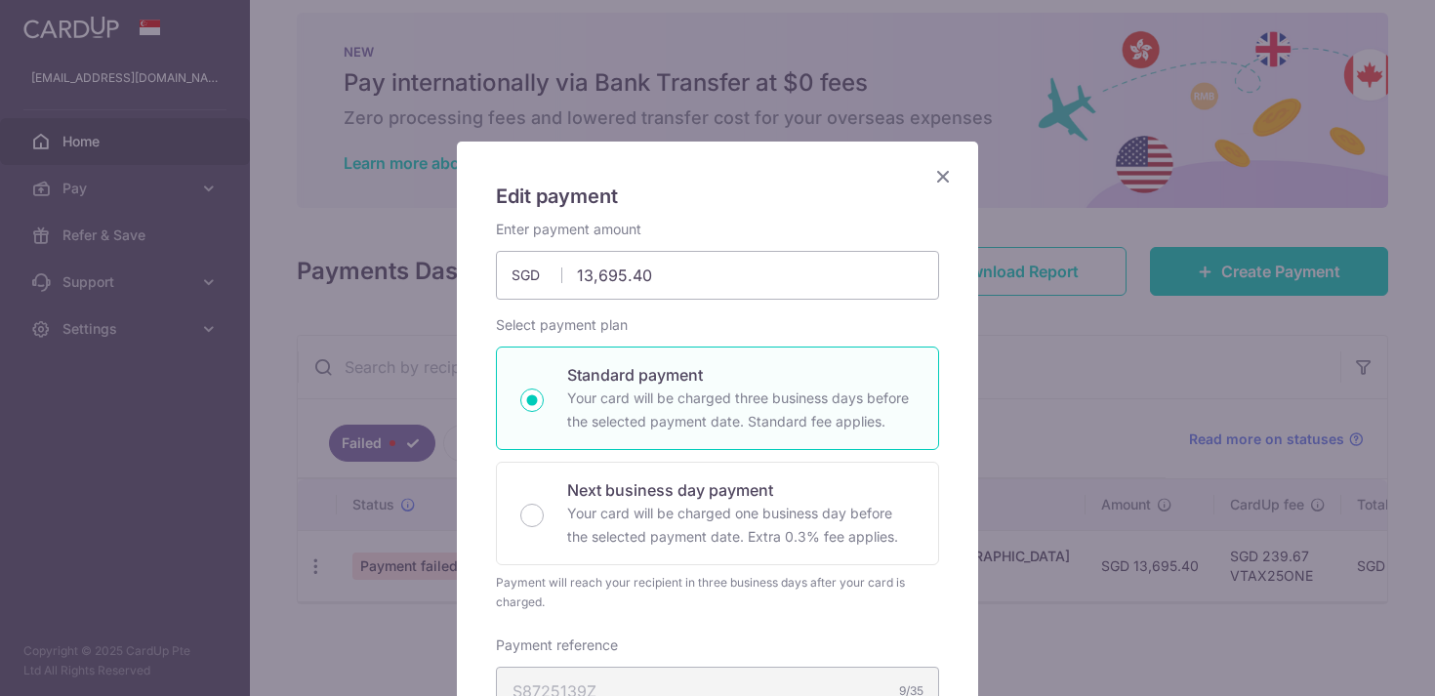
type input "VTAX25ONE"
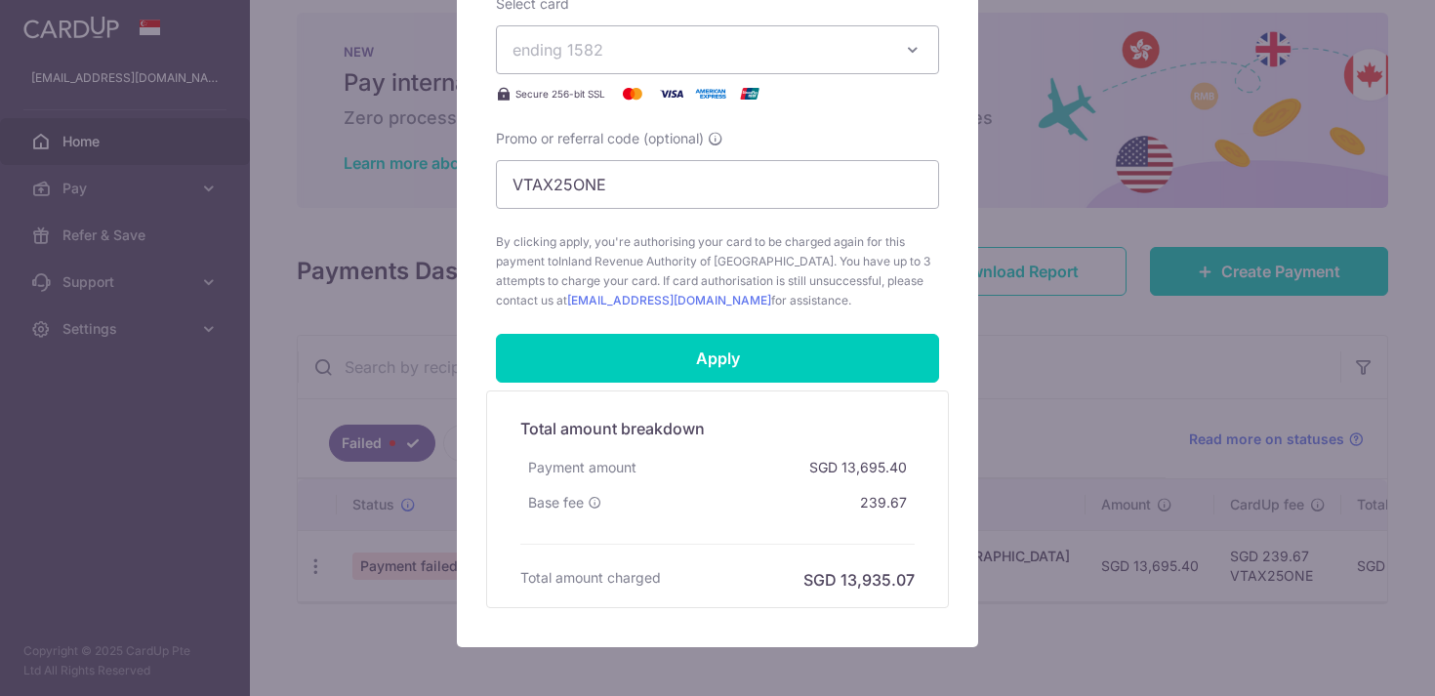
scroll to position [884, 0]
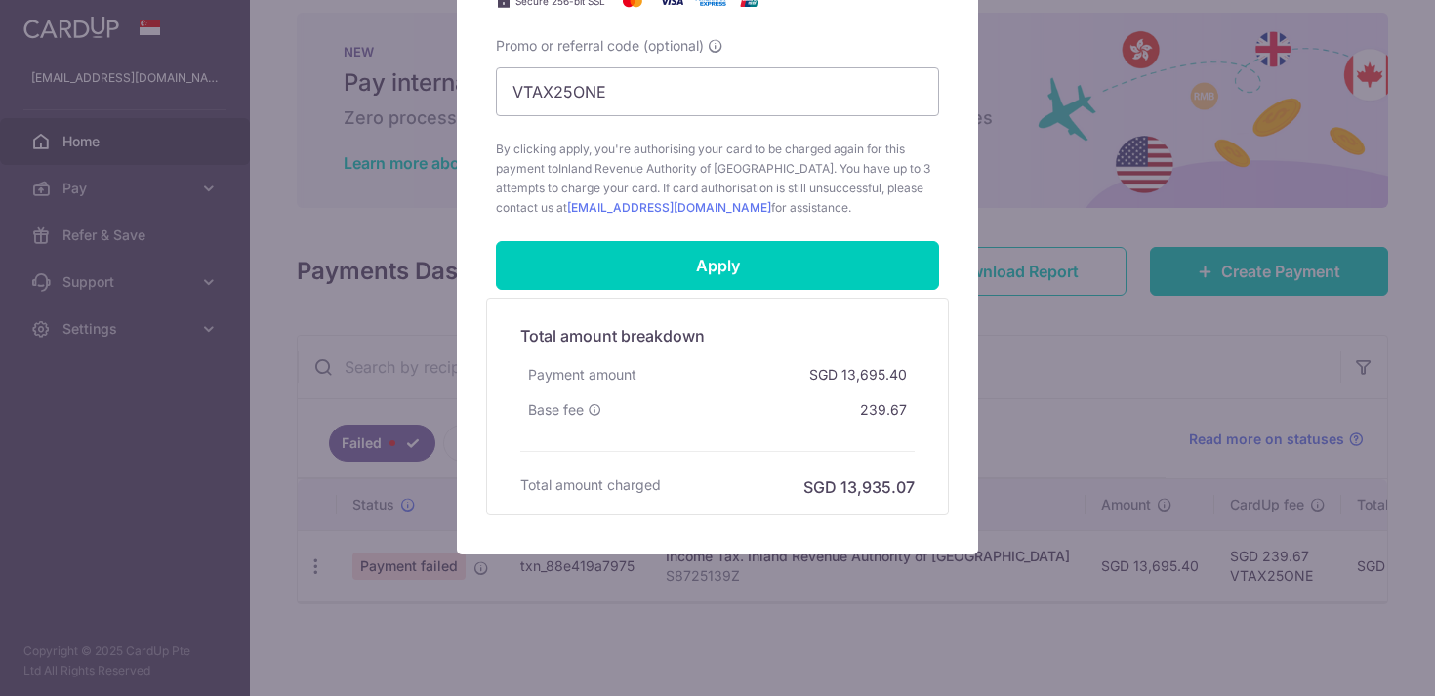
click at [1024, 327] on div "Edit payment By clicking apply, you will make changes to all payments to Inland…" at bounding box center [717, 348] width 1435 height 696
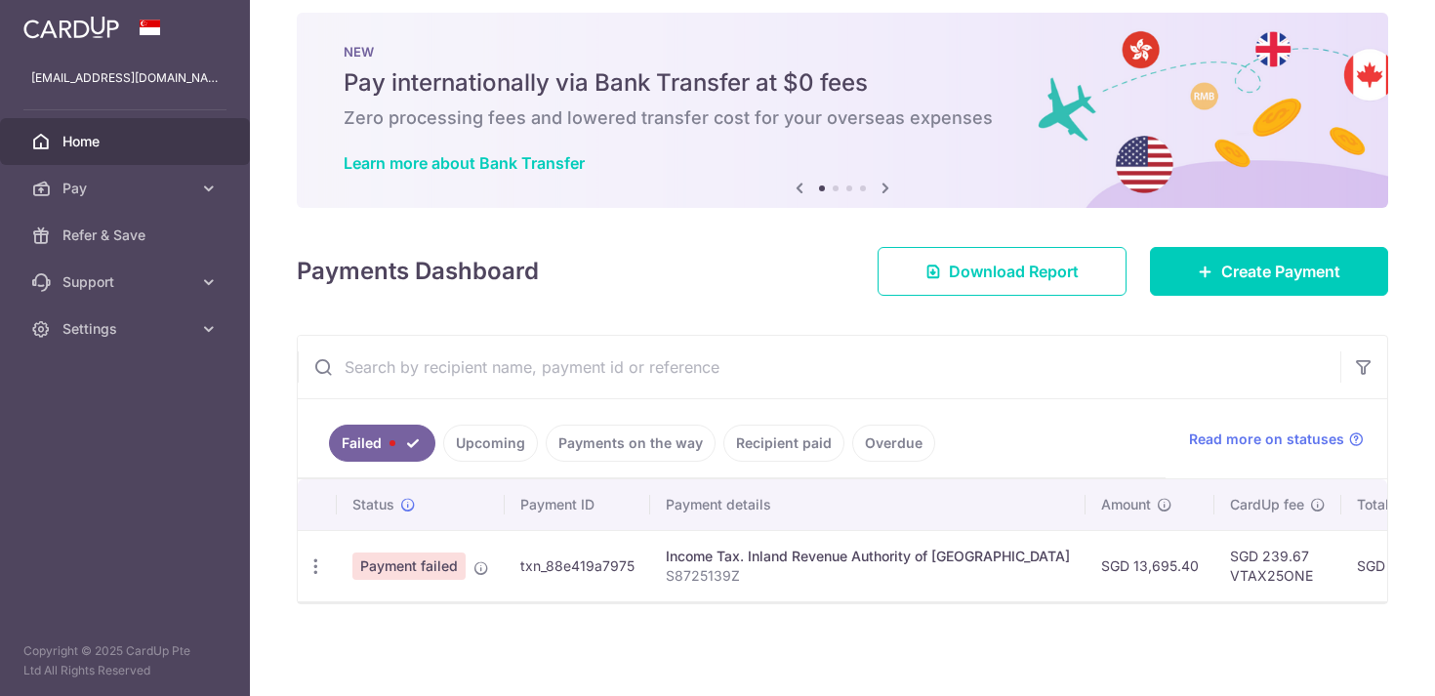
click at [491, 449] on link "Upcoming" at bounding box center [490, 443] width 95 height 37
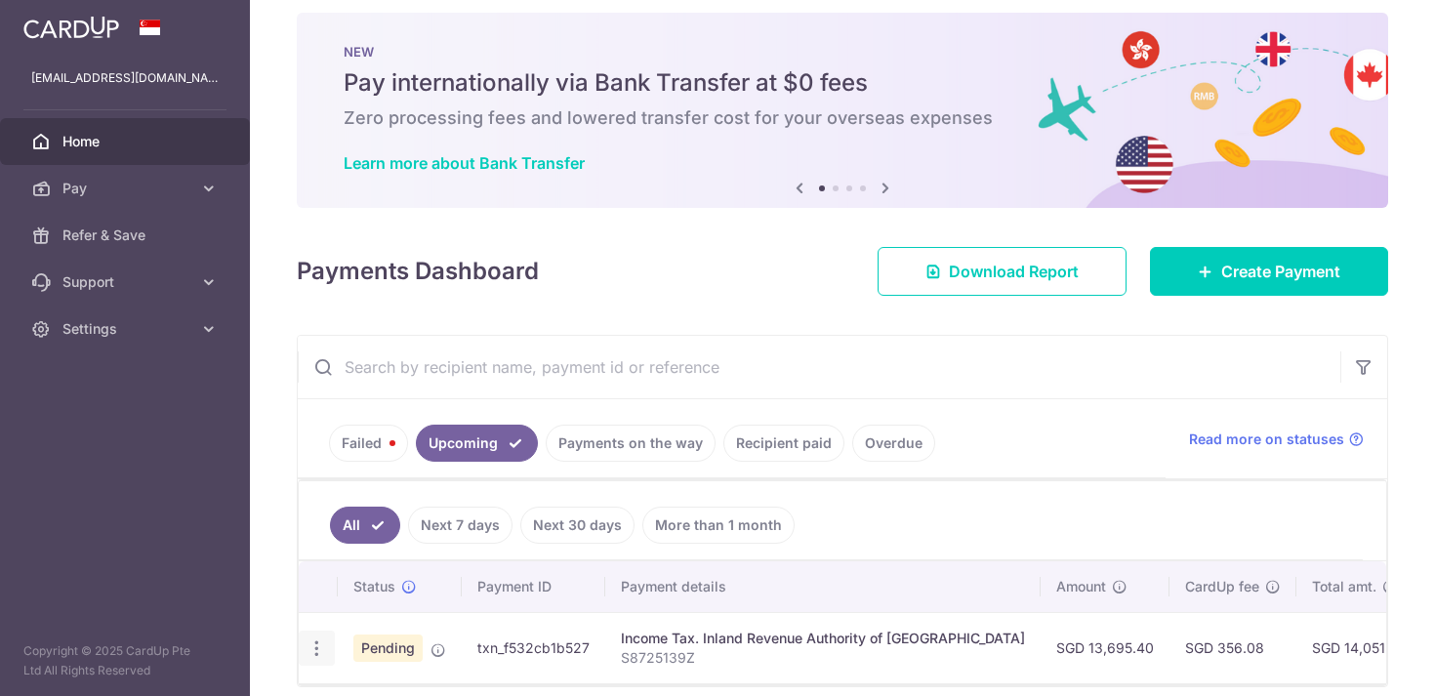
click at [321, 656] on icon "button" at bounding box center [317, 648] width 21 height 21
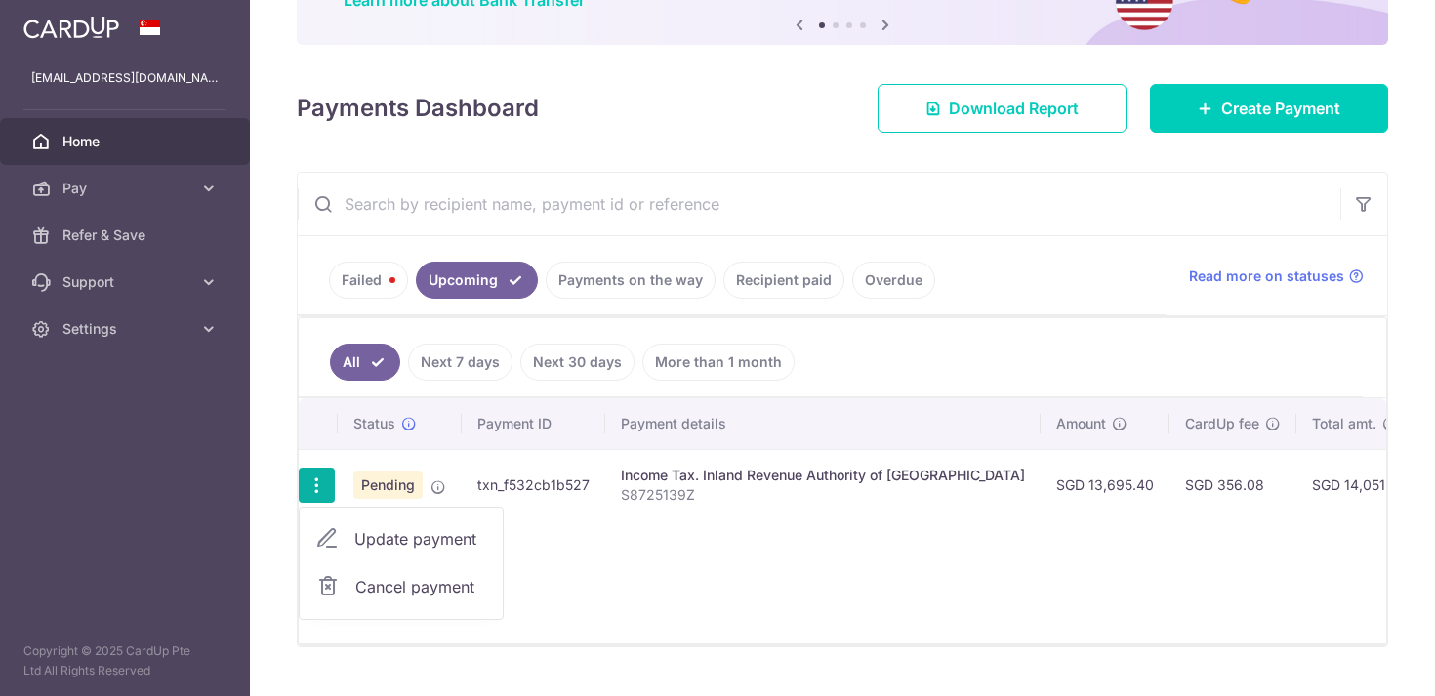
click at [618, 561] on div "Status Payment ID Payment details Amount CardUp fee Total amt. Charge date Due …" at bounding box center [843, 520] width 1088 height 245
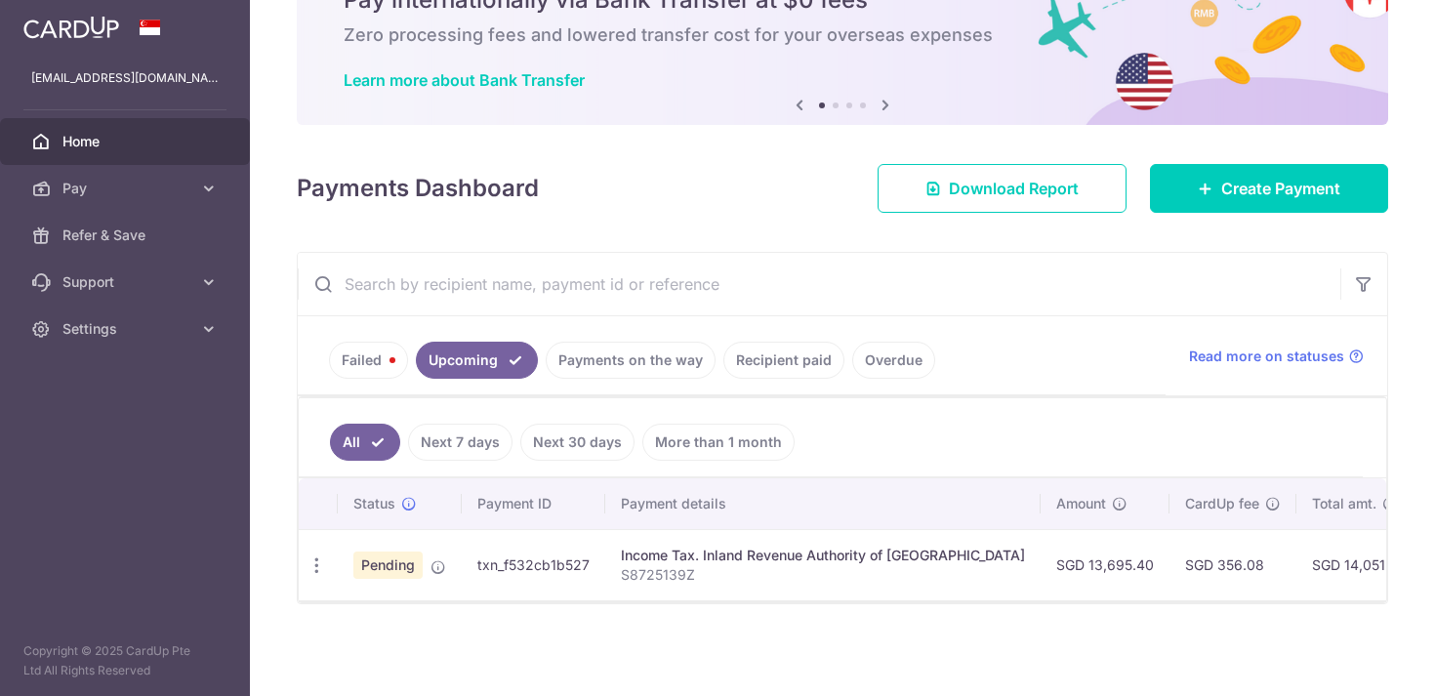
click at [374, 361] on link "Failed" at bounding box center [368, 360] width 79 height 37
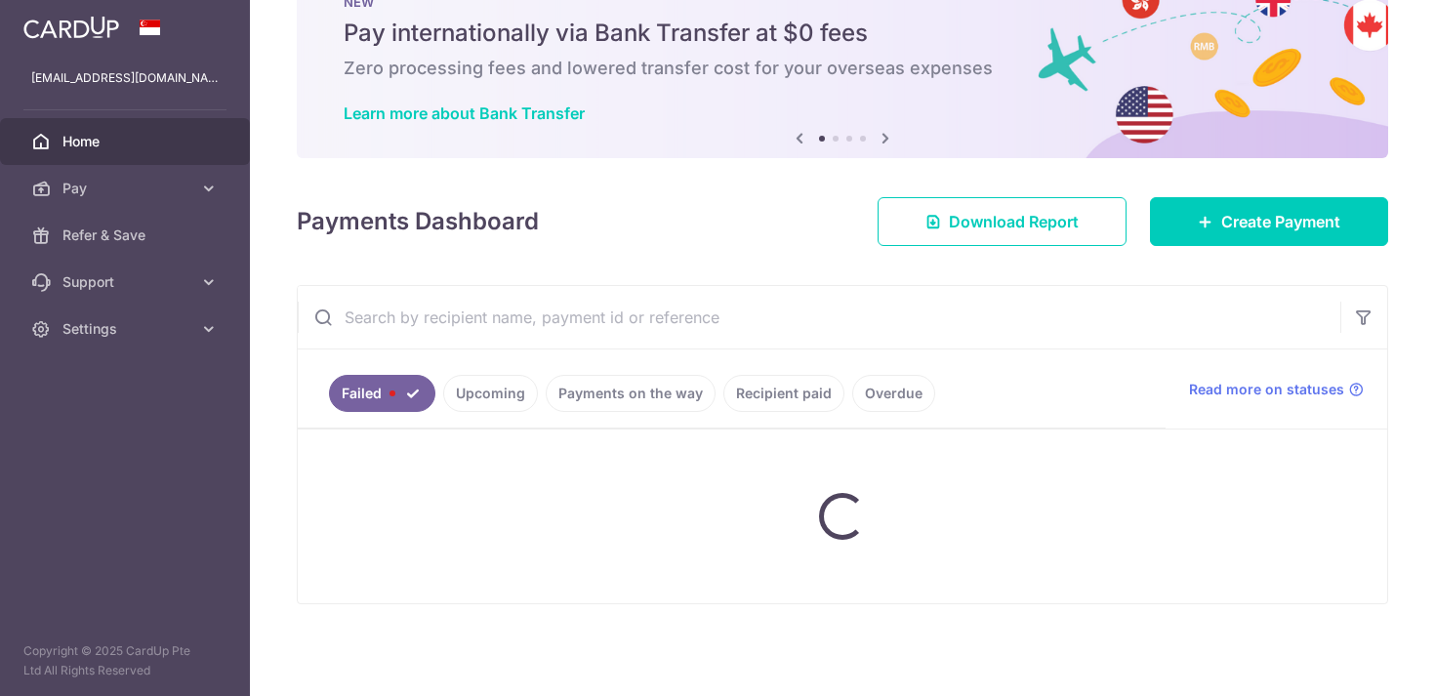
scroll to position [19, 0]
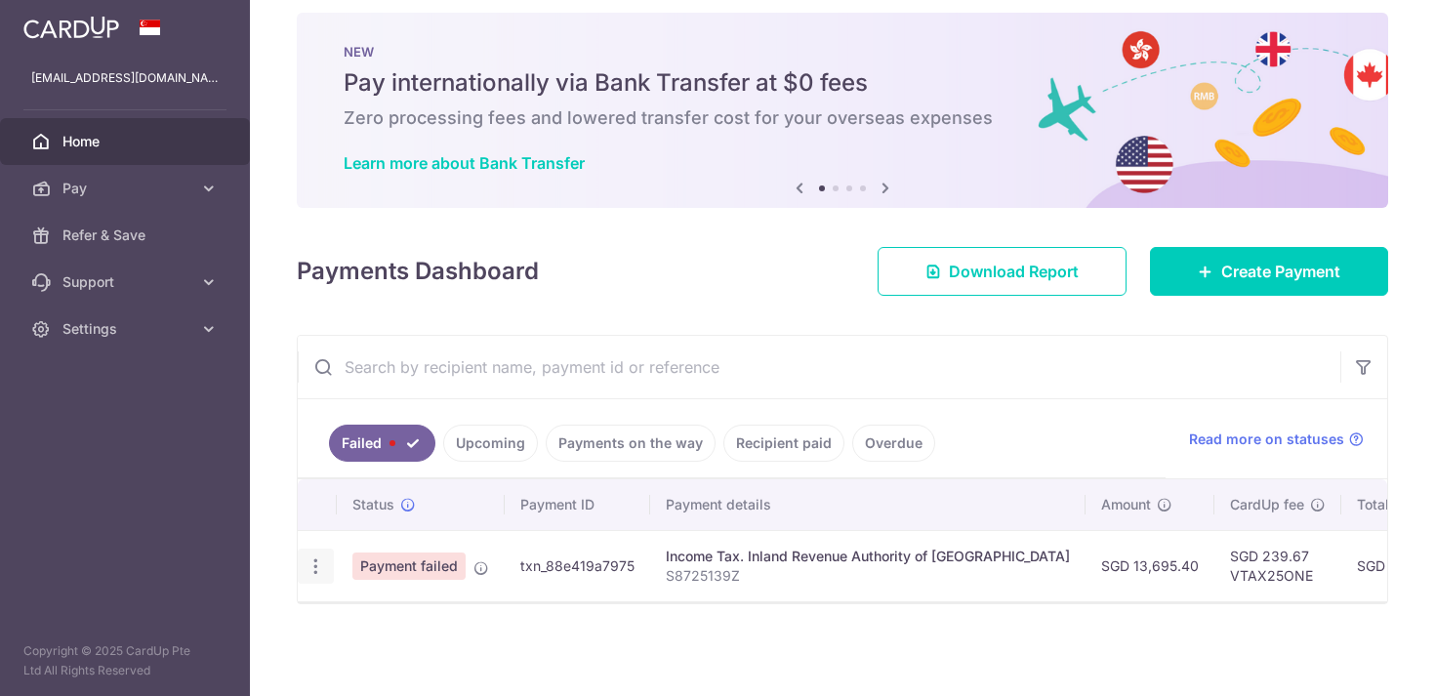
click at [312, 575] on icon "button" at bounding box center [316, 566] width 21 height 21
click at [346, 615] on link "Update payment" at bounding box center [400, 619] width 203 height 47
radio input "true"
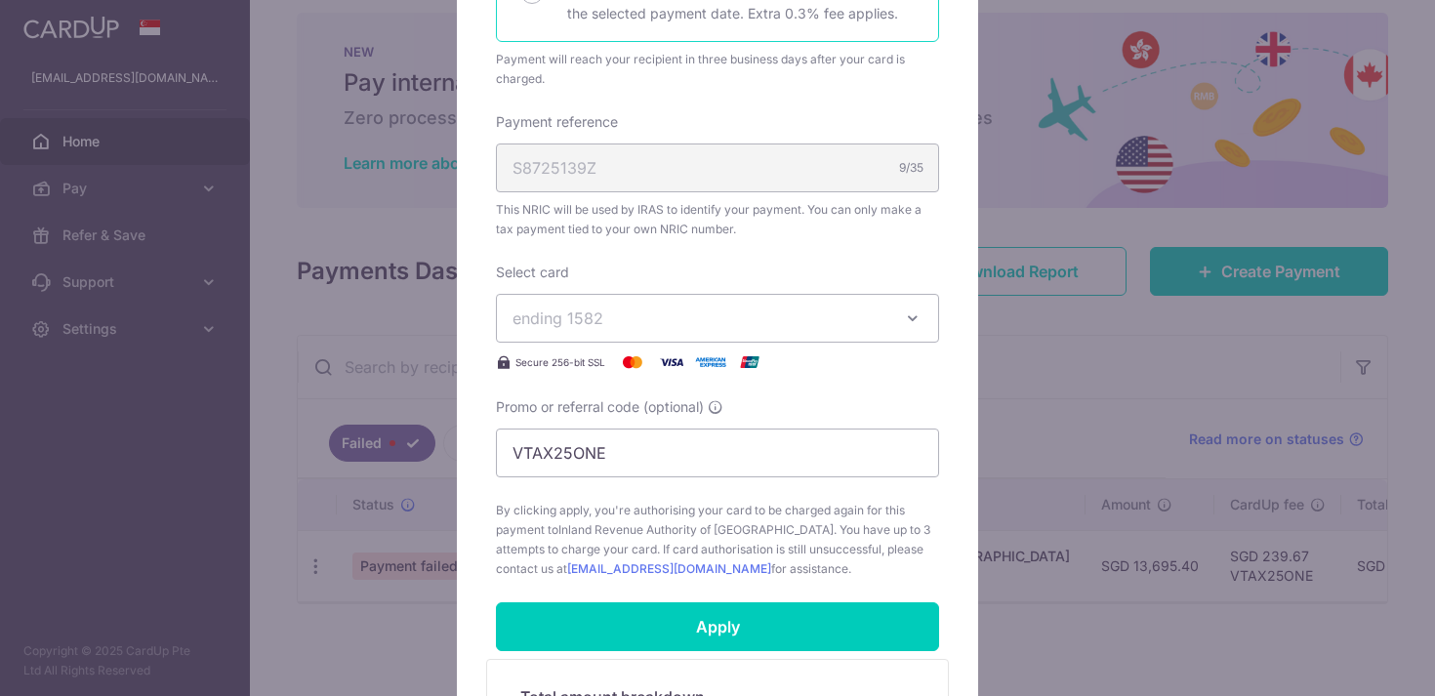
scroll to position [528, 0]
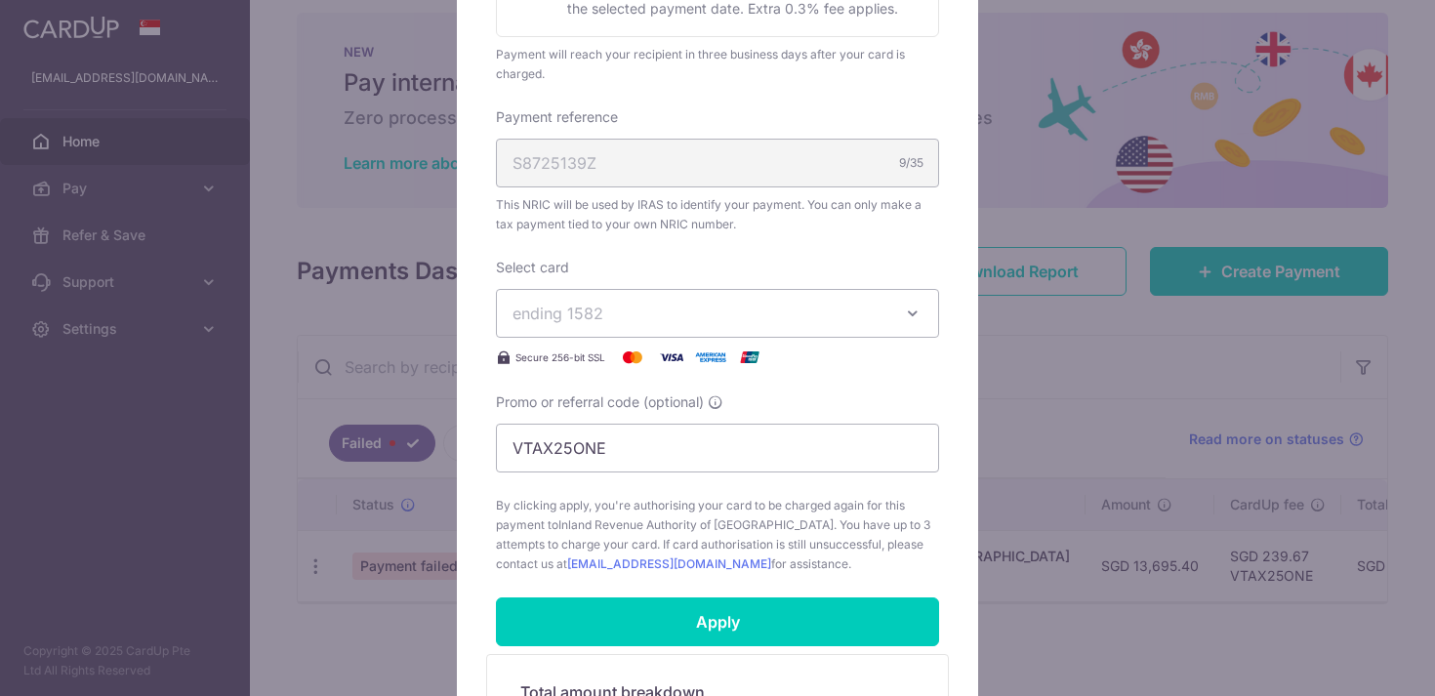
click at [741, 303] on span "ending 1582" at bounding box center [700, 313] width 375 height 23
click at [661, 397] on span "**** 1582" at bounding box center [718, 404] width 410 height 23
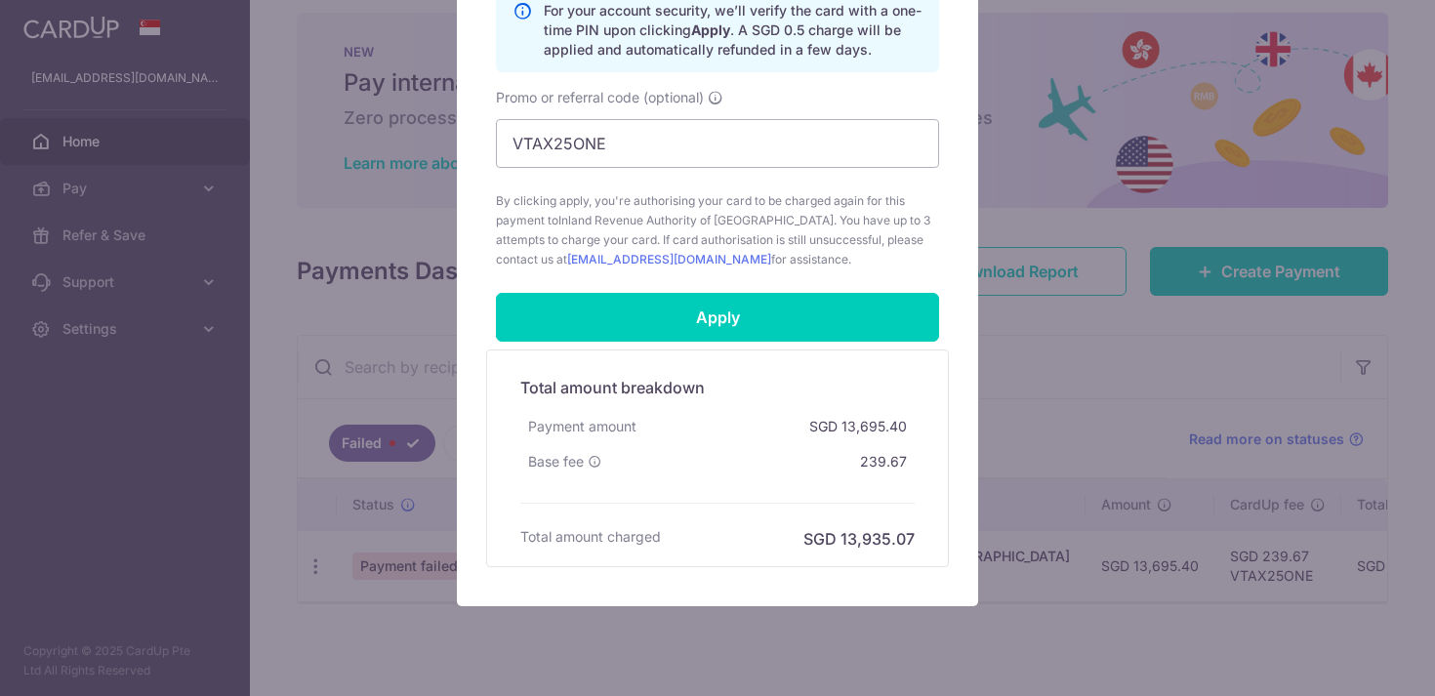
scroll to position [942, 0]
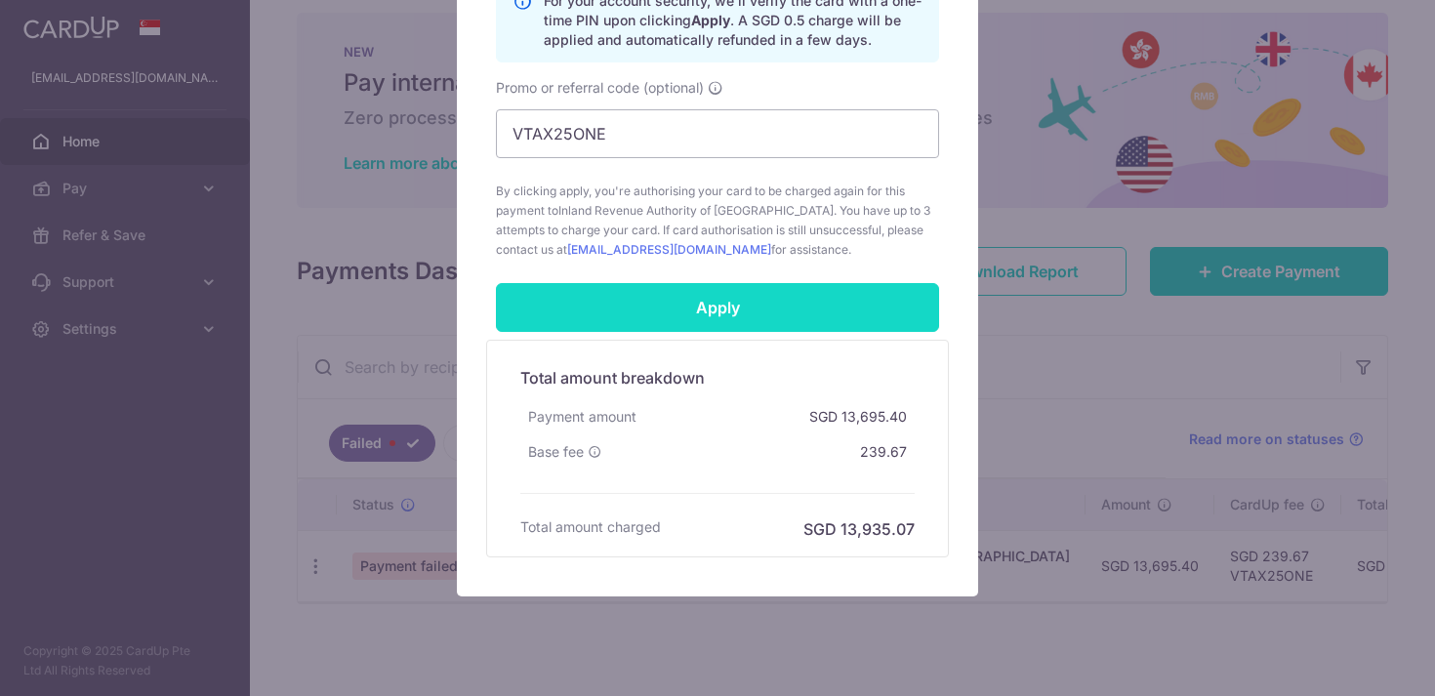
click at [712, 314] on input "Apply" at bounding box center [717, 307] width 443 height 49
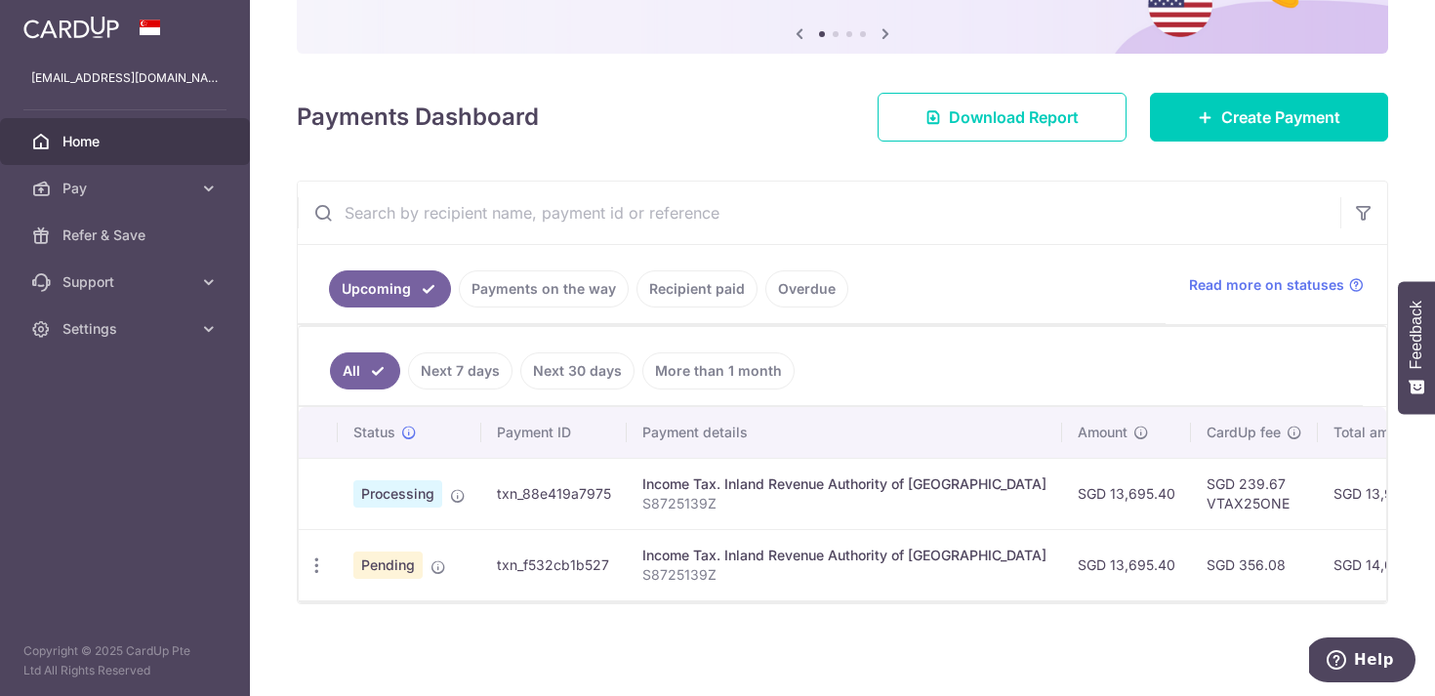
click at [334, 489] on td at bounding box center [318, 493] width 39 height 71
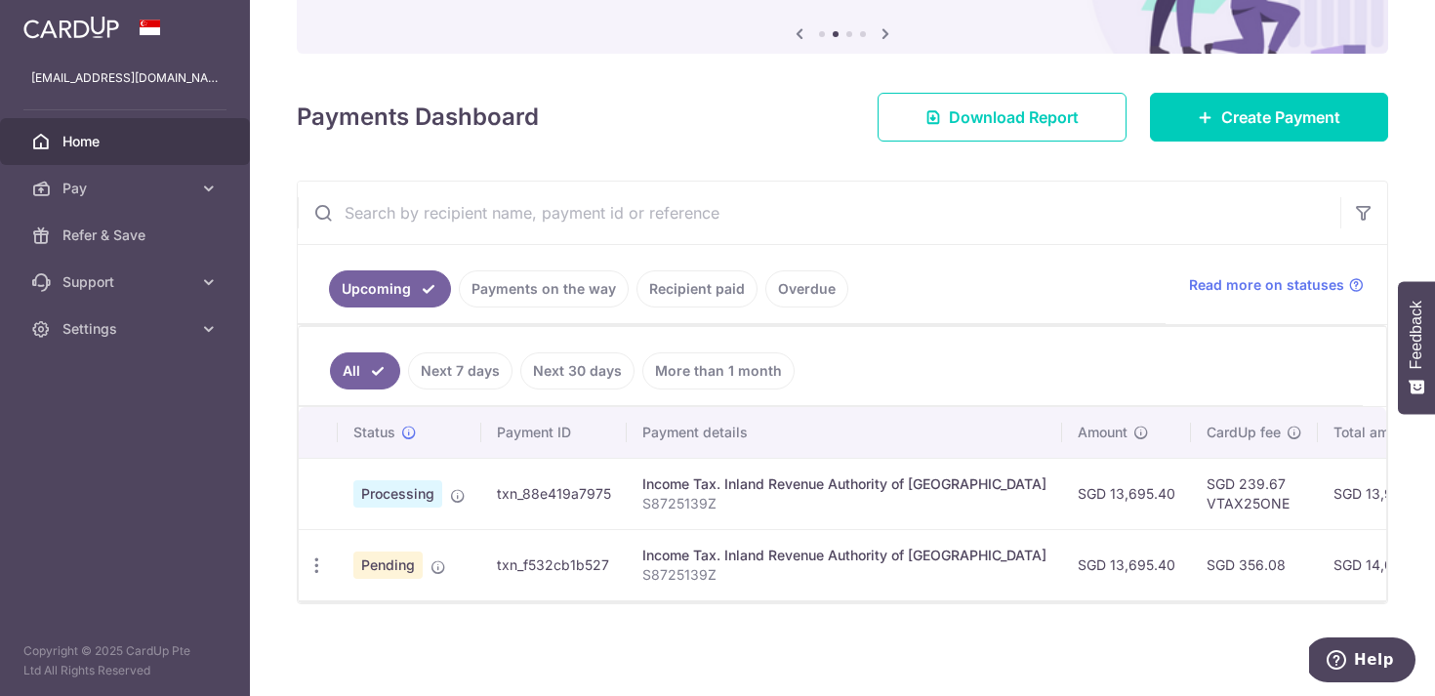
click at [930, 338] on ul "All Next 7 days Next 30 days More than 1 month" at bounding box center [831, 366] width 1064 height 79
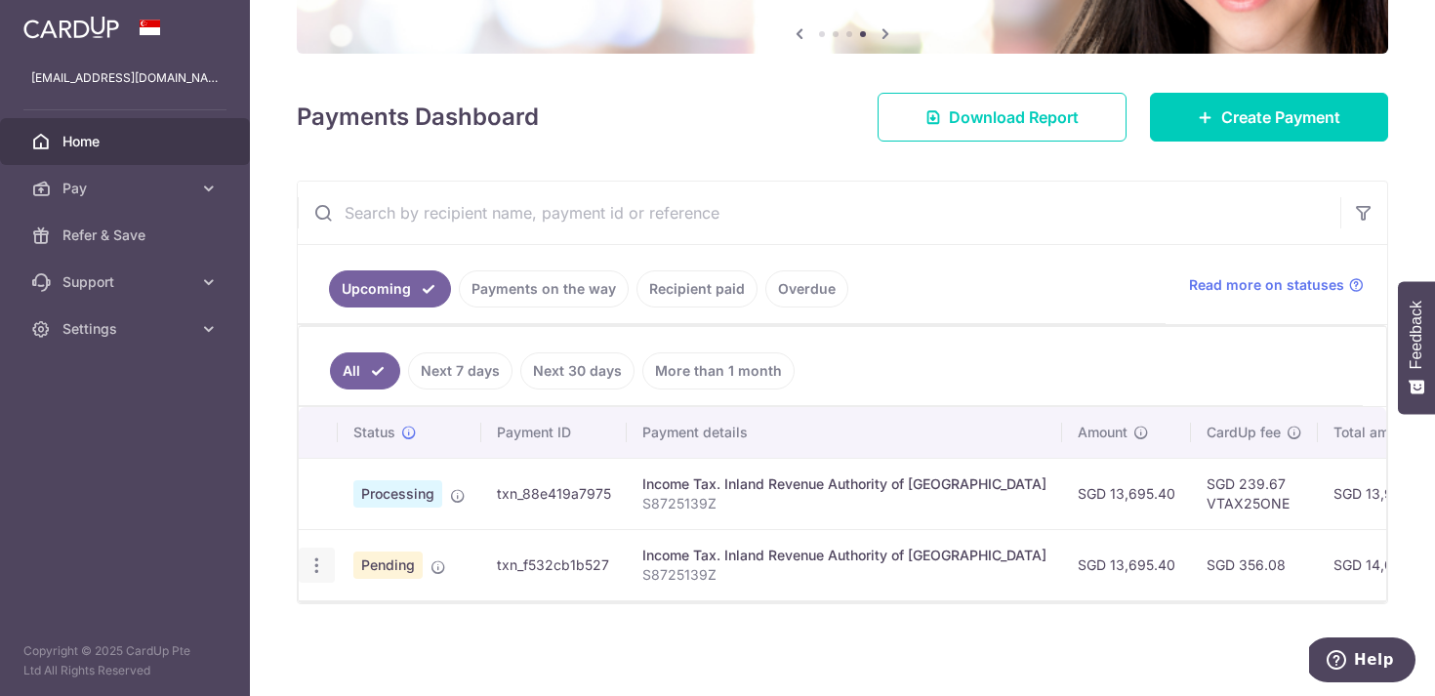
click at [315, 572] on icon "button" at bounding box center [317, 565] width 21 height 21
click at [416, 661] on span "Cancel payment" at bounding box center [420, 666] width 131 height 23
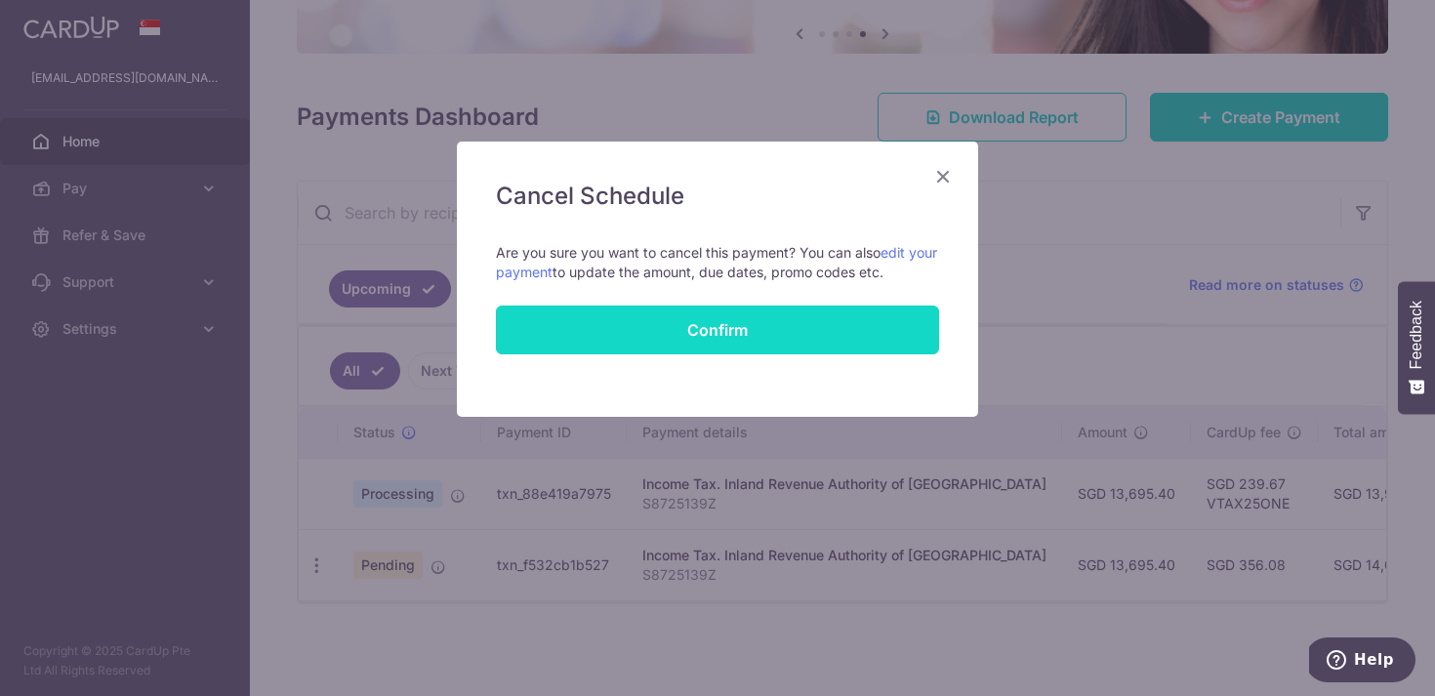
click at [751, 328] on button "Confirm" at bounding box center [717, 330] width 443 height 49
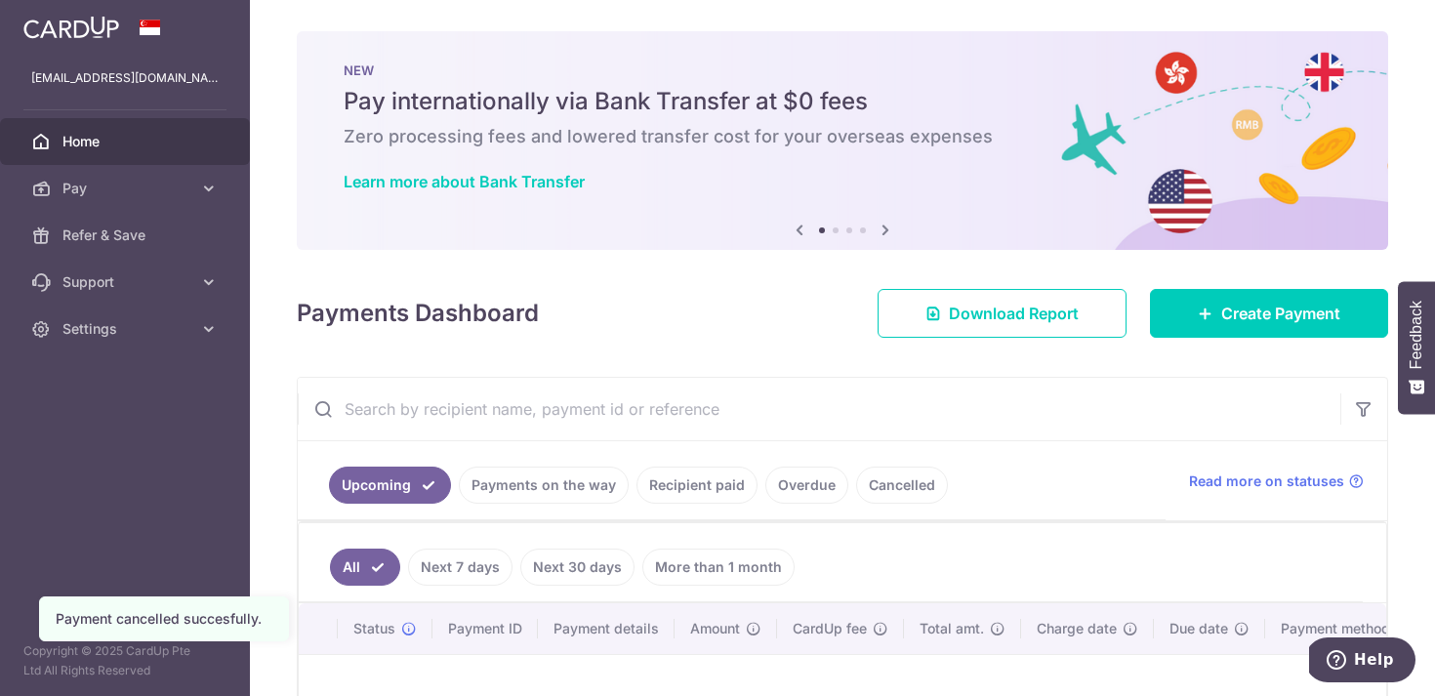
scroll to position [180, 0]
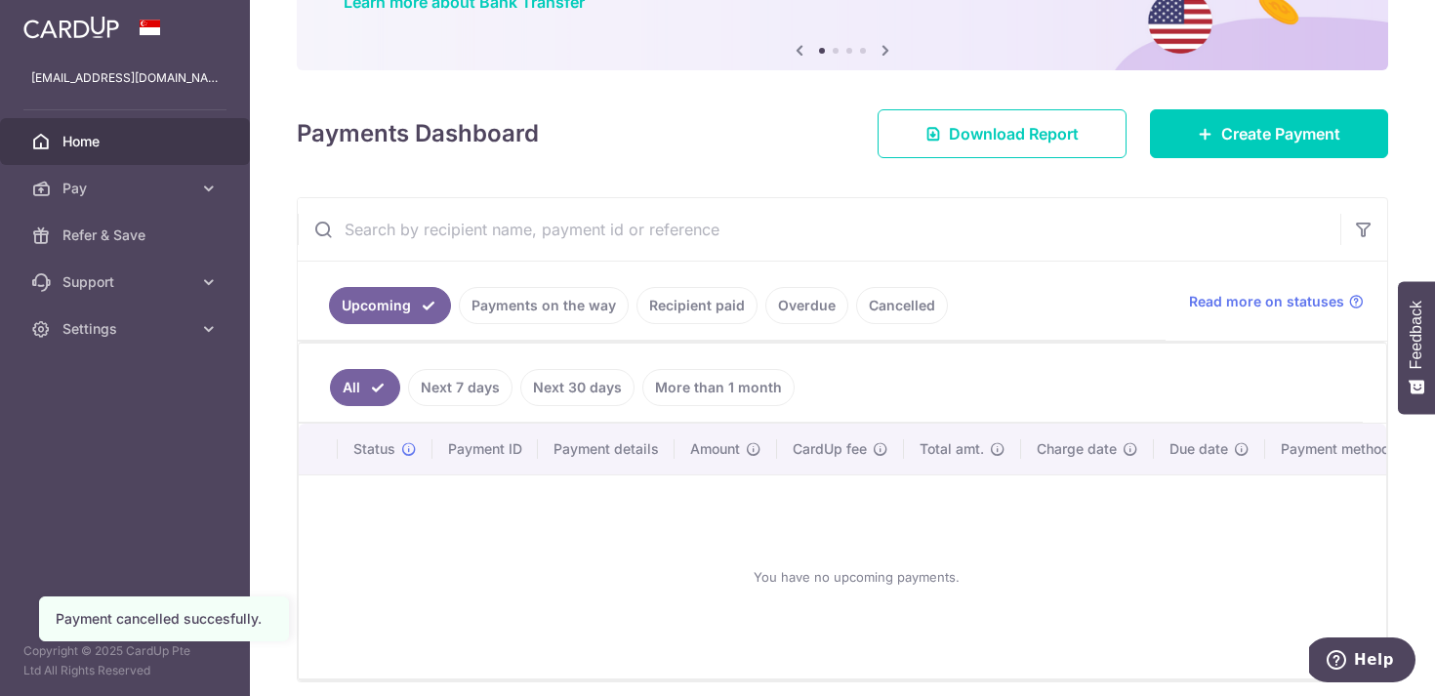
click at [492, 292] on link "Payments on the way" at bounding box center [544, 305] width 170 height 37
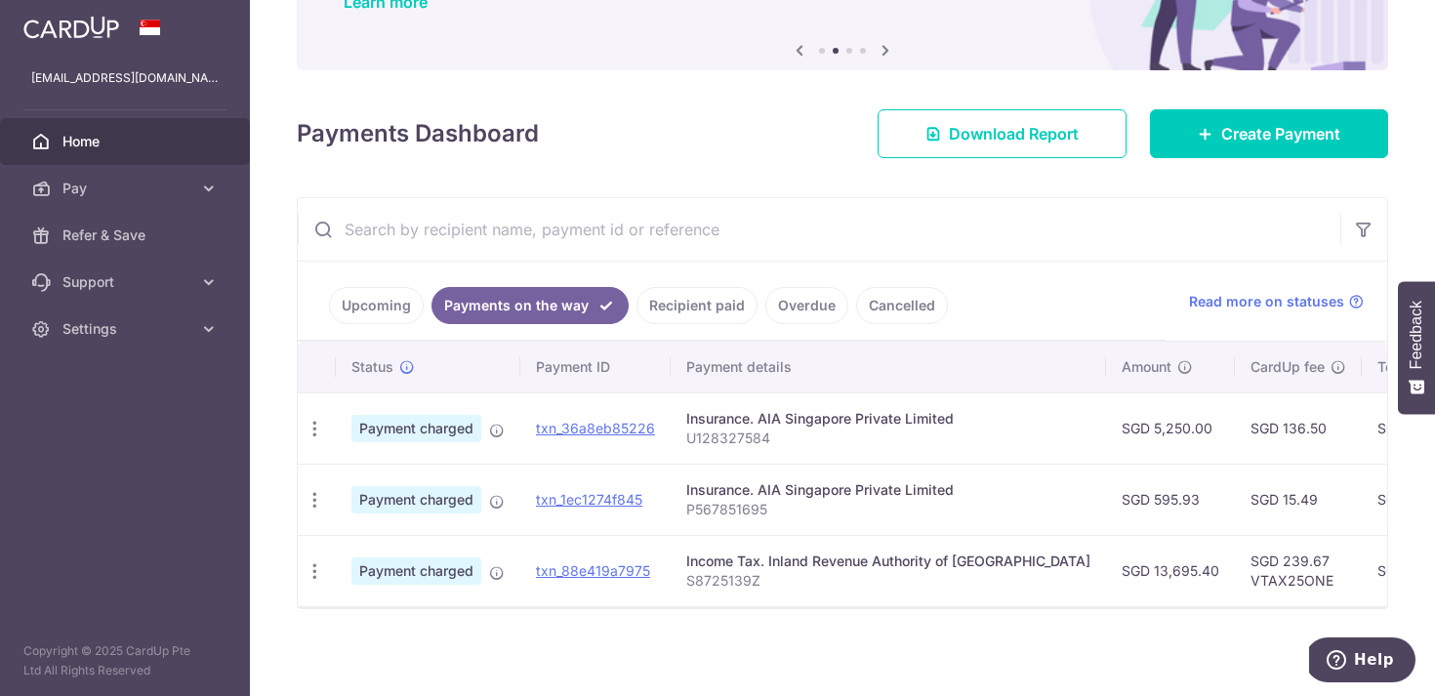
scroll to position [0, 0]
click at [368, 294] on link "Upcoming" at bounding box center [376, 305] width 95 height 37
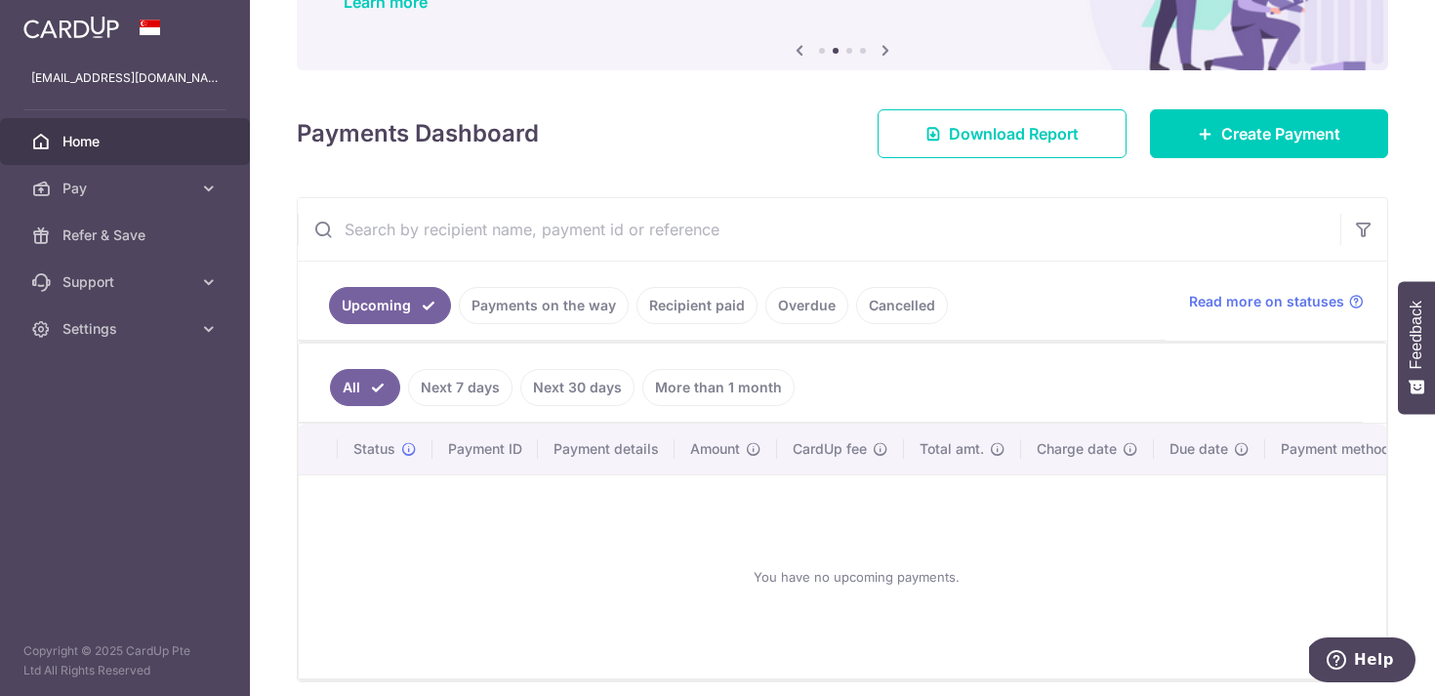
scroll to position [258, 0]
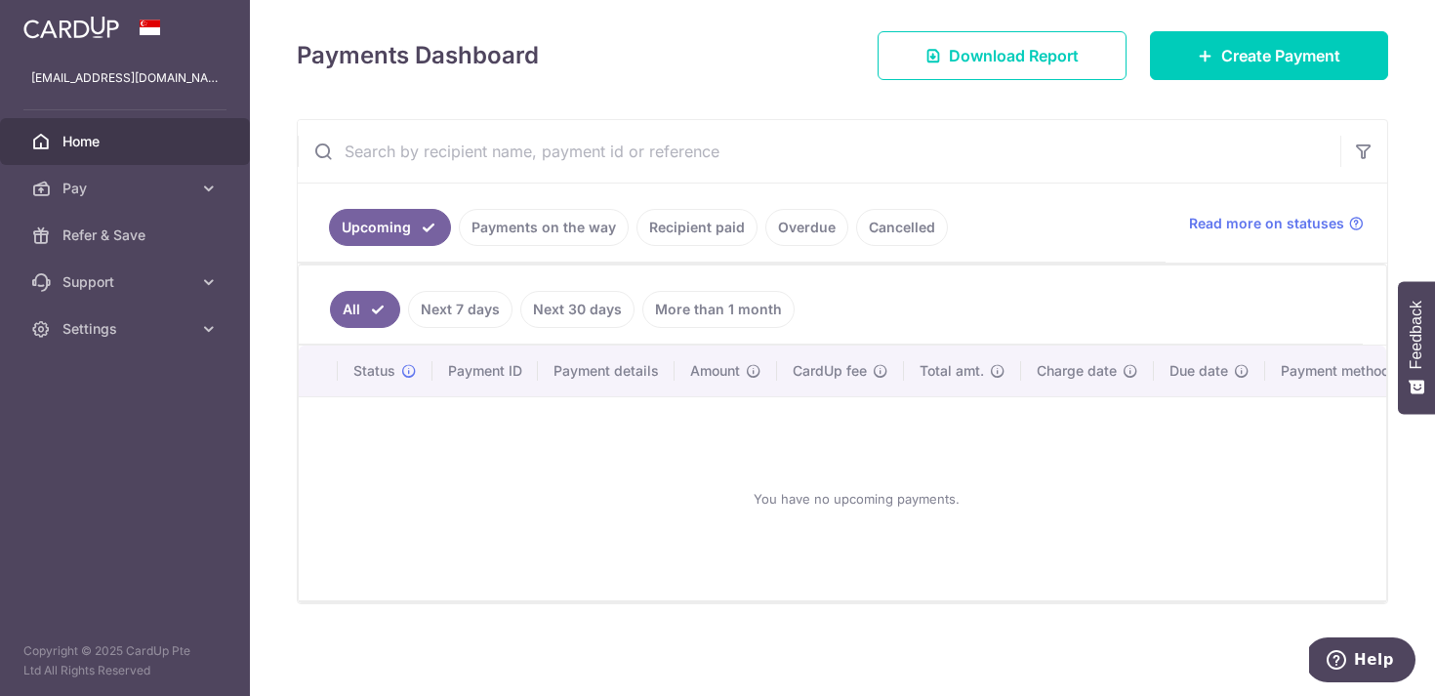
click at [524, 220] on link "Payments on the way" at bounding box center [544, 227] width 170 height 37
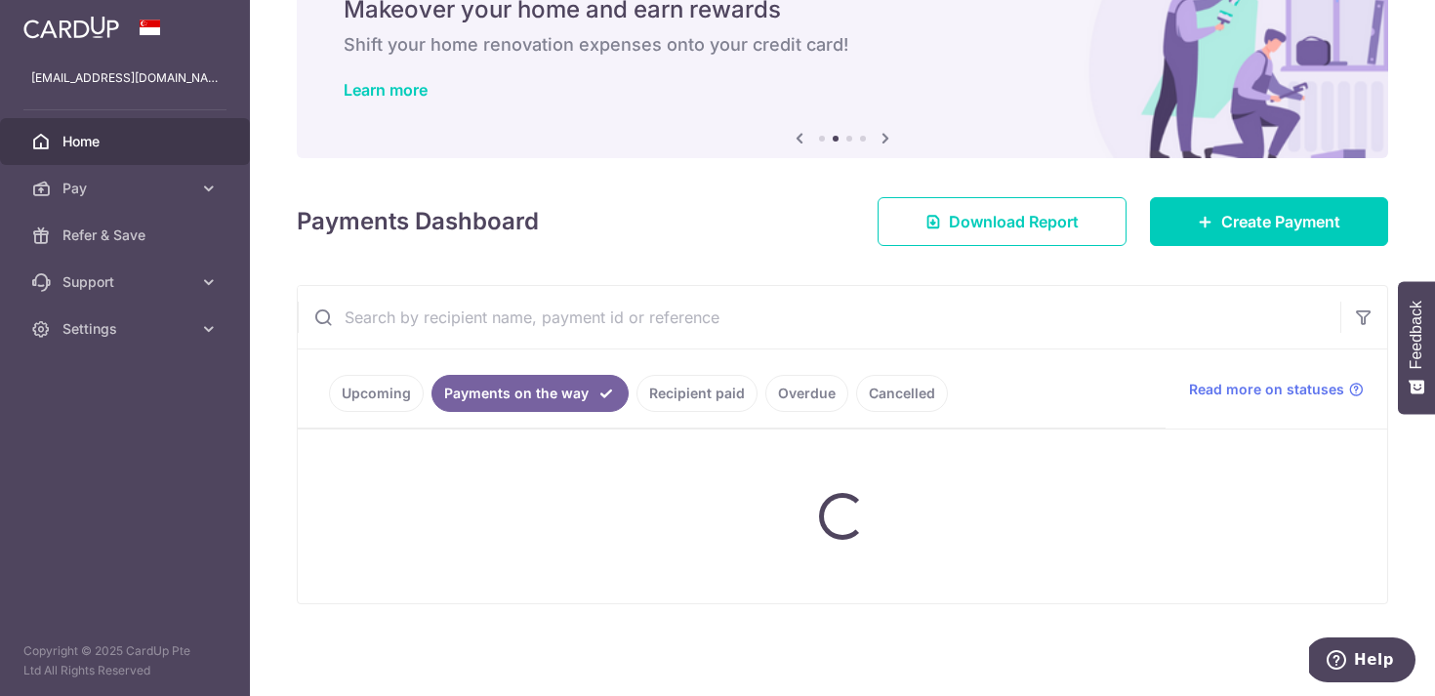
scroll to position [185, 0]
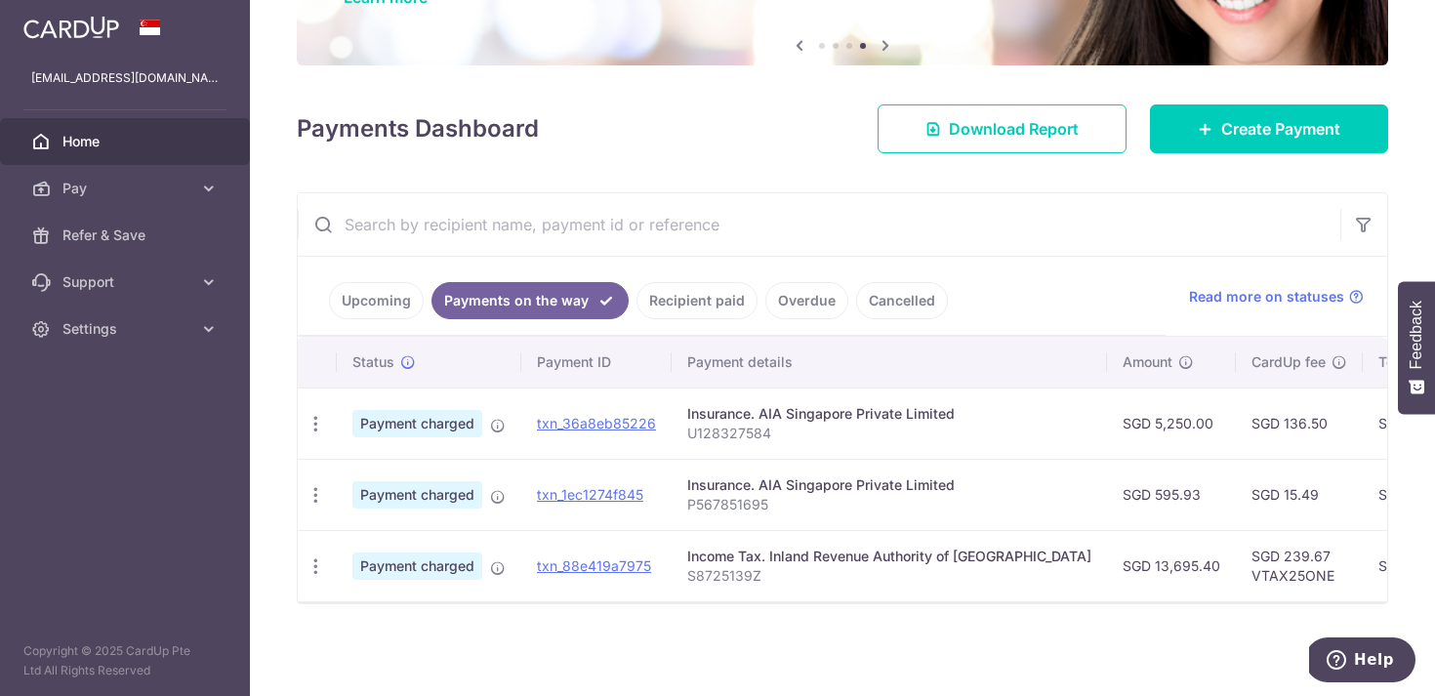
click at [392, 312] on link "Upcoming" at bounding box center [376, 300] width 95 height 37
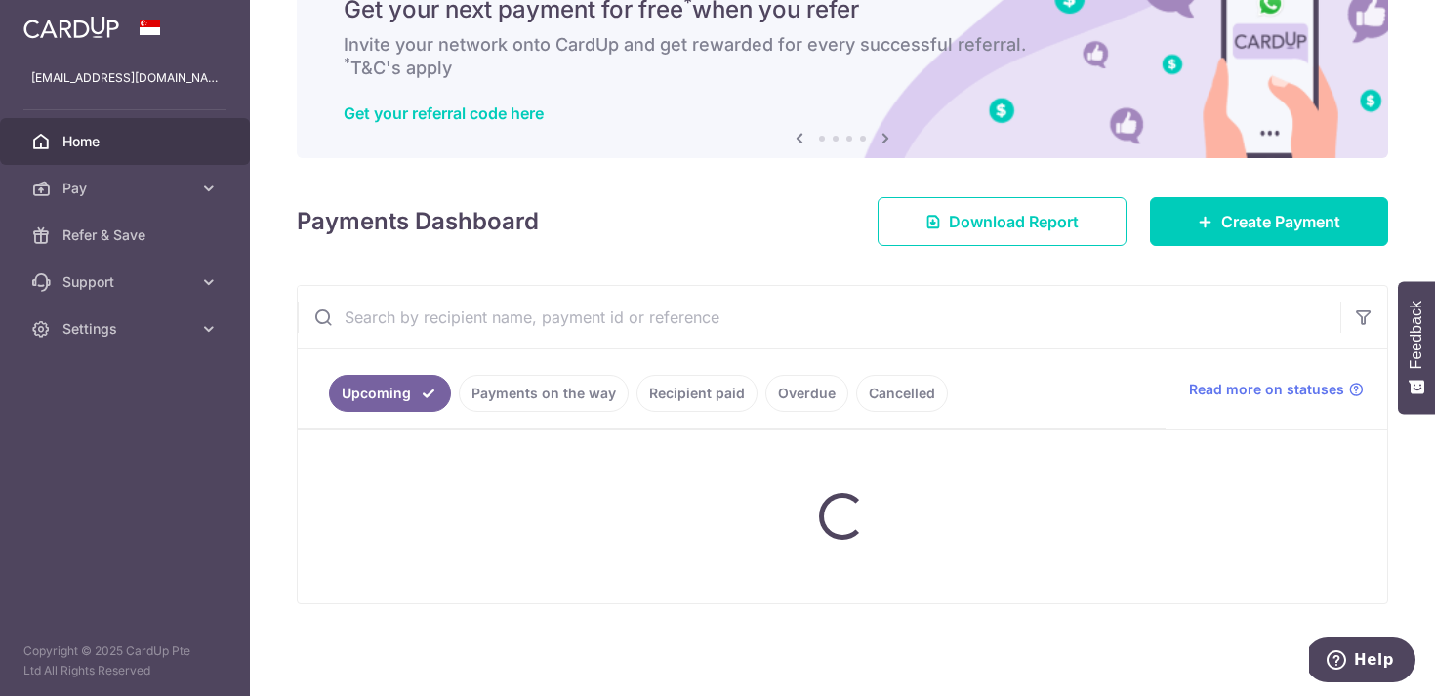
scroll to position [258, 0]
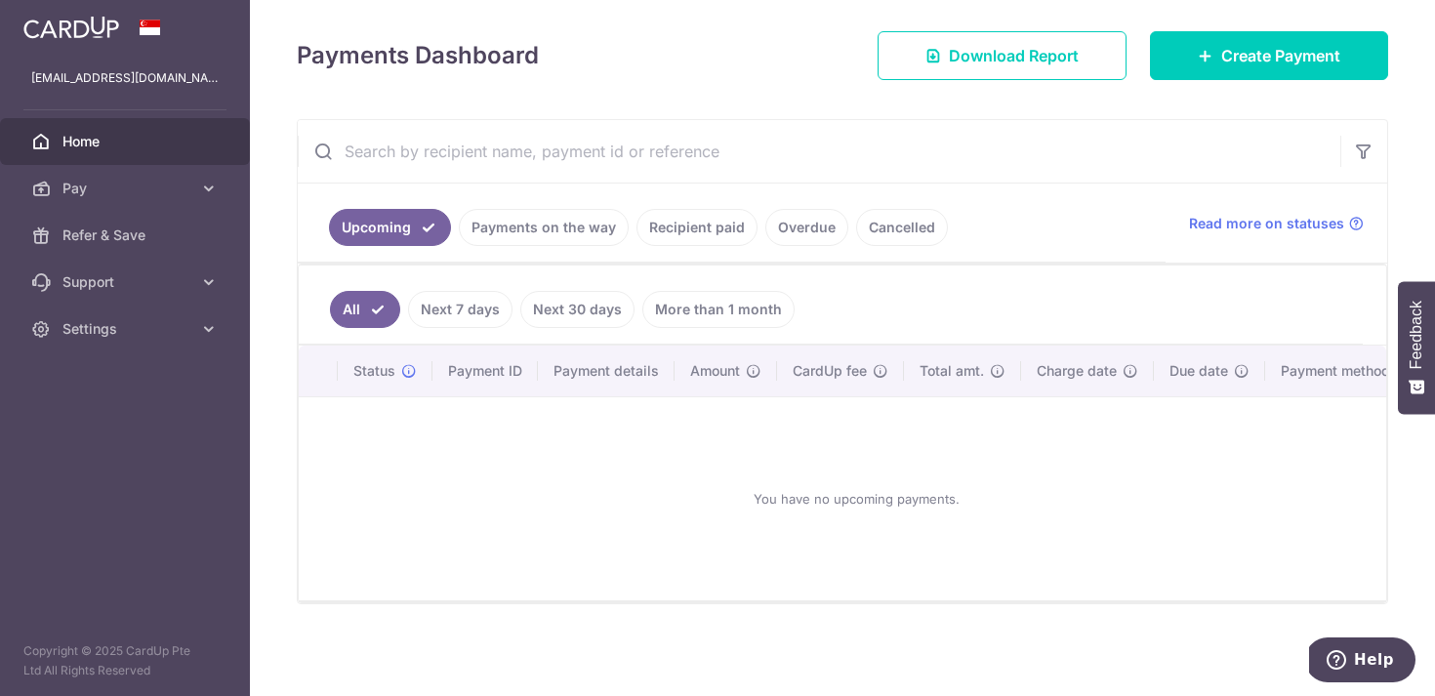
click at [544, 232] on link "Payments on the way" at bounding box center [544, 227] width 170 height 37
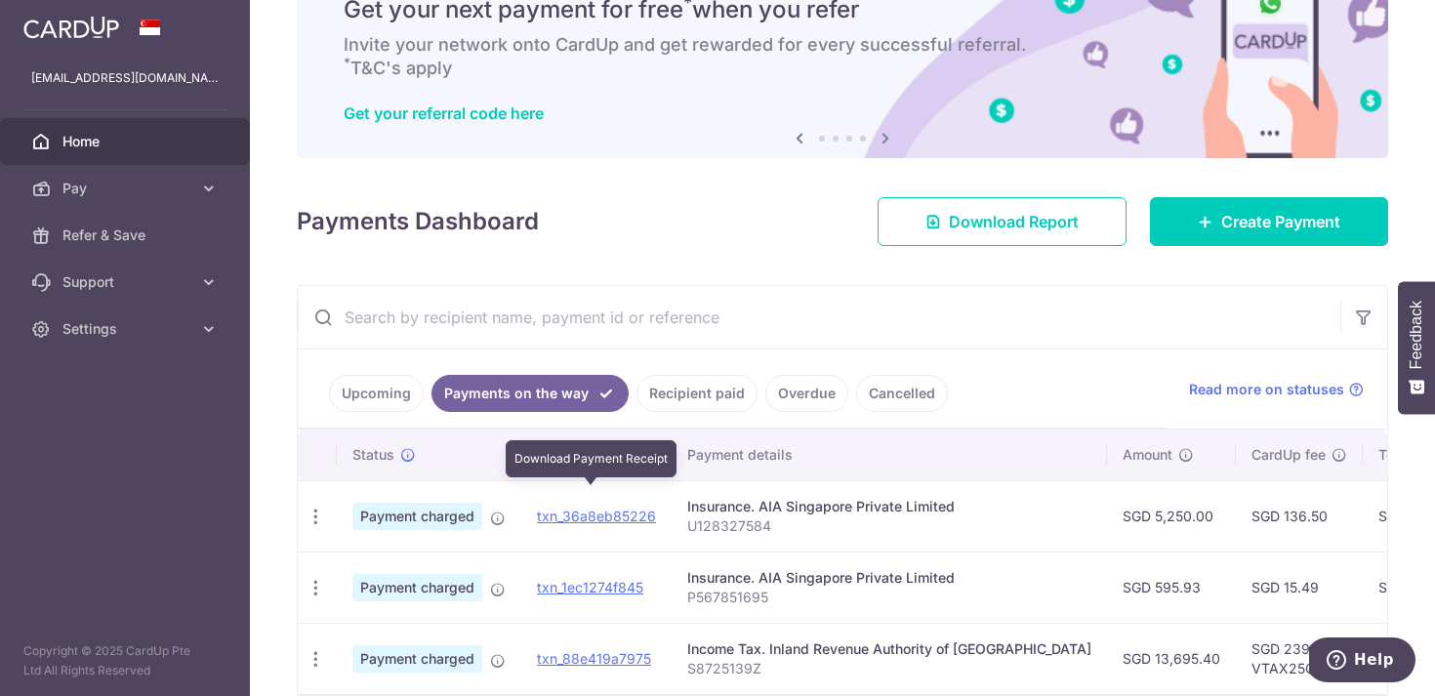
scroll to position [185, 0]
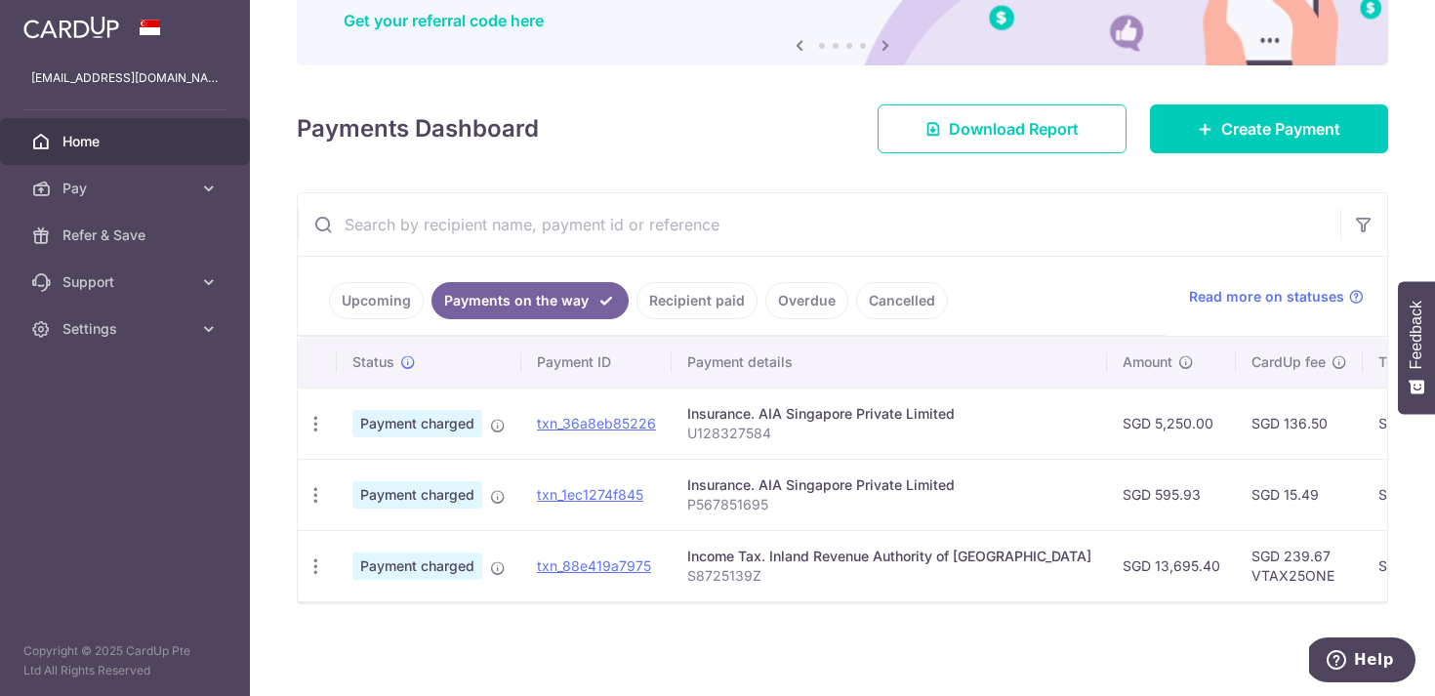
click at [795, 627] on div "× Pause Schedule Pause all future payments in this series Pause just this one p…" at bounding box center [842, 348] width 1185 height 696
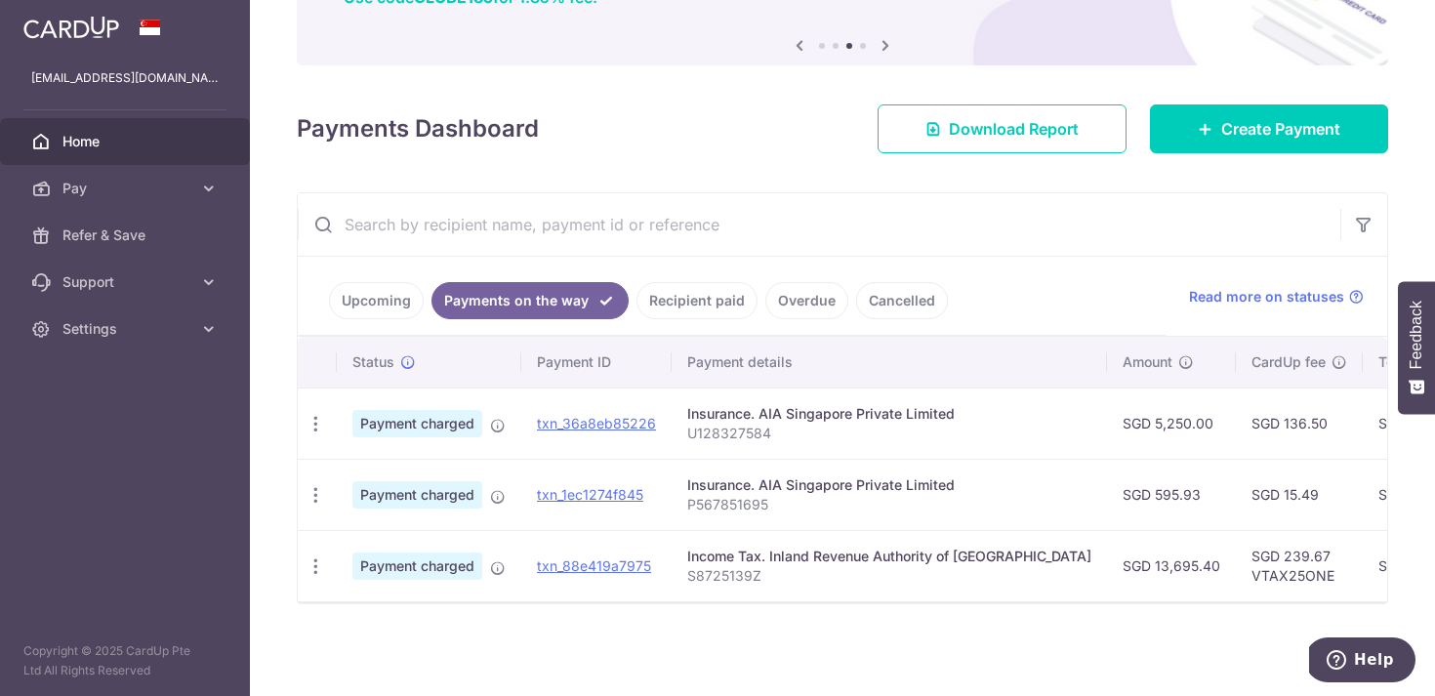
click at [742, 133] on div "Payments Dashboard Download Report Create Payment" at bounding box center [842, 125] width 1091 height 57
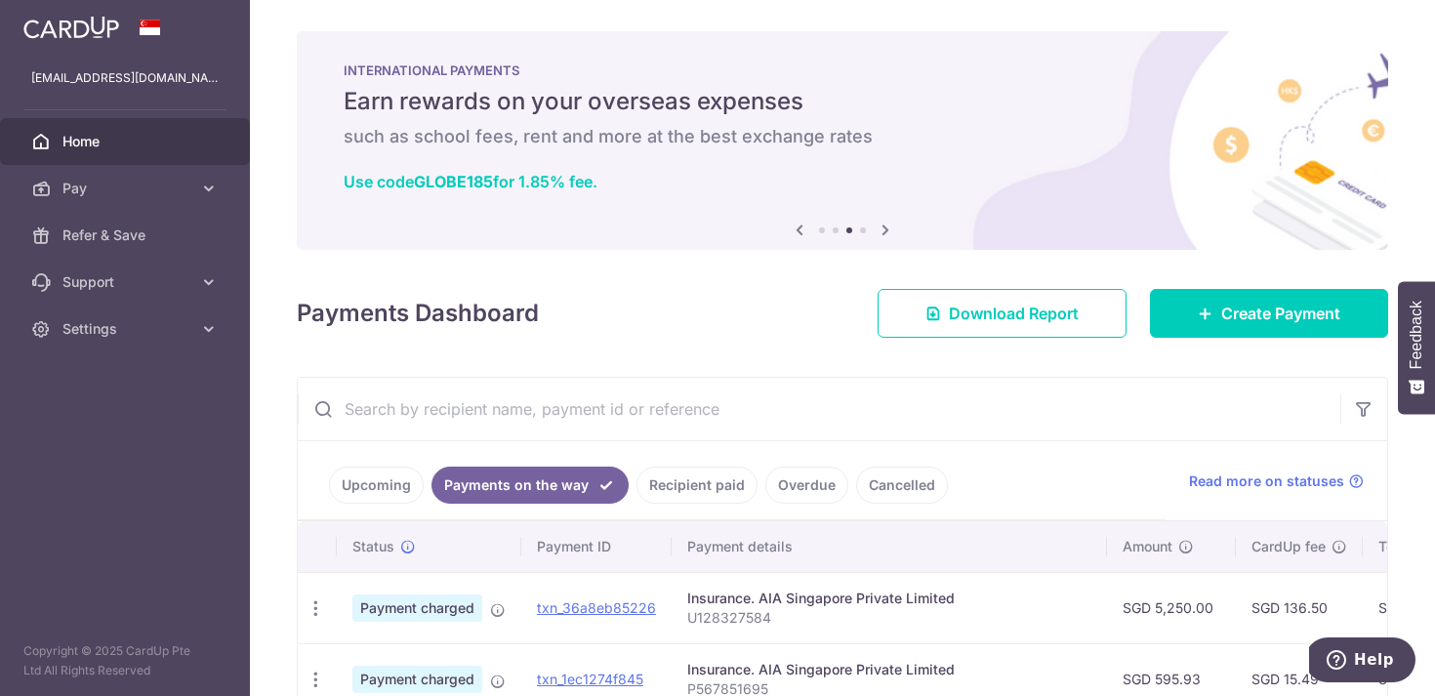
click at [764, 330] on div "Payments Dashboard Download Report Create Payment" at bounding box center [842, 309] width 1091 height 57
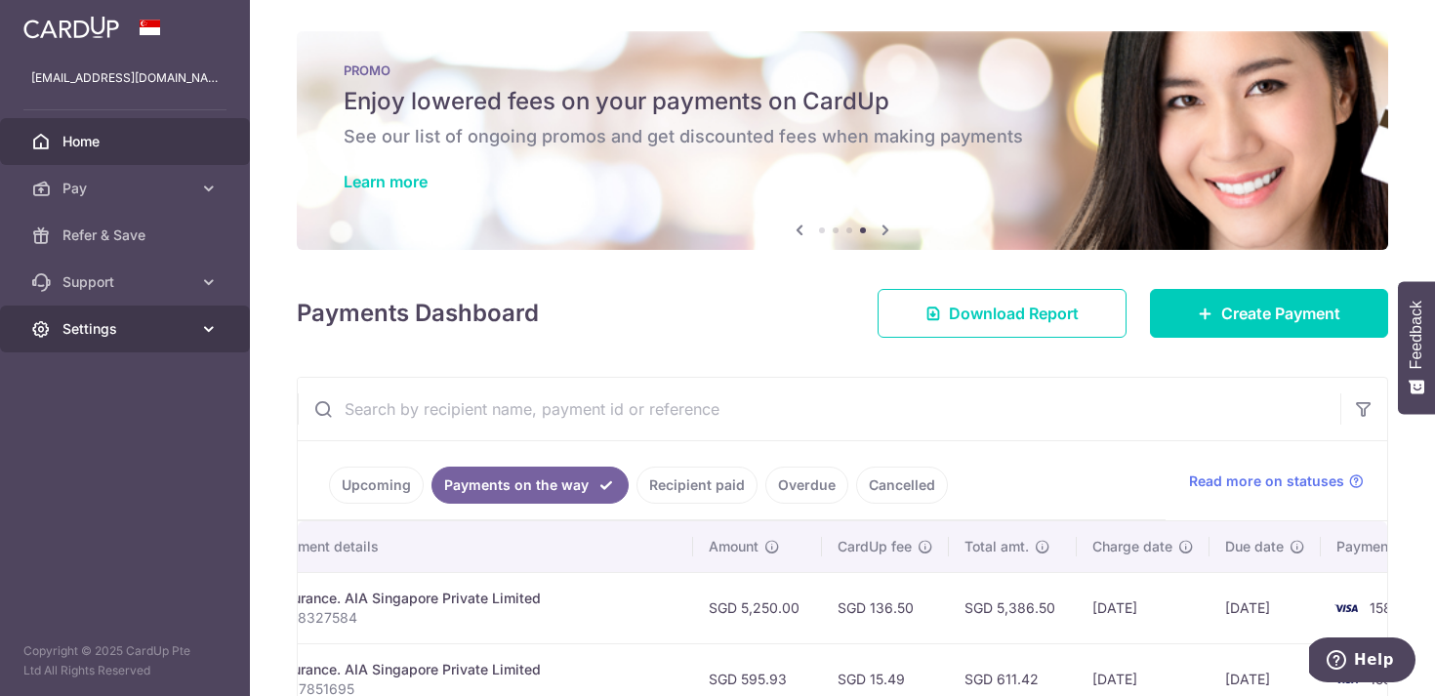
click at [77, 328] on span "Settings" at bounding box center [126, 329] width 129 height 20
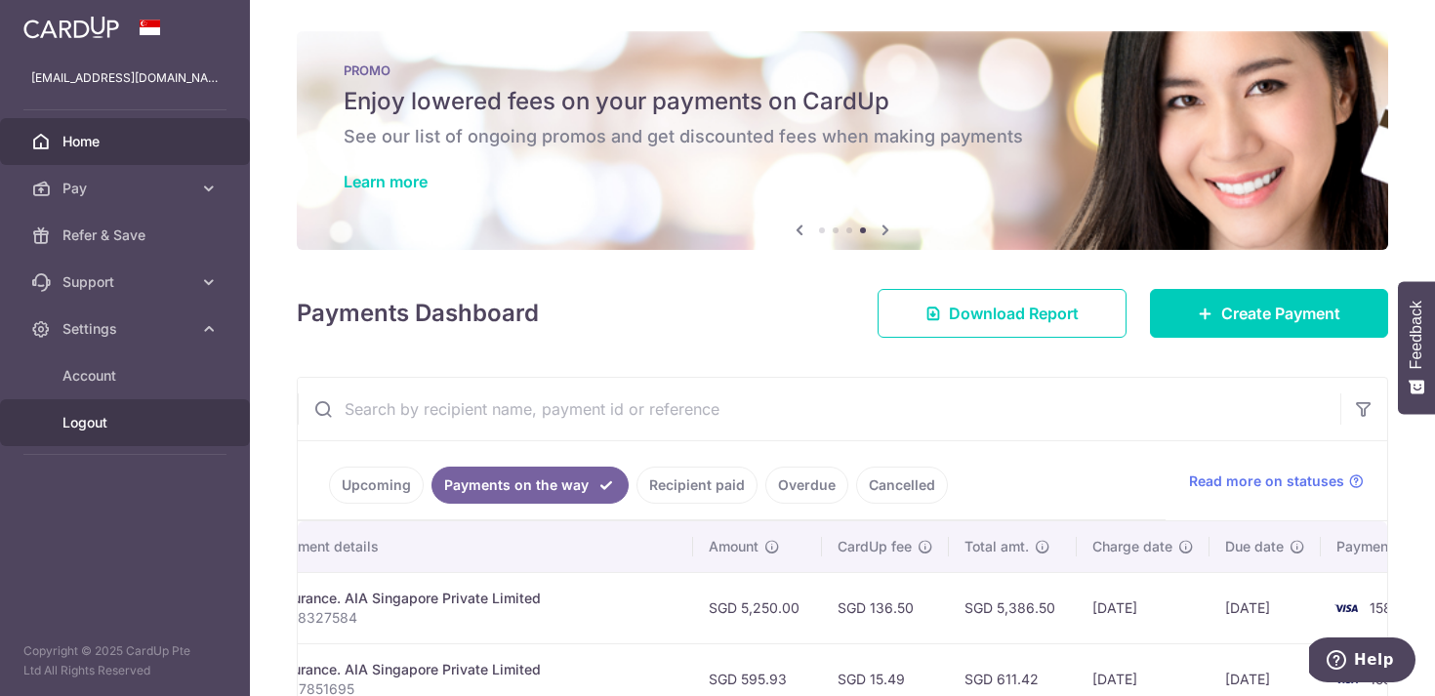
click at [92, 420] on span "Logout" at bounding box center [126, 423] width 129 height 20
